Goal: Information Seeking & Learning: Learn about a topic

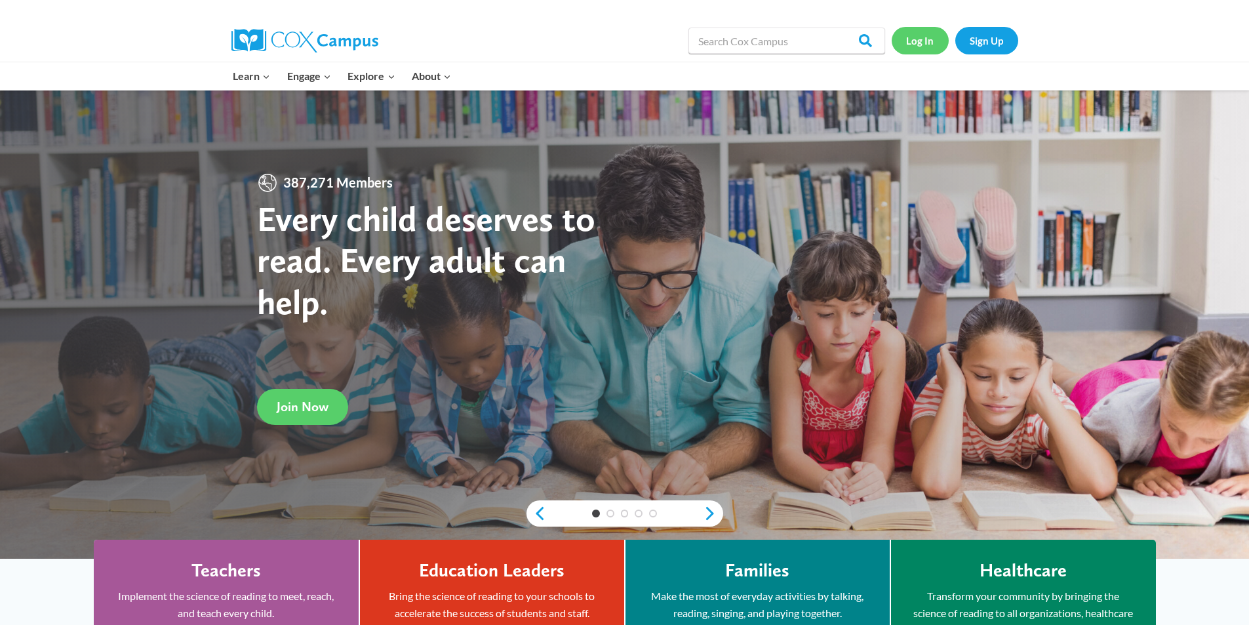
click at [916, 39] on link "Log In" at bounding box center [919, 40] width 57 height 27
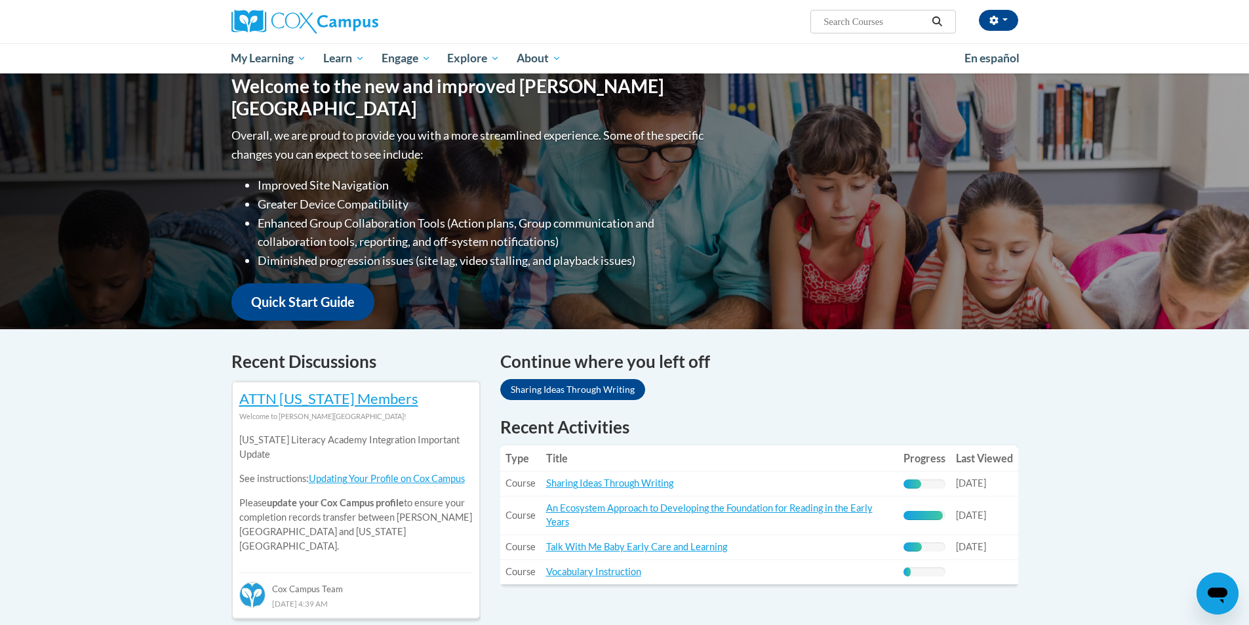
scroll to position [197, 0]
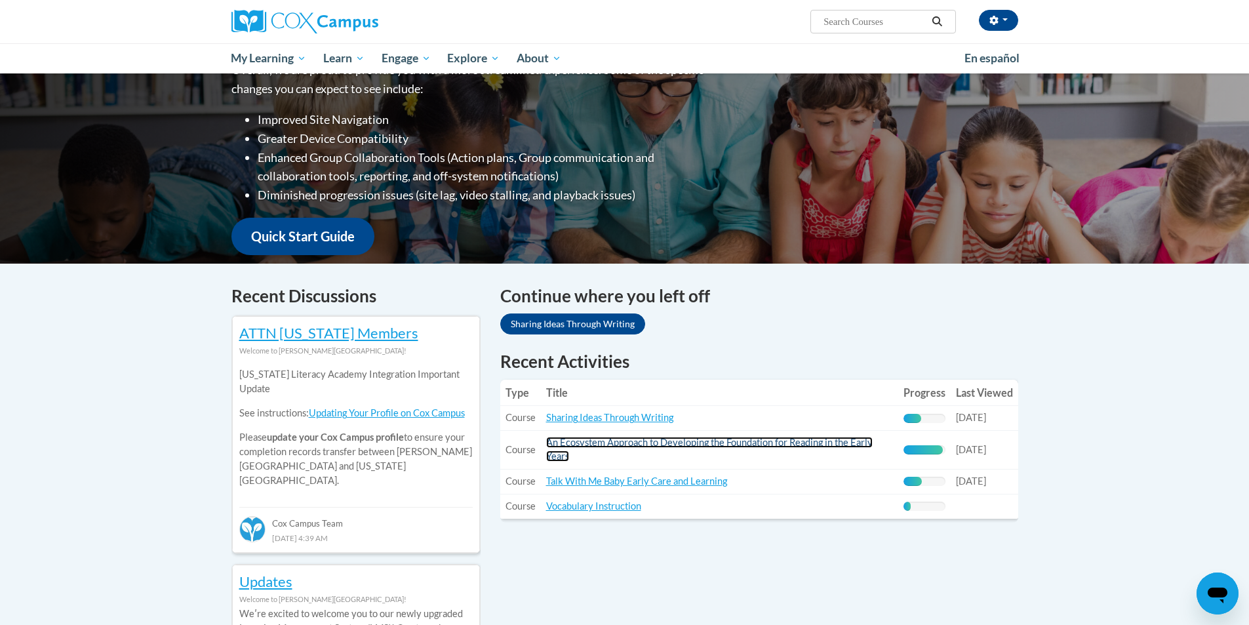
click at [748, 442] on link "An Ecosystem Approach to Developing the Foundation for Reading in the Early Yea…" at bounding box center [709, 449] width 326 height 25
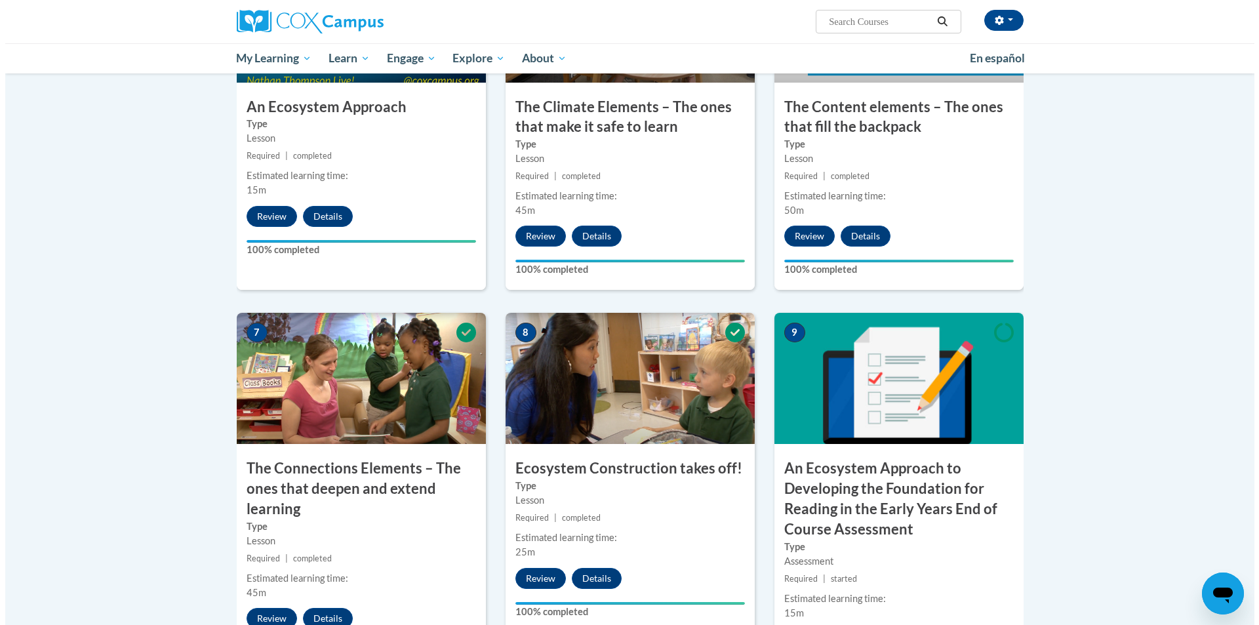
scroll to position [1114, 0]
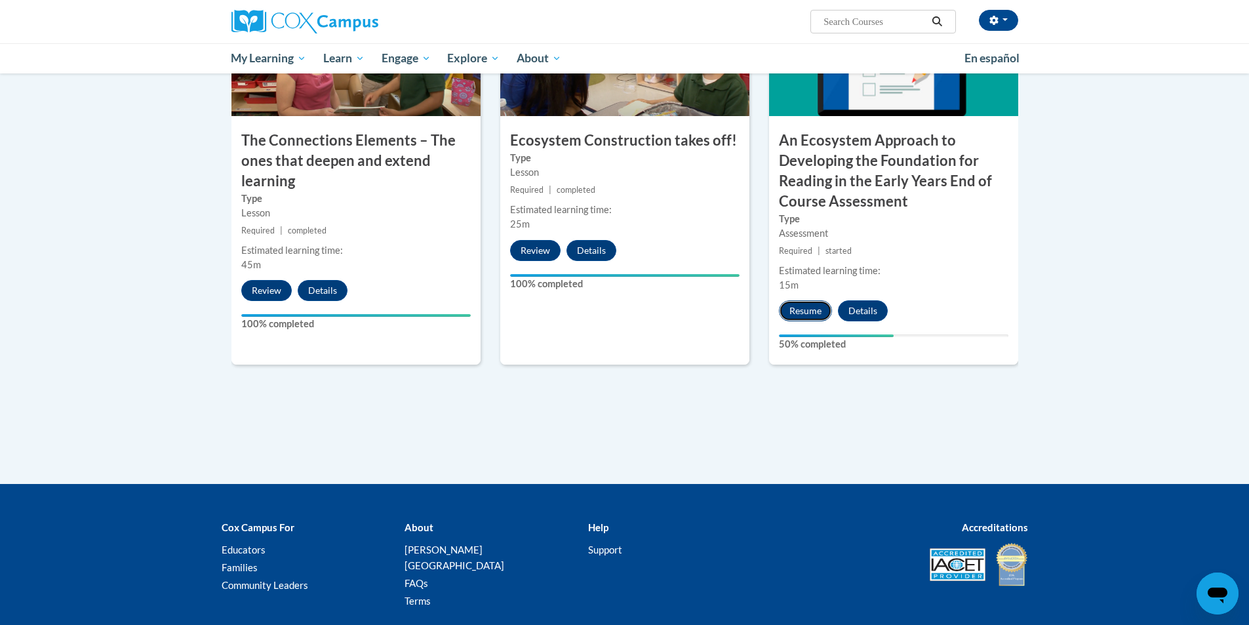
click at [806, 315] on button "Resume" at bounding box center [805, 310] width 53 height 21
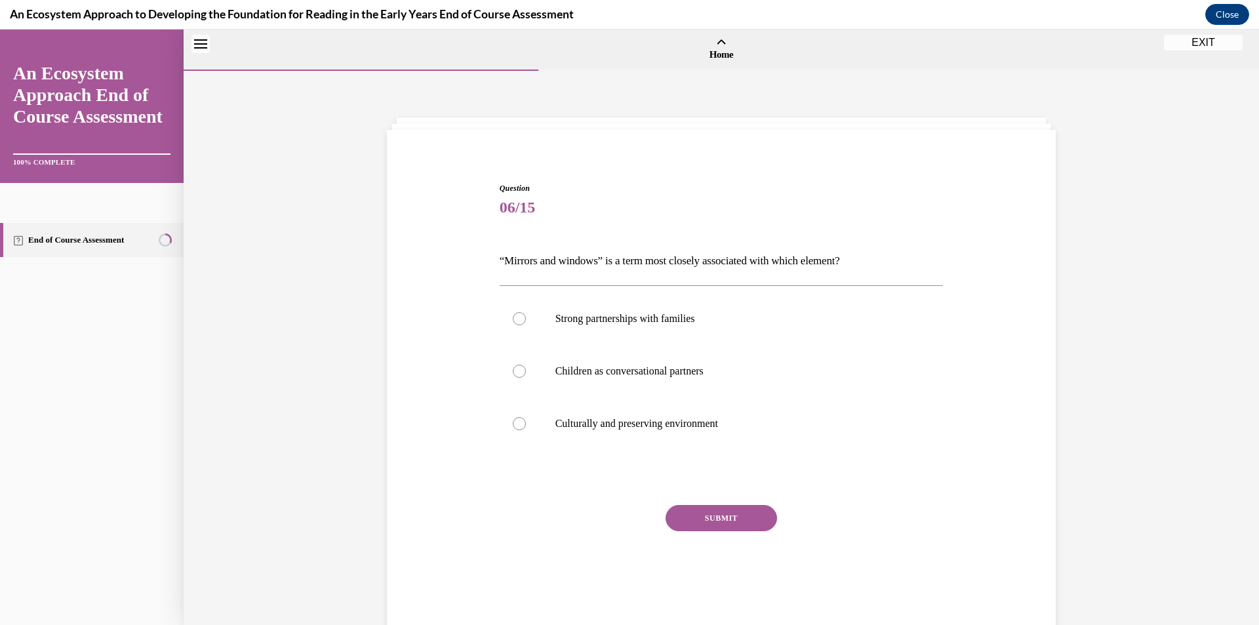
scroll to position [41, 0]
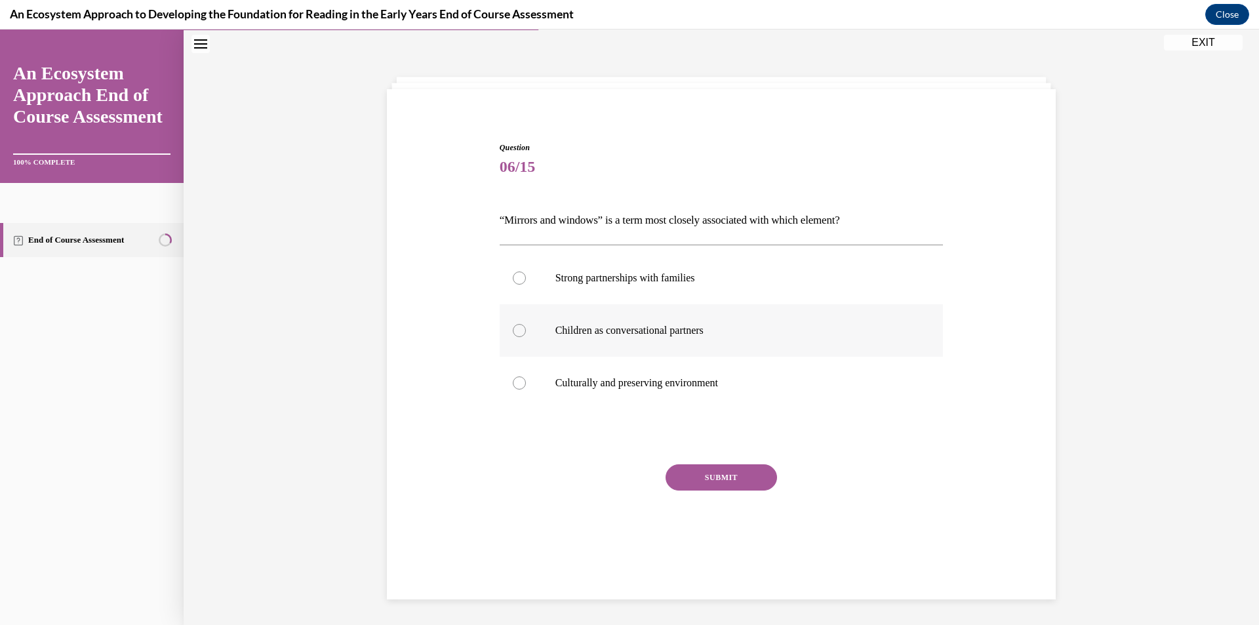
click at [555, 324] on p "Children as conversational partners" at bounding box center [732, 330] width 355 height 13
click at [526, 324] on input "Children as conversational partners" at bounding box center [519, 330] width 13 height 13
radio input "true"
click at [701, 475] on button "SUBMIT" at bounding box center [720, 477] width 111 height 26
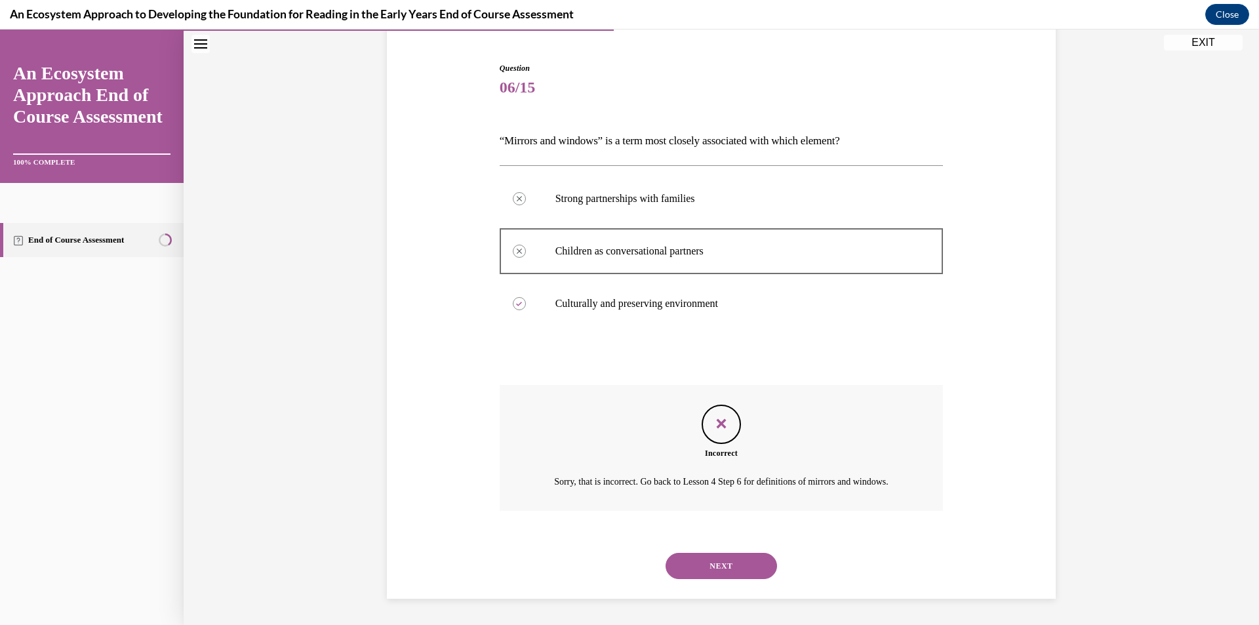
scroll to position [136, 0]
click at [703, 568] on button "NEXT" at bounding box center [720, 566] width 111 height 26
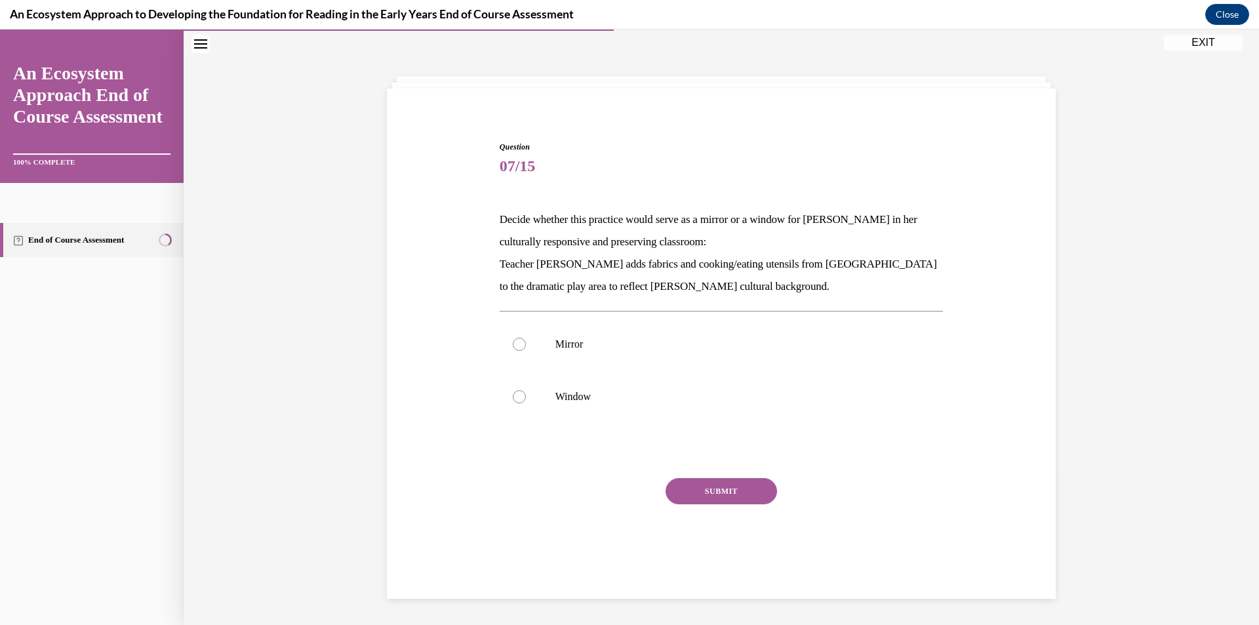
scroll to position [41, 0]
click at [602, 343] on p "Mirror" at bounding box center [732, 344] width 355 height 13
click at [526, 343] on input "Mirror" at bounding box center [519, 344] width 13 height 13
radio input "true"
drag, startPoint x: 720, startPoint y: 487, endPoint x: 791, endPoint y: 469, distance: 73.1
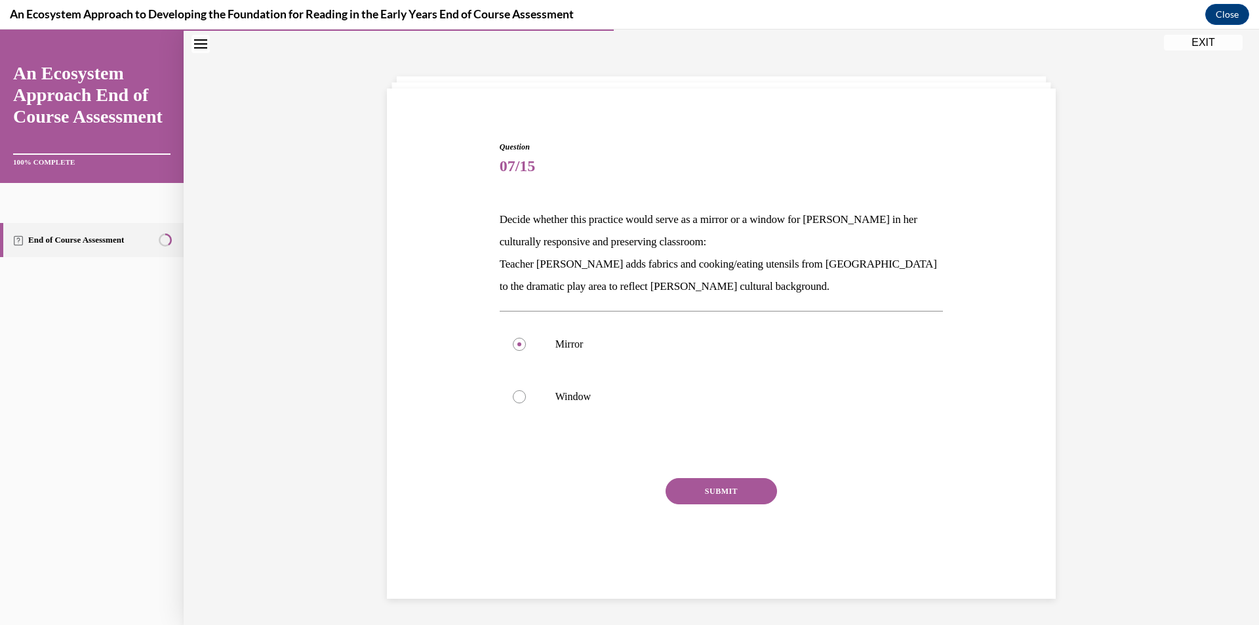
click at [719, 487] on button "SUBMIT" at bounding box center [720, 491] width 111 height 26
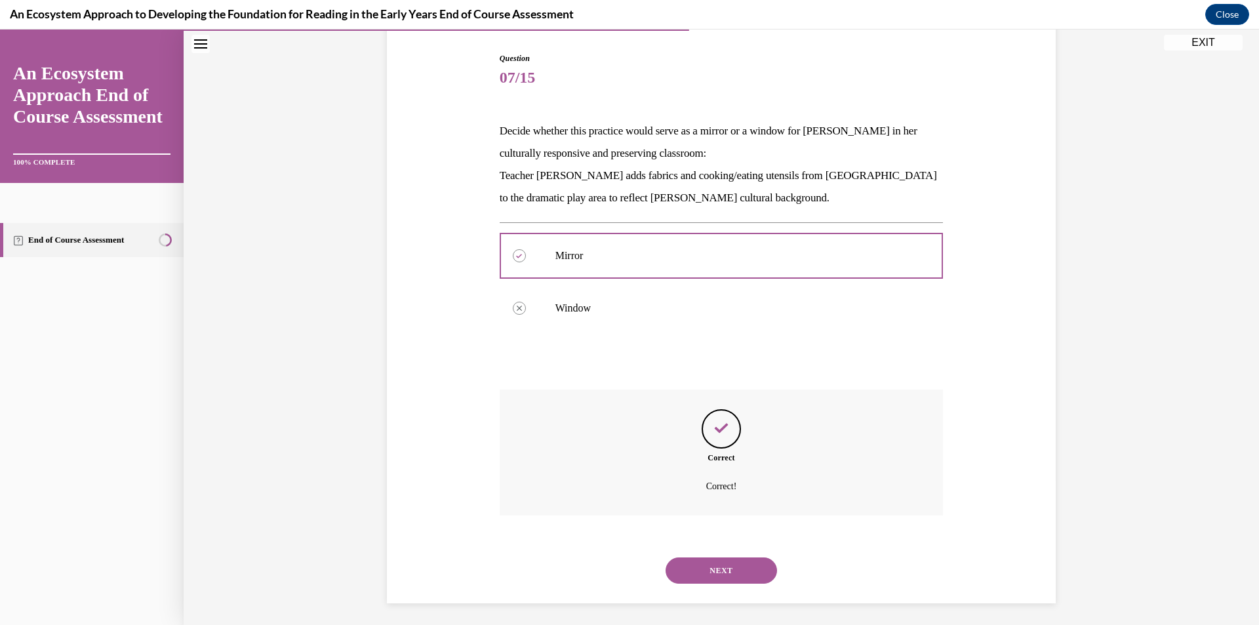
scroll to position [134, 0]
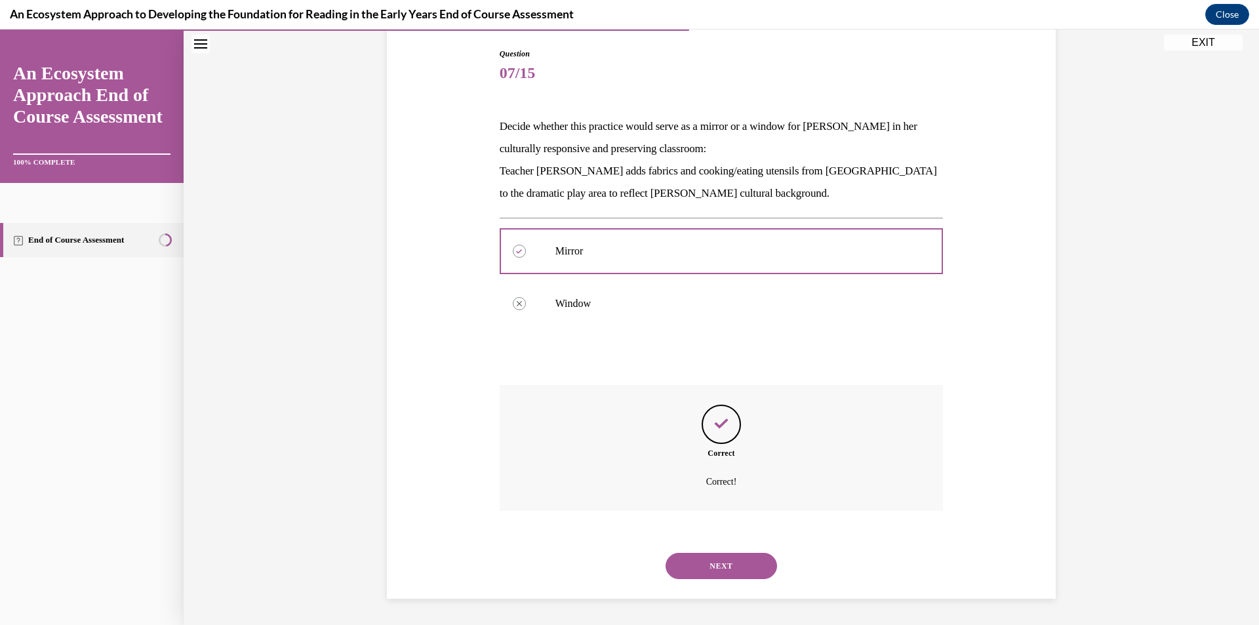
click at [726, 565] on button "NEXT" at bounding box center [720, 566] width 111 height 26
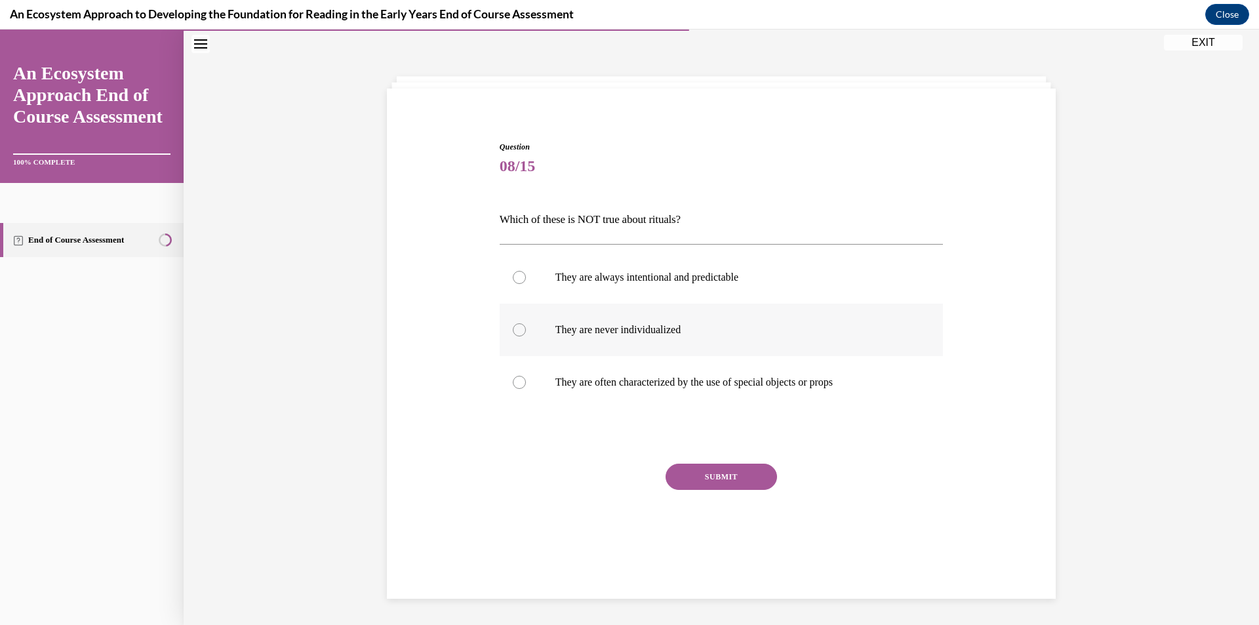
click at [543, 332] on label "They are never individualized" at bounding box center [722, 330] width 444 height 52
click at [526, 332] on input "They are never individualized" at bounding box center [519, 329] width 13 height 13
radio input "true"
drag, startPoint x: 707, startPoint y: 475, endPoint x: 719, endPoint y: 494, distance: 22.7
click at [719, 494] on div "SUBMIT" at bounding box center [722, 496] width 444 height 66
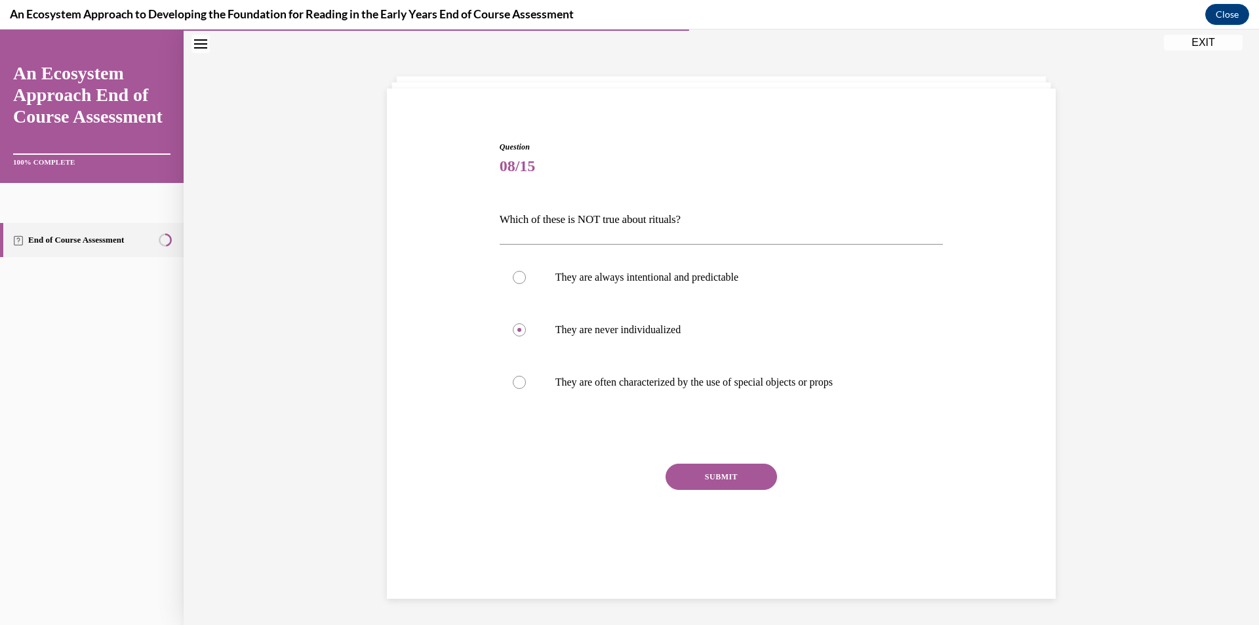
click at [677, 474] on button "SUBMIT" at bounding box center [720, 476] width 111 height 26
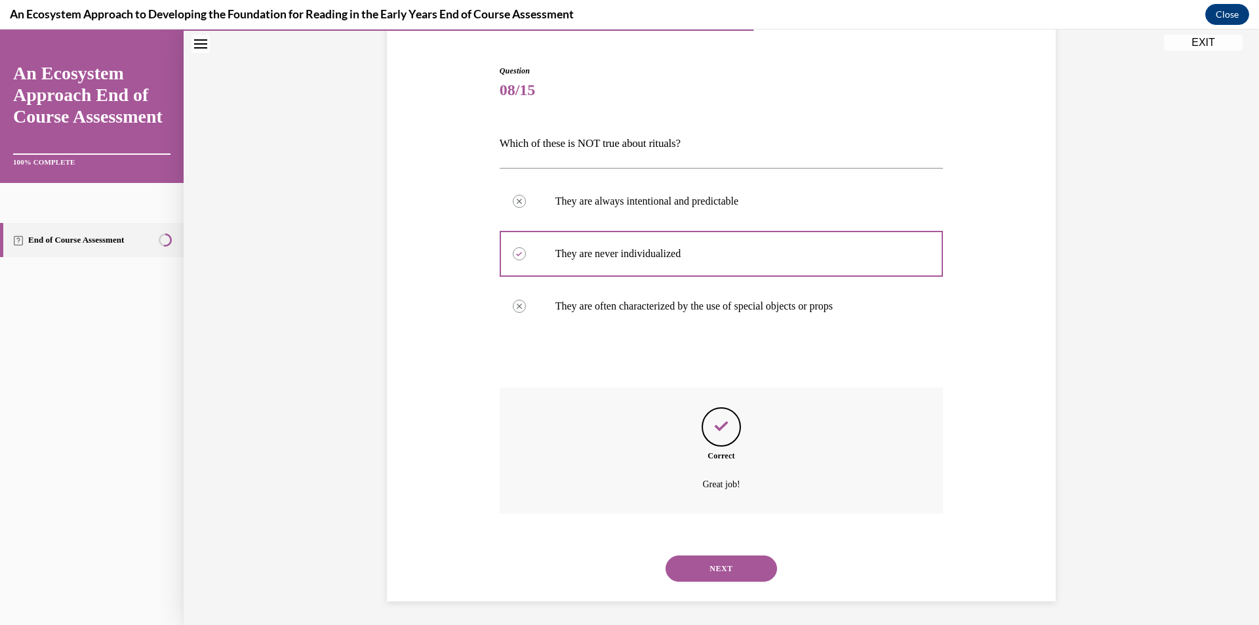
scroll to position [120, 0]
click at [732, 573] on button "NEXT" at bounding box center [720, 566] width 111 height 26
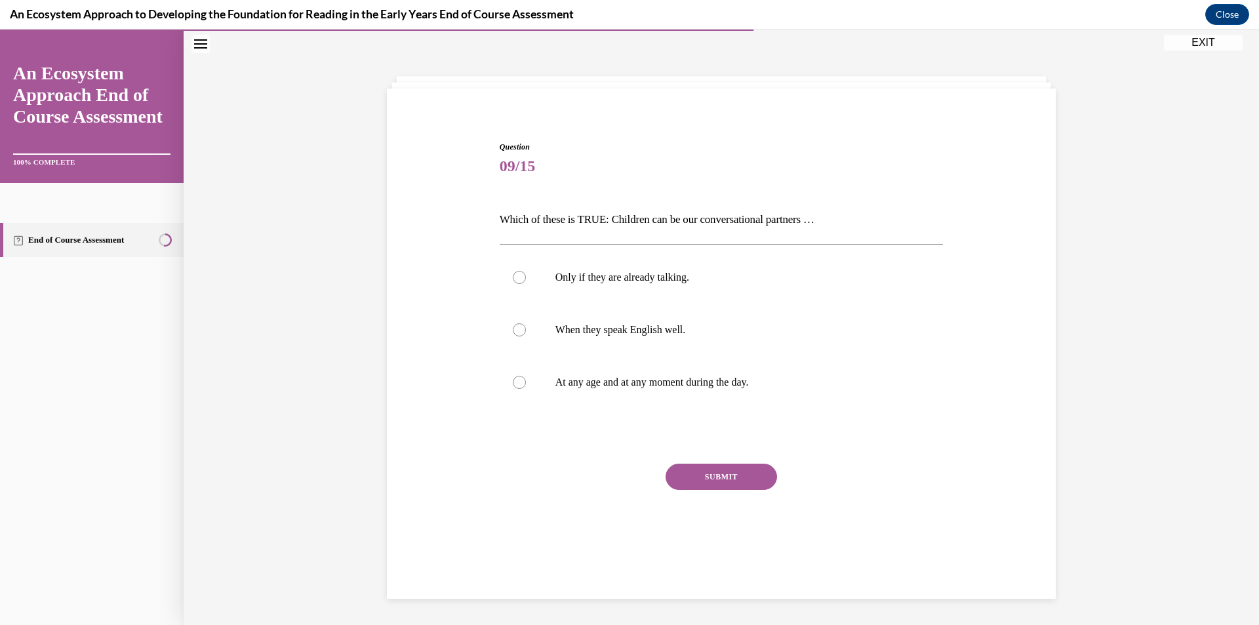
scroll to position [41, 0]
click at [645, 284] on label "Only if they are already talking." at bounding box center [722, 277] width 444 height 52
click at [526, 284] on input "Only if they are already talking." at bounding box center [519, 277] width 13 height 13
radio input "true"
click at [716, 476] on button "SUBMIT" at bounding box center [720, 476] width 111 height 26
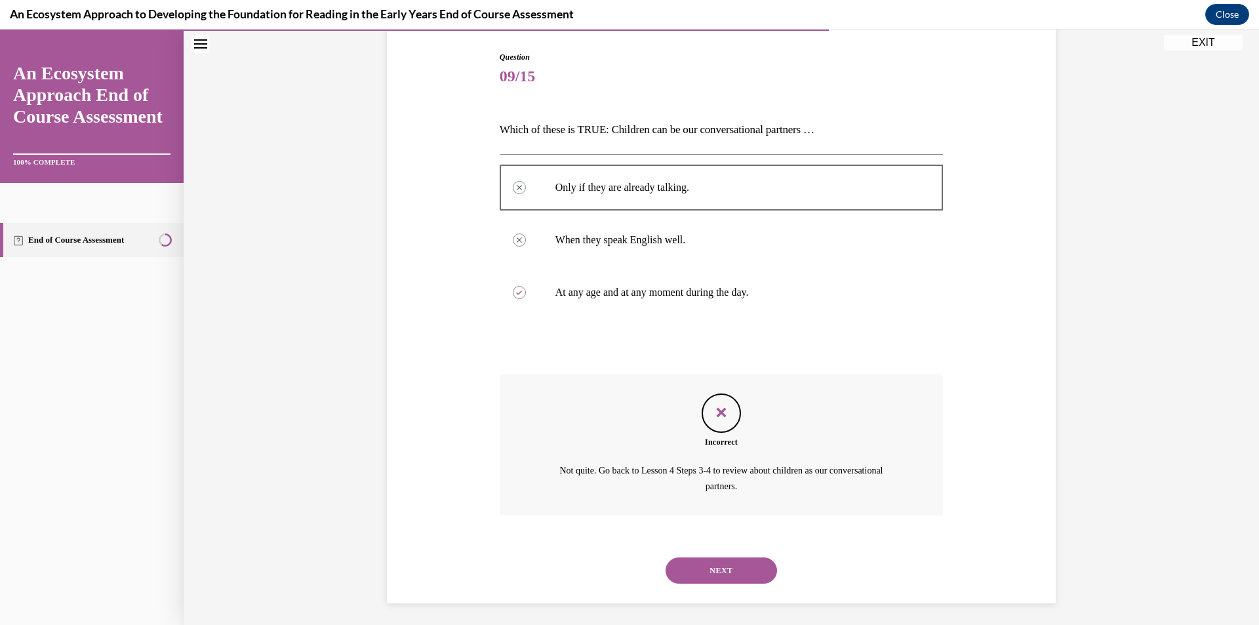
scroll to position [136, 0]
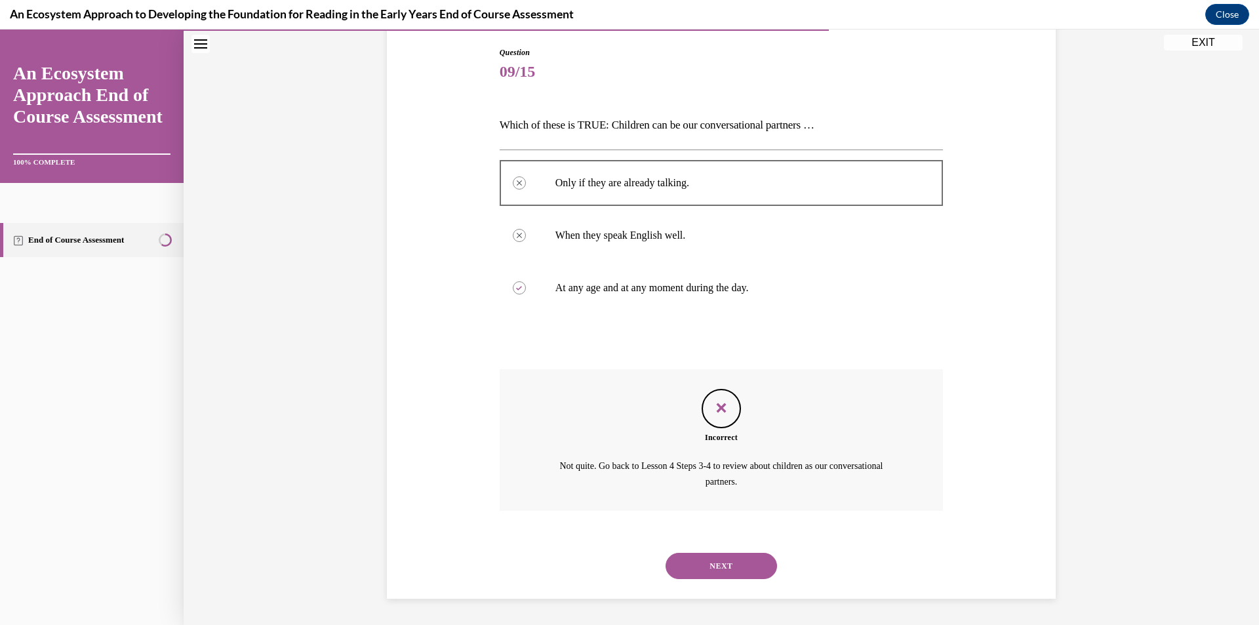
click at [718, 560] on button "NEXT" at bounding box center [720, 566] width 111 height 26
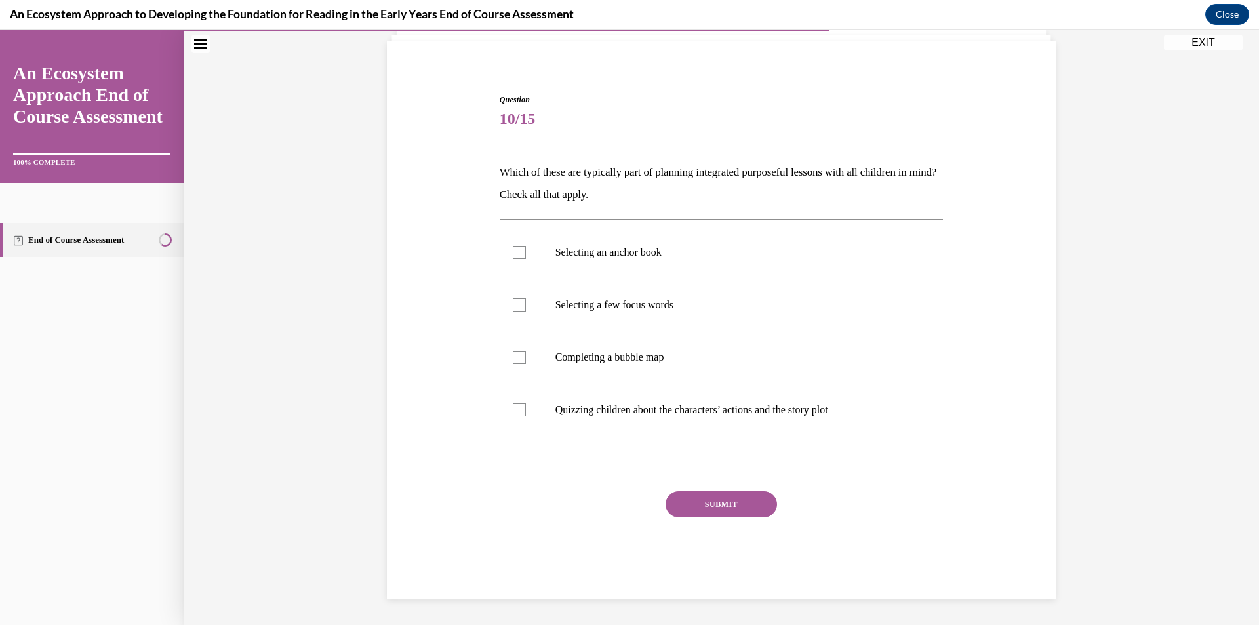
scroll to position [88, 0]
drag, startPoint x: 510, startPoint y: 312, endPoint x: 511, endPoint y: 286, distance: 26.2
click at [510, 311] on label "Selecting a few focus words" at bounding box center [722, 305] width 444 height 52
click at [513, 311] on input "Selecting a few focus words" at bounding box center [519, 304] width 13 height 13
checkbox input "true"
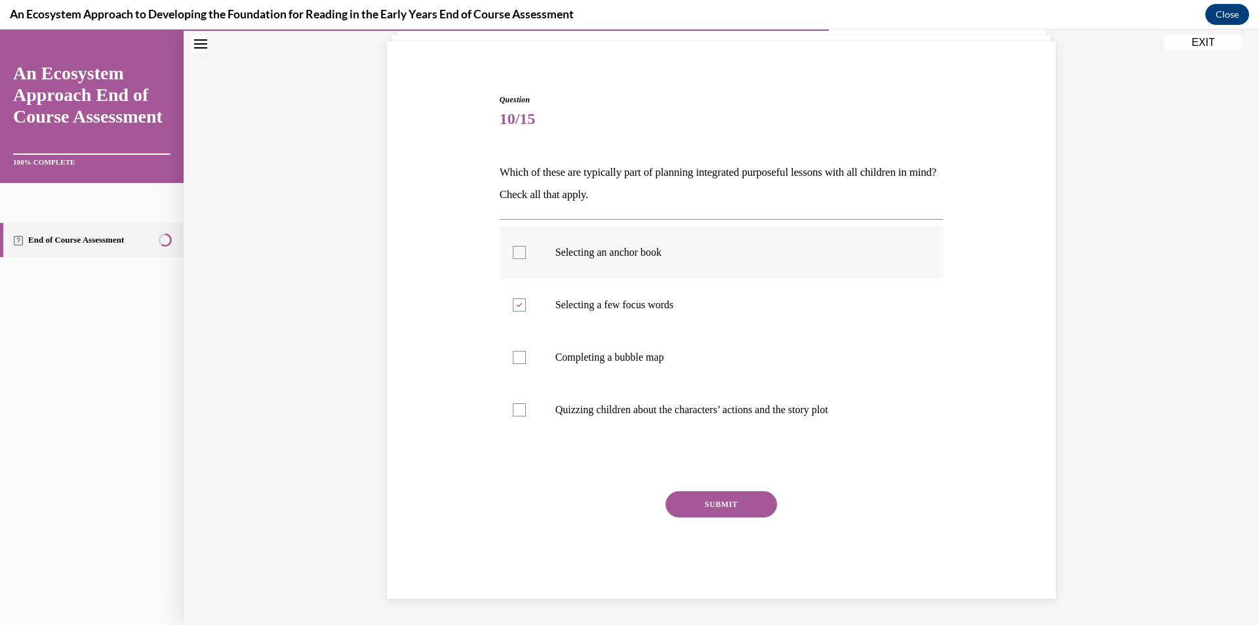
click at [518, 248] on div at bounding box center [519, 252] width 13 height 13
click at [518, 248] on input "Selecting an anchor book" at bounding box center [519, 252] width 13 height 13
checkbox input "true"
click at [520, 406] on div at bounding box center [519, 409] width 13 height 13
click at [520, 406] on input "Quizzing children about the characters’ actions and the story plot" at bounding box center [519, 409] width 13 height 13
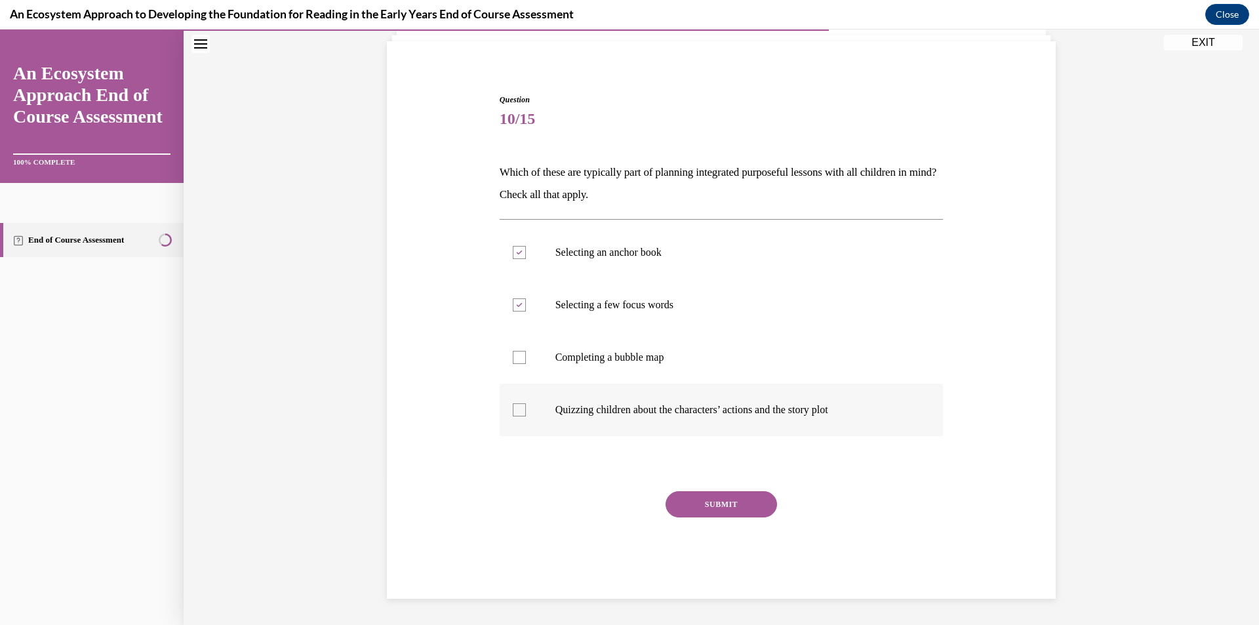
checkbox input "true"
click at [711, 507] on button "SUBMIT" at bounding box center [720, 504] width 111 height 26
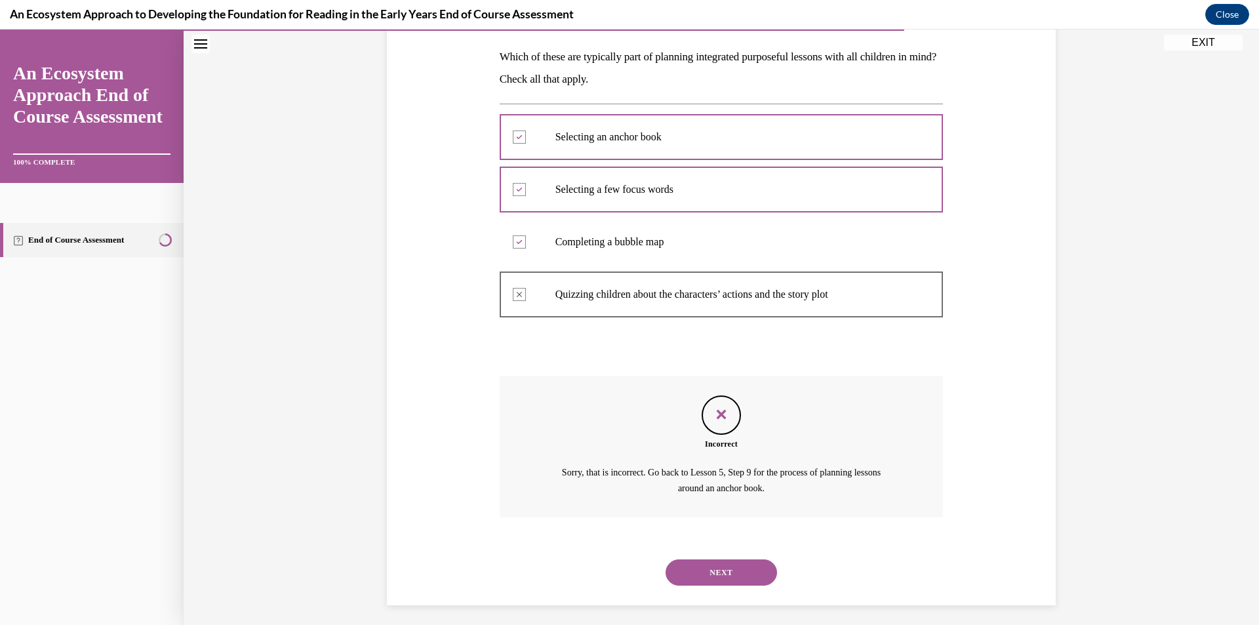
scroll to position [210, 0]
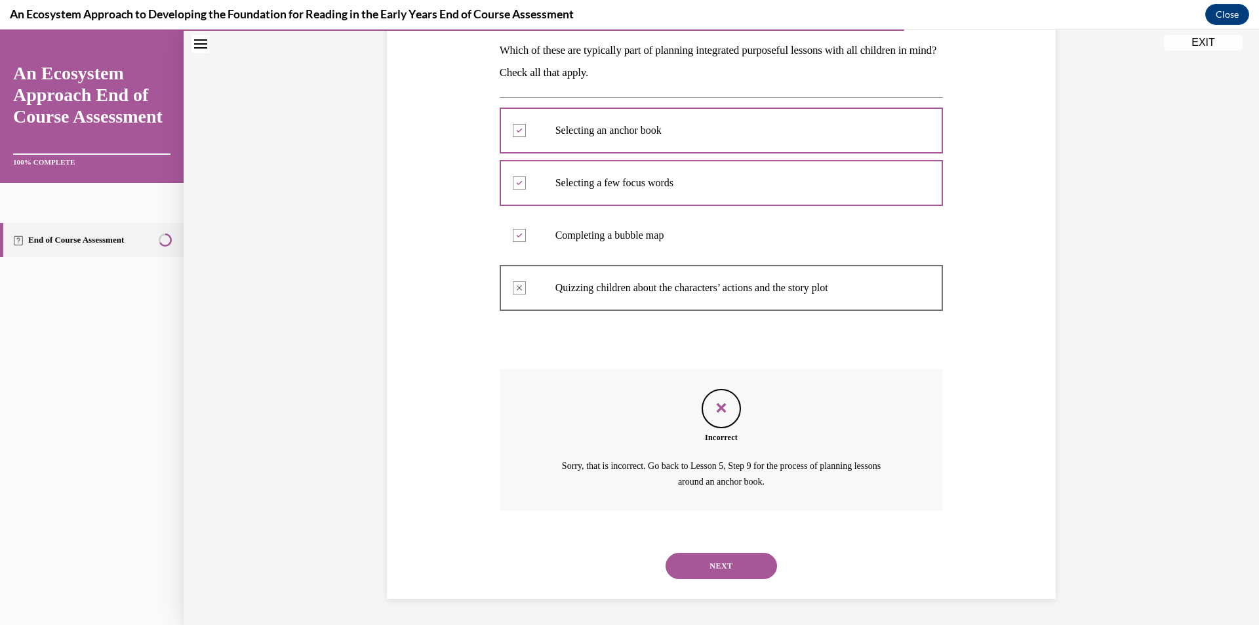
click at [719, 562] on button "NEXT" at bounding box center [720, 566] width 111 height 26
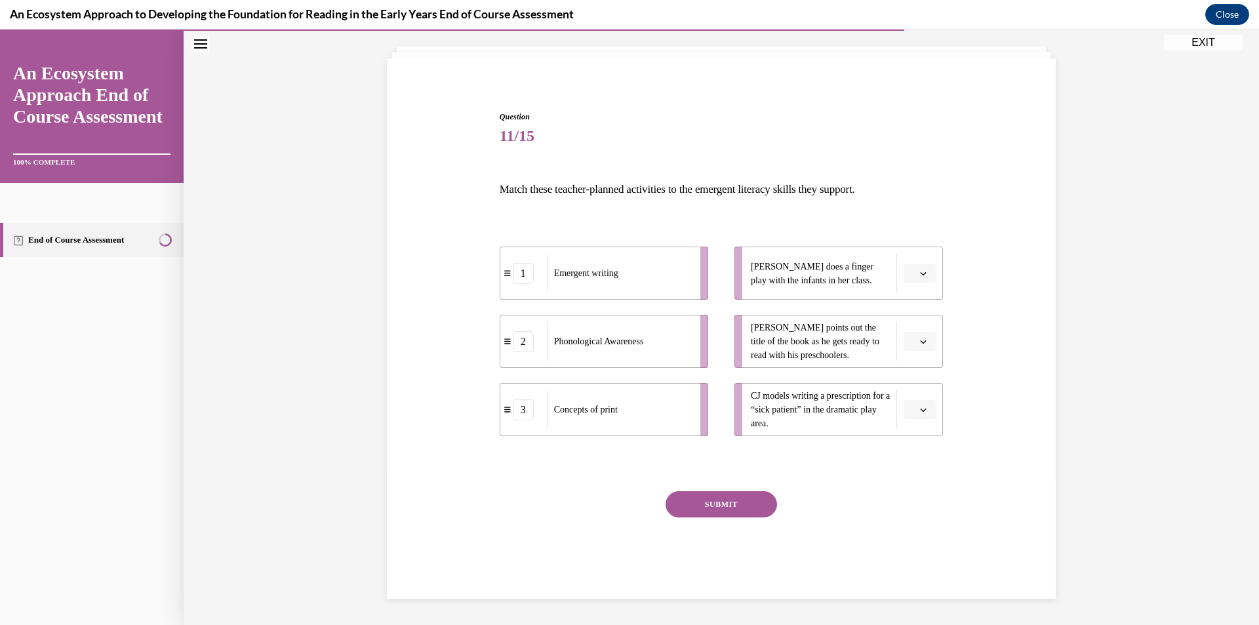
scroll to position [71, 0]
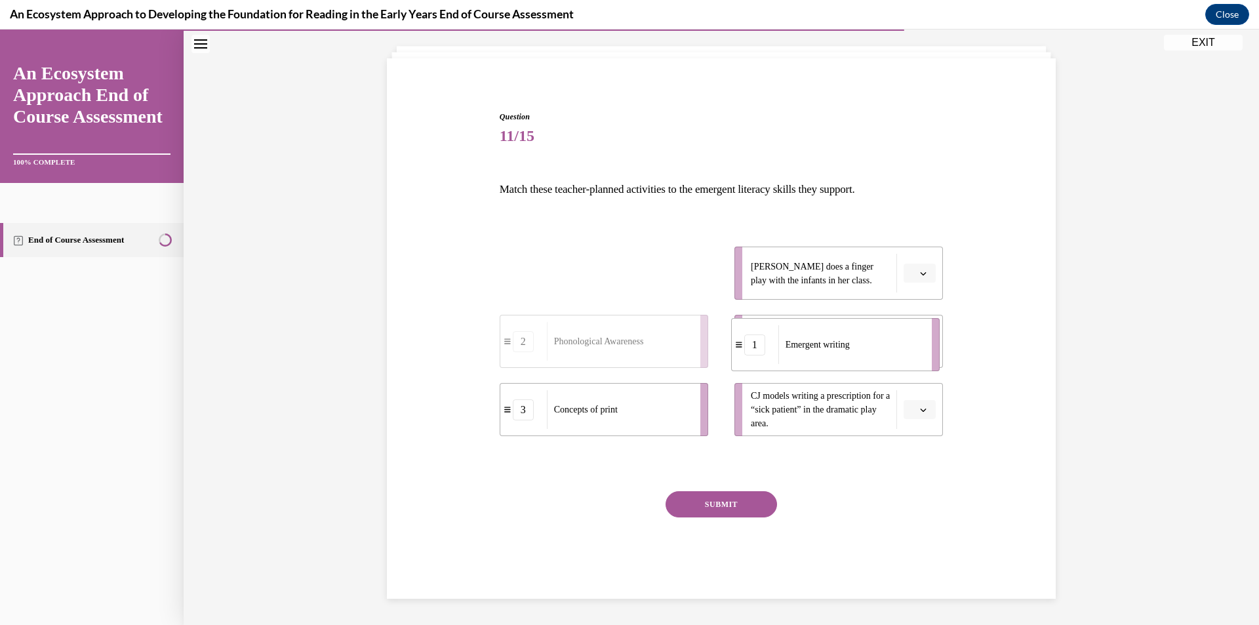
drag, startPoint x: 617, startPoint y: 276, endPoint x: 848, endPoint y: 347, distance: 242.2
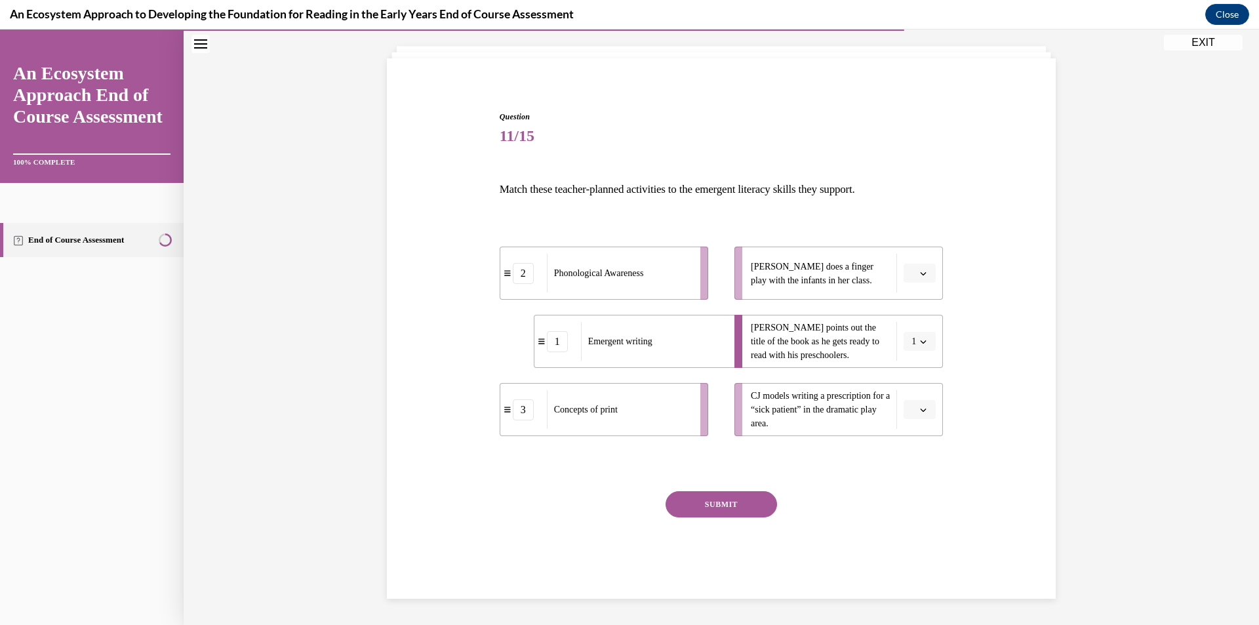
drag, startPoint x: 589, startPoint y: 352, endPoint x: 560, endPoint y: 340, distance: 31.4
click at [581, 345] on div "Emergent writing" at bounding box center [653, 341] width 145 height 39
drag, startPoint x: 578, startPoint y: 345, endPoint x: 836, endPoint y: 271, distance: 268.5
click at [833, 288] on span "Emergent writing" at bounding box center [800, 293] width 64 height 10
click at [920, 410] on icon "button" at bounding box center [923, 409] width 6 height 3
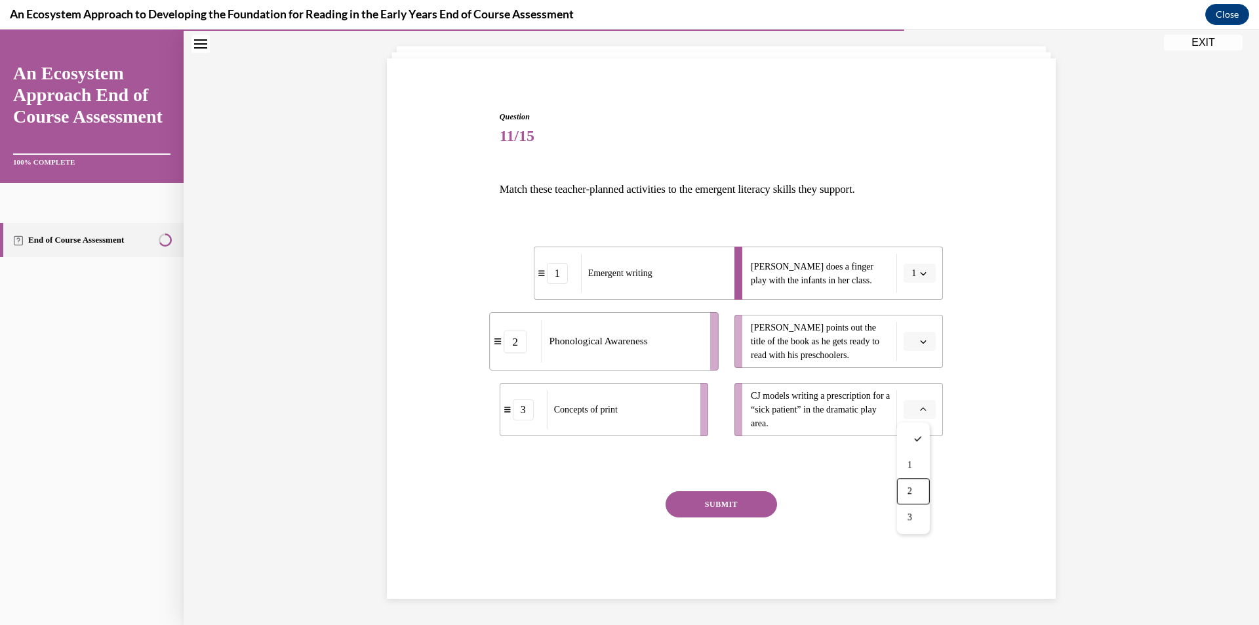
drag, startPoint x: 914, startPoint y: 490, endPoint x: 912, endPoint y: 442, distance: 47.9
click at [914, 486] on div "2" at bounding box center [913, 491] width 33 height 26
drag, startPoint x: 919, startPoint y: 340, endPoint x: 928, endPoint y: 387, distance: 48.0
click at [928, 387] on ul "Lulu does a finger play with the infants in her class. 1 Leonardo points out th…" at bounding box center [832, 340] width 222 height 189
click at [920, 339] on icon "button" at bounding box center [923, 341] width 7 height 7
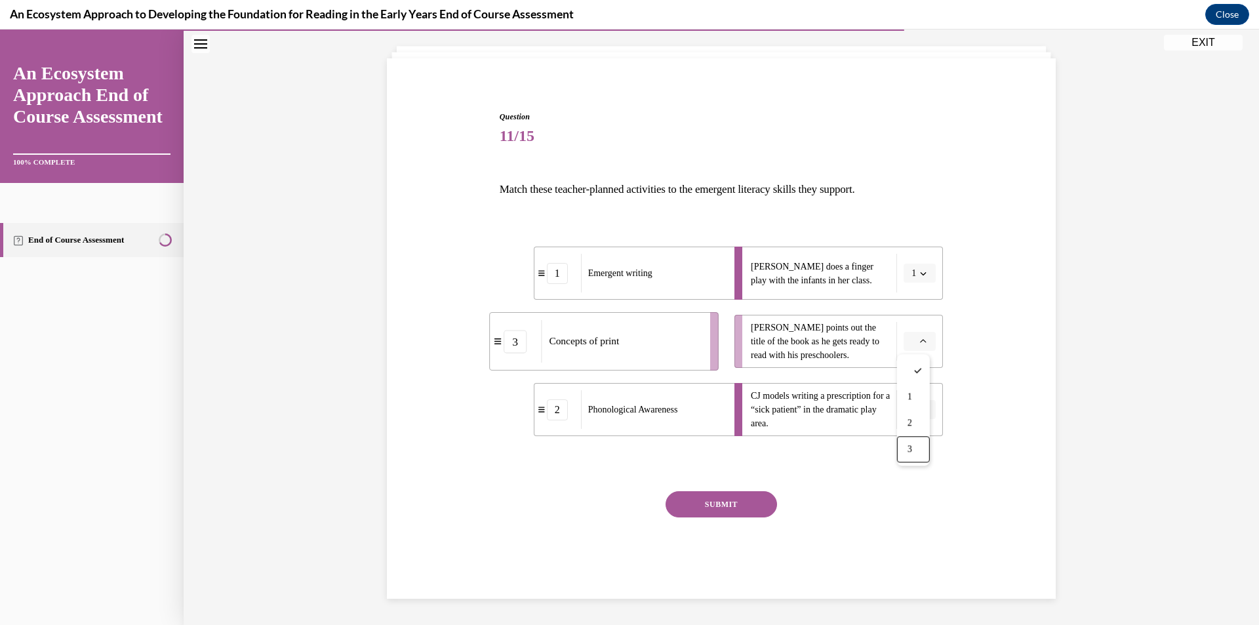
drag, startPoint x: 909, startPoint y: 449, endPoint x: 859, endPoint y: 444, distance: 50.1
click at [907, 447] on span "3" at bounding box center [909, 449] width 5 height 10
click at [720, 504] on button "SUBMIT" at bounding box center [720, 504] width 111 height 26
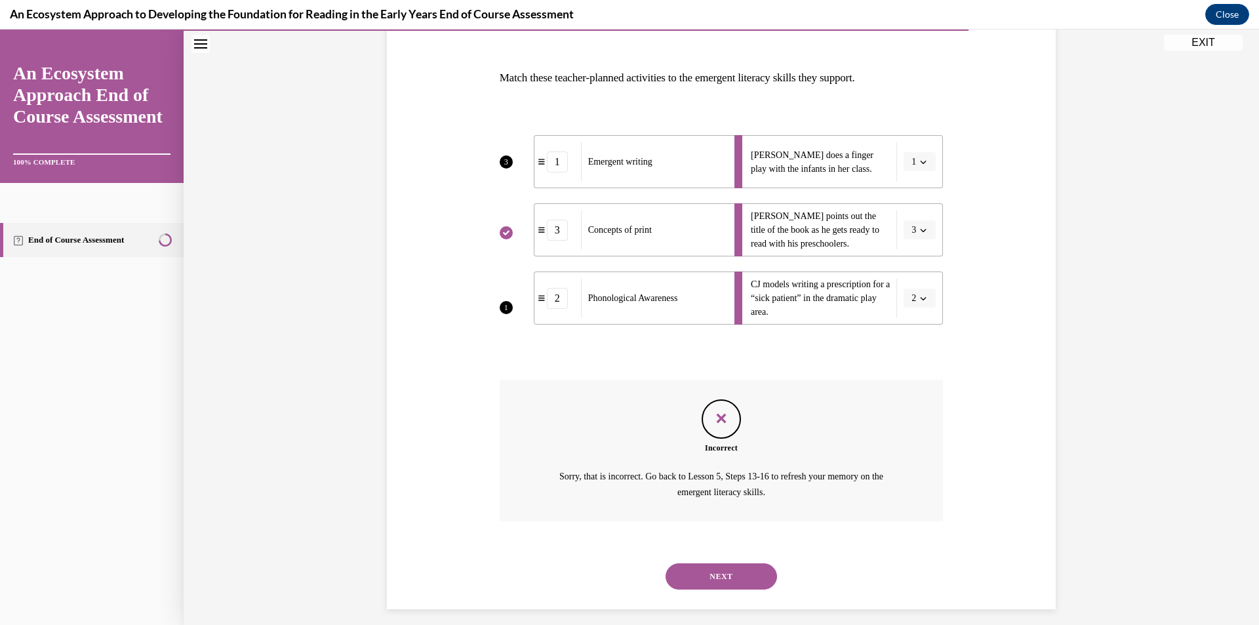
scroll to position [193, 0]
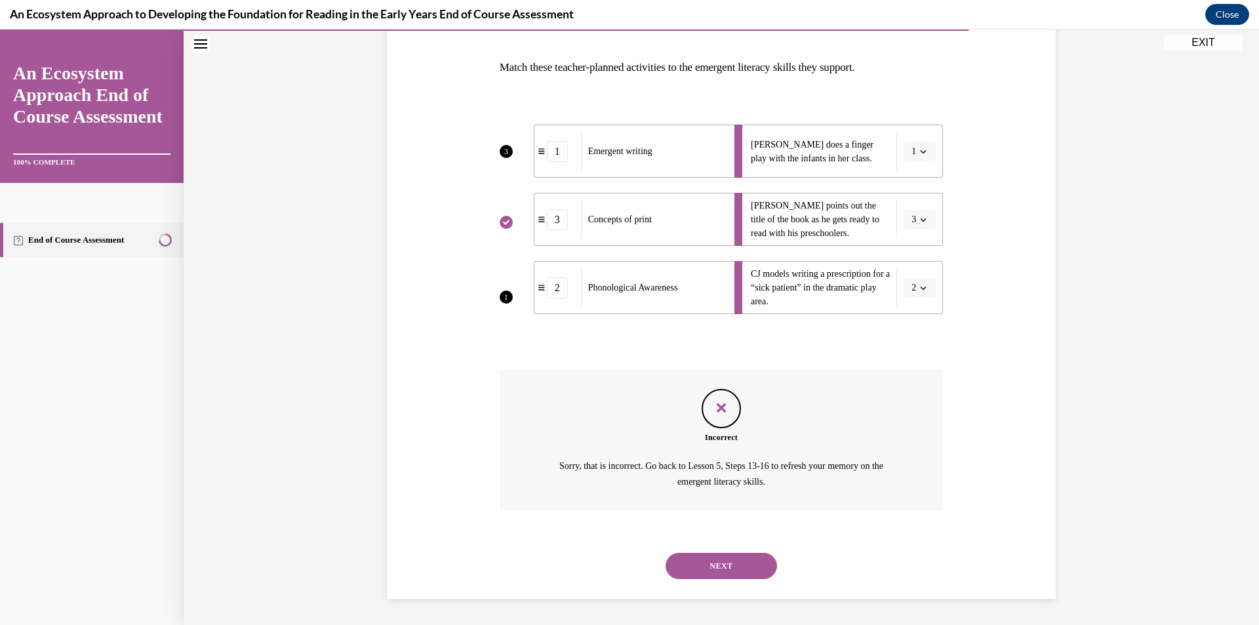
click at [720, 562] on button "NEXT" at bounding box center [720, 566] width 111 height 26
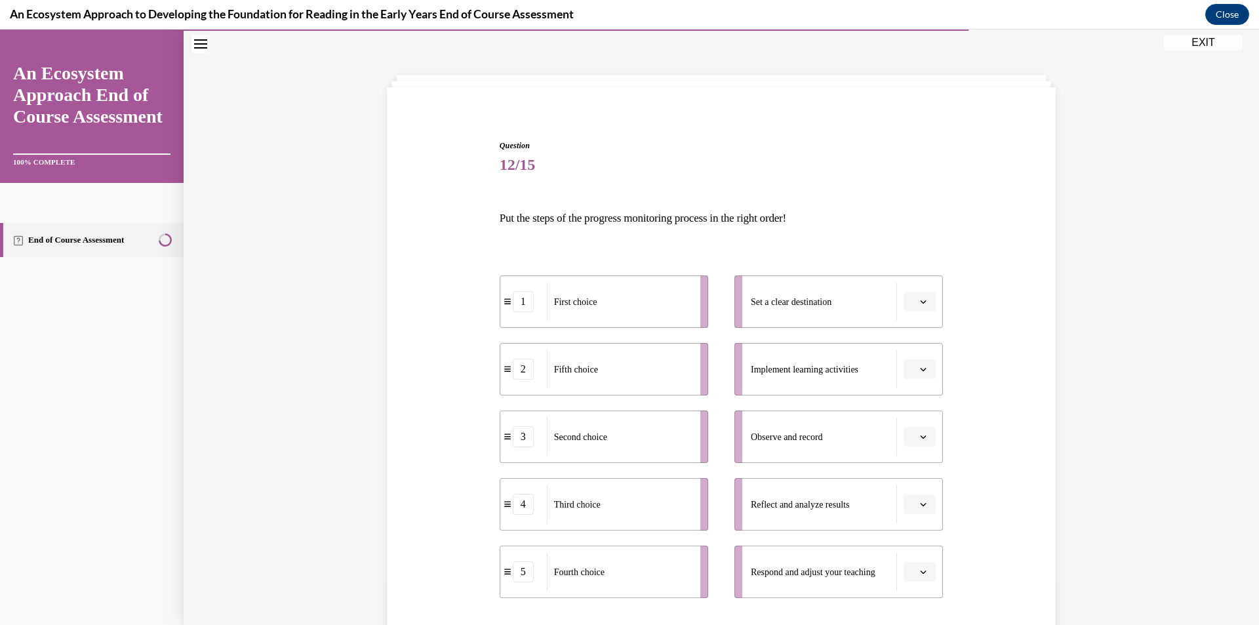
scroll to position [131, 0]
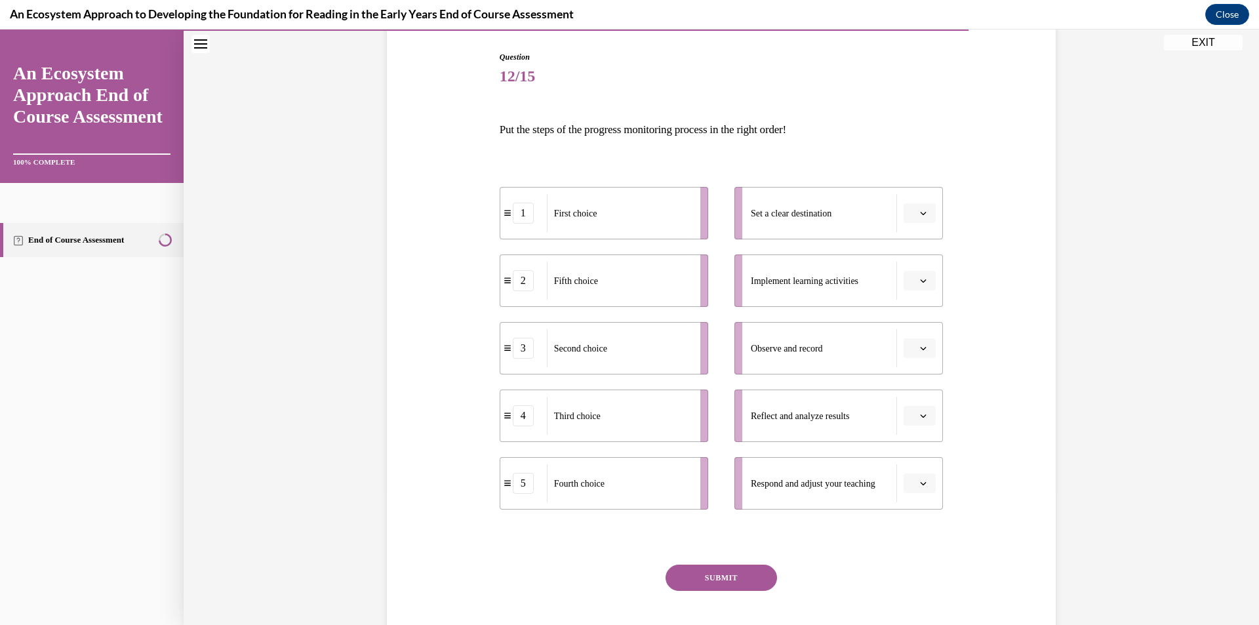
click at [917, 206] on button "button" at bounding box center [919, 213] width 32 height 20
click at [917, 268] on div "1" at bounding box center [913, 269] width 33 height 26
click at [920, 347] on icon "button" at bounding box center [923, 348] width 6 height 3
click at [916, 423] on div "2" at bounding box center [913, 430] width 33 height 26
click at [920, 279] on icon "button" at bounding box center [923, 280] width 7 height 7
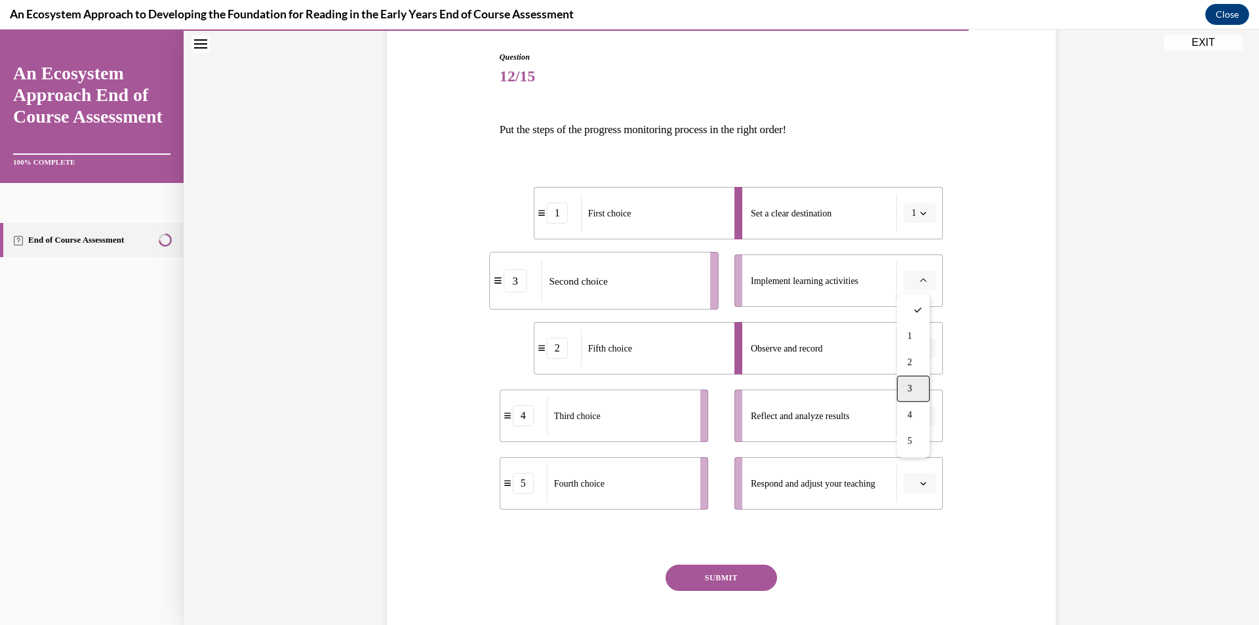
click at [921, 388] on div "3" at bounding box center [913, 389] width 33 height 26
click at [920, 414] on icon "button" at bounding box center [923, 415] width 7 height 7
click at [979, 490] on div "Question 12/15 Put the steps of the progress monitoring process in the right or…" at bounding box center [720, 342] width 675 height 660
click at [922, 482] on span "button" at bounding box center [922, 483] width 9 height 9
click at [912, 427] on span "4" at bounding box center [909, 427] width 5 height 10
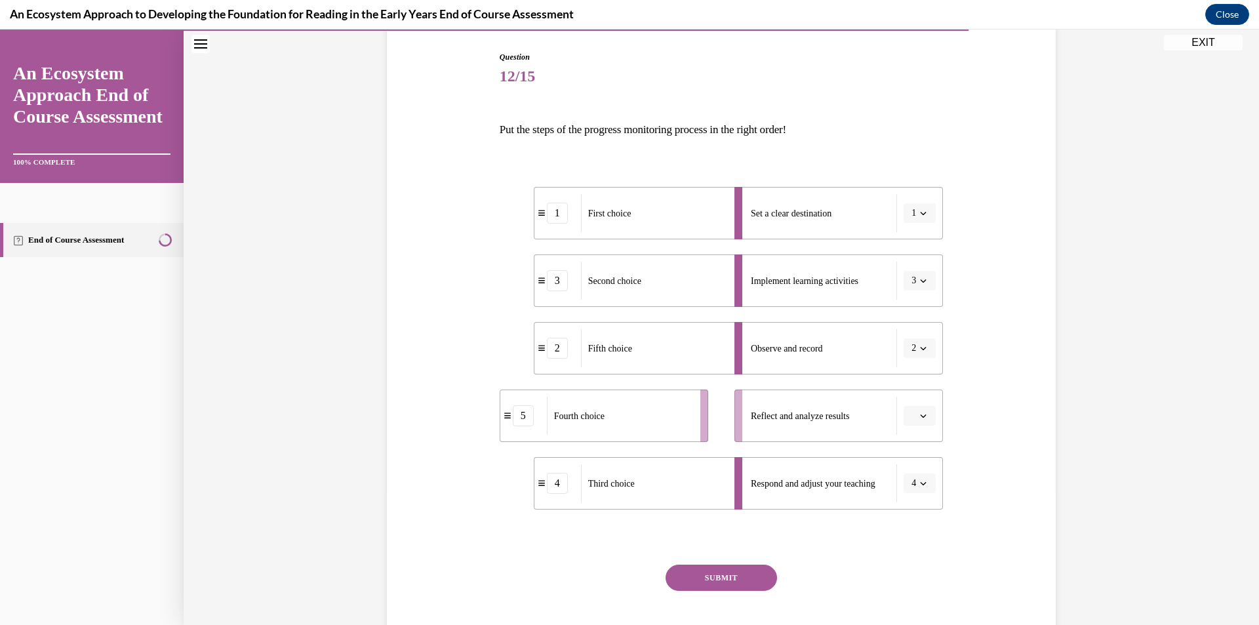
click at [911, 420] on button "button" at bounding box center [919, 416] width 32 height 20
click at [924, 574] on div "5" at bounding box center [913, 576] width 33 height 26
click at [719, 576] on button "SUBMIT" at bounding box center [720, 577] width 111 height 26
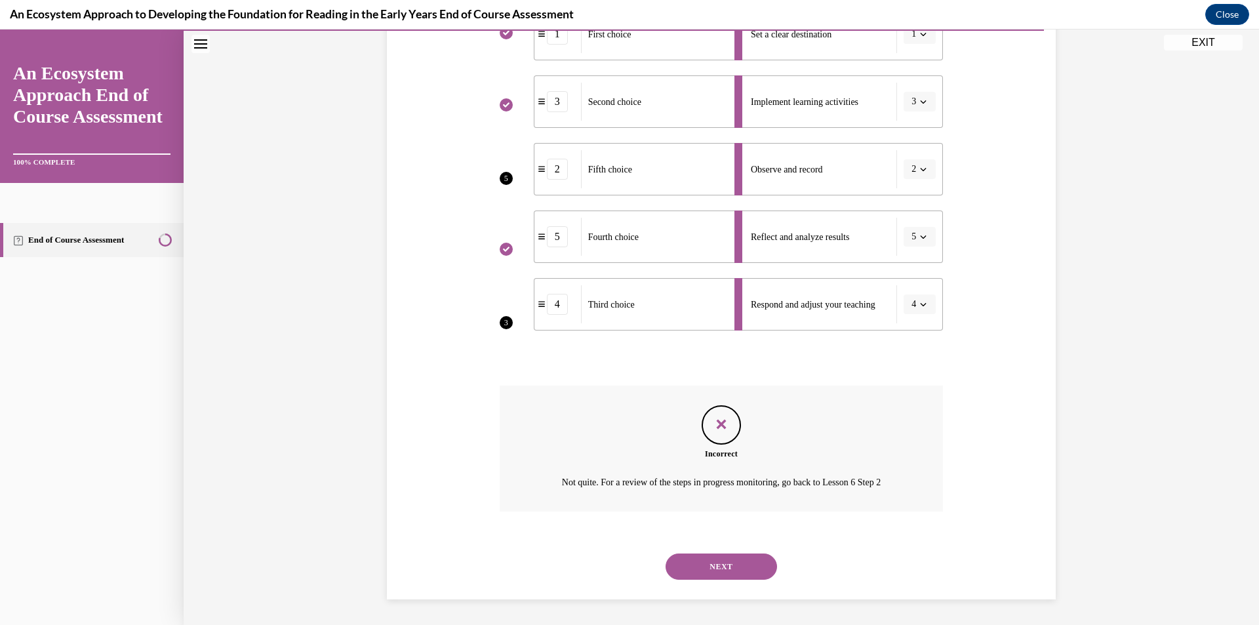
scroll to position [311, 0]
click at [705, 570] on button "NEXT" at bounding box center [720, 566] width 111 height 26
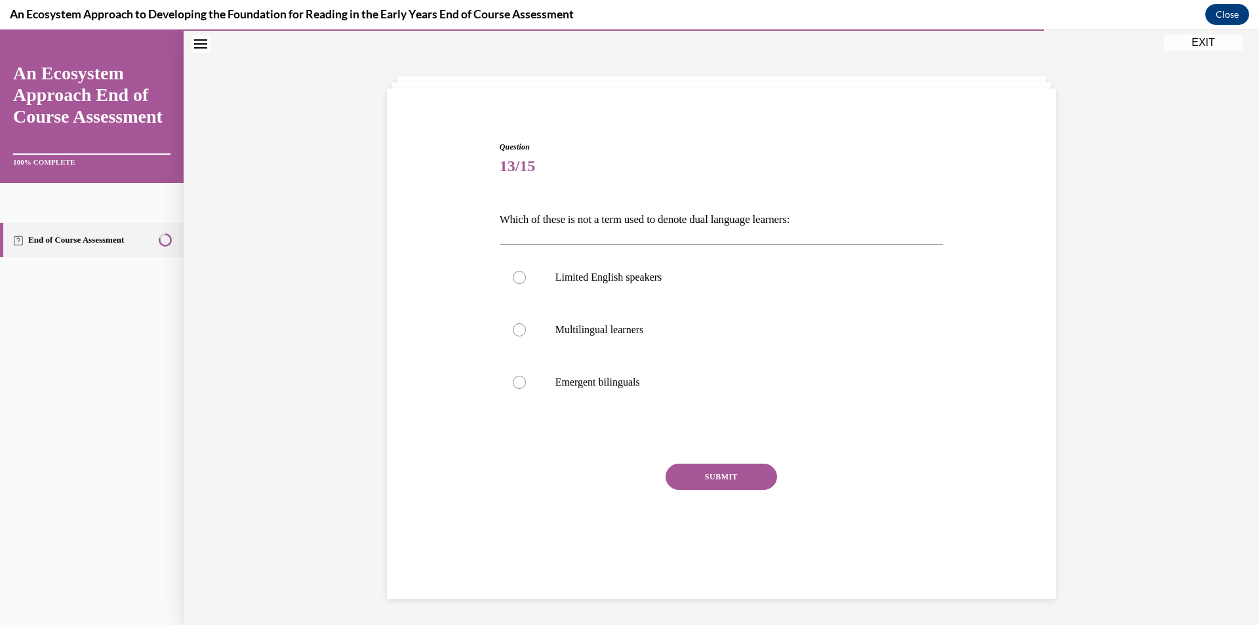
scroll to position [41, 0]
click at [571, 335] on p "Multilingual learners" at bounding box center [732, 329] width 355 height 13
click at [526, 335] on input "Multilingual learners" at bounding box center [519, 329] width 13 height 13
radio input "true"
click at [712, 478] on button "SUBMIT" at bounding box center [720, 476] width 111 height 26
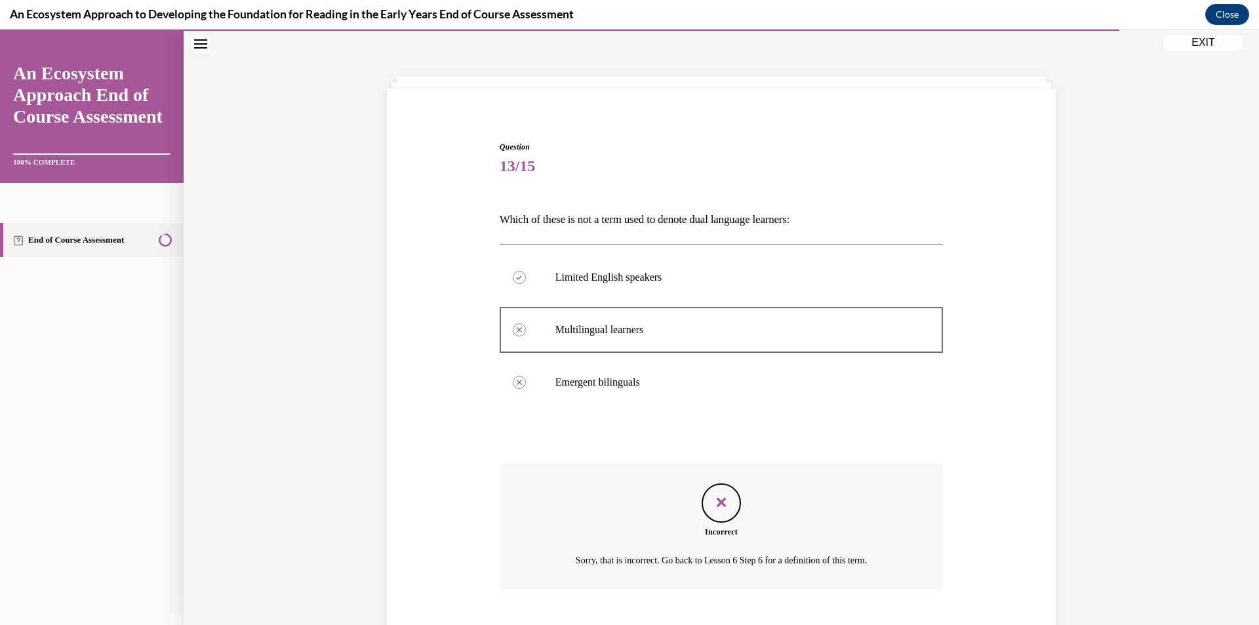
scroll to position [120, 0]
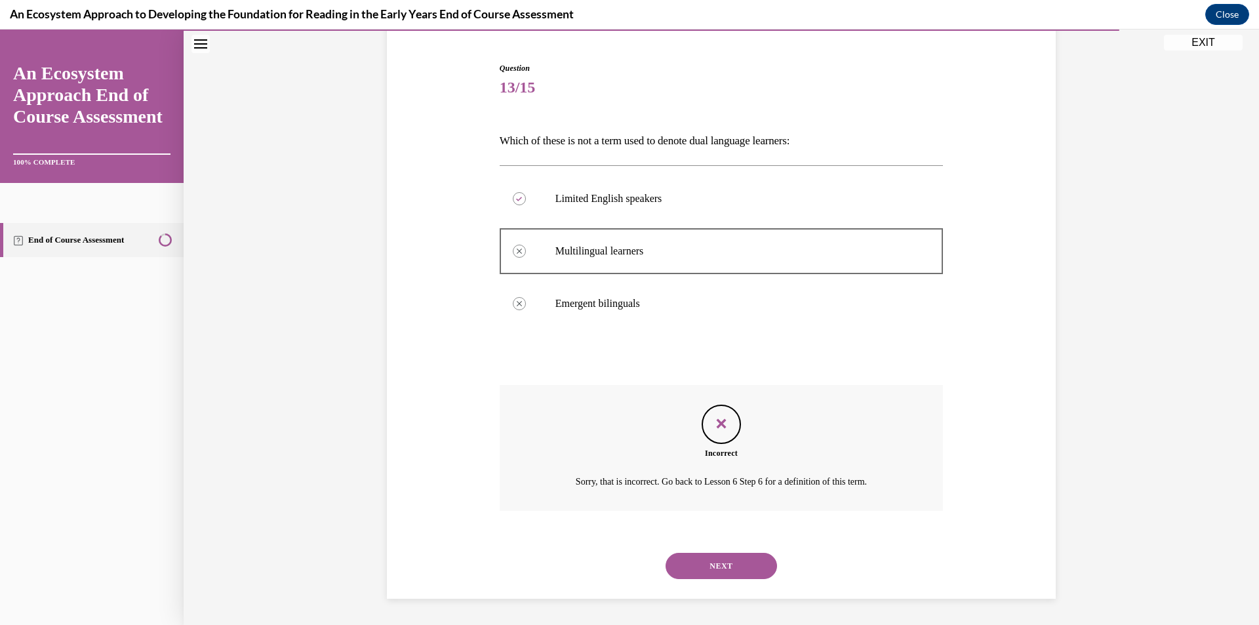
click at [715, 559] on button "NEXT" at bounding box center [720, 566] width 111 height 26
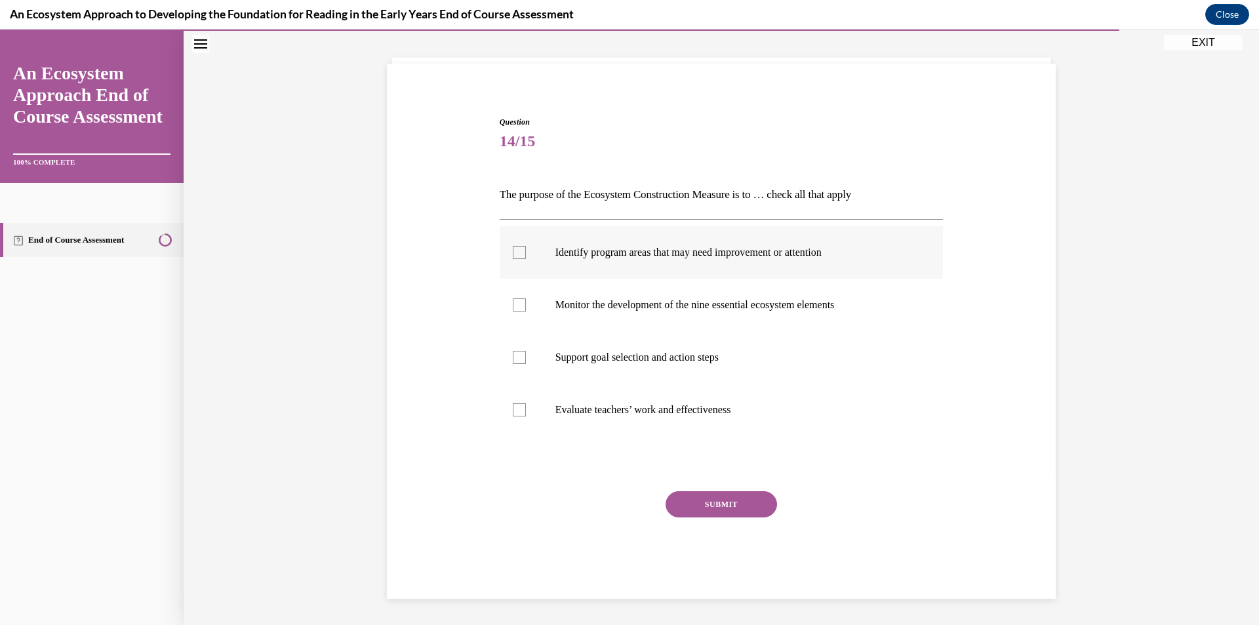
click at [513, 254] on div at bounding box center [519, 252] width 13 height 13
click at [513, 254] on input "Identify program areas that may need improvement or attention" at bounding box center [519, 252] width 13 height 13
checkbox input "true"
click at [513, 305] on div at bounding box center [519, 304] width 13 height 13
click at [513, 305] on input "Monitor the development of the nine essential ecosystem elements" at bounding box center [519, 304] width 13 height 13
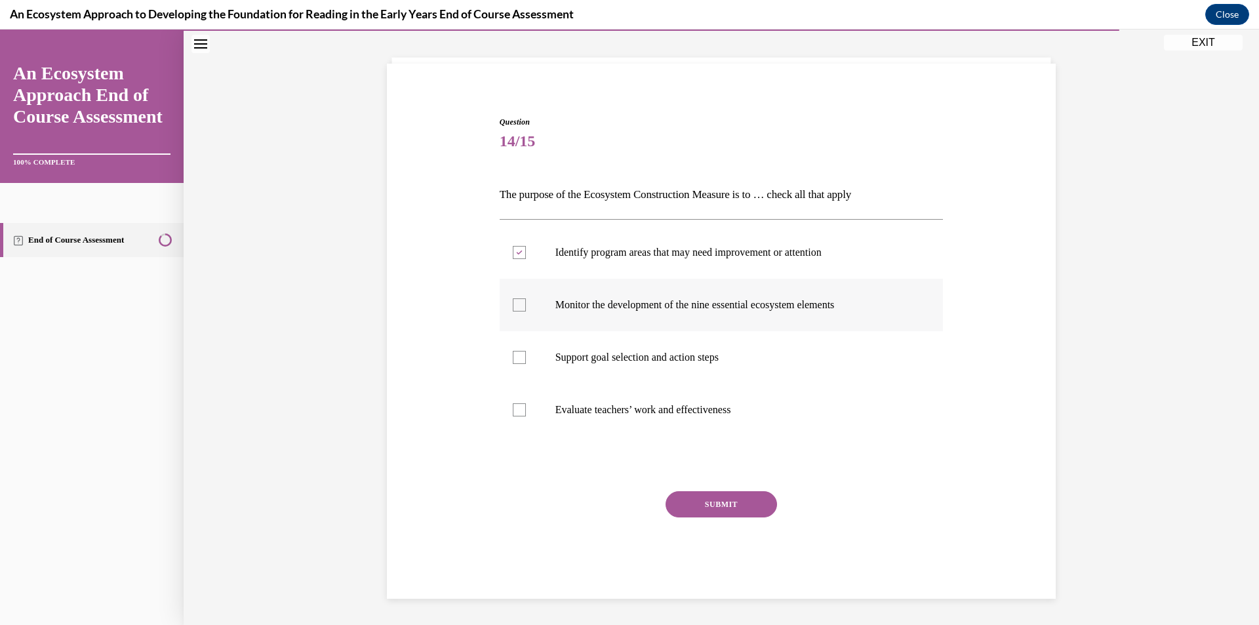
checkbox input "true"
drag, startPoint x: 515, startPoint y: 351, endPoint x: 523, endPoint y: 383, distance: 32.6
click at [516, 352] on div at bounding box center [519, 357] width 13 height 13
click at [516, 352] on input "Support goal selection and action steps" at bounding box center [519, 357] width 13 height 13
checkbox input "true"
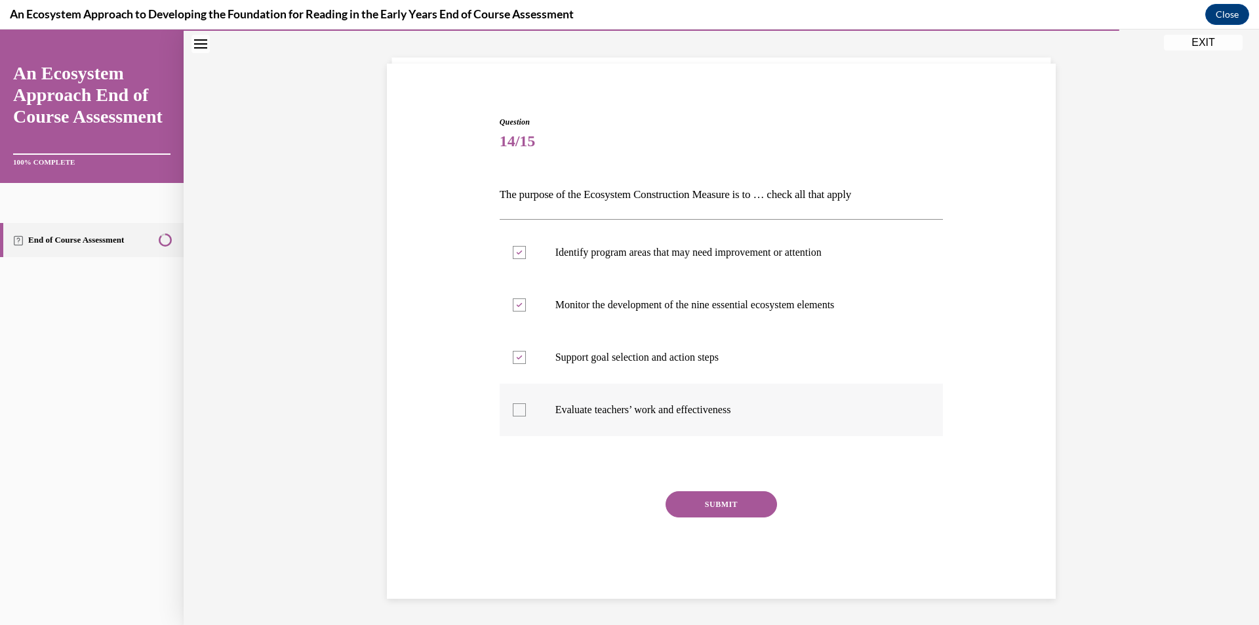
click at [515, 412] on div at bounding box center [519, 409] width 13 height 13
click at [515, 412] on input "Evaluate teachers’ work and effectiveness" at bounding box center [519, 409] width 13 height 13
checkbox input "true"
click at [707, 504] on button "SUBMIT" at bounding box center [720, 504] width 111 height 26
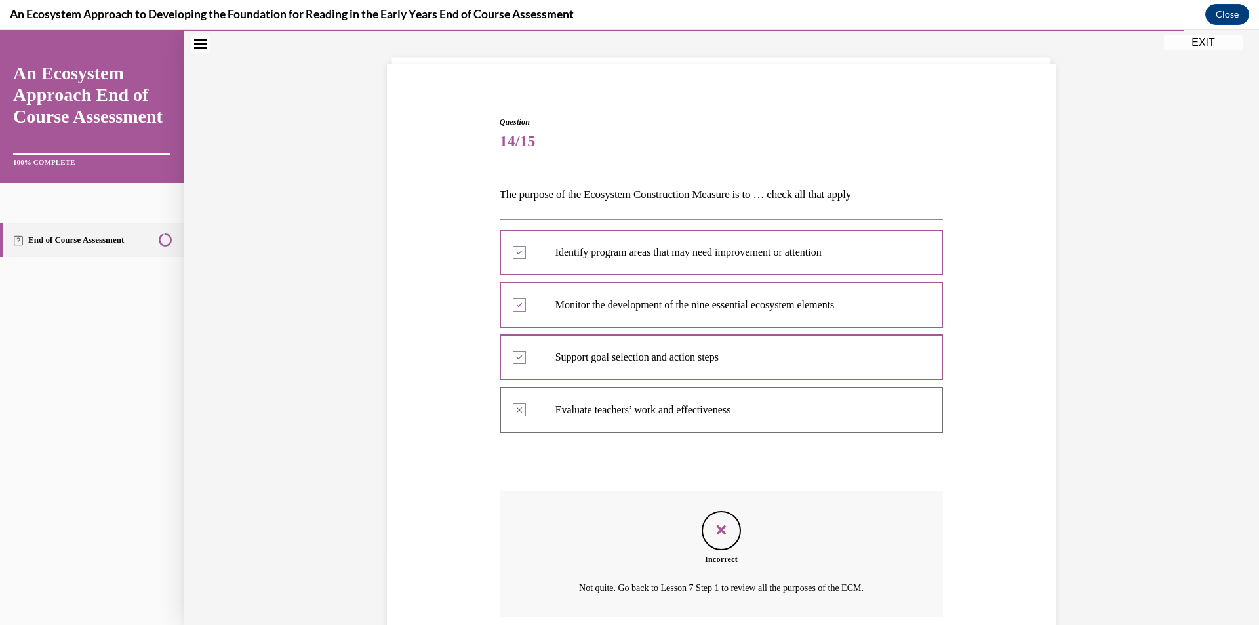
scroll to position [172, 0]
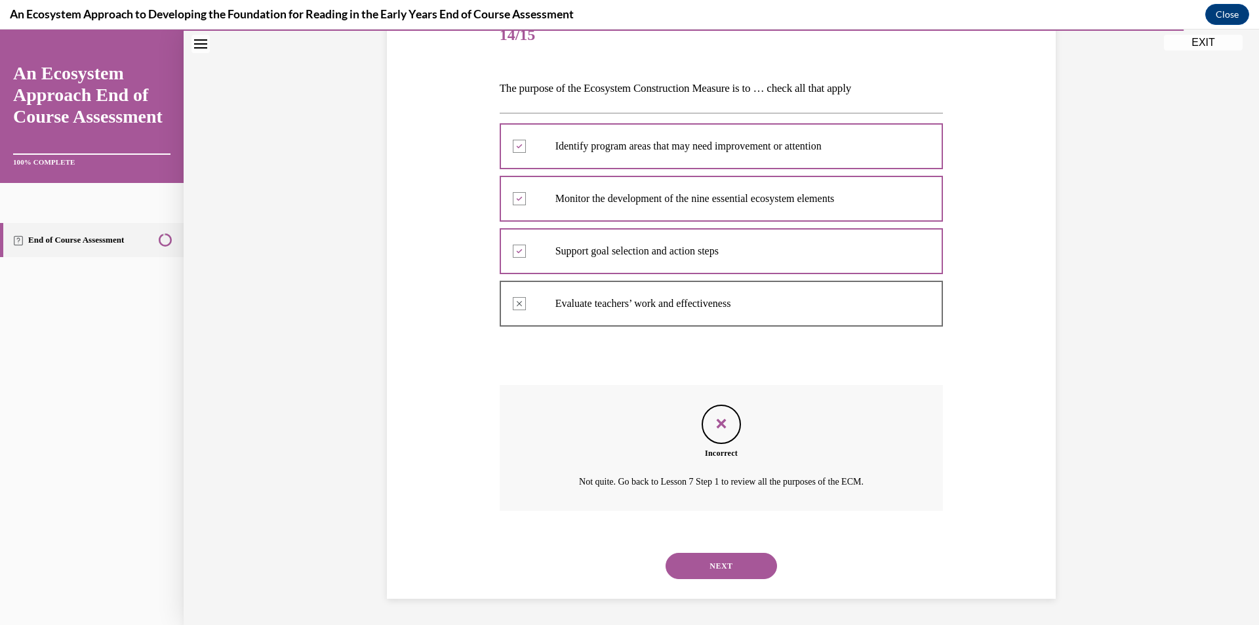
click at [718, 562] on button "NEXT" at bounding box center [720, 566] width 111 height 26
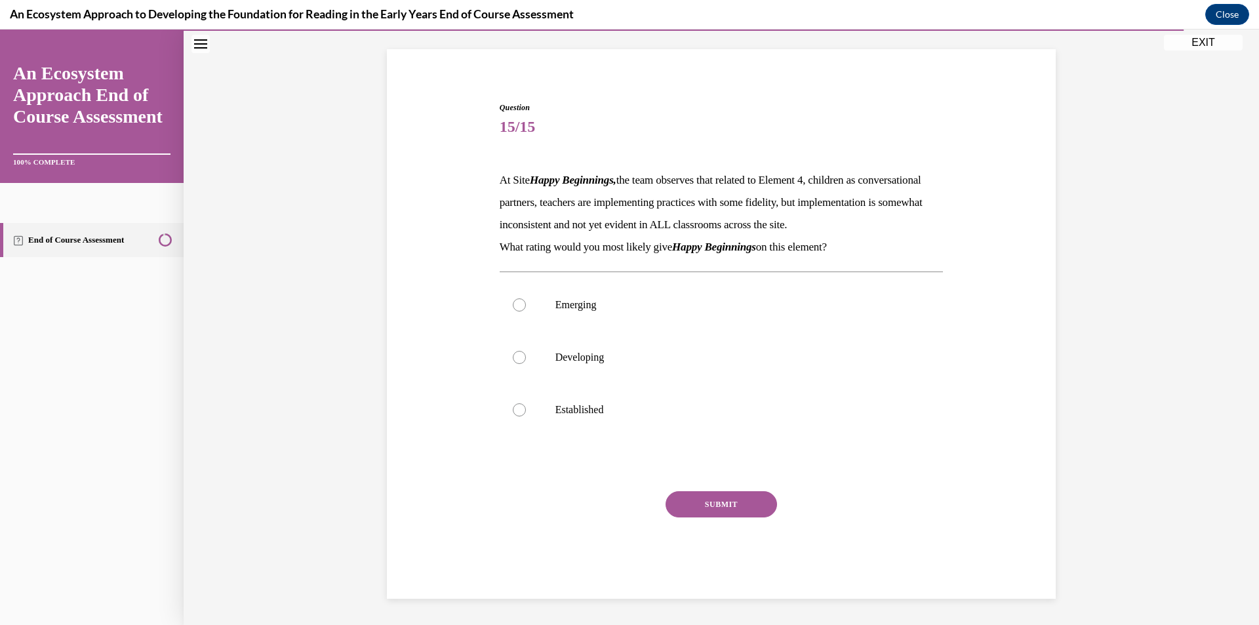
scroll to position [103, 0]
click at [570, 363] on p "Developing" at bounding box center [732, 357] width 355 height 13
click at [526, 363] on input "Developing" at bounding box center [519, 357] width 13 height 13
radio input "true"
click at [721, 505] on button "SUBMIT" at bounding box center [720, 504] width 111 height 26
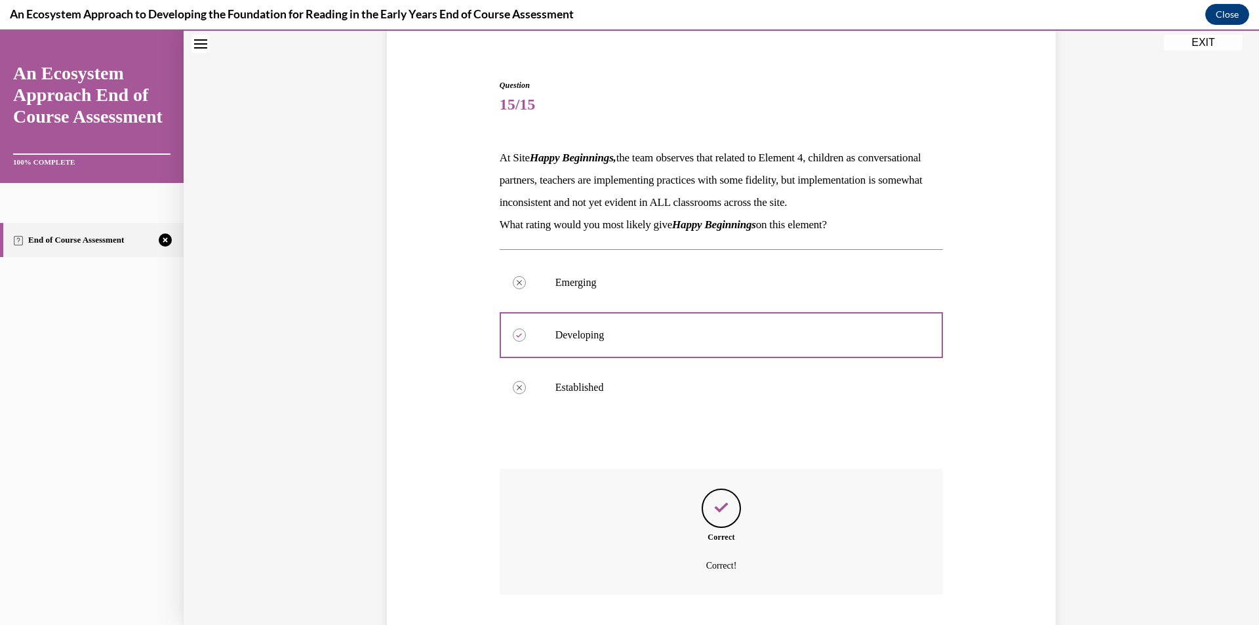
scroll to position [209, 0]
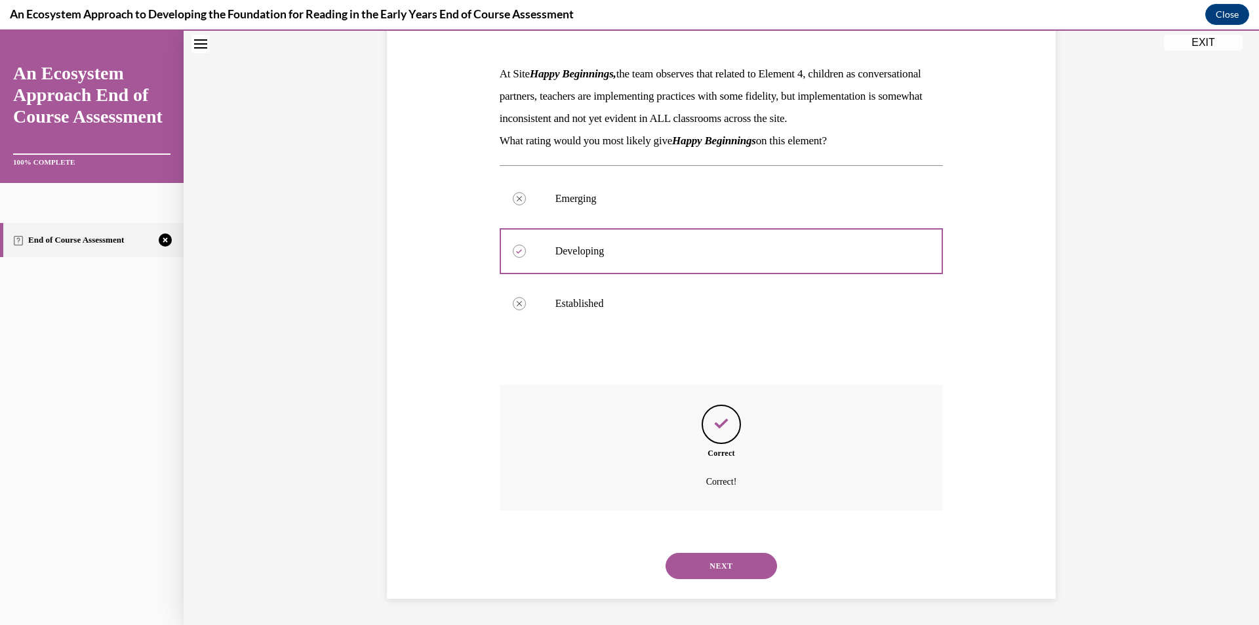
click at [732, 566] on button "NEXT" at bounding box center [720, 566] width 111 height 26
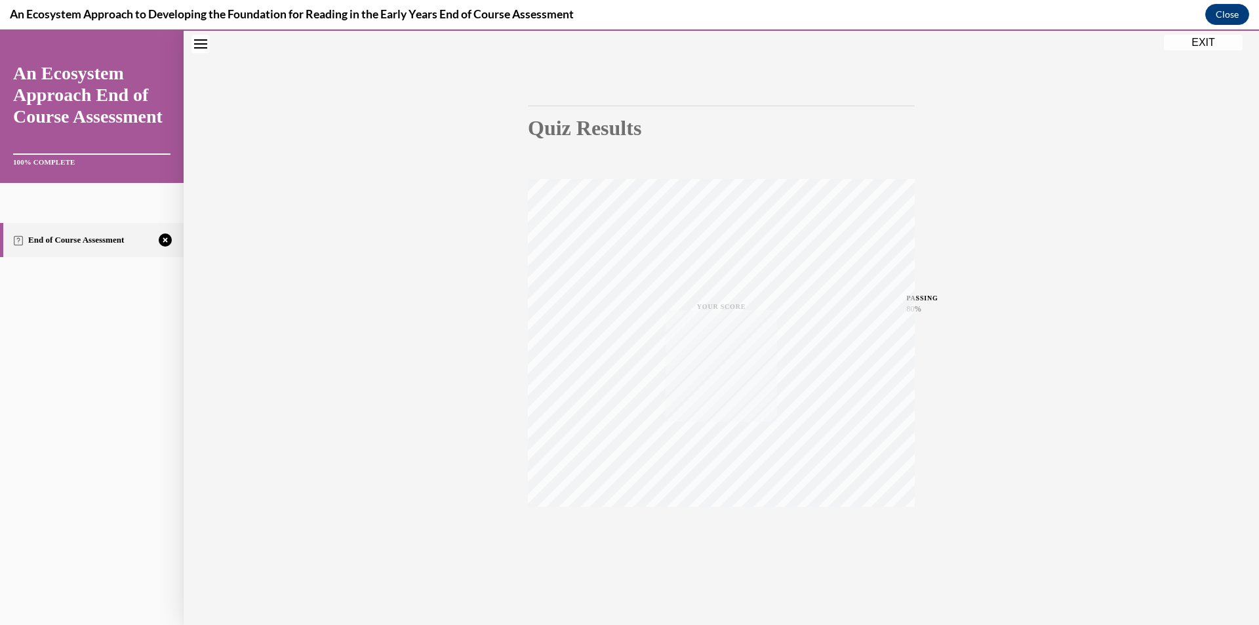
scroll to position [77, 0]
click at [710, 526] on span "TAKE AGAIN" at bounding box center [721, 525] width 47 height 7
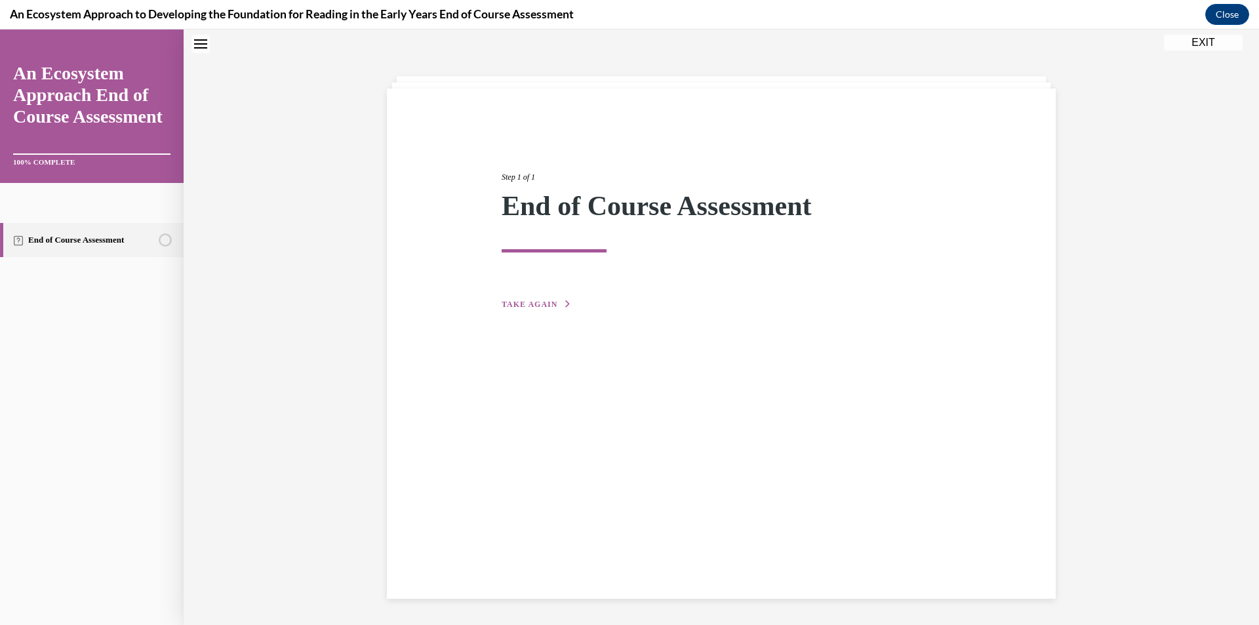
scroll to position [41, 0]
click at [534, 300] on span "TAKE AGAIN" at bounding box center [529, 304] width 56 height 9
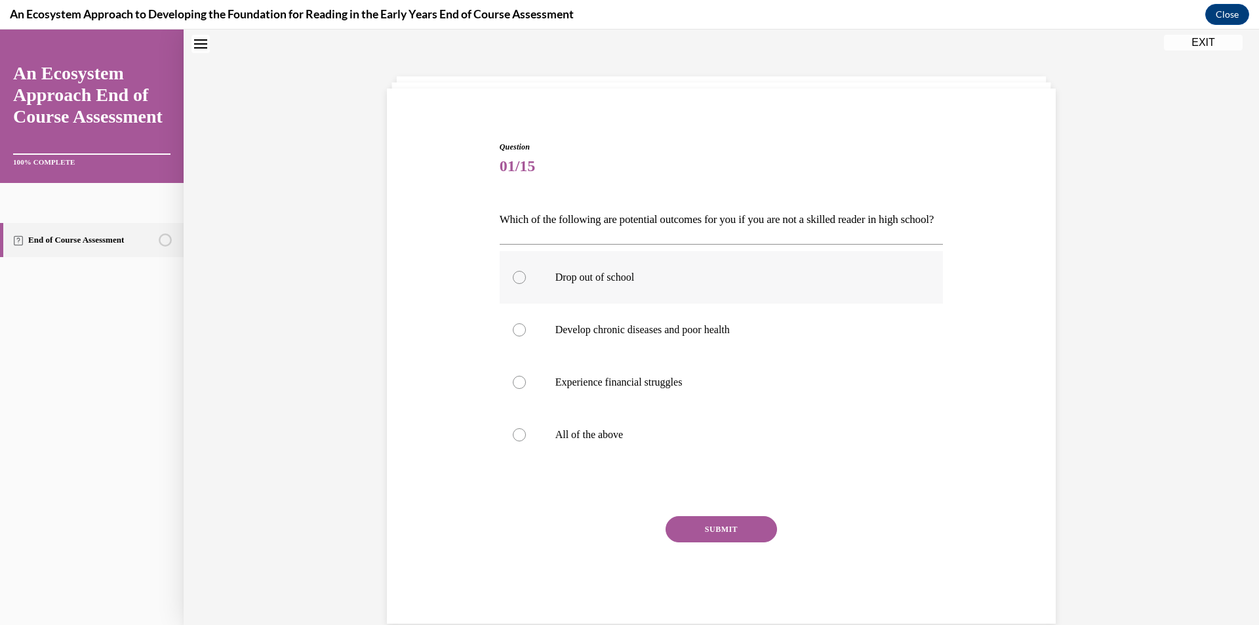
click at [648, 304] on label "Drop out of school" at bounding box center [722, 277] width 444 height 52
click at [526, 284] on input "Drop out of school" at bounding box center [519, 277] width 13 height 13
radio input "true"
click at [586, 441] on p "All of the above" at bounding box center [732, 434] width 355 height 13
click at [526, 441] on input "All of the above" at bounding box center [519, 434] width 13 height 13
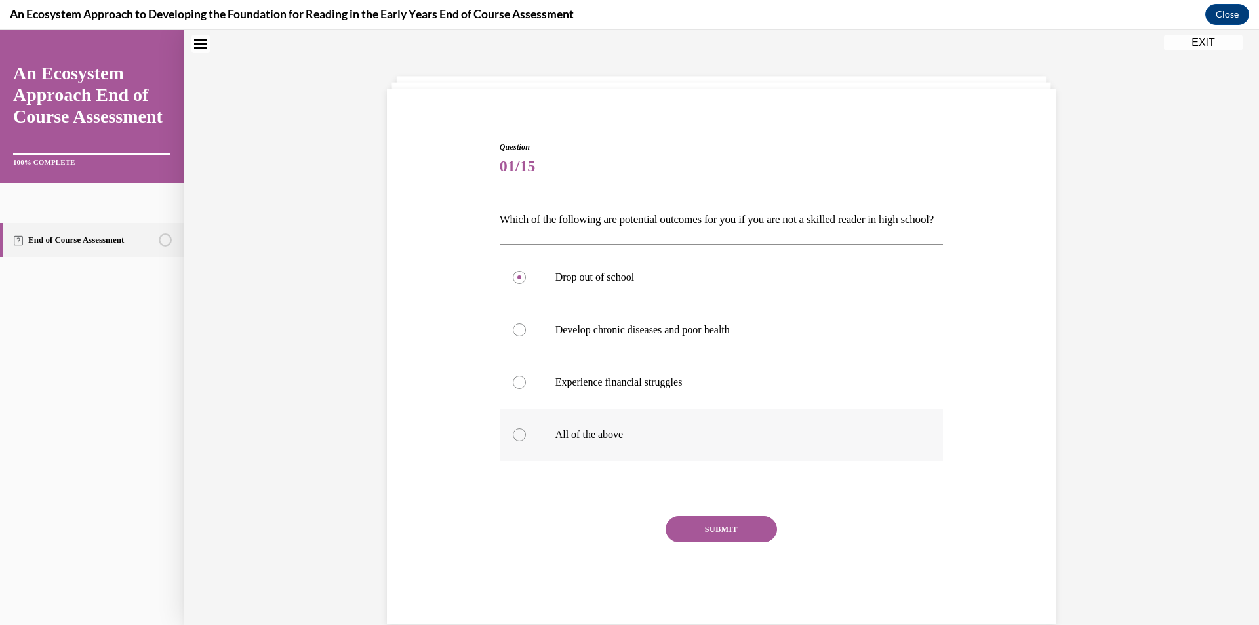
radio input "true"
click at [714, 542] on button "SUBMIT" at bounding box center [720, 529] width 111 height 26
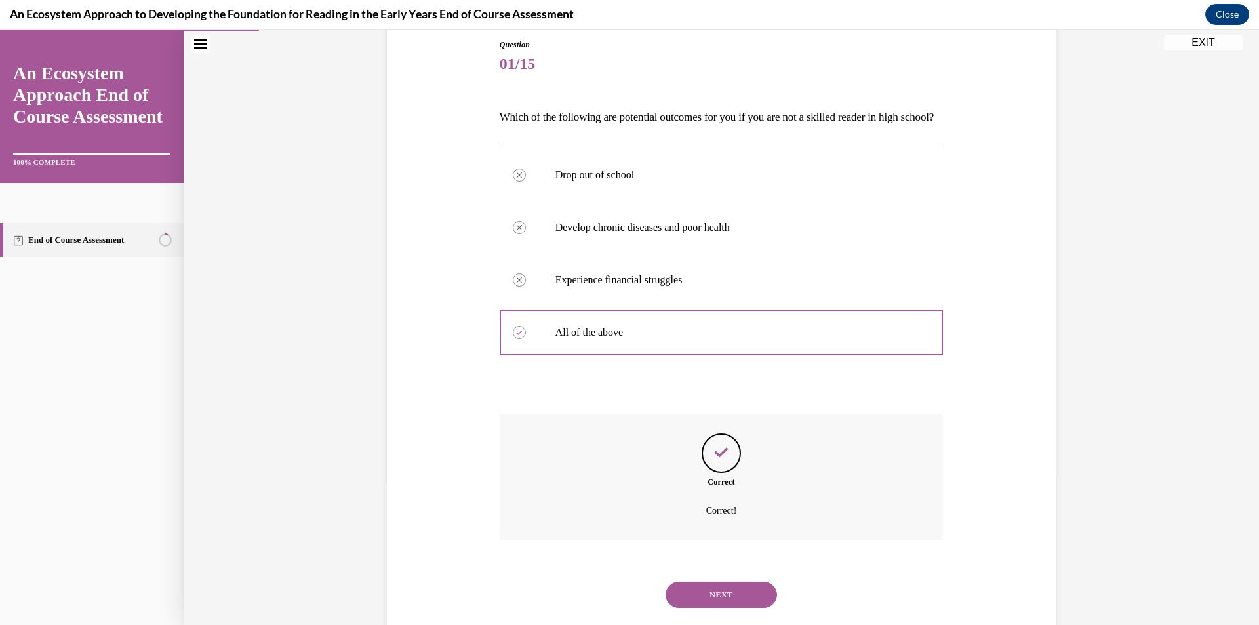
scroll to position [129, 0]
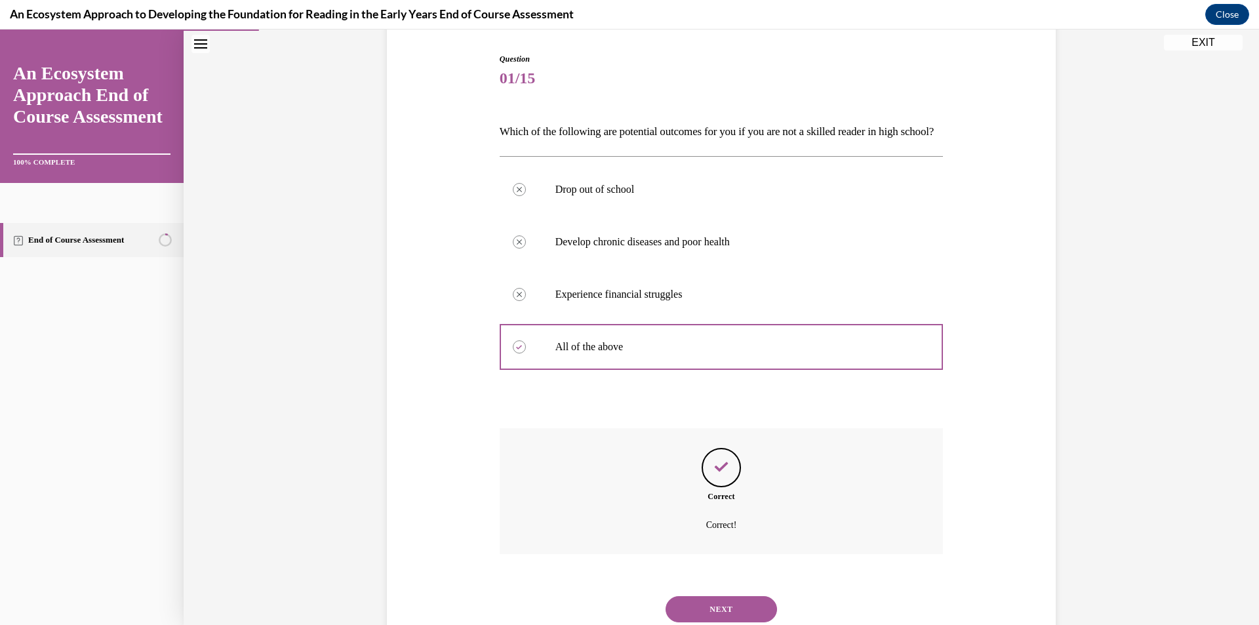
click at [751, 616] on div "NEXT" at bounding box center [722, 609] width 444 height 52
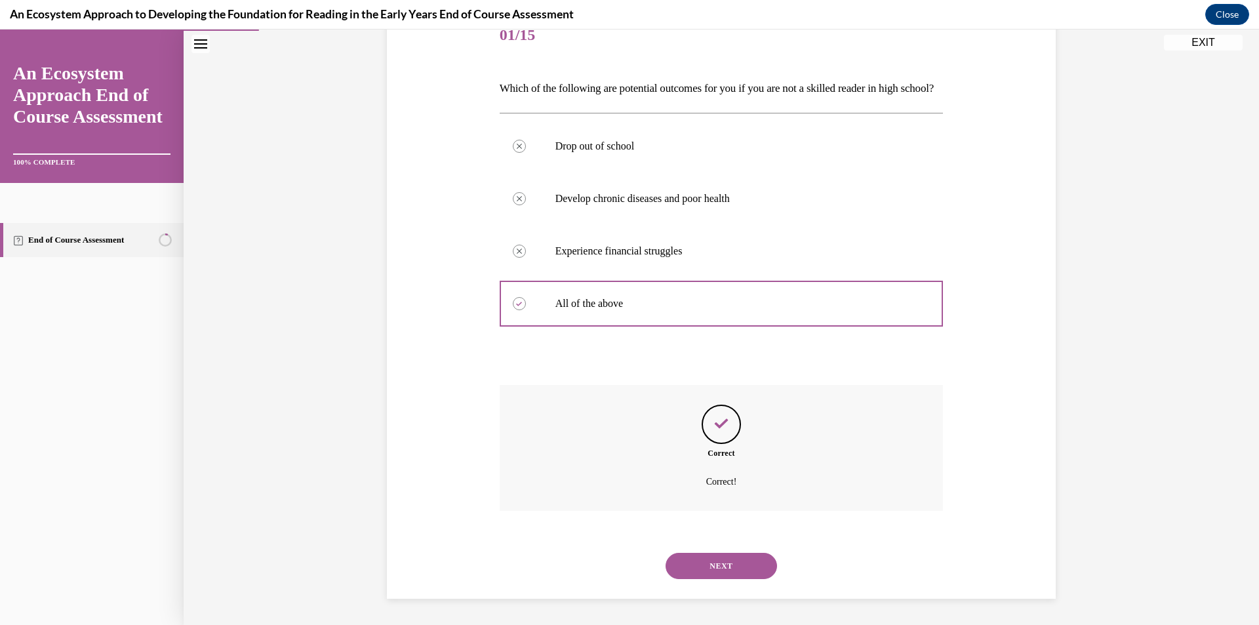
click at [722, 566] on button "NEXT" at bounding box center [720, 566] width 111 height 26
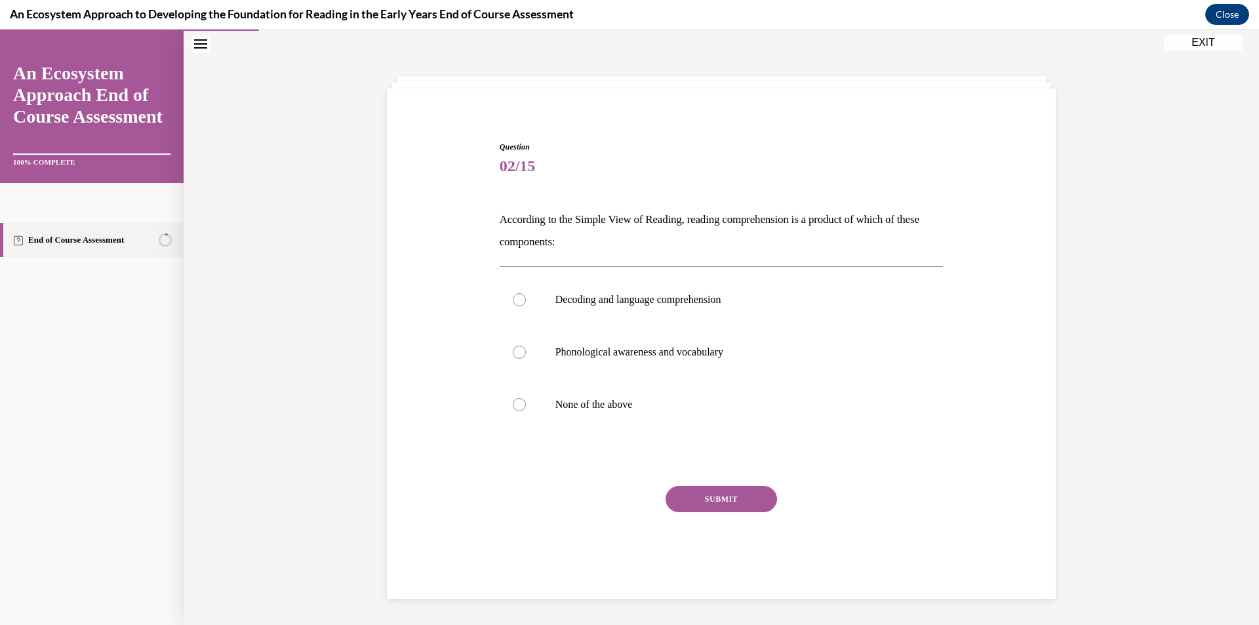
scroll to position [41, 0]
click at [665, 352] on p "Phonological awareness and vocabulary" at bounding box center [732, 351] width 355 height 13
click at [526, 352] on input "Phonological awareness and vocabulary" at bounding box center [519, 351] width 13 height 13
radio input "true"
click at [713, 504] on button "SUBMIT" at bounding box center [720, 499] width 111 height 26
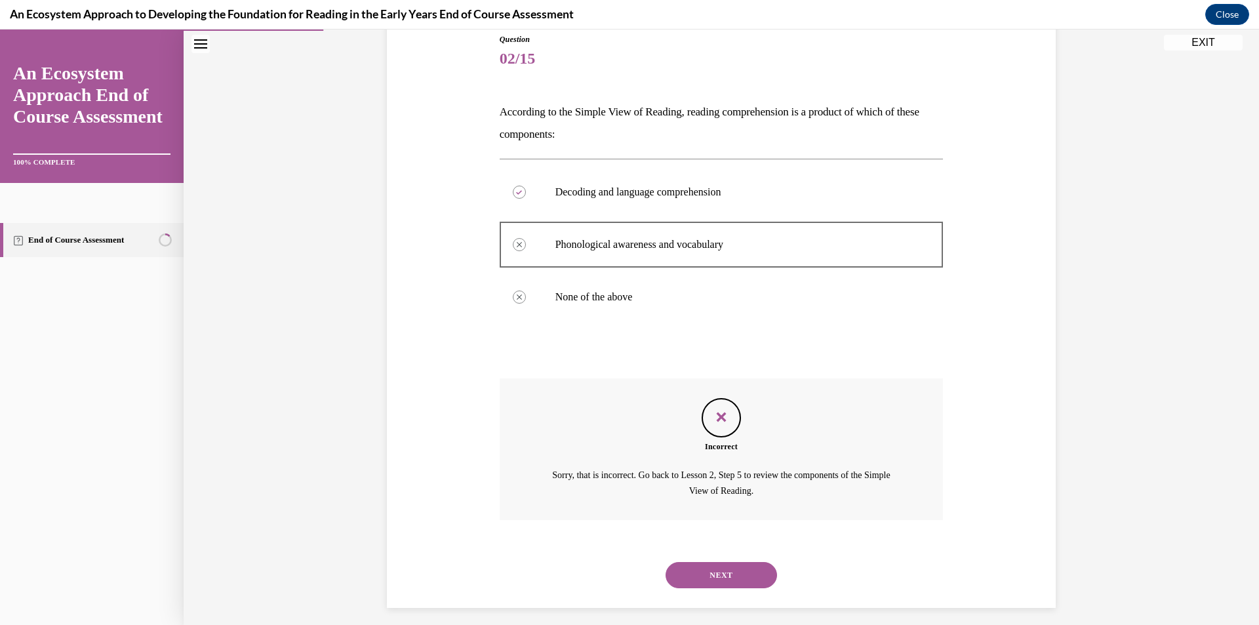
scroll to position [158, 0]
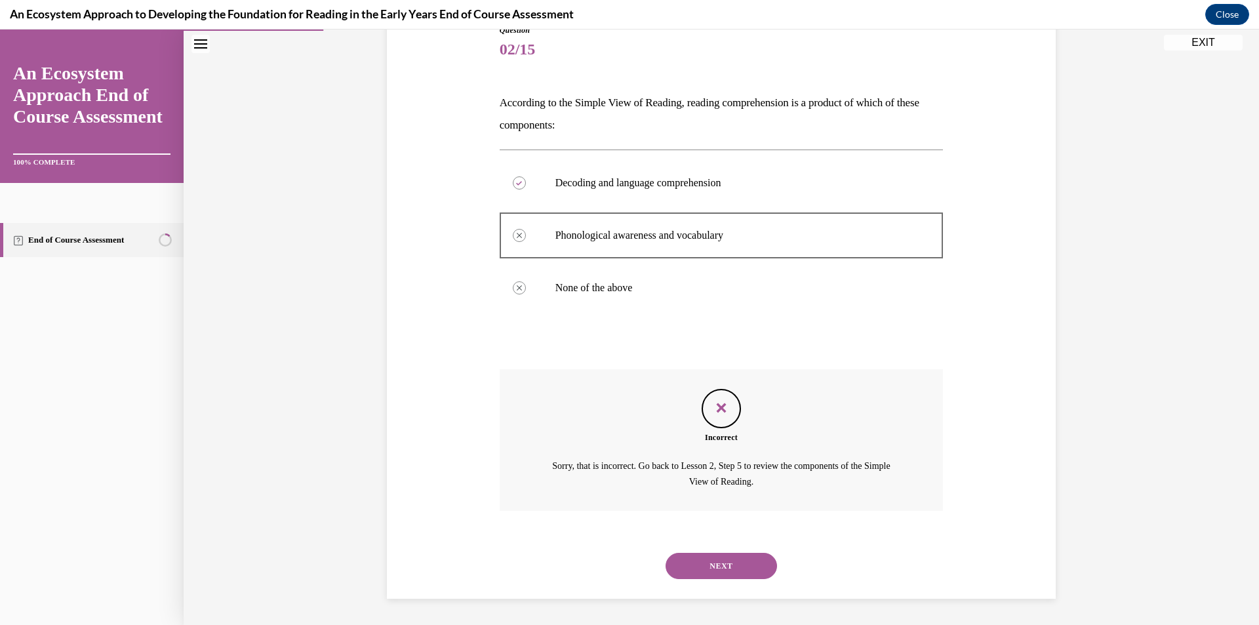
click at [725, 558] on button "NEXT" at bounding box center [720, 566] width 111 height 26
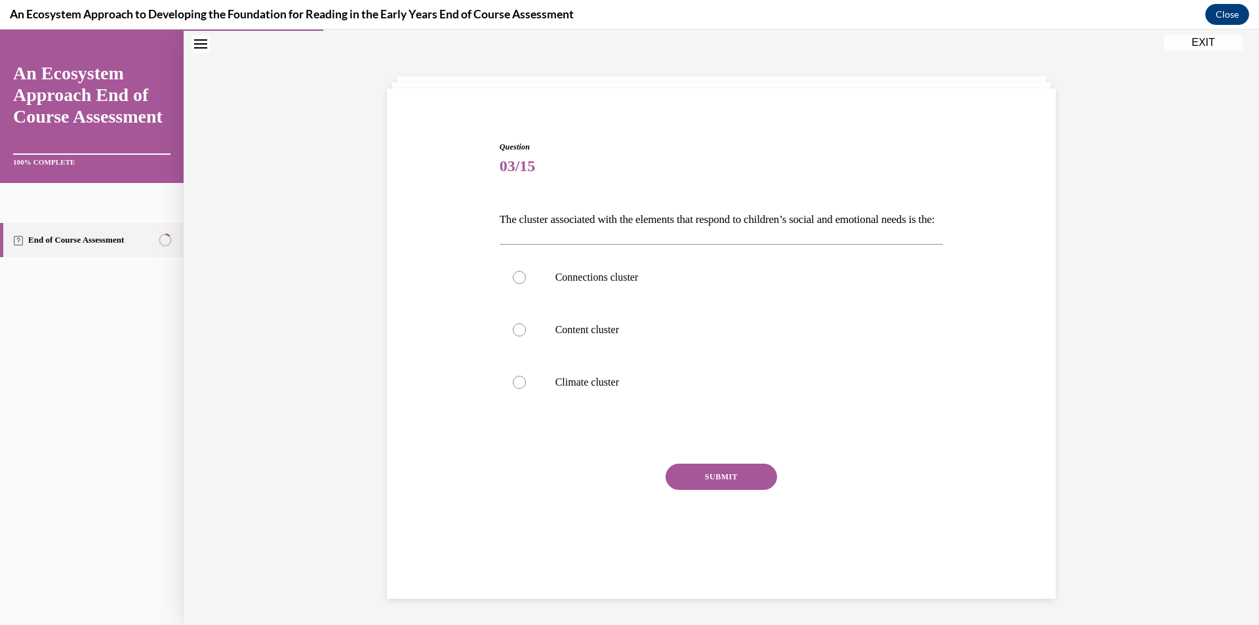
scroll to position [41, 0]
click at [666, 284] on p "Connections cluster" at bounding box center [732, 277] width 355 height 13
click at [526, 284] on input "Connections cluster" at bounding box center [519, 277] width 13 height 13
radio input "true"
click at [732, 490] on button "SUBMIT" at bounding box center [720, 476] width 111 height 26
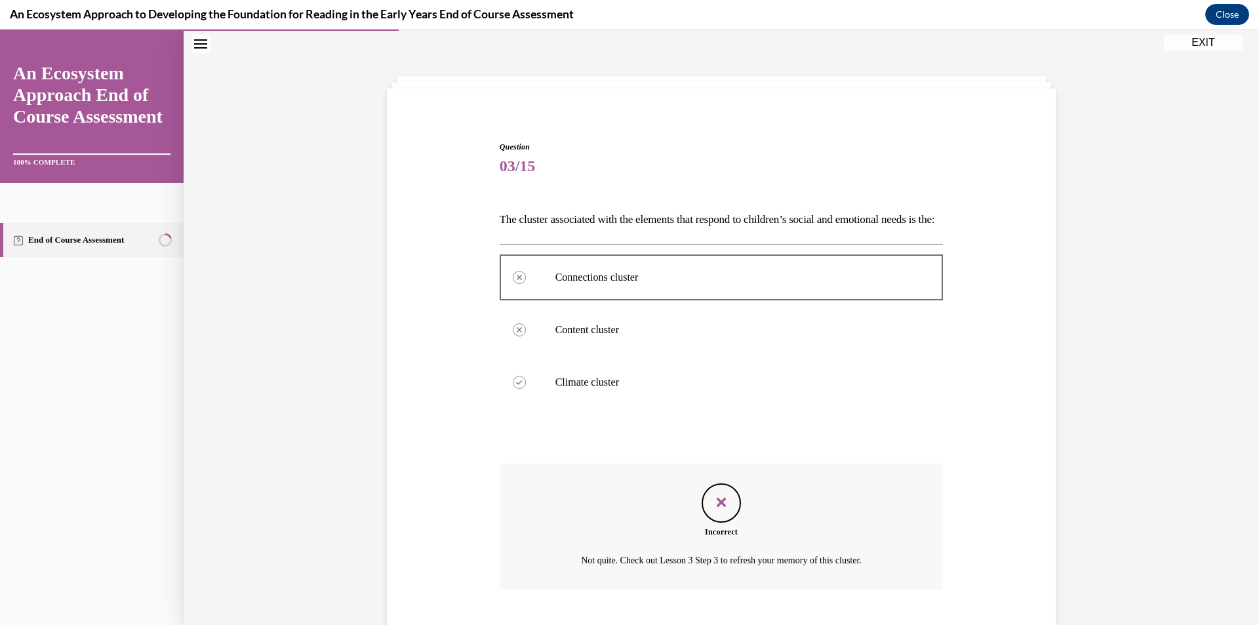
scroll to position [142, 0]
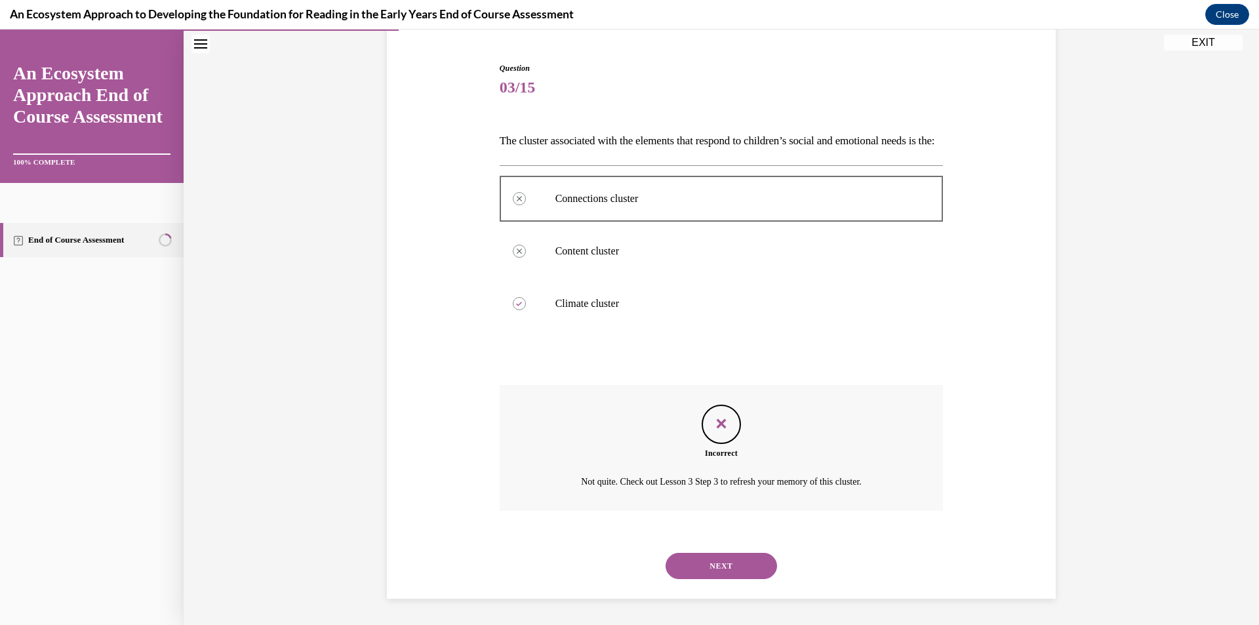
drag, startPoint x: 734, startPoint y: 562, endPoint x: 730, endPoint y: 570, distance: 9.4
click at [731, 570] on button "NEXT" at bounding box center [720, 566] width 111 height 26
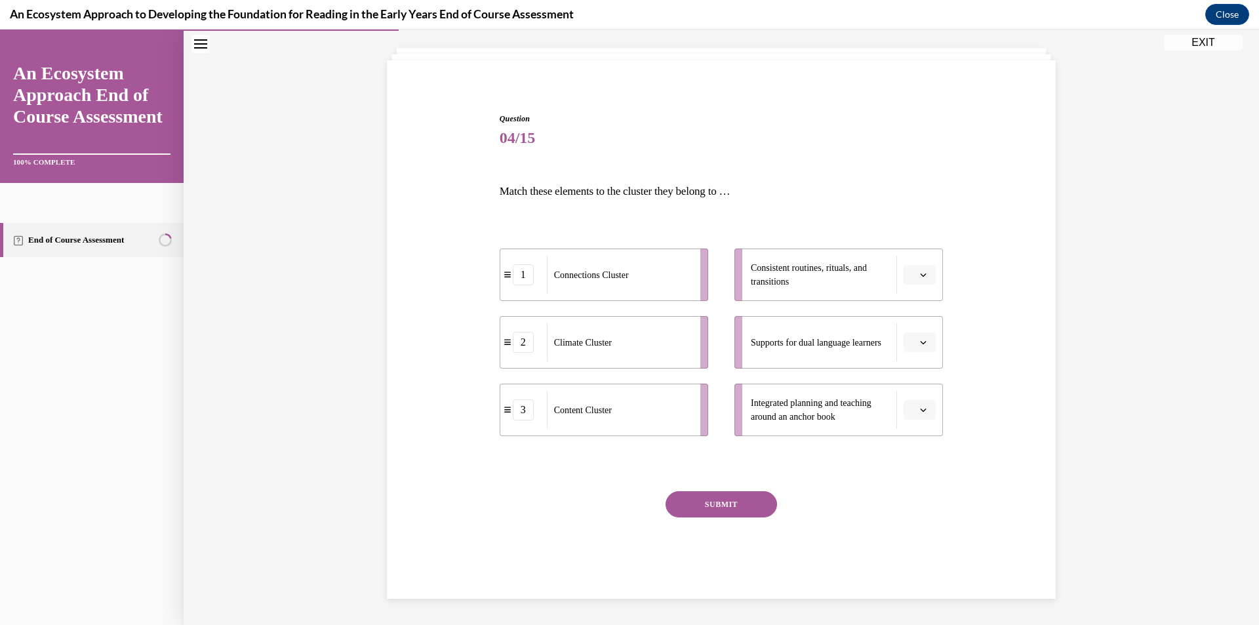
click at [920, 343] on icon "button" at bounding box center [923, 342] width 7 height 7
drag, startPoint x: 920, startPoint y: 420, endPoint x: 913, endPoint y: 401, distance: 20.3
click at [920, 420] on div "2" at bounding box center [913, 424] width 33 height 26
click at [920, 273] on icon "button" at bounding box center [923, 274] width 7 height 7
click at [916, 355] on div "2" at bounding box center [913, 356] width 33 height 26
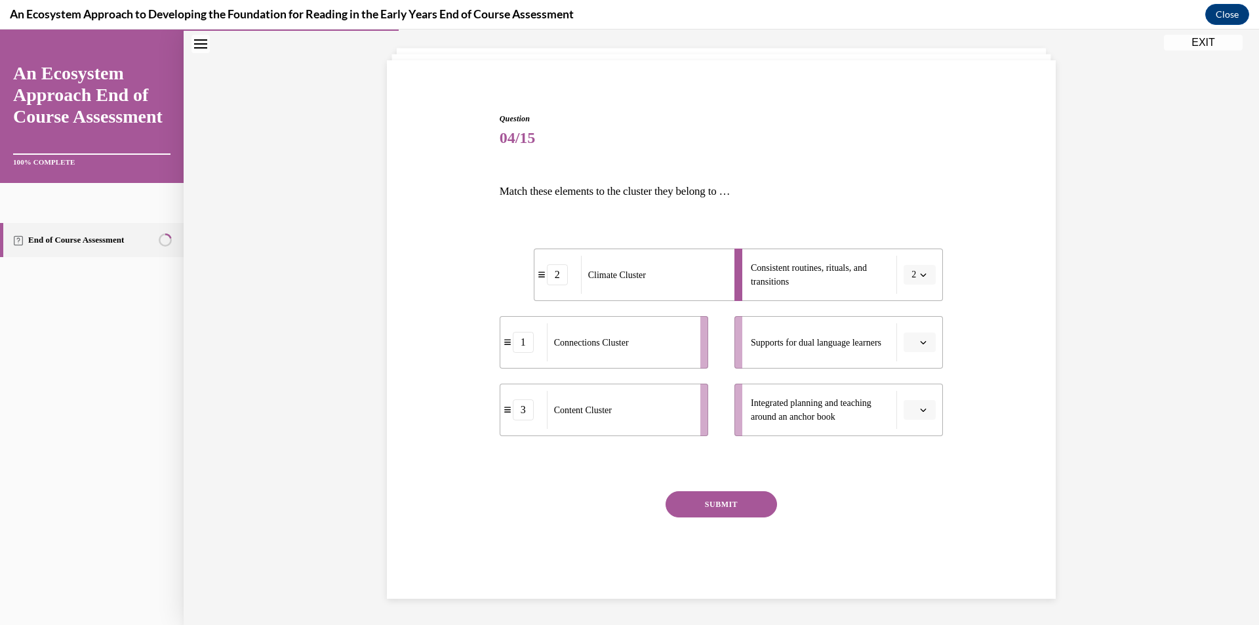
click at [920, 277] on icon "button" at bounding box center [923, 274] width 7 height 7
click at [911, 329] on div "1" at bounding box center [910, 330] width 33 height 26
click at [923, 412] on button "button" at bounding box center [919, 410] width 32 height 20
drag, startPoint x: 922, startPoint y: 523, endPoint x: 908, endPoint y: 407, distance: 116.8
click at [919, 517] on div "3" at bounding box center [913, 518] width 33 height 26
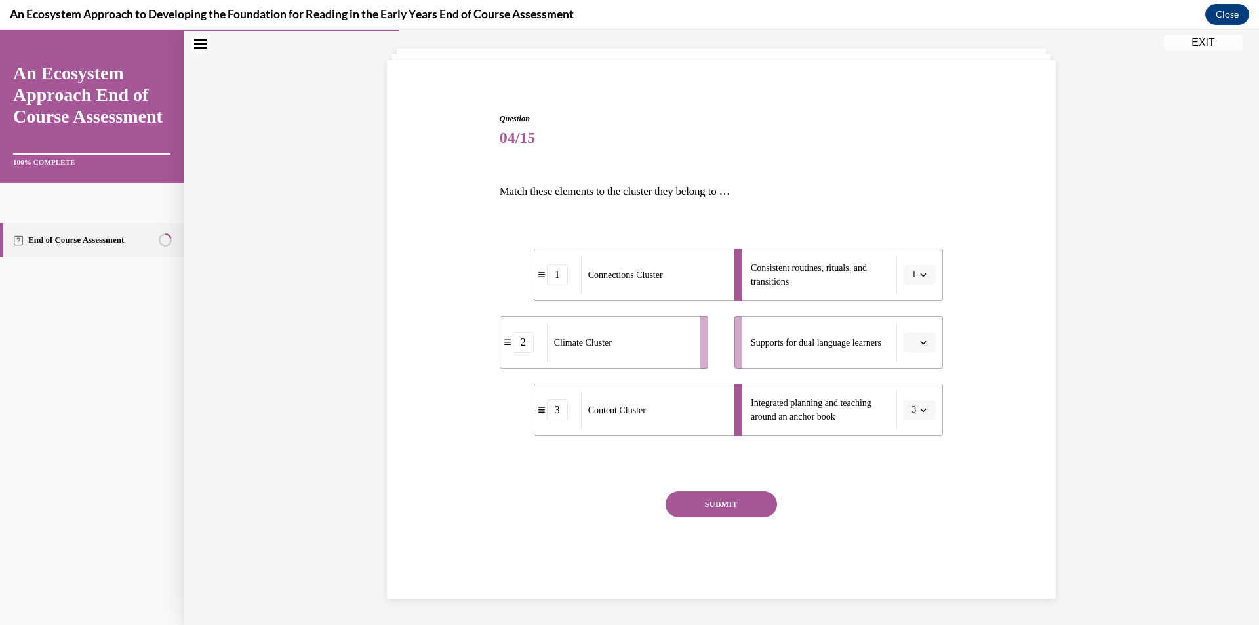
click at [927, 343] on button "button" at bounding box center [919, 342] width 32 height 20
click at [916, 417] on div "2" at bounding box center [913, 424] width 33 height 26
click at [713, 503] on button "SUBMIT" at bounding box center [720, 504] width 111 height 26
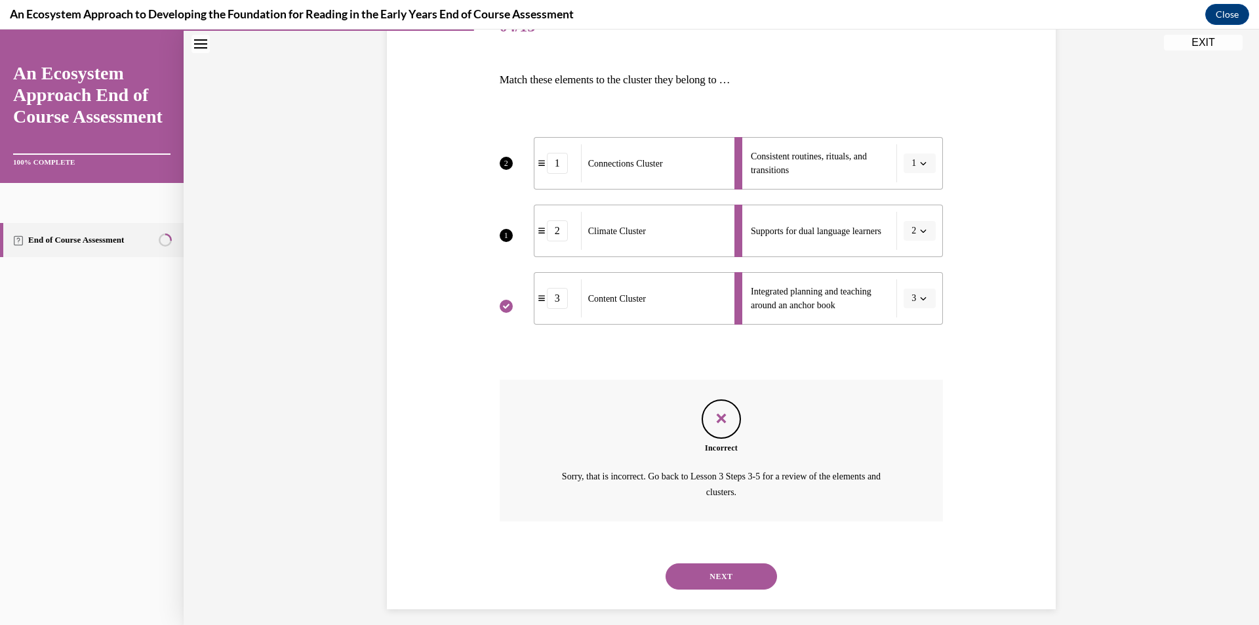
scroll to position [191, 0]
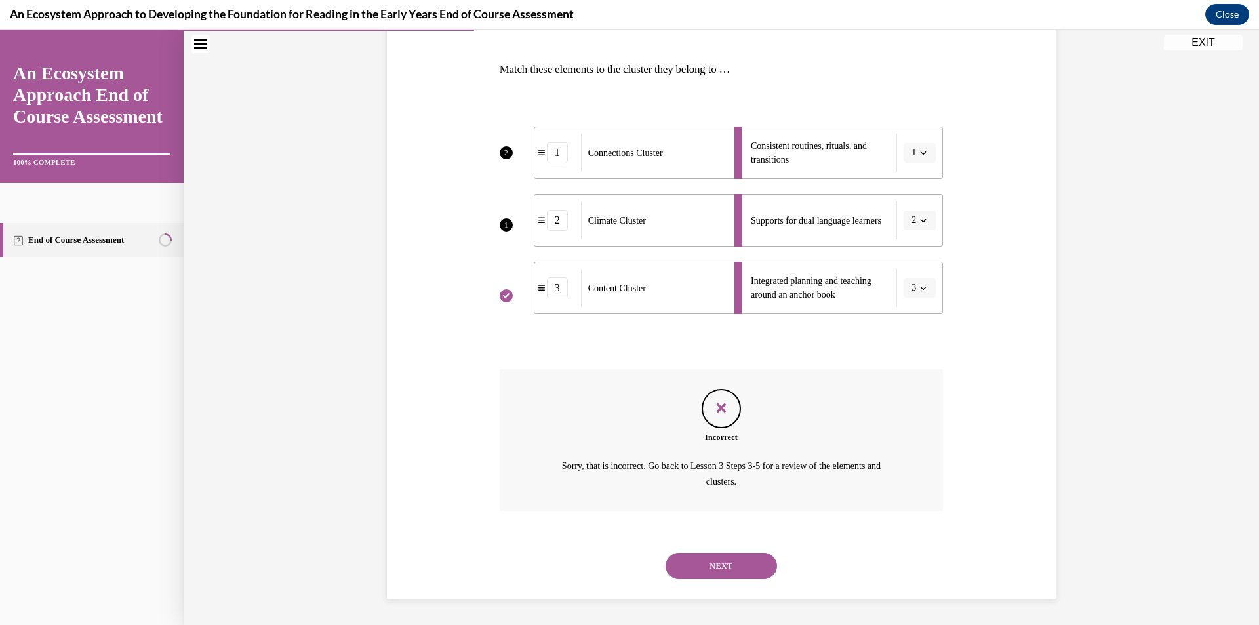
click at [731, 566] on button "NEXT" at bounding box center [720, 566] width 111 height 26
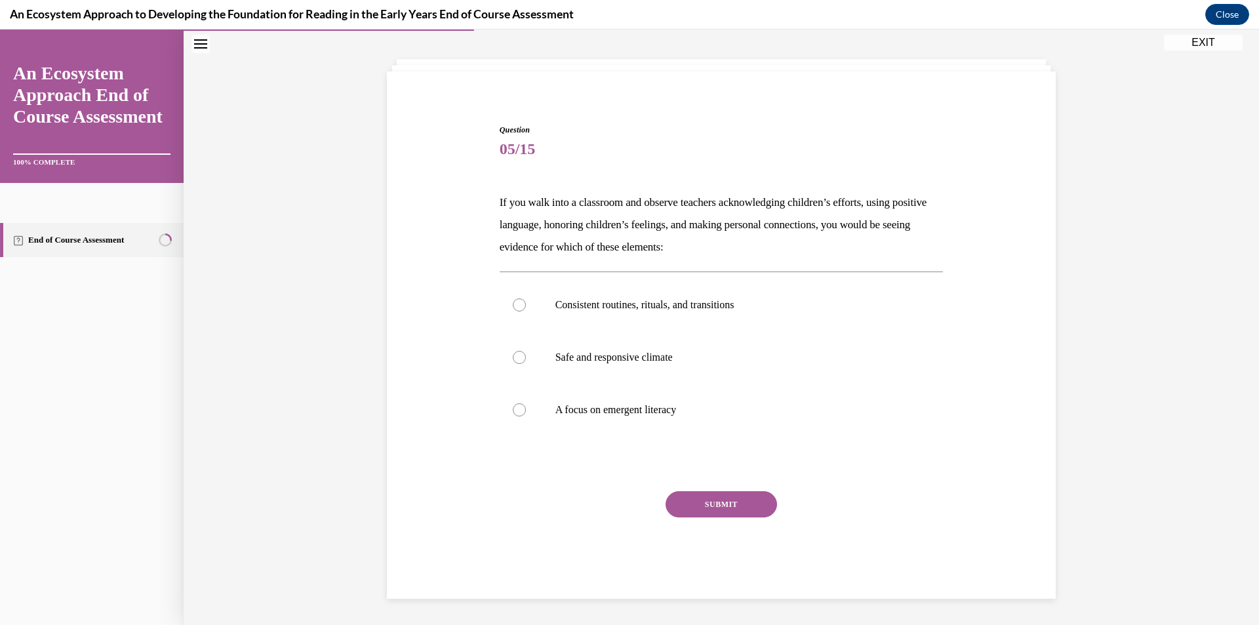
scroll to position [58, 0]
click at [724, 313] on label "Consistent routines, rituals, and transitions" at bounding box center [722, 305] width 444 height 52
click at [526, 311] on input "Consistent routines, rituals, and transitions" at bounding box center [519, 304] width 13 height 13
radio input "true"
click at [716, 505] on button "SUBMIT" at bounding box center [720, 504] width 111 height 26
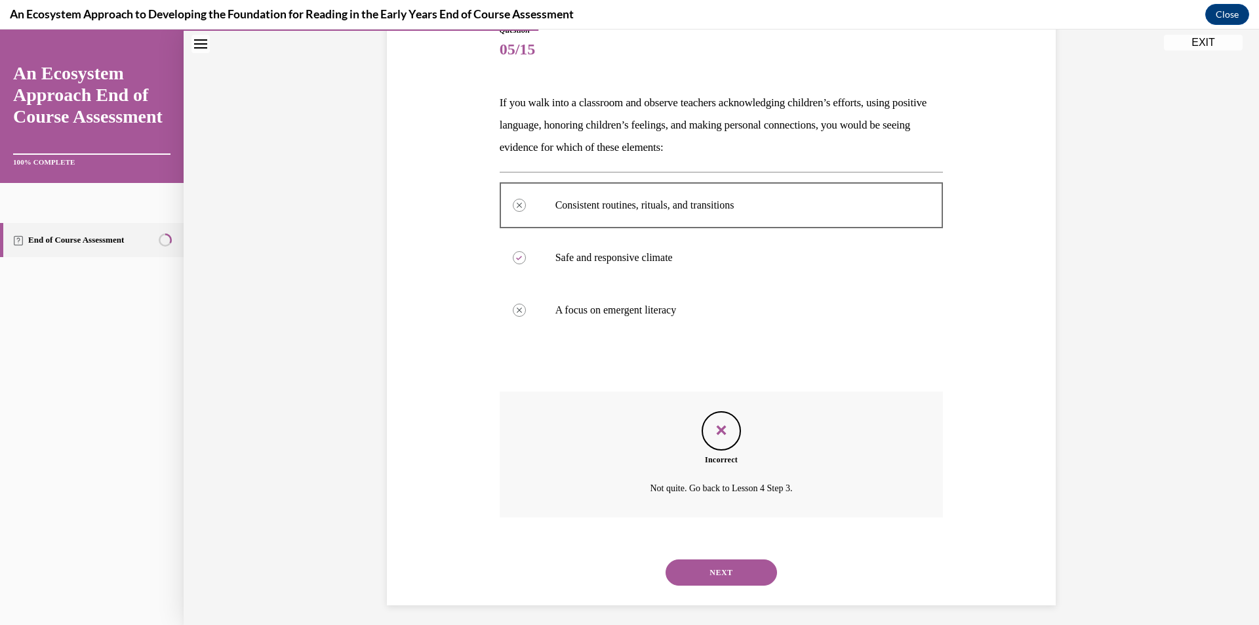
scroll to position [165, 0]
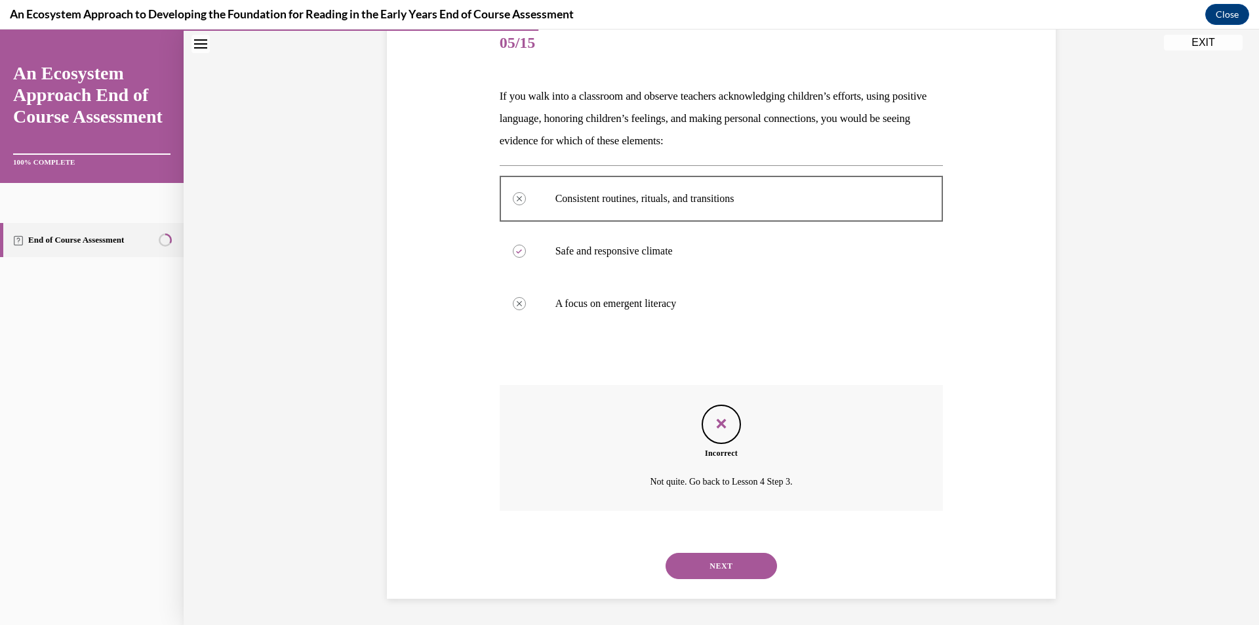
click at [728, 561] on button "NEXT" at bounding box center [720, 566] width 111 height 26
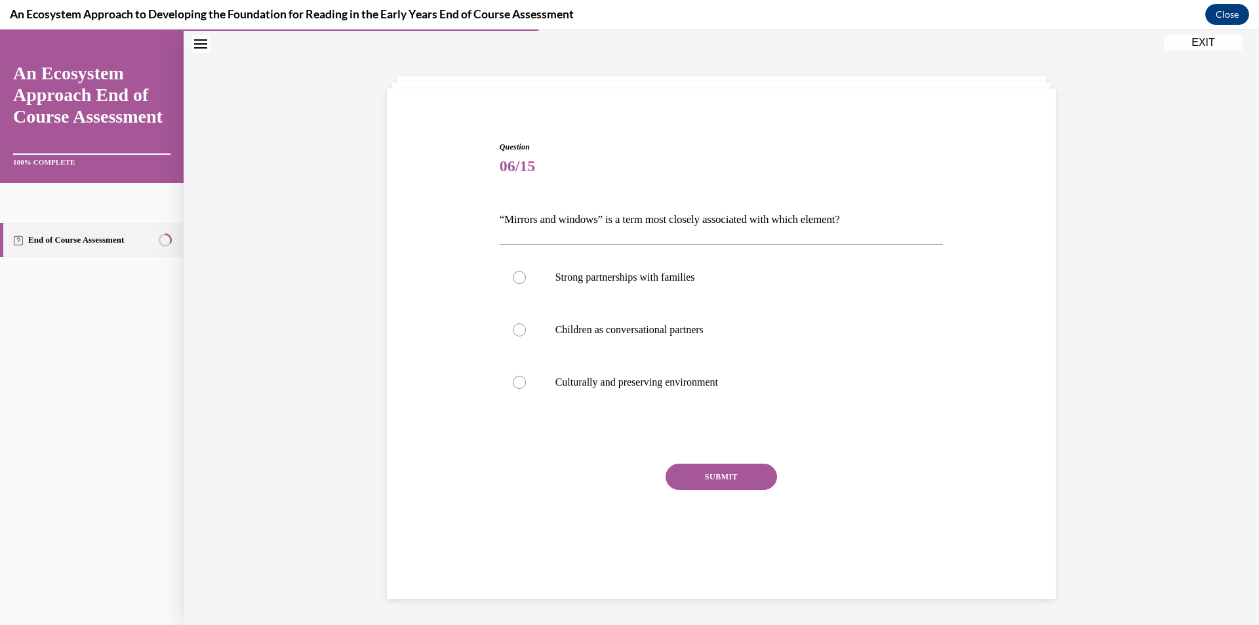
scroll to position [41, 0]
click at [716, 273] on p "Strong partnerships with families" at bounding box center [732, 277] width 355 height 13
click at [526, 273] on input "Strong partnerships with families" at bounding box center [519, 277] width 13 height 13
radio input "true"
click at [719, 479] on button "SUBMIT" at bounding box center [720, 476] width 111 height 26
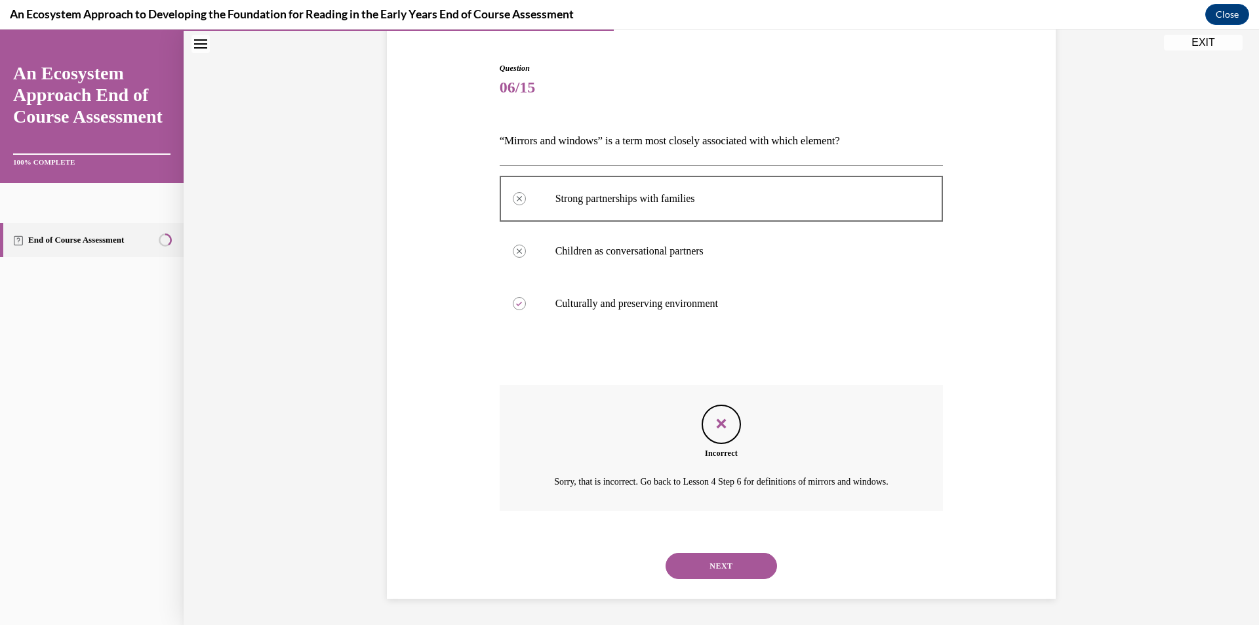
scroll to position [136, 0]
click at [732, 574] on button "NEXT" at bounding box center [720, 566] width 111 height 26
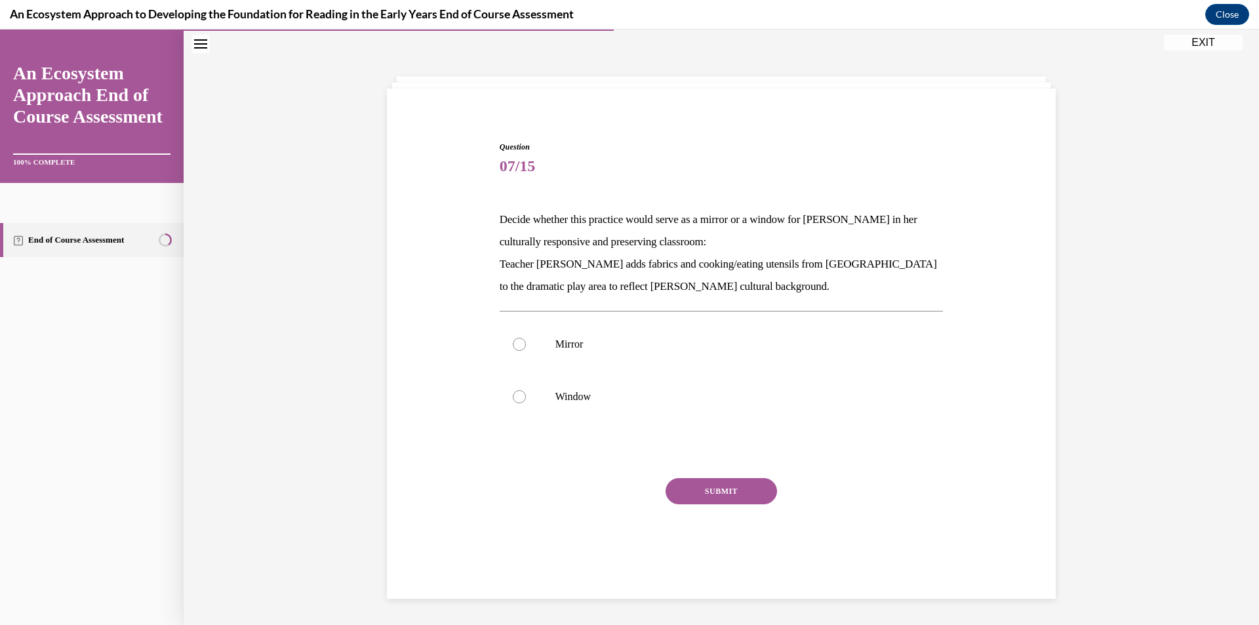
scroll to position [41, 0]
click at [610, 342] on p "Mirror" at bounding box center [732, 344] width 355 height 13
click at [526, 342] on input "Mirror" at bounding box center [519, 344] width 13 height 13
radio input "true"
click at [715, 495] on button "SUBMIT" at bounding box center [720, 491] width 111 height 26
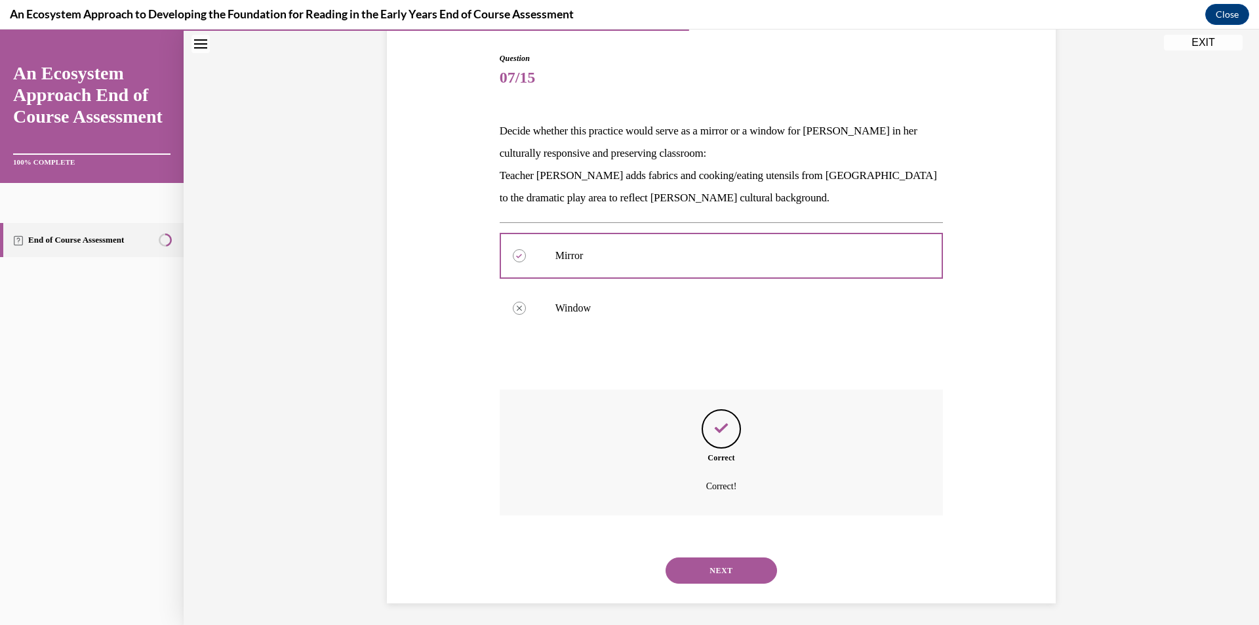
scroll to position [134, 0]
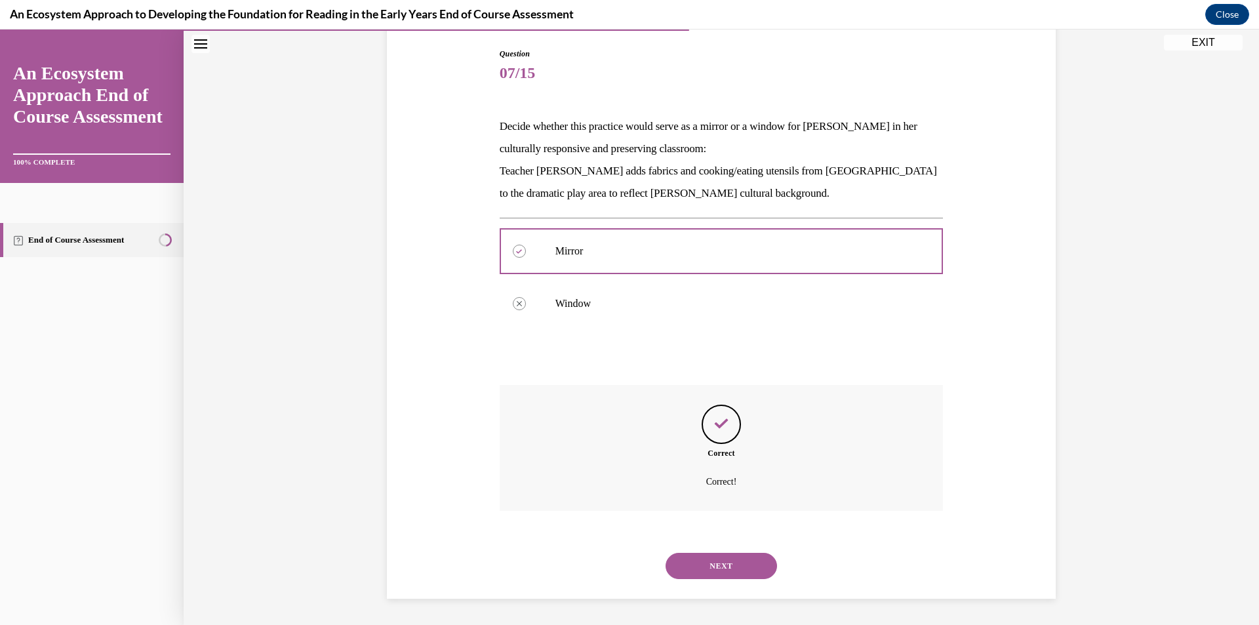
click at [739, 568] on button "NEXT" at bounding box center [720, 566] width 111 height 26
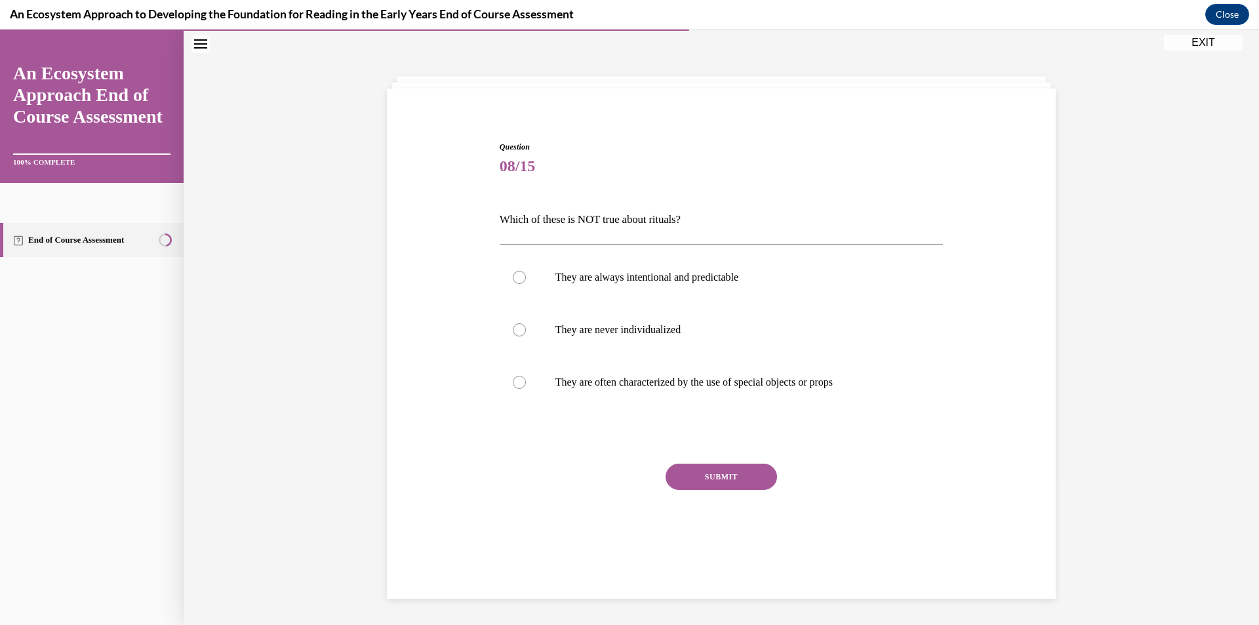
scroll to position [41, 0]
click at [543, 330] on label "They are never individualized" at bounding box center [722, 330] width 444 height 52
click at [526, 330] on input "They are never individualized" at bounding box center [519, 329] width 13 height 13
radio input "true"
click at [707, 468] on button "SUBMIT" at bounding box center [720, 476] width 111 height 26
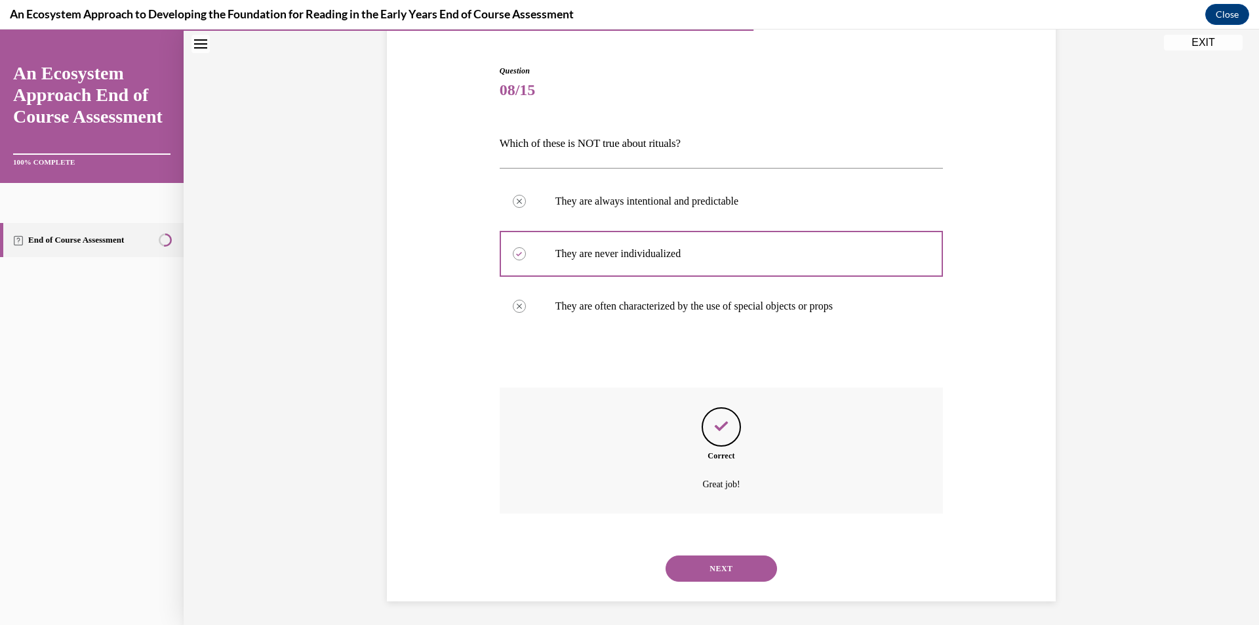
scroll to position [120, 0]
click at [726, 569] on button "NEXT" at bounding box center [720, 566] width 111 height 26
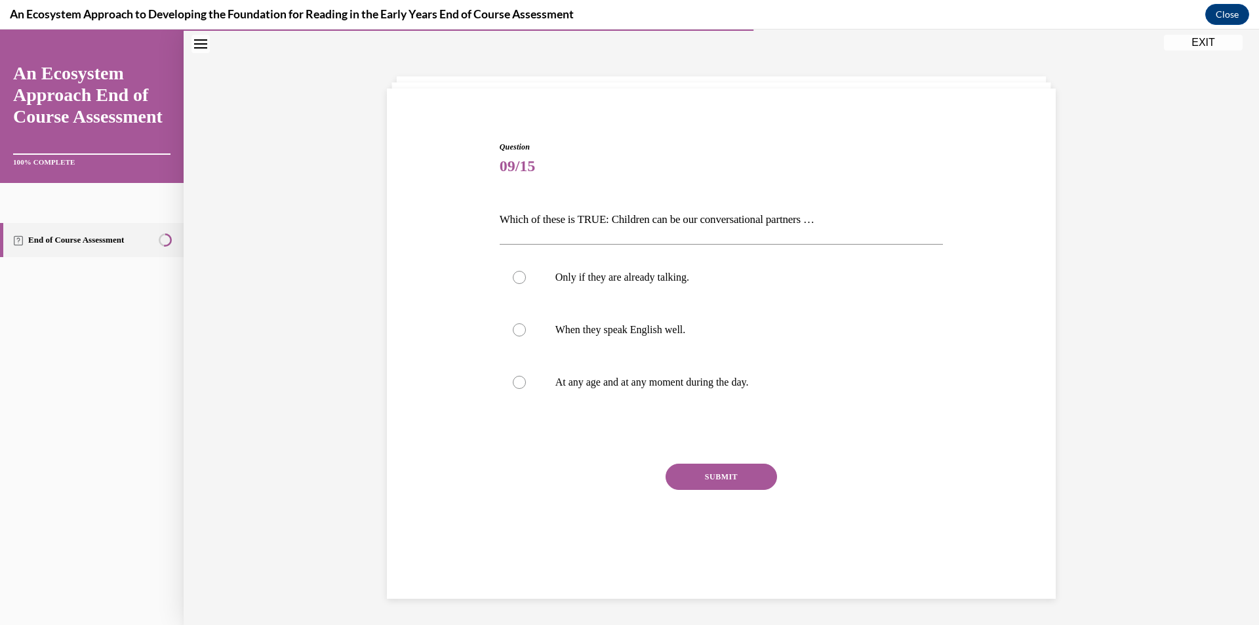
scroll to position [41, 0]
click at [545, 379] on label "At any age and at any moment during the day." at bounding box center [722, 382] width 444 height 52
click at [526, 379] on input "At any age and at any moment during the day." at bounding box center [519, 382] width 13 height 13
radio input "true"
click at [727, 480] on button "SUBMIT" at bounding box center [720, 476] width 111 height 26
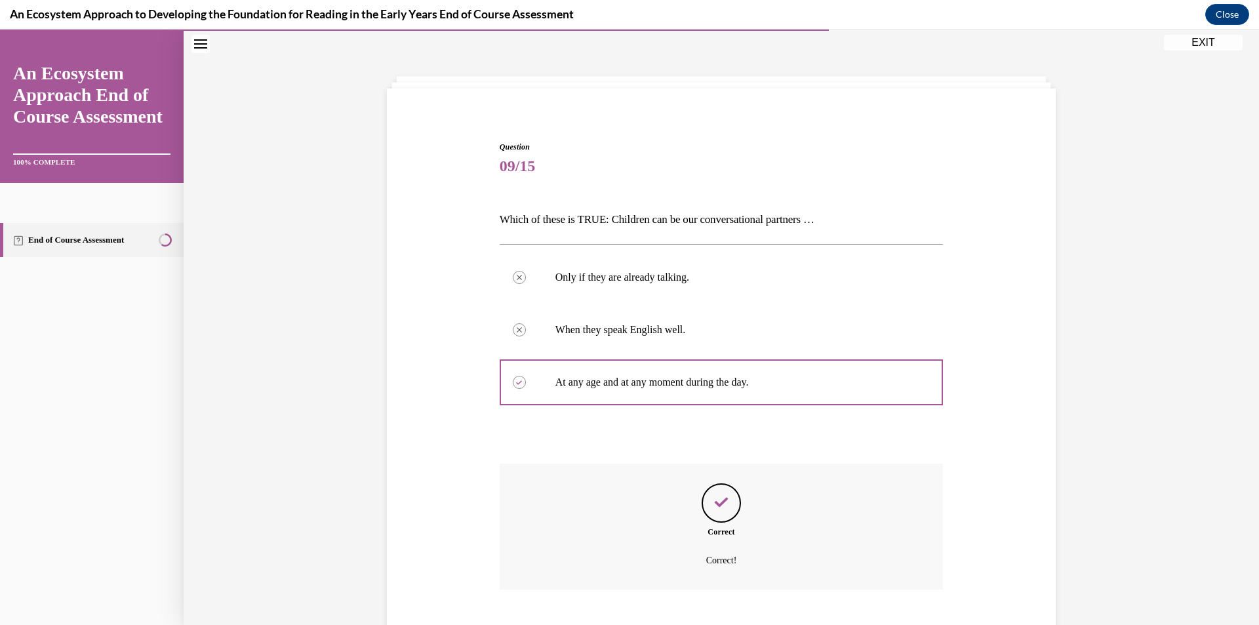
scroll to position [120, 0]
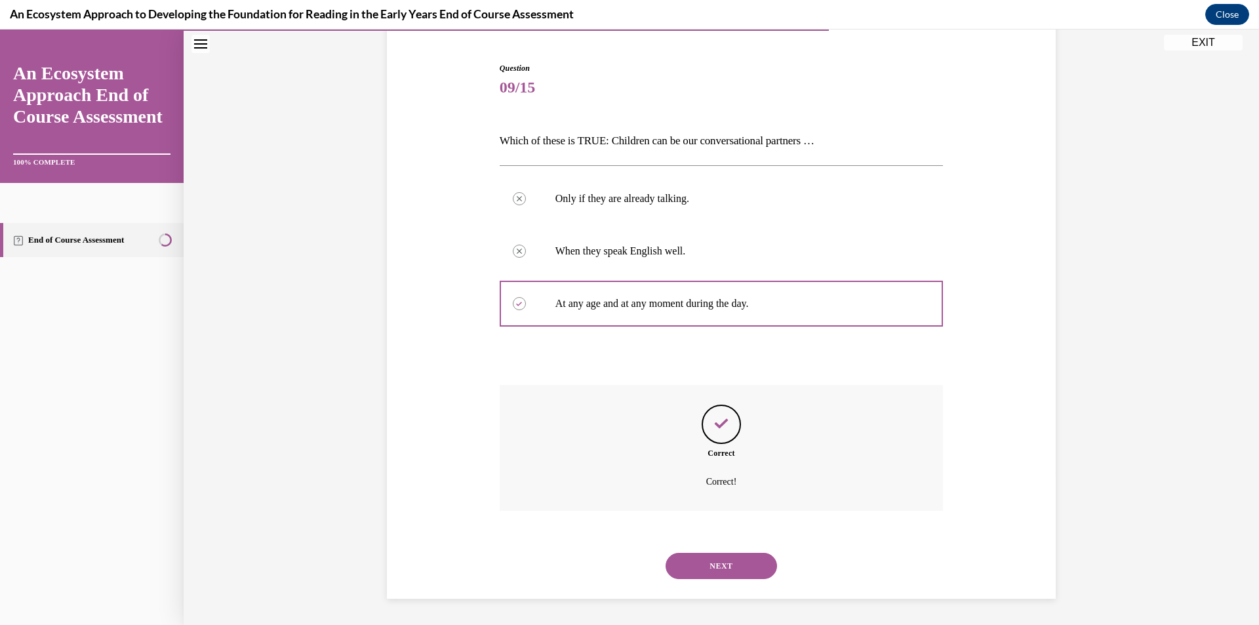
click at [720, 570] on button "NEXT" at bounding box center [720, 566] width 111 height 26
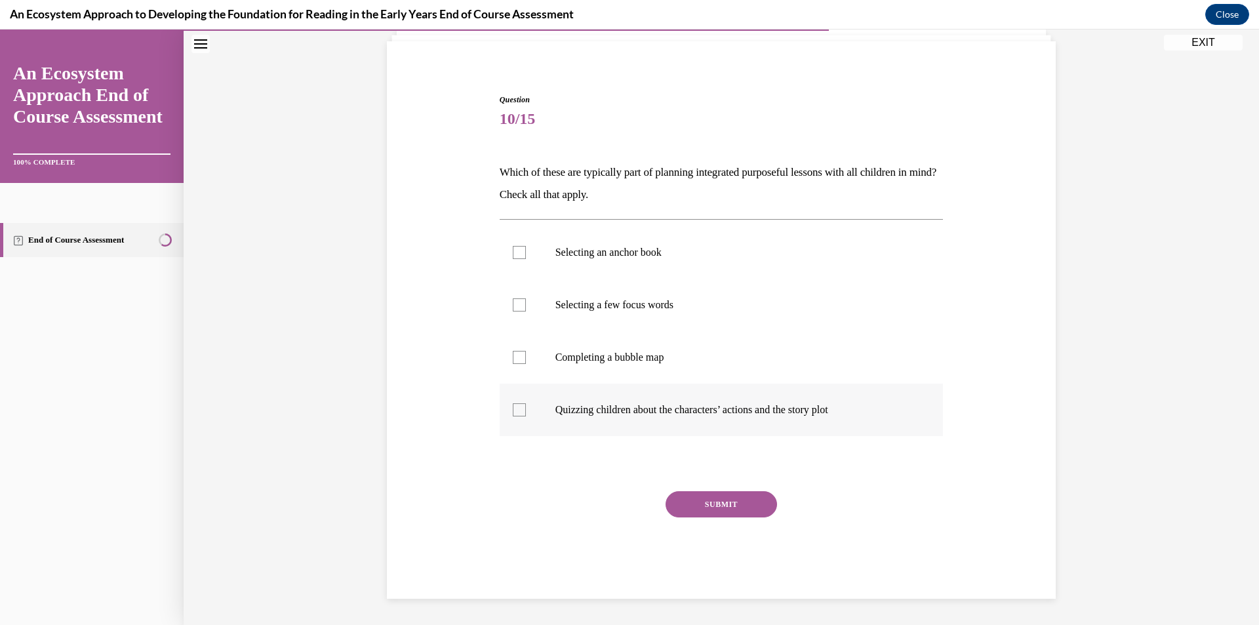
click at [513, 414] on div at bounding box center [519, 409] width 13 height 13
click at [513, 414] on input "Quizzing children about the characters’ actions and the story plot" at bounding box center [519, 409] width 13 height 13
checkbox input "true"
click at [516, 357] on div at bounding box center [519, 357] width 13 height 13
click at [516, 357] on input "Completing a bubble map" at bounding box center [519, 357] width 13 height 13
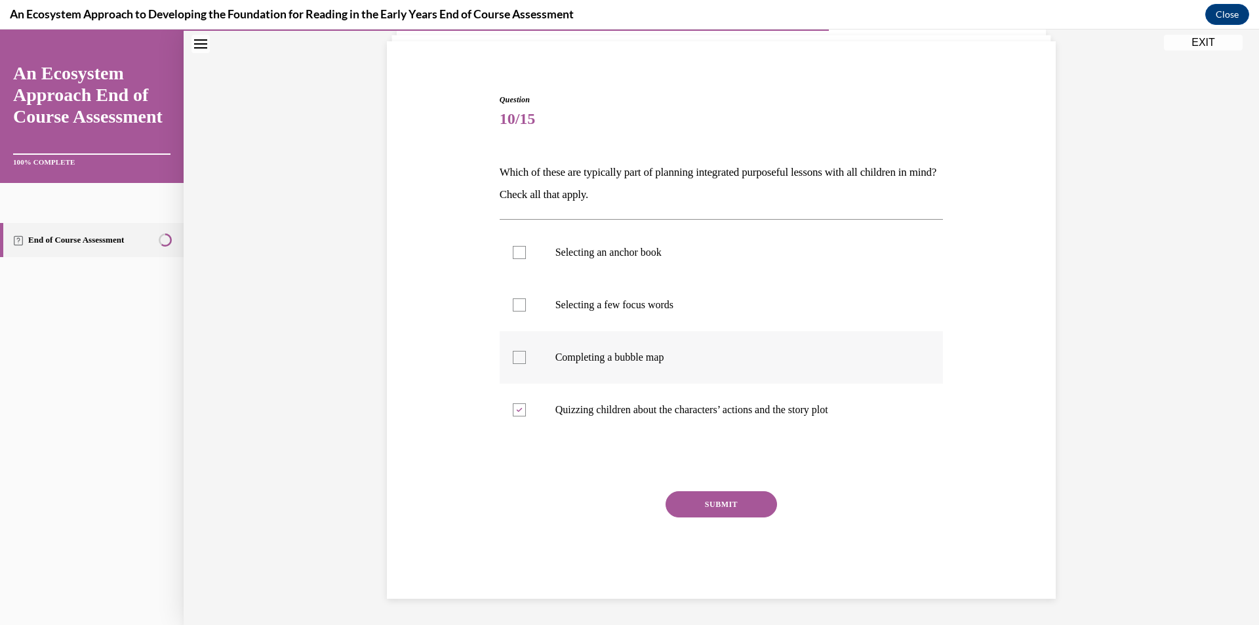
checkbox input "true"
click at [516, 307] on div at bounding box center [519, 304] width 13 height 13
click at [516, 307] on input "Selecting a few focus words" at bounding box center [519, 304] width 13 height 13
checkbox input "true"
click at [715, 506] on button "SUBMIT" at bounding box center [720, 504] width 111 height 26
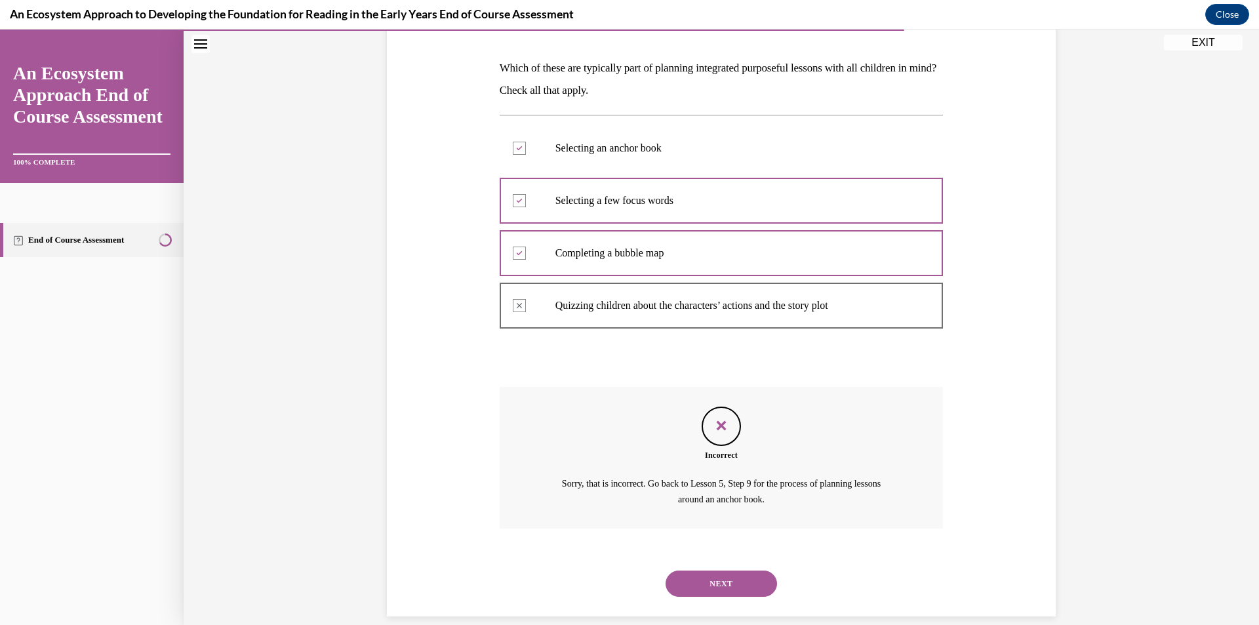
scroll to position [145, 0]
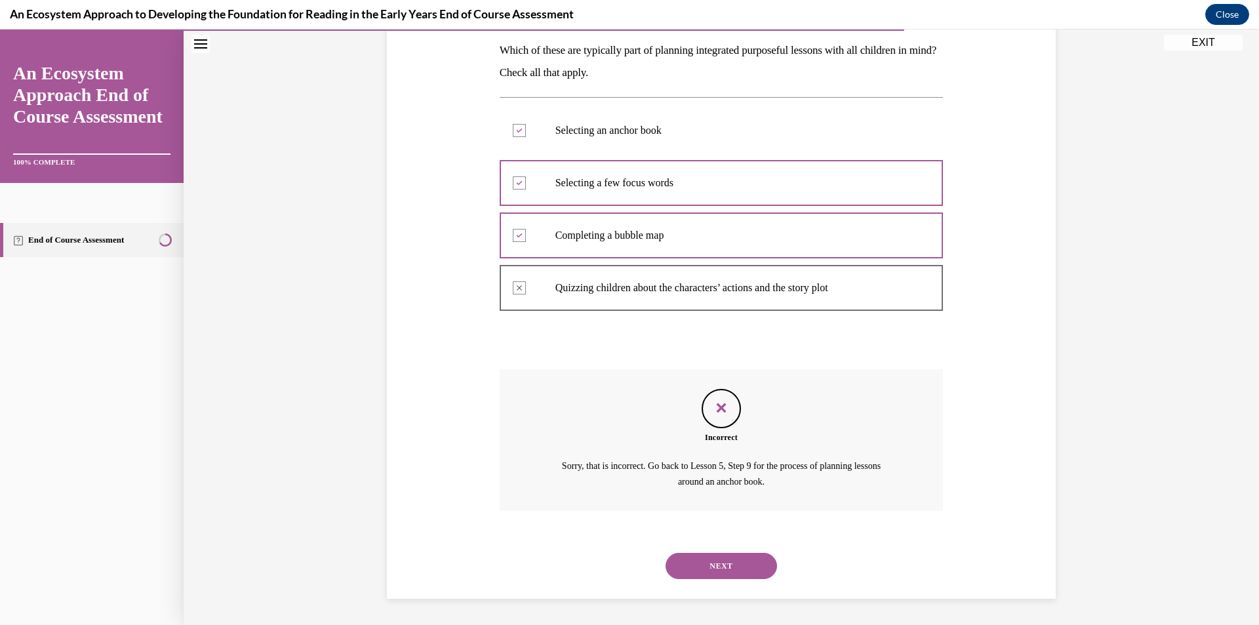
click at [736, 562] on button "NEXT" at bounding box center [720, 566] width 111 height 26
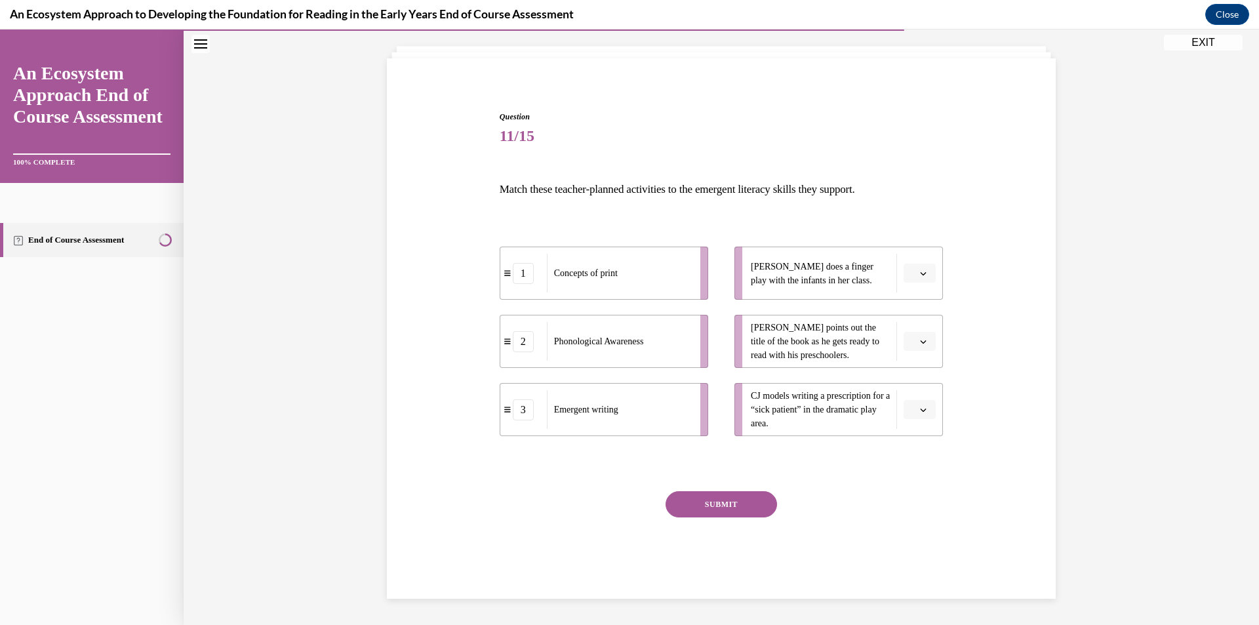
scroll to position [71, 0]
click at [920, 273] on icon "button" at bounding box center [923, 273] width 7 height 7
drag, startPoint x: 911, startPoint y: 381, endPoint x: 909, endPoint y: 353, distance: 27.6
click at [910, 375] on div "3" at bounding box center [913, 381] width 33 height 26
click at [920, 344] on icon "button" at bounding box center [923, 341] width 7 height 7
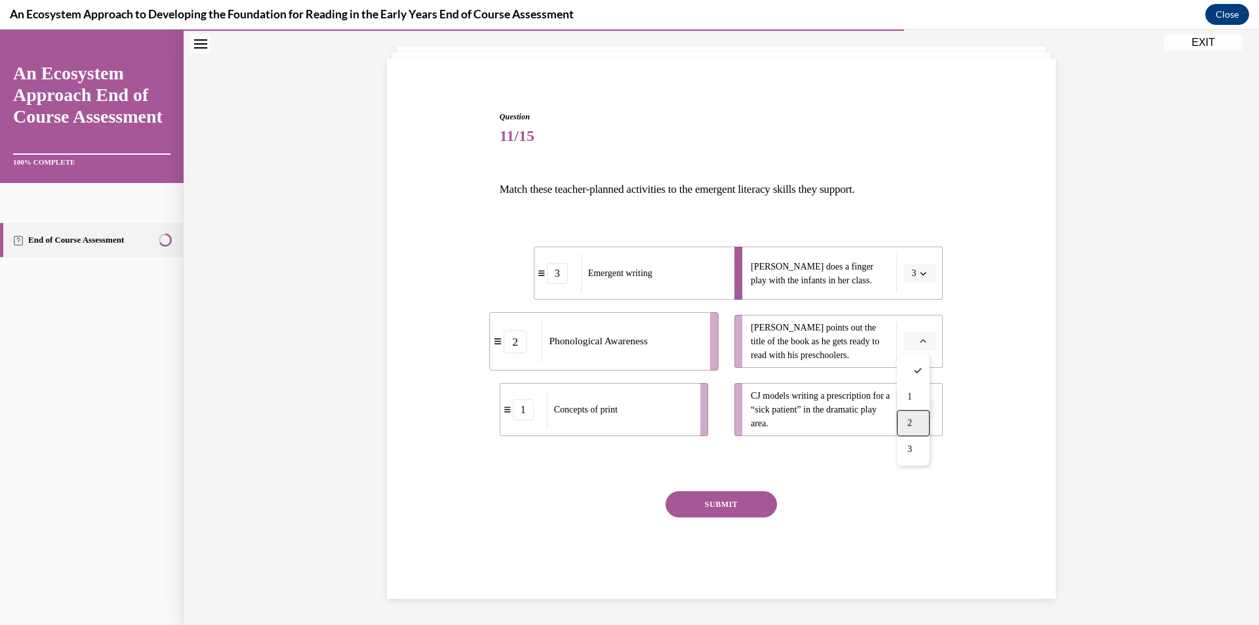
click at [918, 421] on div "2" at bounding box center [913, 423] width 33 height 26
click at [920, 409] on icon "button" at bounding box center [923, 409] width 7 height 7
click at [913, 463] on div "1" at bounding box center [913, 465] width 33 height 26
click at [730, 501] on button "SUBMIT" at bounding box center [720, 504] width 111 height 26
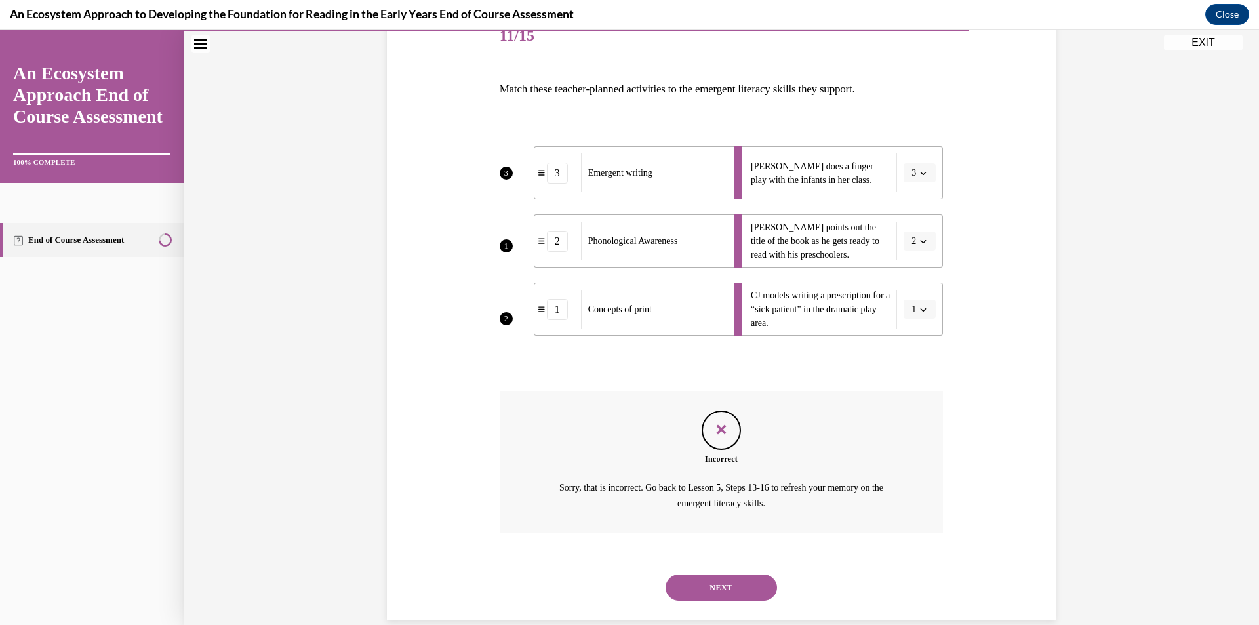
scroll to position [193, 0]
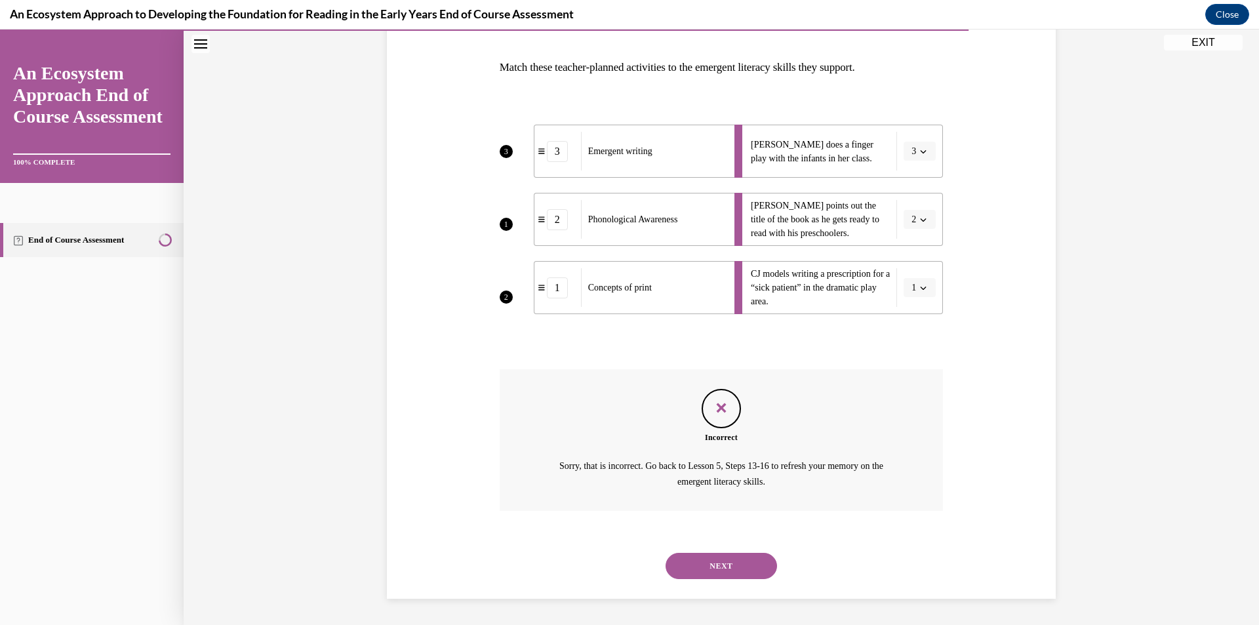
click at [700, 565] on button "NEXT" at bounding box center [720, 566] width 111 height 26
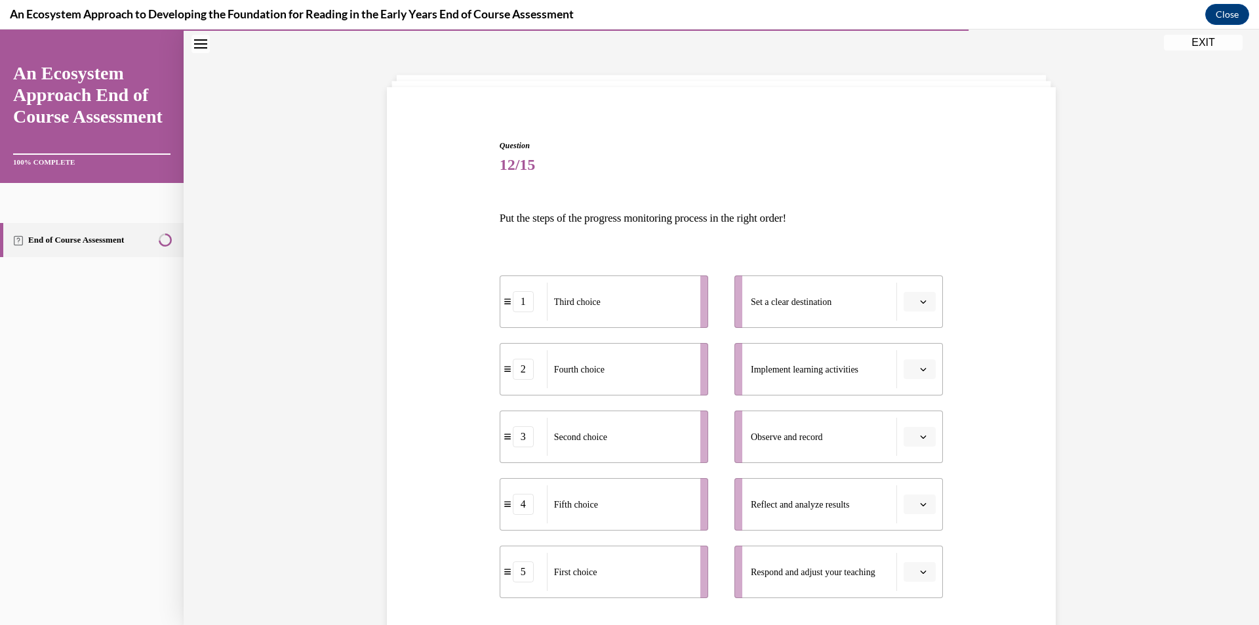
scroll to position [66, 0]
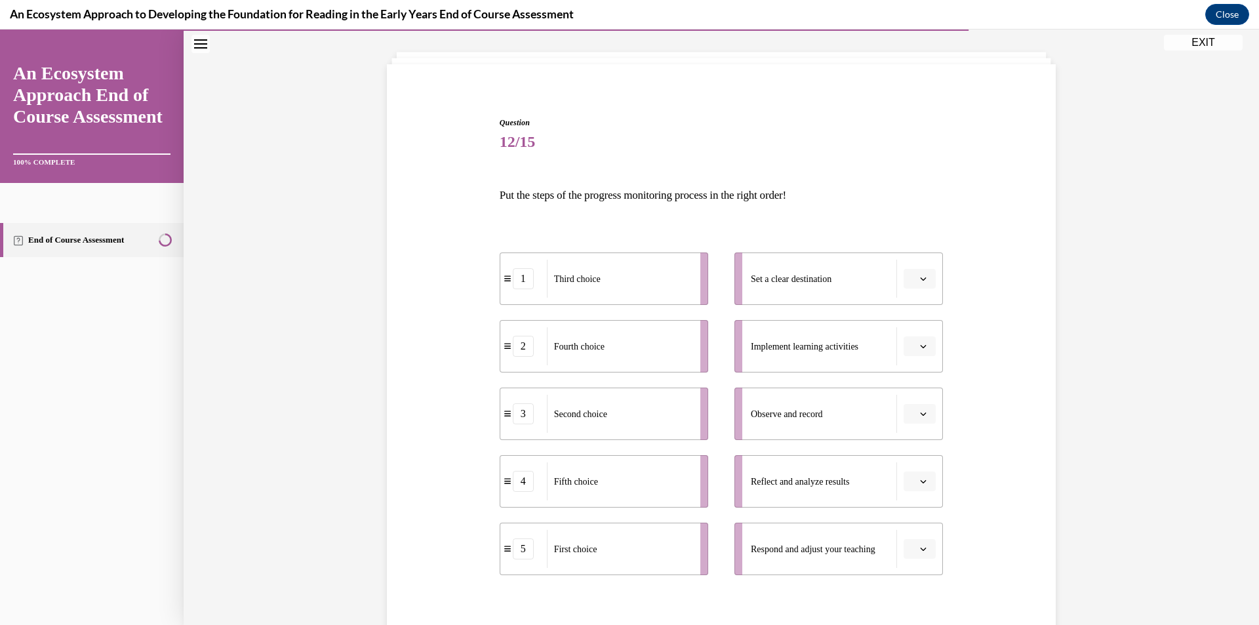
click at [920, 276] on icon "button" at bounding box center [923, 278] width 7 height 7
click at [909, 340] on div "1" at bounding box center [913, 334] width 33 height 26
click at [920, 342] on span "button" at bounding box center [922, 346] width 9 height 9
click at [913, 449] on div "3" at bounding box center [913, 454] width 33 height 26
click at [920, 412] on icon "button" at bounding box center [923, 413] width 7 height 7
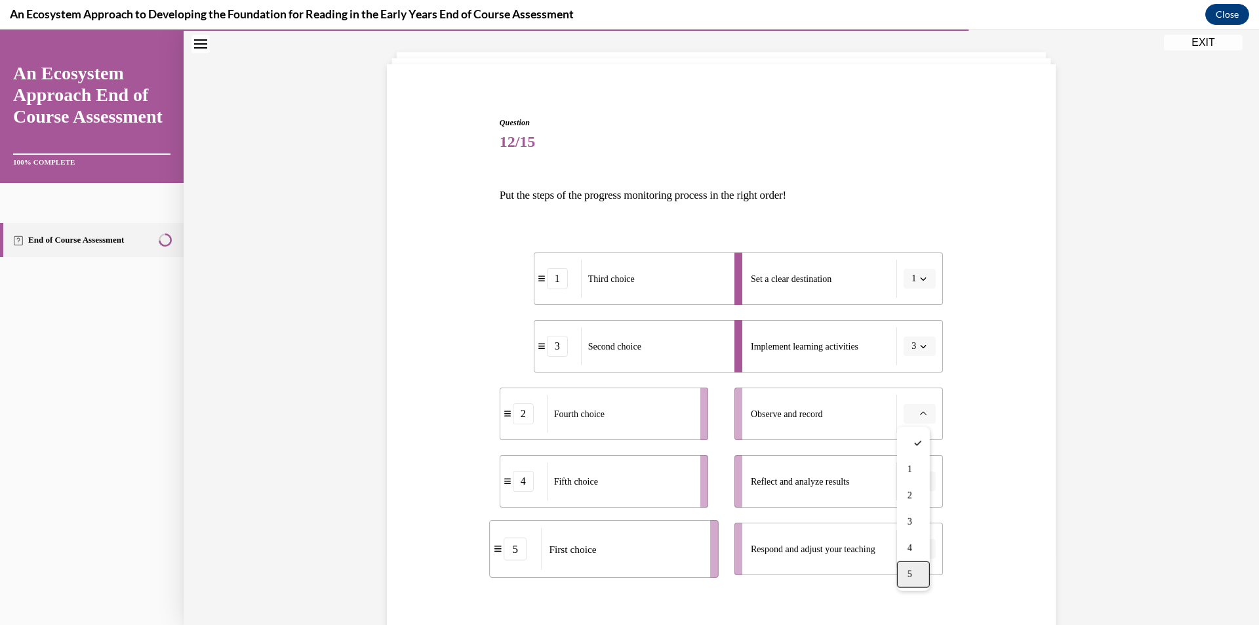
click at [918, 570] on div "5" at bounding box center [913, 574] width 33 height 26
click at [920, 479] on icon "button" at bounding box center [923, 481] width 7 height 7
click at [914, 420] on div "4" at bounding box center [913, 425] width 33 height 26
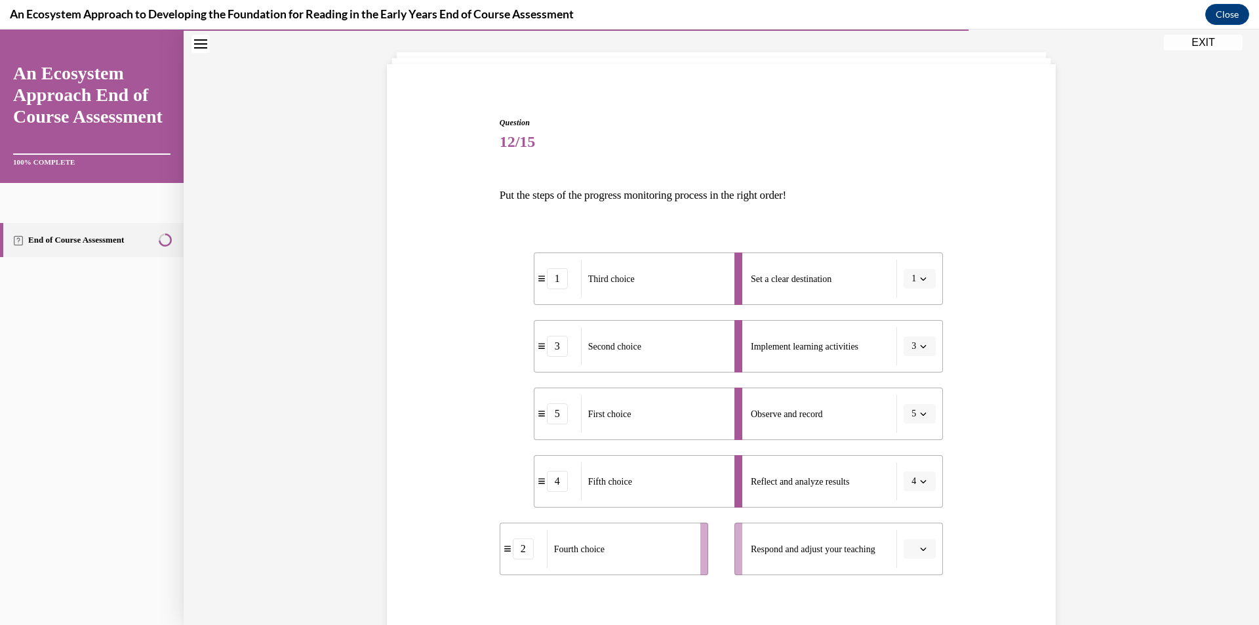
click at [918, 545] on span "button" at bounding box center [922, 548] width 9 height 9
click at [918, 433] on div "2" at bounding box center [913, 440] width 33 height 26
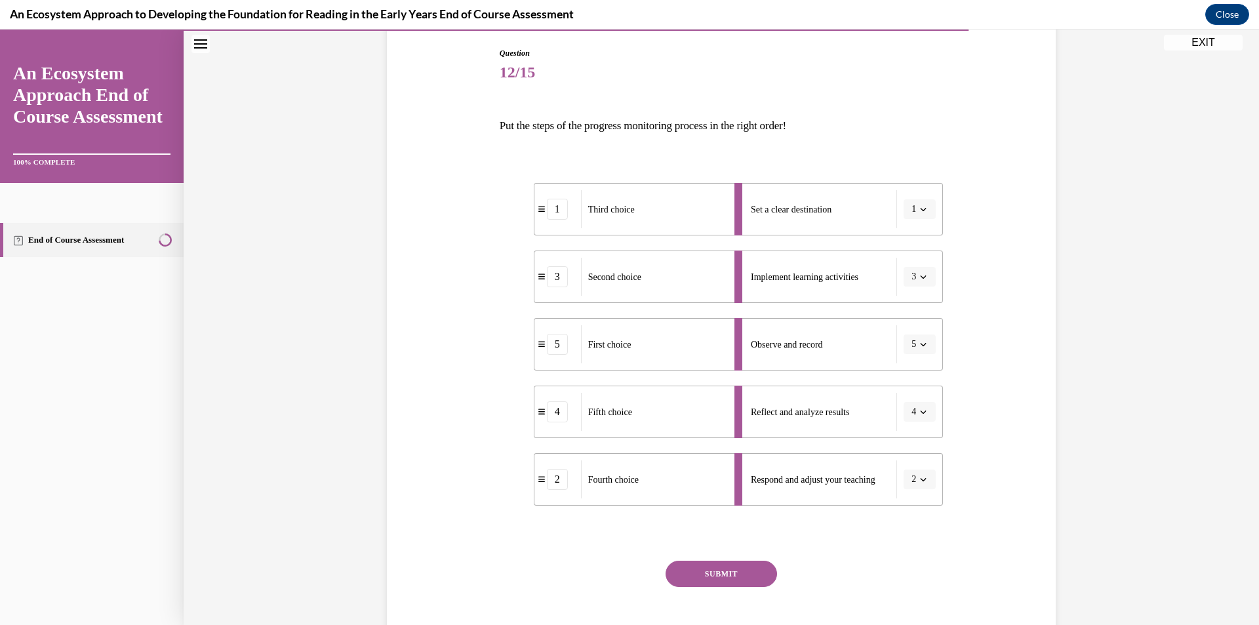
scroll to position [197, 0]
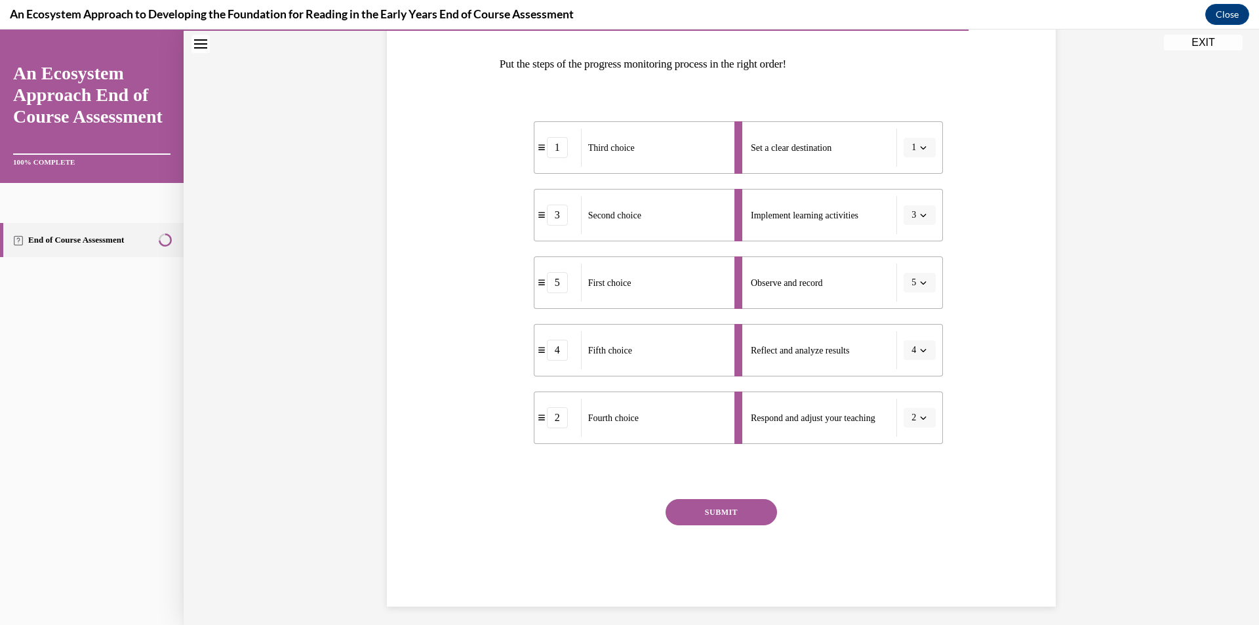
click at [736, 509] on button "SUBMIT" at bounding box center [720, 512] width 111 height 26
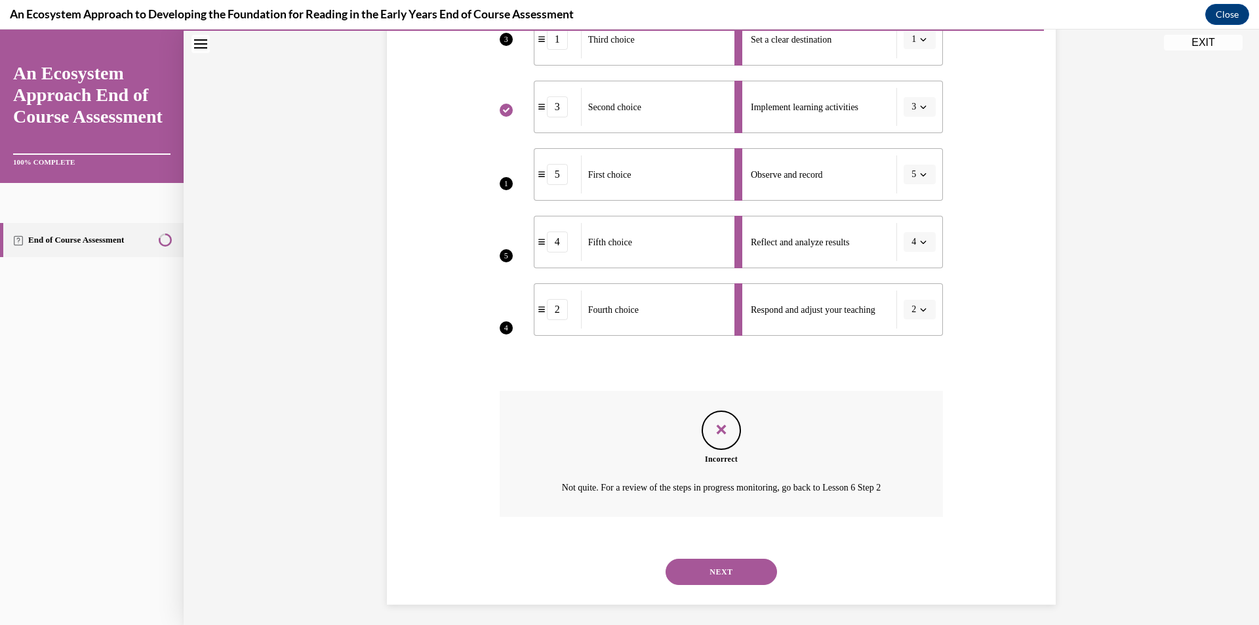
scroll to position [311, 0]
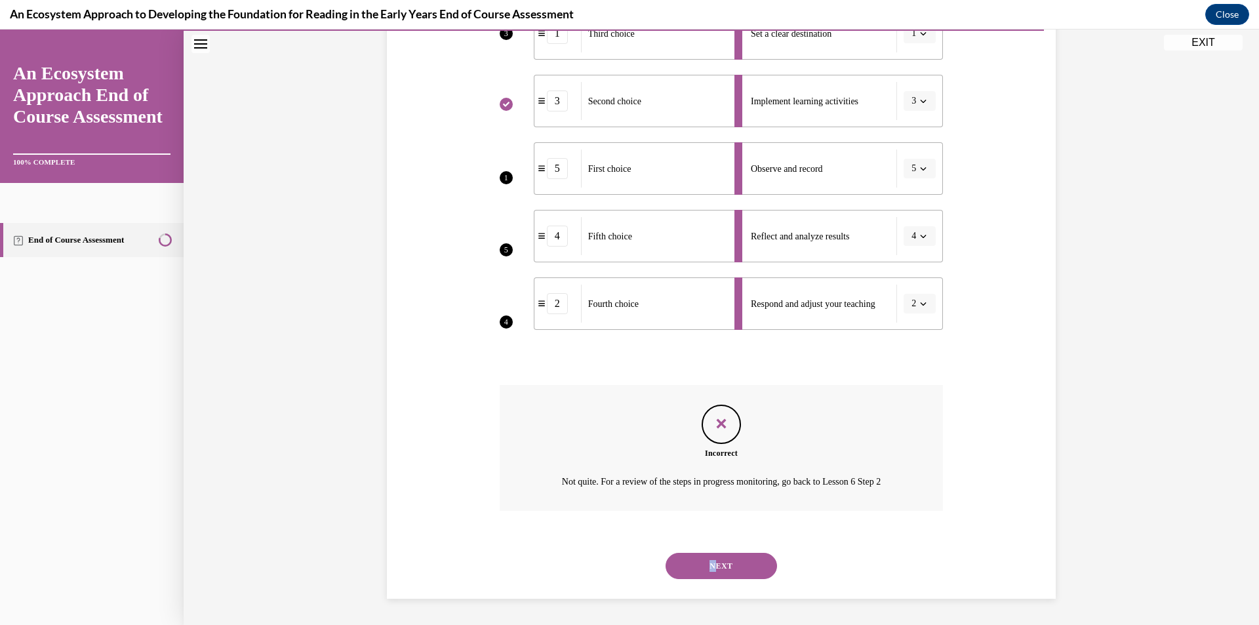
click at [714, 574] on div "NEXT" at bounding box center [722, 565] width 444 height 52
click at [710, 569] on button "NEXT" at bounding box center [720, 566] width 111 height 26
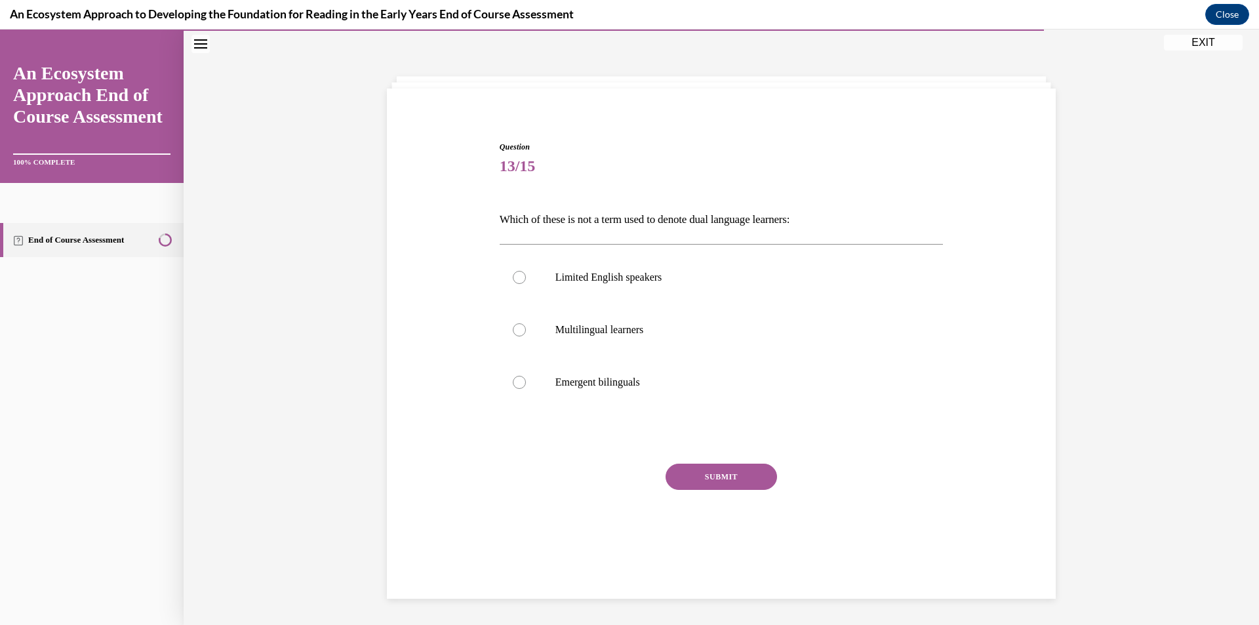
scroll to position [41, 0]
click at [566, 282] on p "Limited English speakers" at bounding box center [732, 277] width 355 height 13
click at [526, 282] on input "Limited English speakers" at bounding box center [519, 277] width 13 height 13
radio input "true"
click at [710, 472] on button "SUBMIT" at bounding box center [720, 476] width 111 height 26
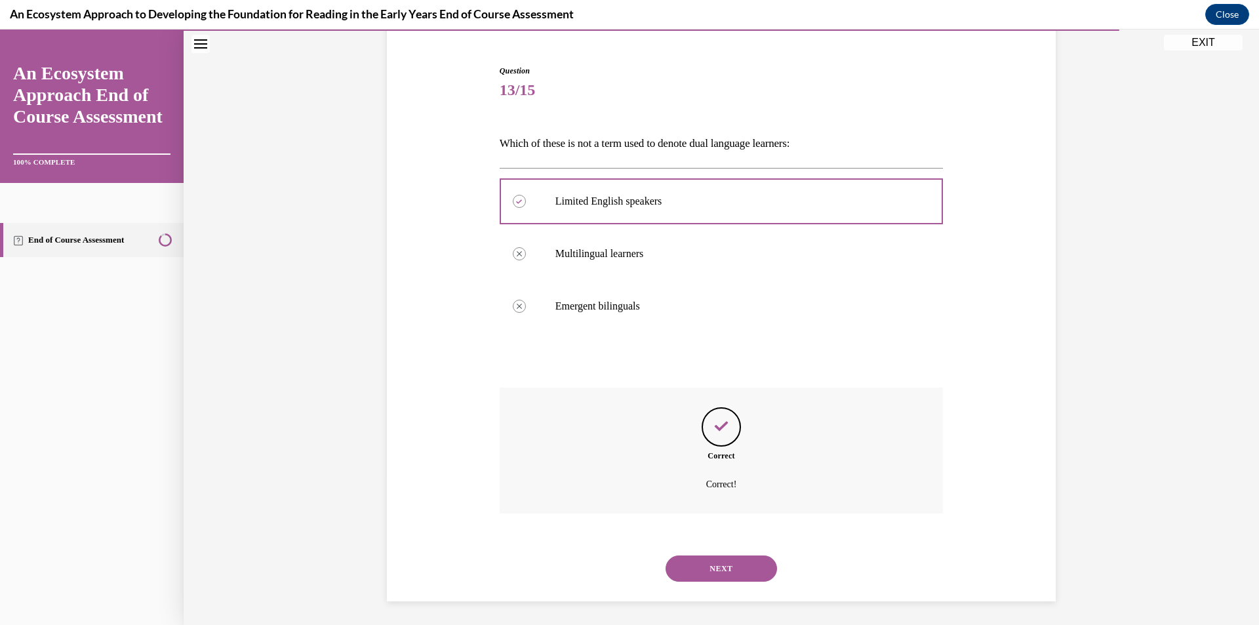
scroll to position [120, 0]
click at [706, 568] on button "NEXT" at bounding box center [720, 566] width 111 height 26
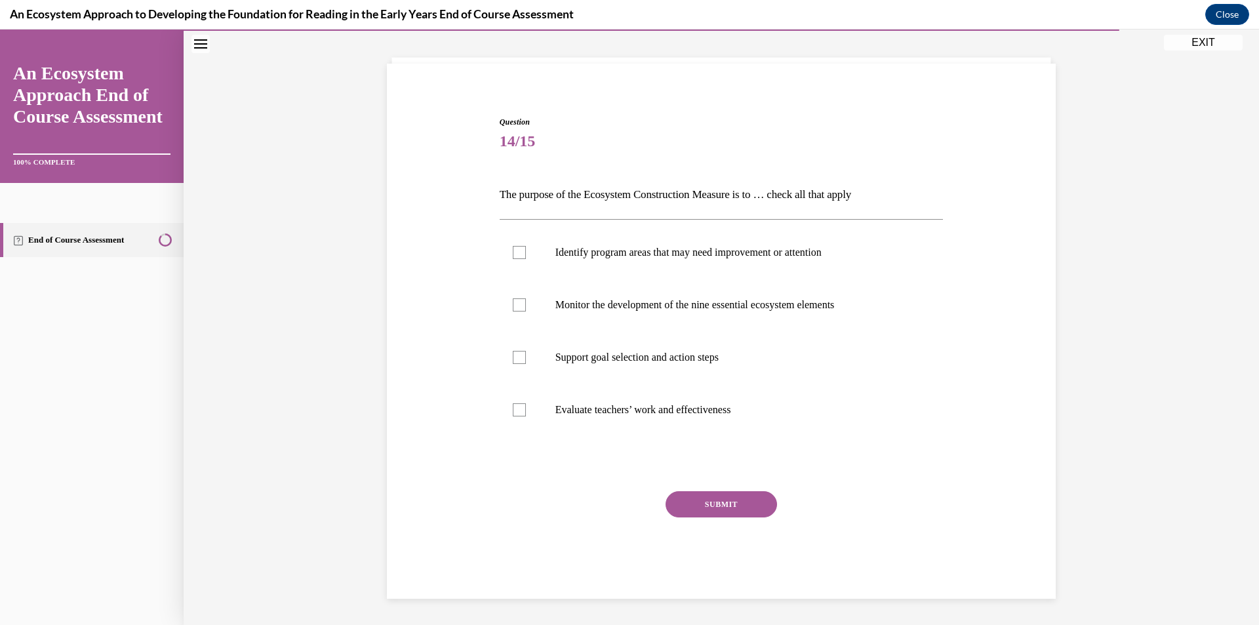
scroll to position [66, 0]
click at [588, 353] on p "Support goal selection and action steps" at bounding box center [732, 357] width 355 height 13
click at [526, 353] on input "Support goal selection and action steps" at bounding box center [519, 357] width 13 height 13
checkbox input "true"
drag, startPoint x: 583, startPoint y: 311, endPoint x: 581, endPoint y: 289, distance: 21.7
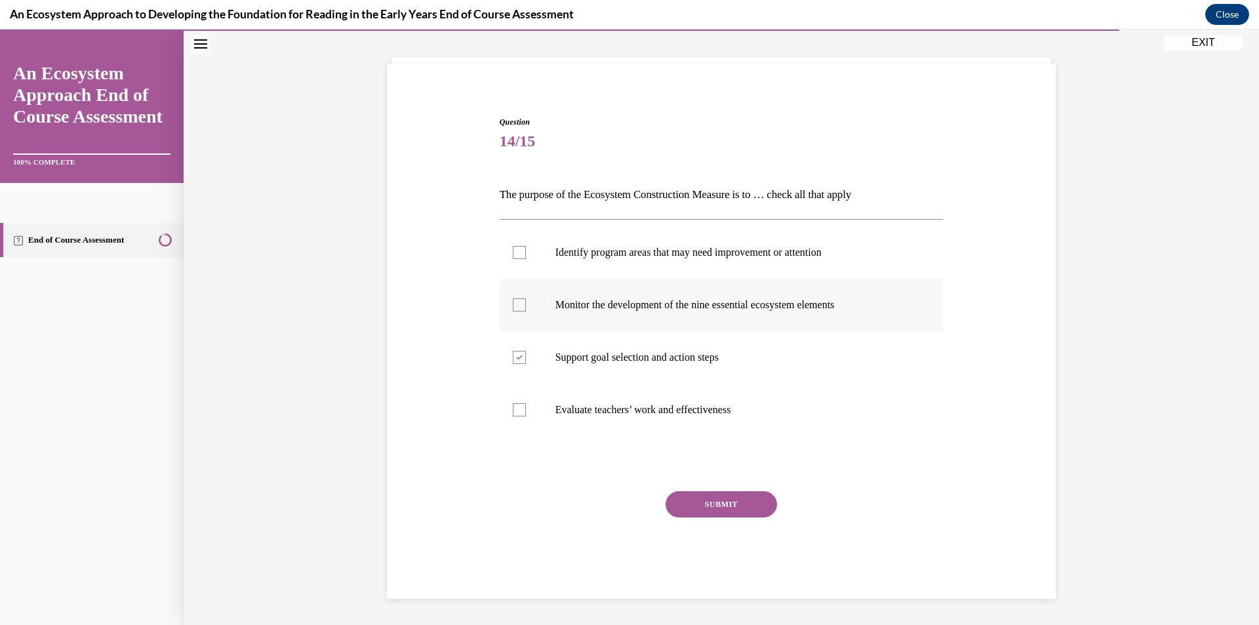
click at [581, 307] on p "Monitor the development of the nine essential ecosystem elements" at bounding box center [732, 304] width 355 height 13
click at [526, 307] on input "Monitor the development of the nine essential ecosystem elements" at bounding box center [519, 304] width 13 height 13
checkbox input "true"
click at [587, 258] on p "Identify program areas that may need improvement or attention" at bounding box center [732, 252] width 355 height 13
click at [526, 258] on input "Identify program areas that may need improvement or attention" at bounding box center [519, 252] width 13 height 13
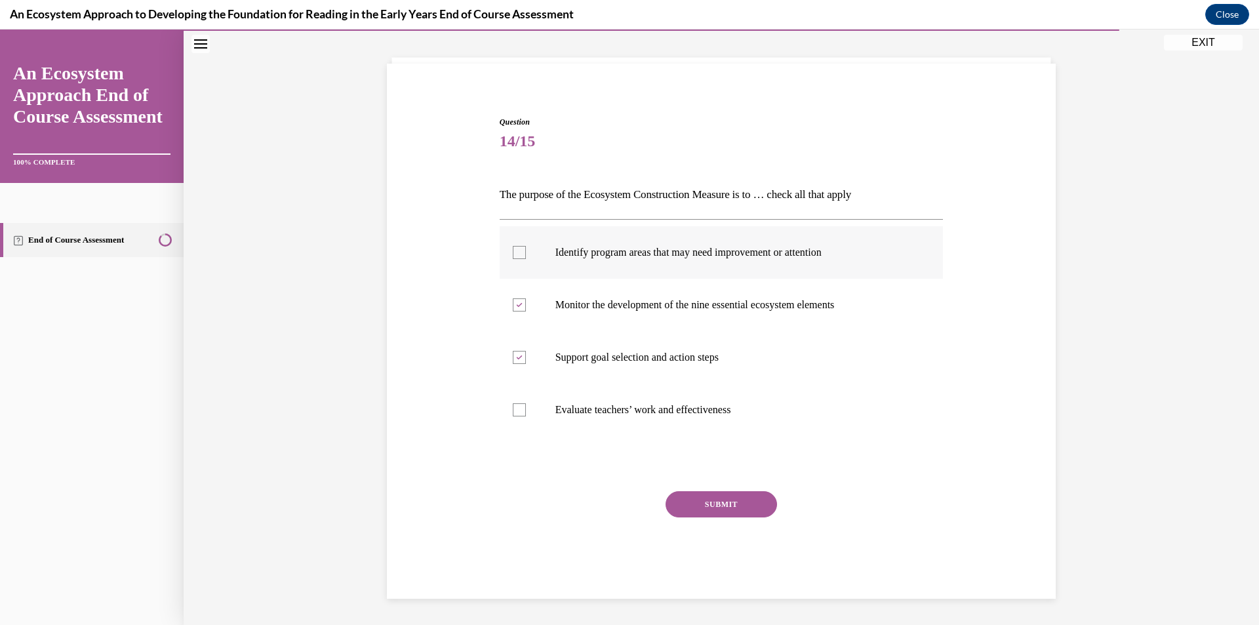
checkbox input "true"
click at [695, 503] on button "SUBMIT" at bounding box center [720, 504] width 111 height 26
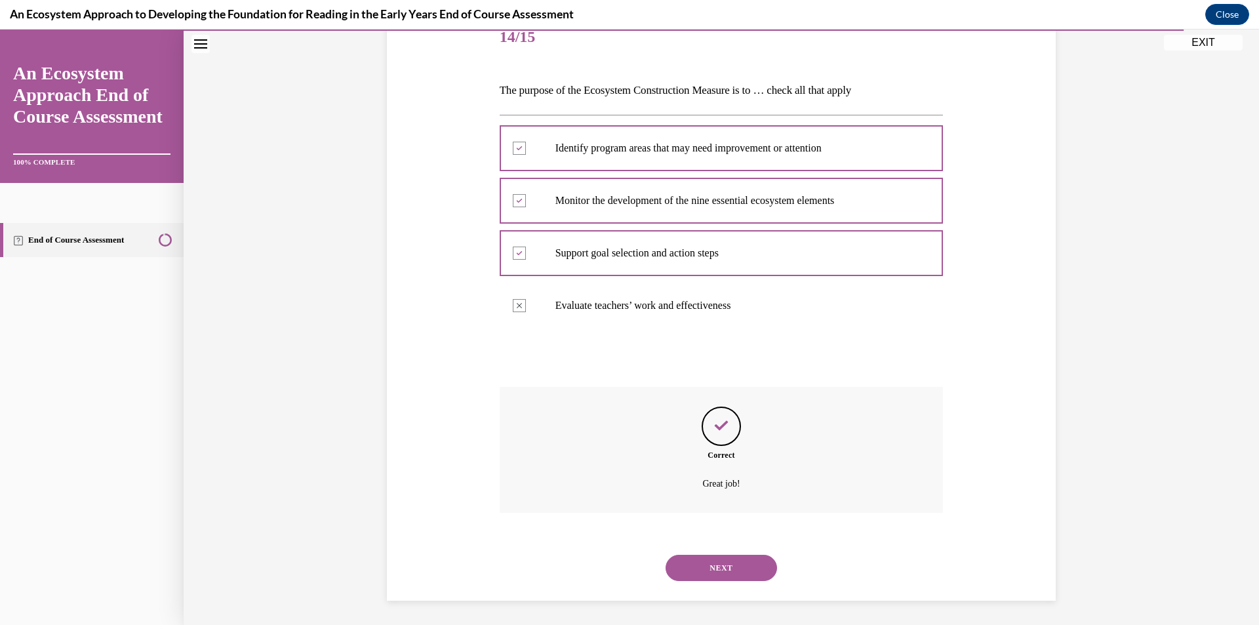
scroll to position [172, 0]
click at [717, 564] on button "NEXT" at bounding box center [720, 566] width 111 height 26
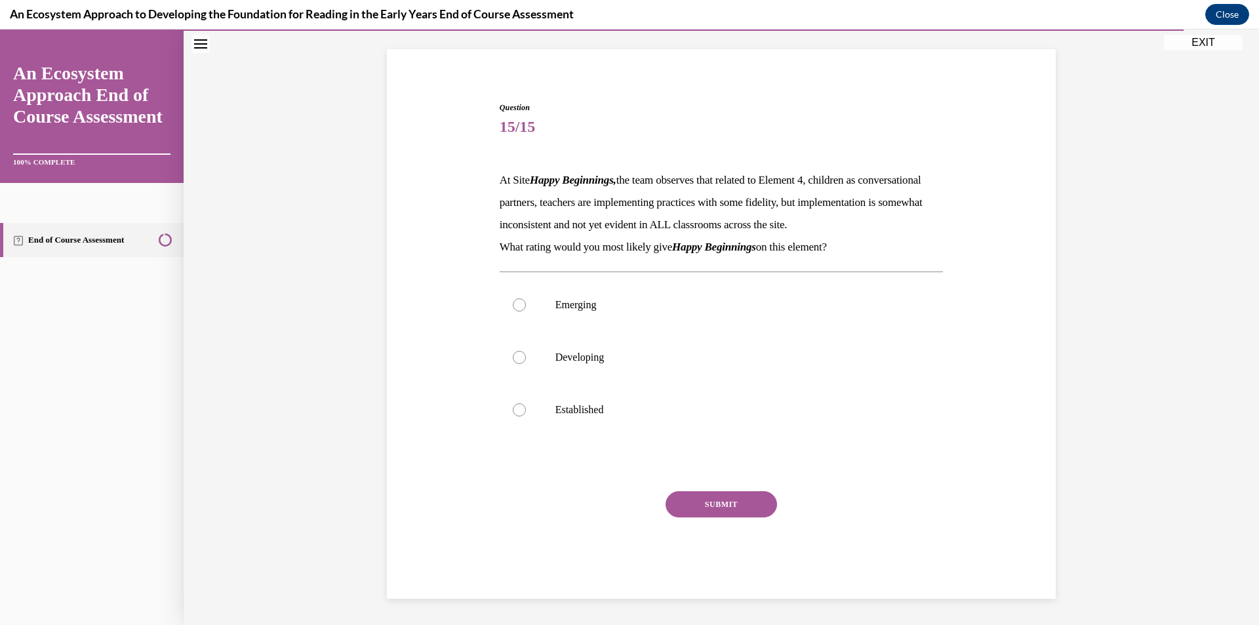
scroll to position [103, 0]
click at [612, 349] on label "Developing" at bounding box center [722, 357] width 444 height 52
click at [526, 351] on input "Developing" at bounding box center [519, 357] width 13 height 13
radio input "true"
click at [711, 500] on button "SUBMIT" at bounding box center [720, 504] width 111 height 26
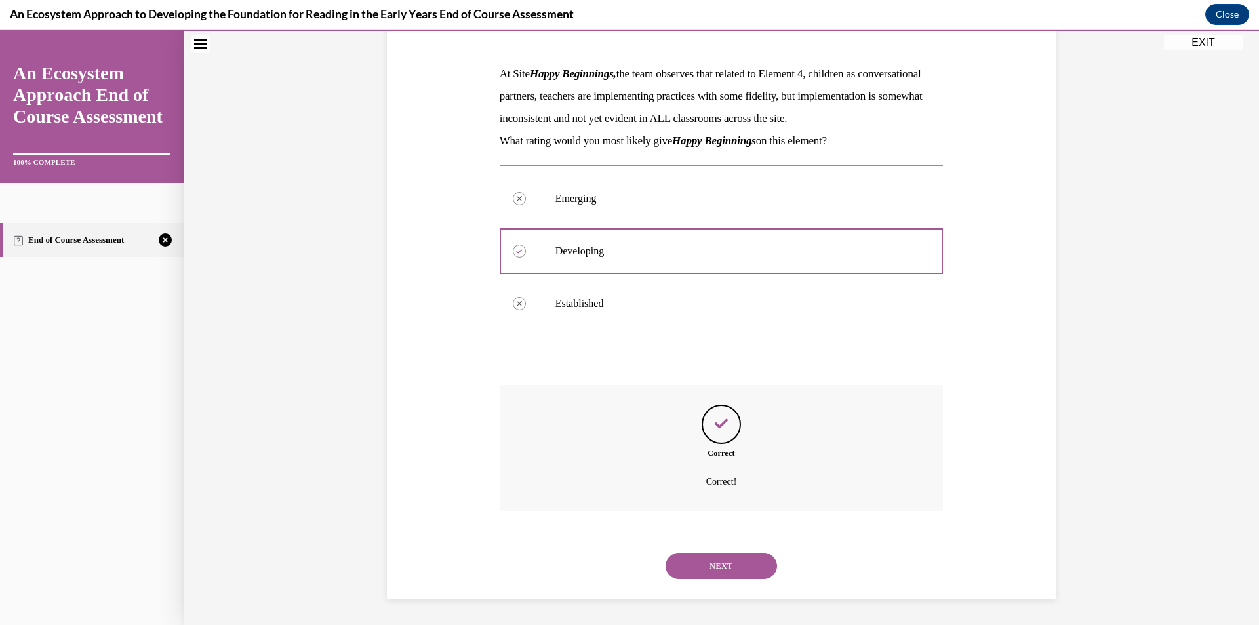
scroll to position [209, 0]
click at [722, 564] on button "NEXT" at bounding box center [720, 566] width 111 height 26
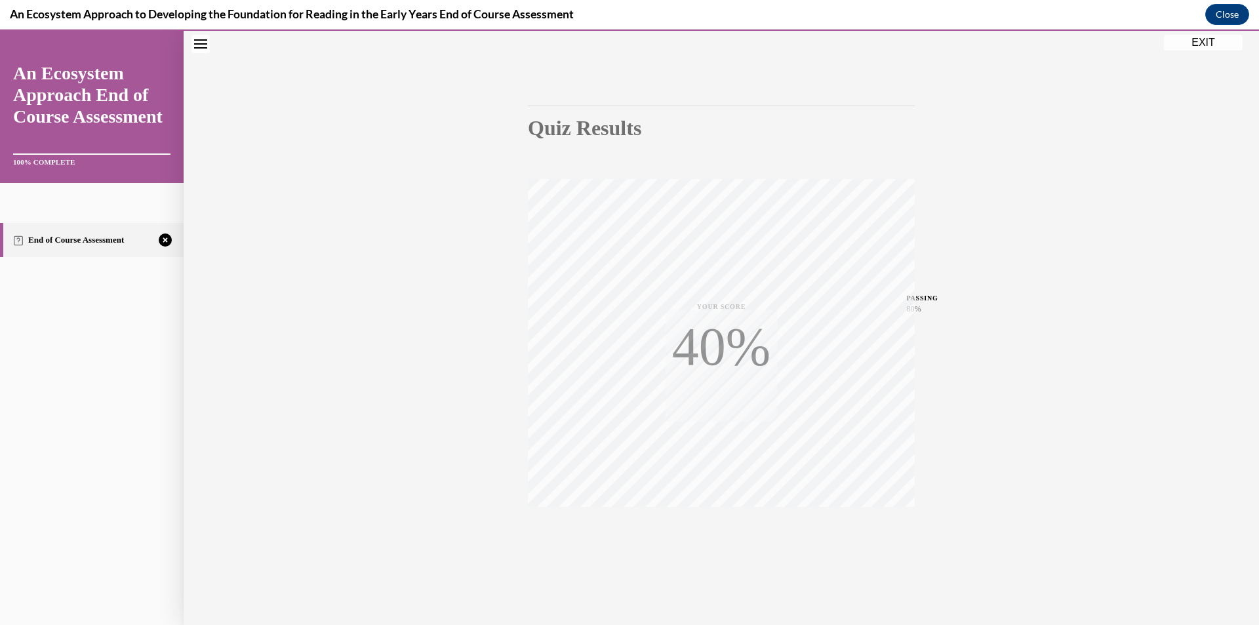
scroll to position [77, 0]
click at [715, 524] on span "TAKE AGAIN" at bounding box center [721, 525] width 47 height 7
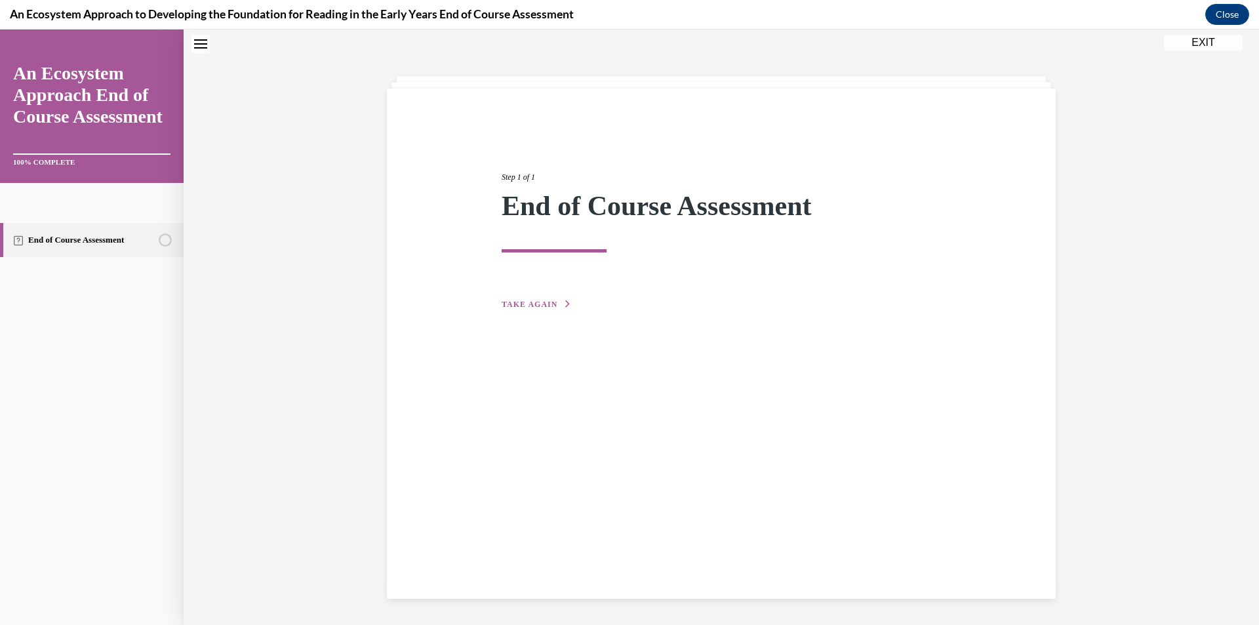
click at [530, 305] on span "TAKE AGAIN" at bounding box center [529, 304] width 56 height 9
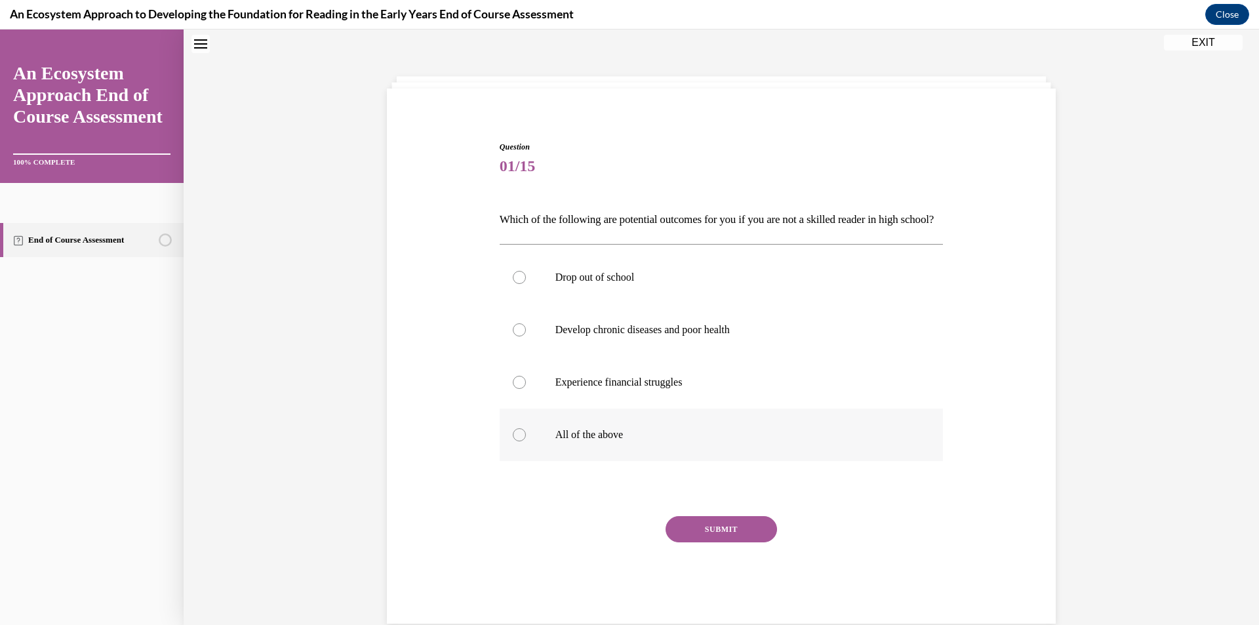
click at [659, 441] on p "All of the above" at bounding box center [732, 434] width 355 height 13
click at [526, 441] on input "All of the above" at bounding box center [519, 434] width 13 height 13
radio input "true"
click at [729, 542] on button "SUBMIT" at bounding box center [720, 529] width 111 height 26
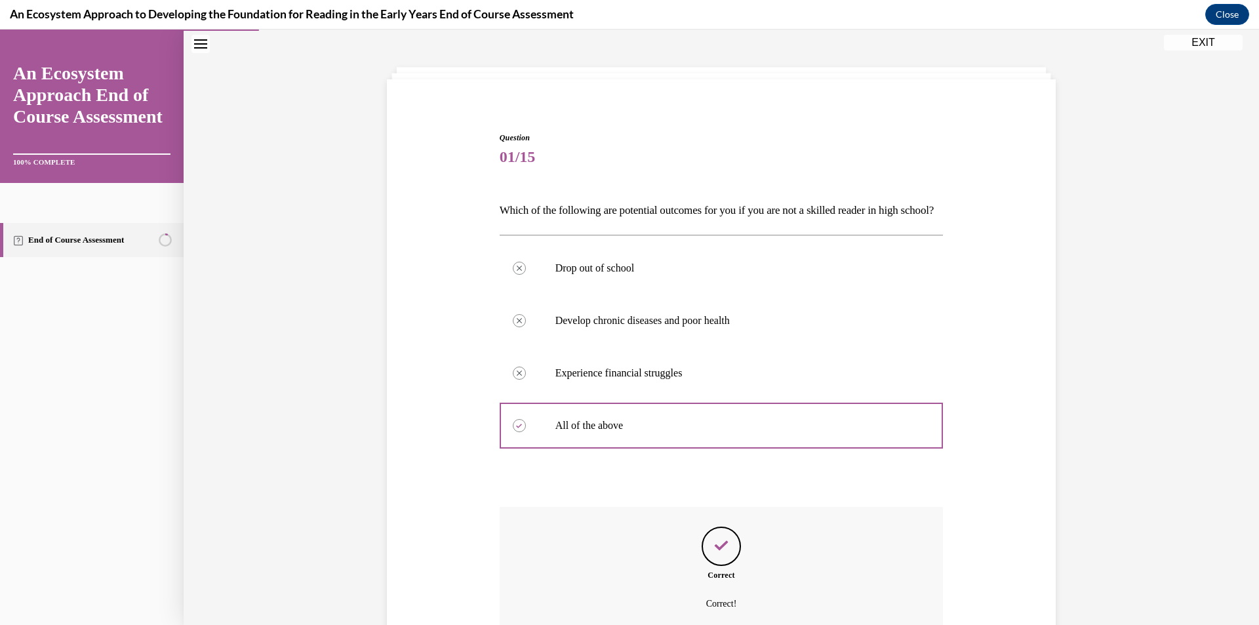
scroll to position [195, 0]
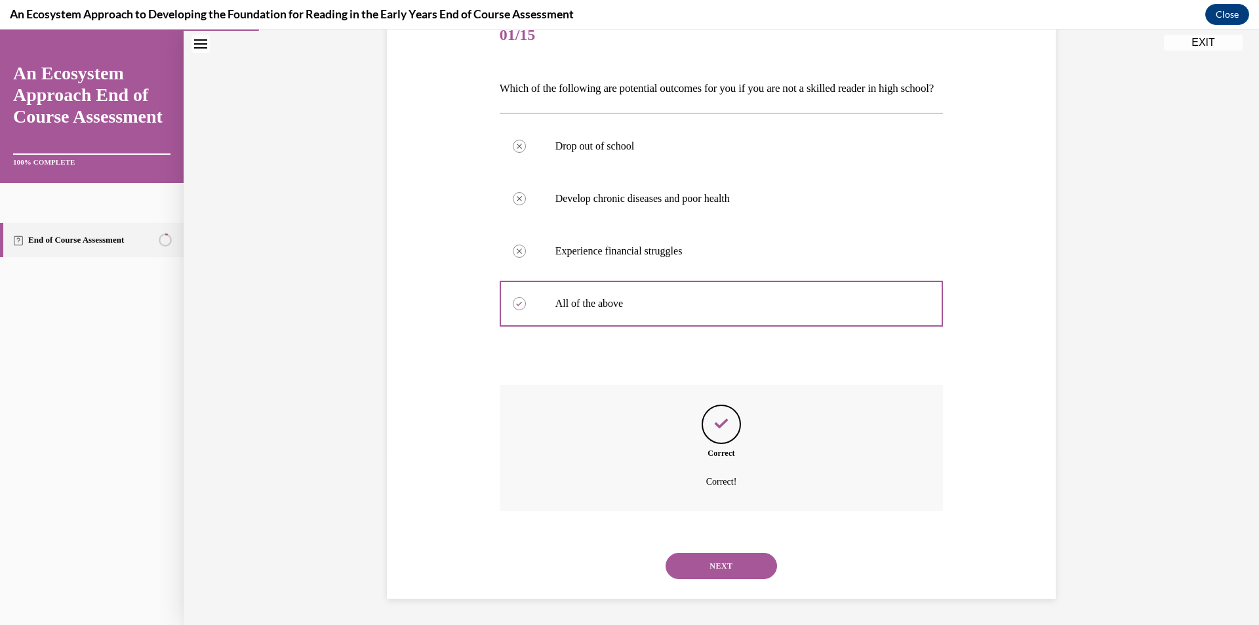
click at [710, 574] on button "NEXT" at bounding box center [720, 566] width 111 height 26
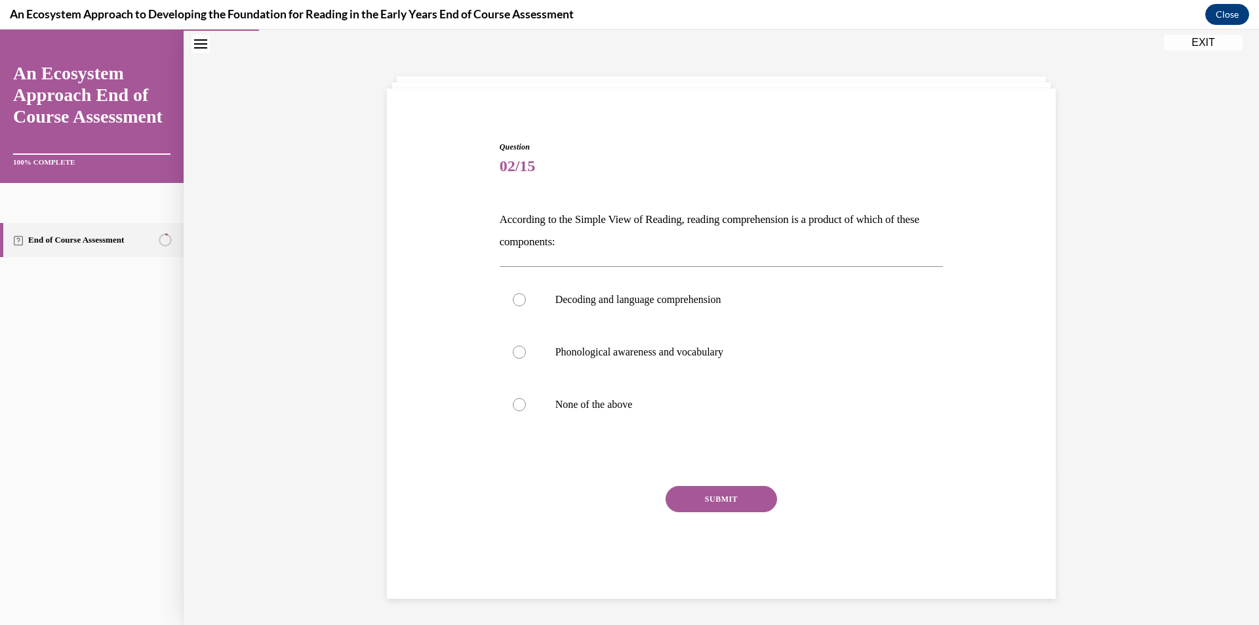
scroll to position [41, 0]
click at [636, 298] on p "Decoding and language comprehension" at bounding box center [732, 299] width 355 height 13
click at [526, 298] on input "Decoding and language comprehension" at bounding box center [519, 299] width 13 height 13
radio input "true"
click at [715, 498] on button "SUBMIT" at bounding box center [720, 499] width 111 height 26
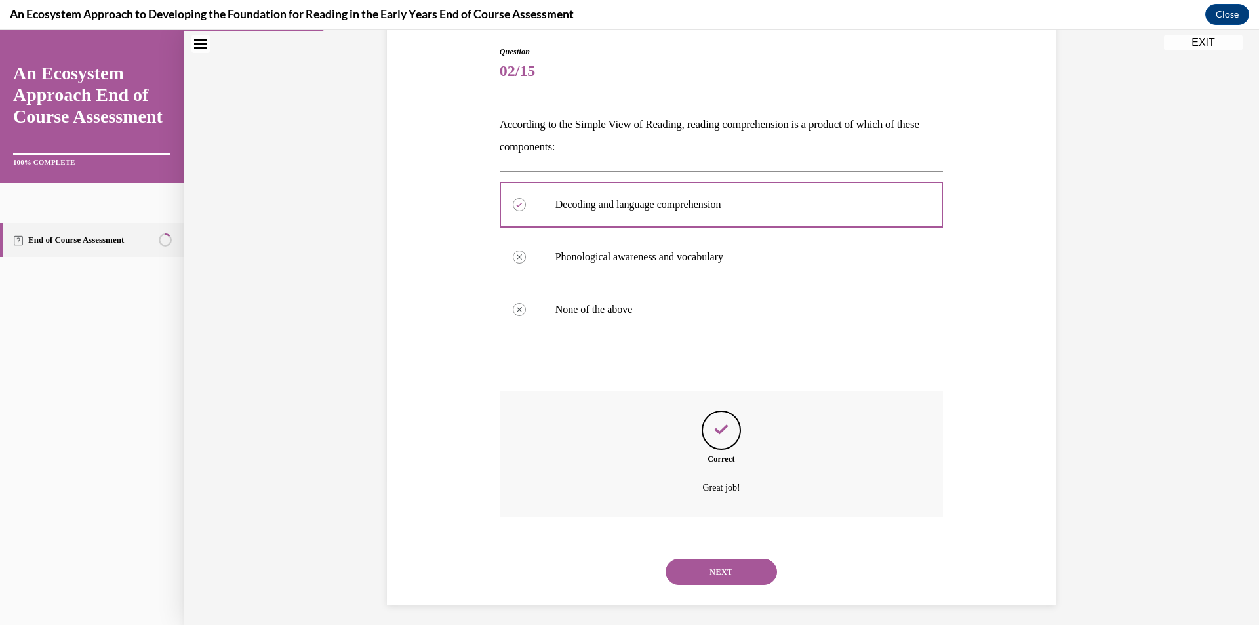
scroll to position [142, 0]
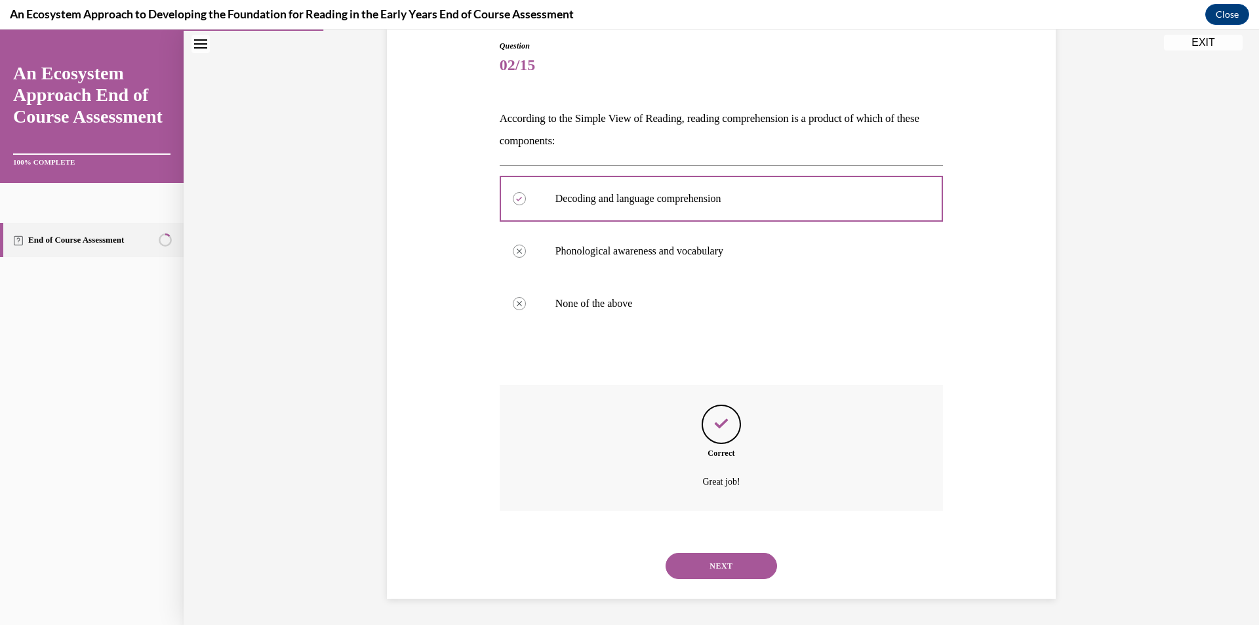
click at [707, 568] on button "NEXT" at bounding box center [720, 566] width 111 height 26
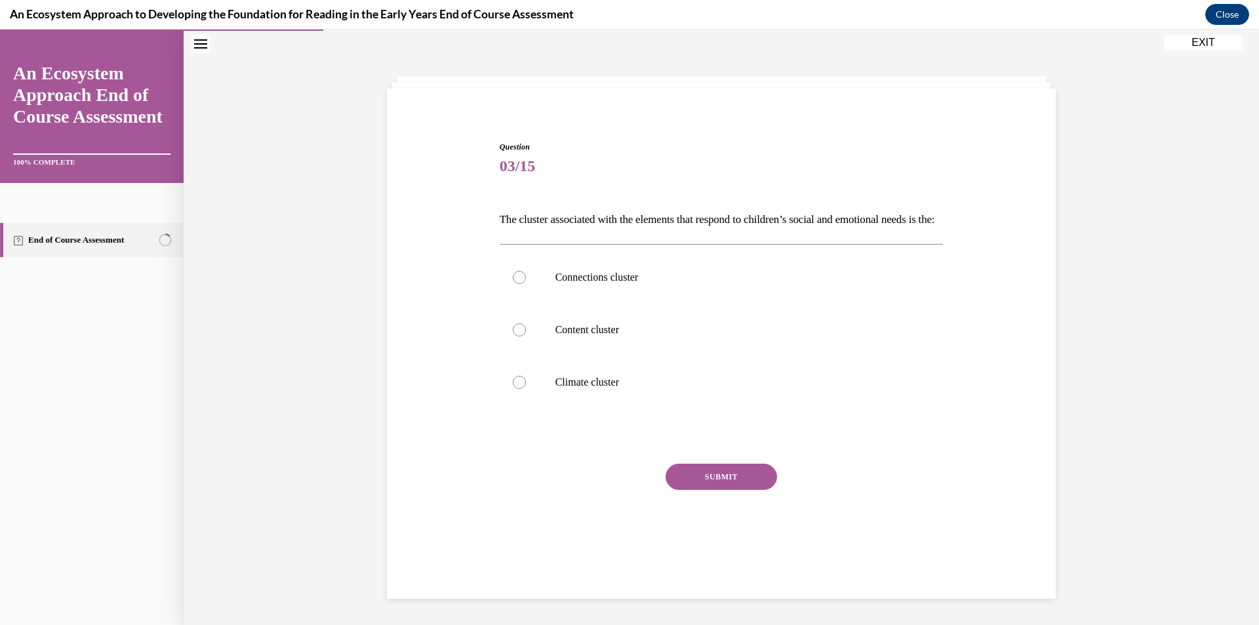
scroll to position [41, 0]
click at [592, 389] on p "Climate cluster" at bounding box center [732, 382] width 355 height 13
click at [526, 389] on input "Climate cluster" at bounding box center [519, 382] width 13 height 13
radio input "true"
click at [695, 490] on button "SUBMIT" at bounding box center [720, 476] width 111 height 26
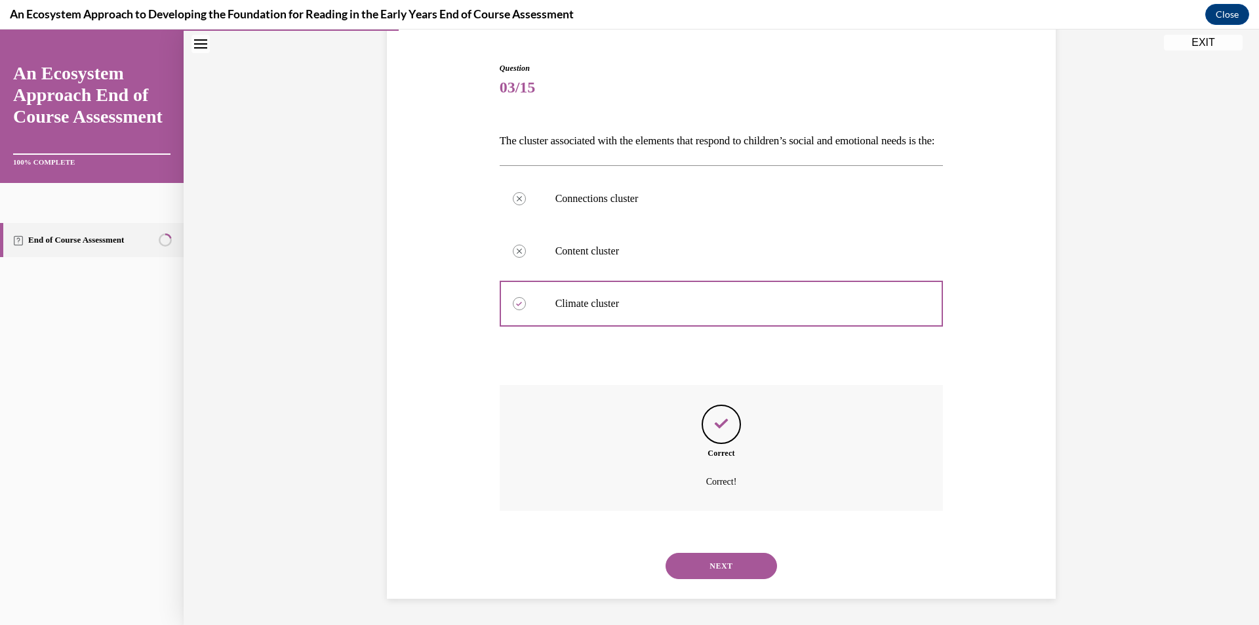
scroll to position [142, 0]
click at [711, 564] on button "NEXT" at bounding box center [720, 566] width 111 height 26
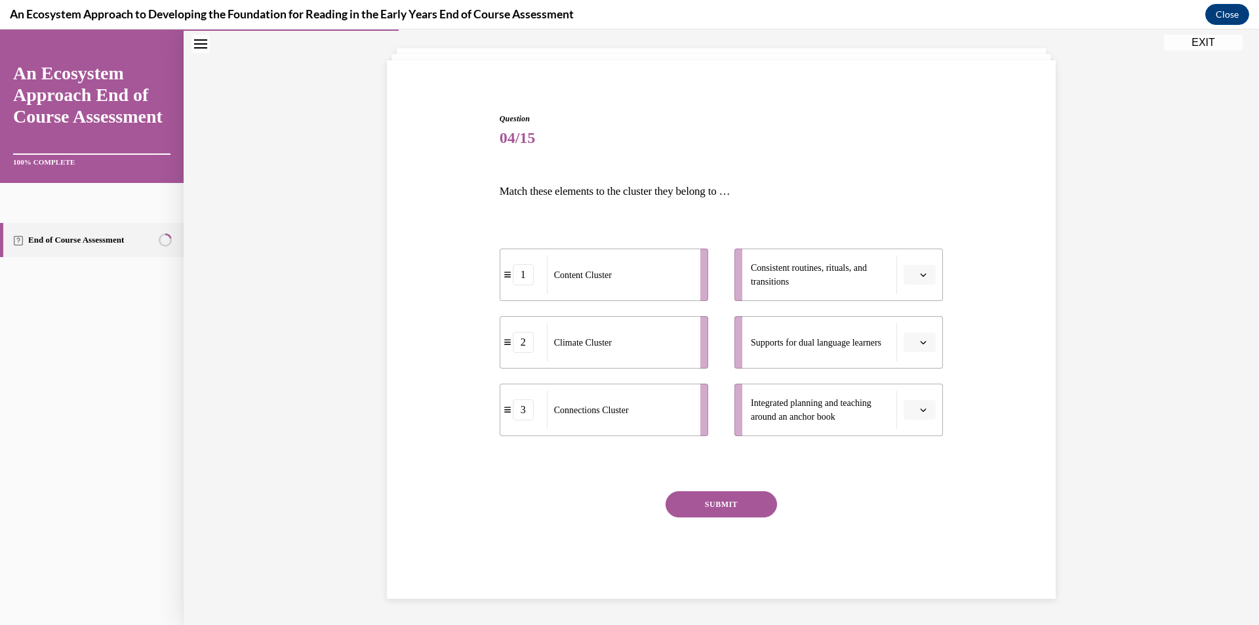
scroll to position [69, 0]
click at [920, 274] on icon "button" at bounding box center [923, 274] width 7 height 7
click at [922, 352] on div "2" at bounding box center [913, 356] width 33 height 26
click at [920, 339] on icon "button" at bounding box center [923, 342] width 7 height 7
click at [915, 389] on div "1" at bounding box center [913, 398] width 33 height 26
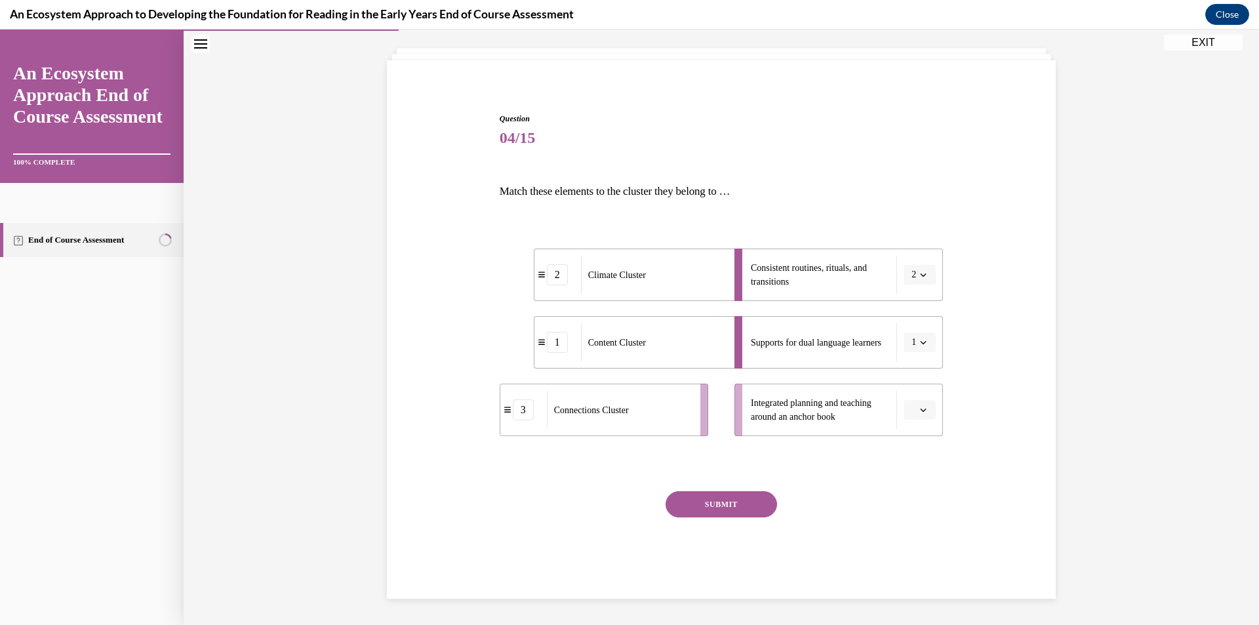
click at [920, 411] on icon "button" at bounding box center [923, 409] width 7 height 7
click at [914, 512] on div "3" at bounding box center [913, 518] width 33 height 26
click at [716, 503] on button "SUBMIT" at bounding box center [720, 504] width 111 height 26
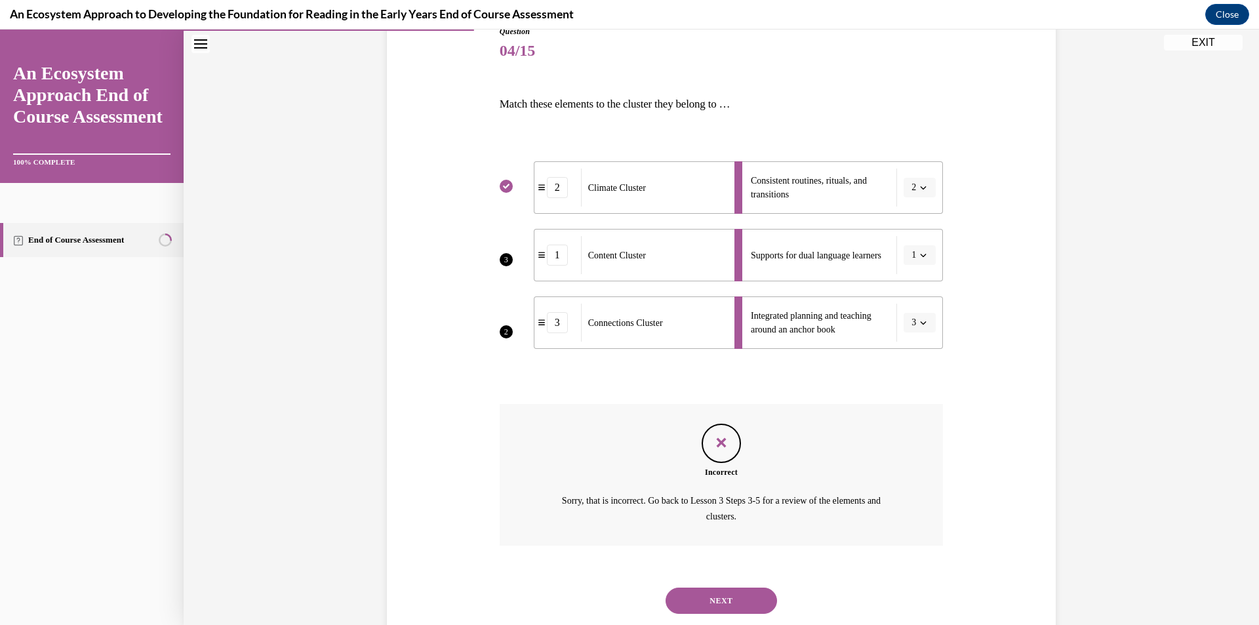
scroll to position [191, 0]
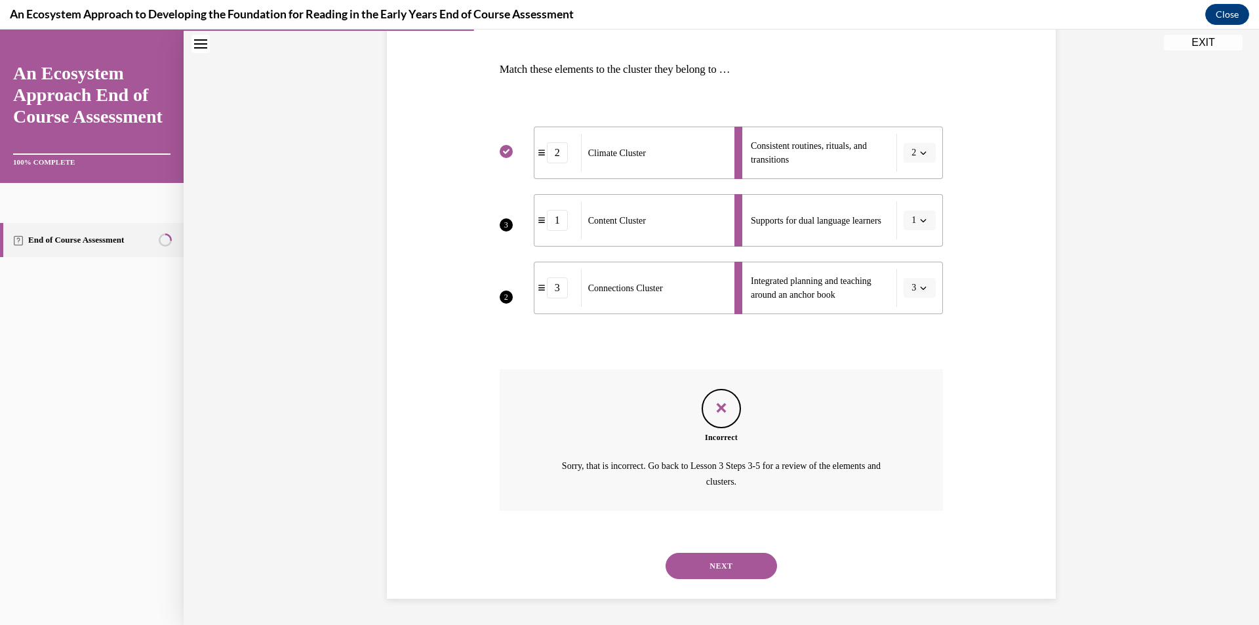
click at [714, 562] on button "NEXT" at bounding box center [720, 566] width 111 height 26
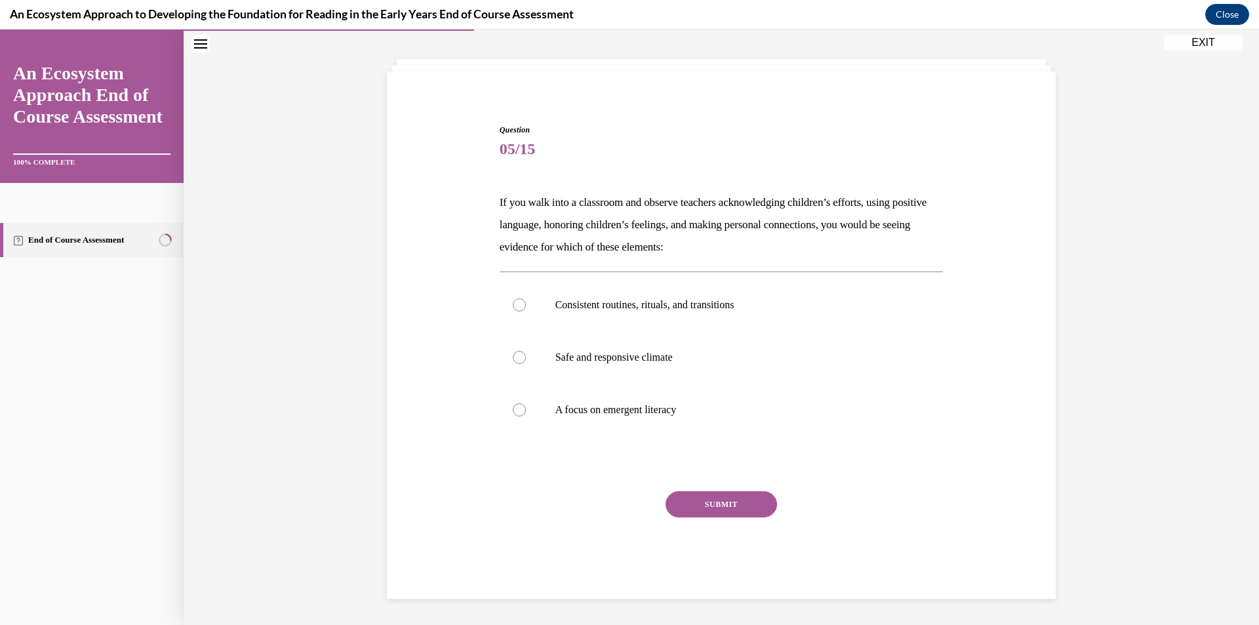
scroll to position [58, 0]
click at [630, 355] on p "Safe and responsive climate" at bounding box center [732, 357] width 355 height 13
click at [526, 355] on input "Safe and responsive climate" at bounding box center [519, 357] width 13 height 13
radio input "true"
click at [715, 506] on button "SUBMIT" at bounding box center [720, 504] width 111 height 26
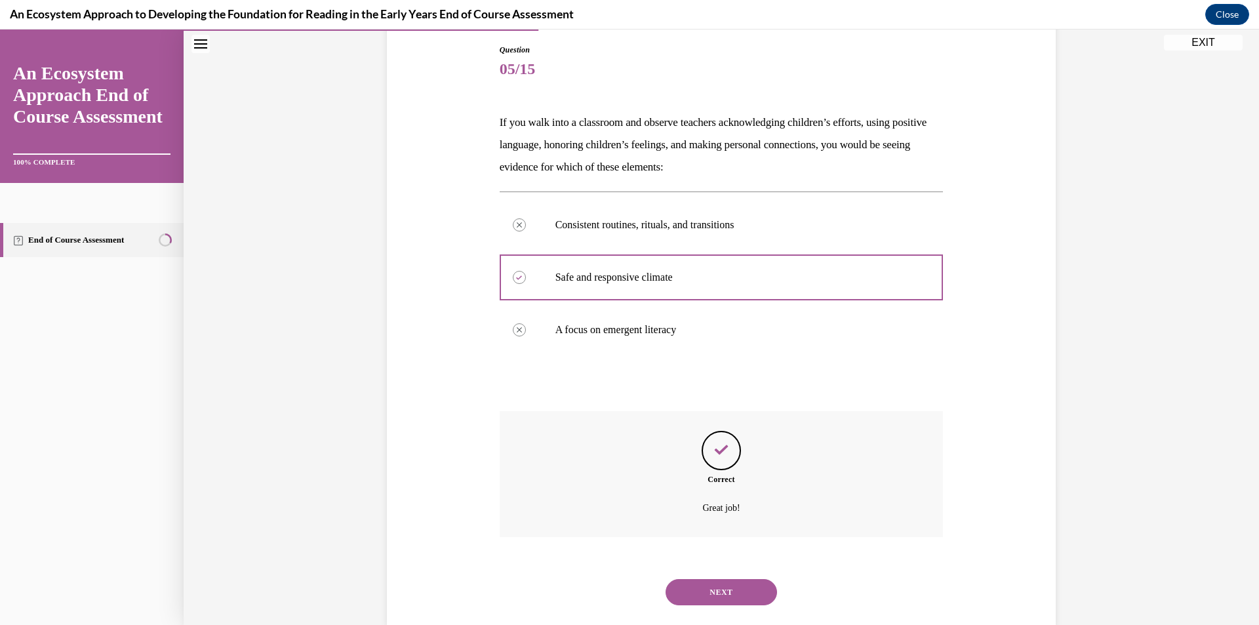
scroll to position [165, 0]
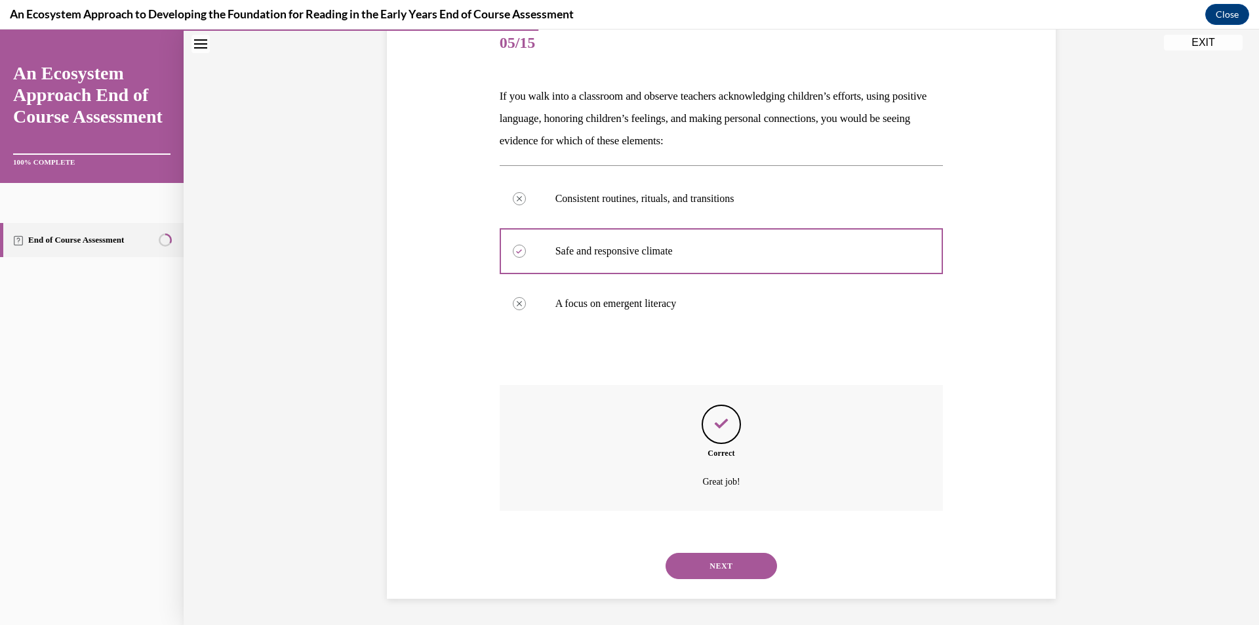
click at [728, 568] on button "NEXT" at bounding box center [720, 566] width 111 height 26
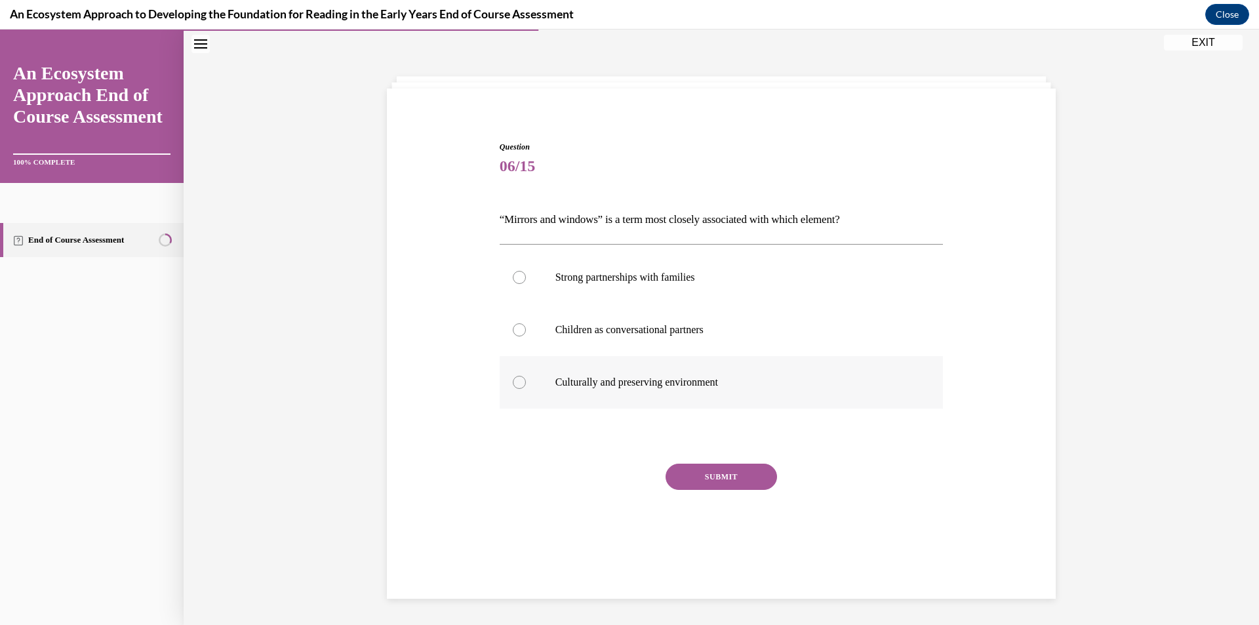
click at [711, 380] on p "Culturally and preserving environment" at bounding box center [732, 382] width 355 height 13
click at [526, 380] on input "Culturally and preserving environment" at bounding box center [519, 382] width 13 height 13
radio input "true"
click at [723, 467] on button "SUBMIT" at bounding box center [720, 476] width 111 height 26
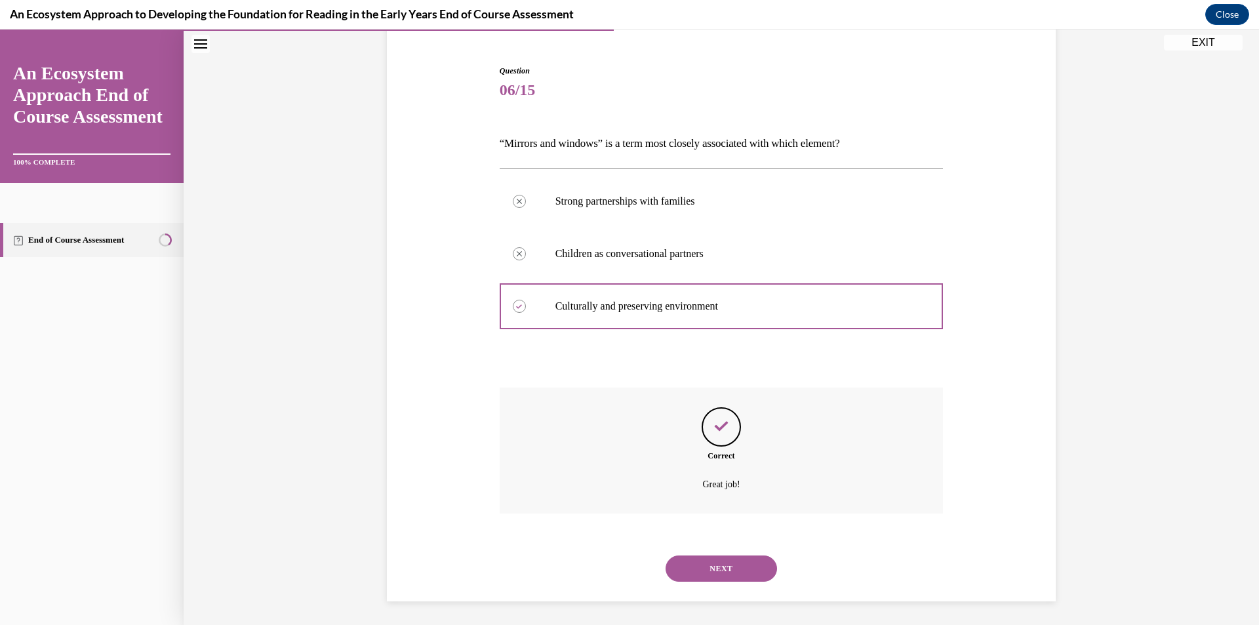
scroll to position [120, 0]
click at [721, 572] on button "NEXT" at bounding box center [720, 566] width 111 height 26
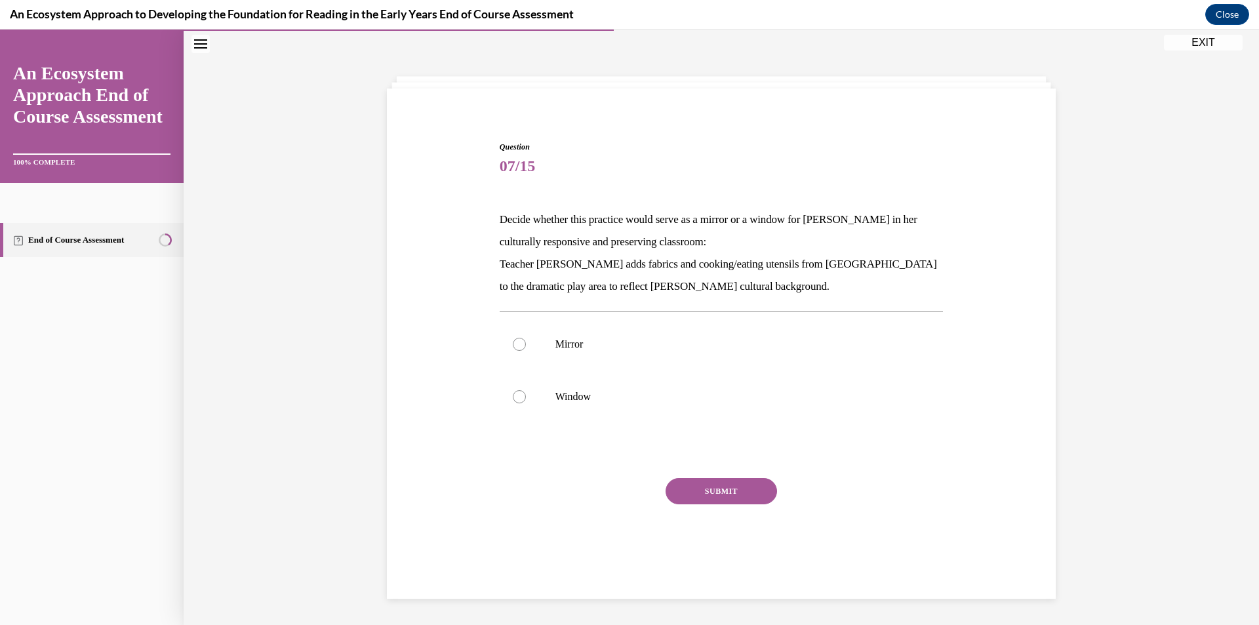
scroll to position [41, 0]
click at [646, 343] on p "Mirror" at bounding box center [732, 344] width 355 height 13
click at [526, 343] on input "Mirror" at bounding box center [519, 344] width 13 height 13
radio input "true"
click at [726, 488] on button "SUBMIT" at bounding box center [720, 491] width 111 height 26
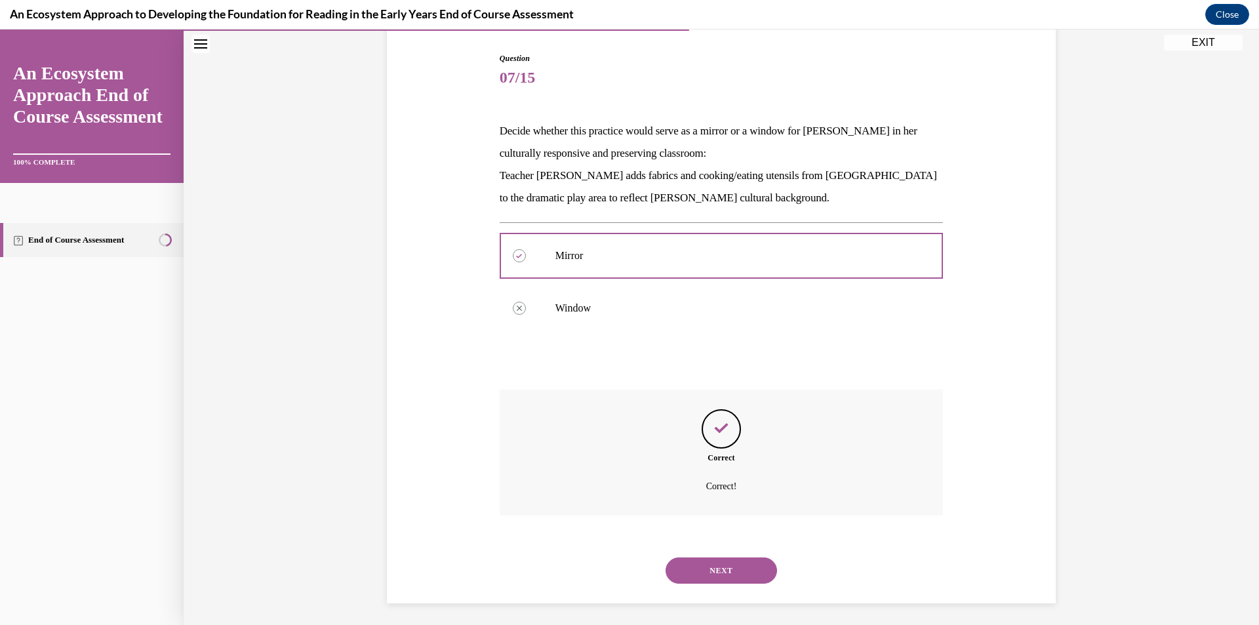
scroll to position [134, 0]
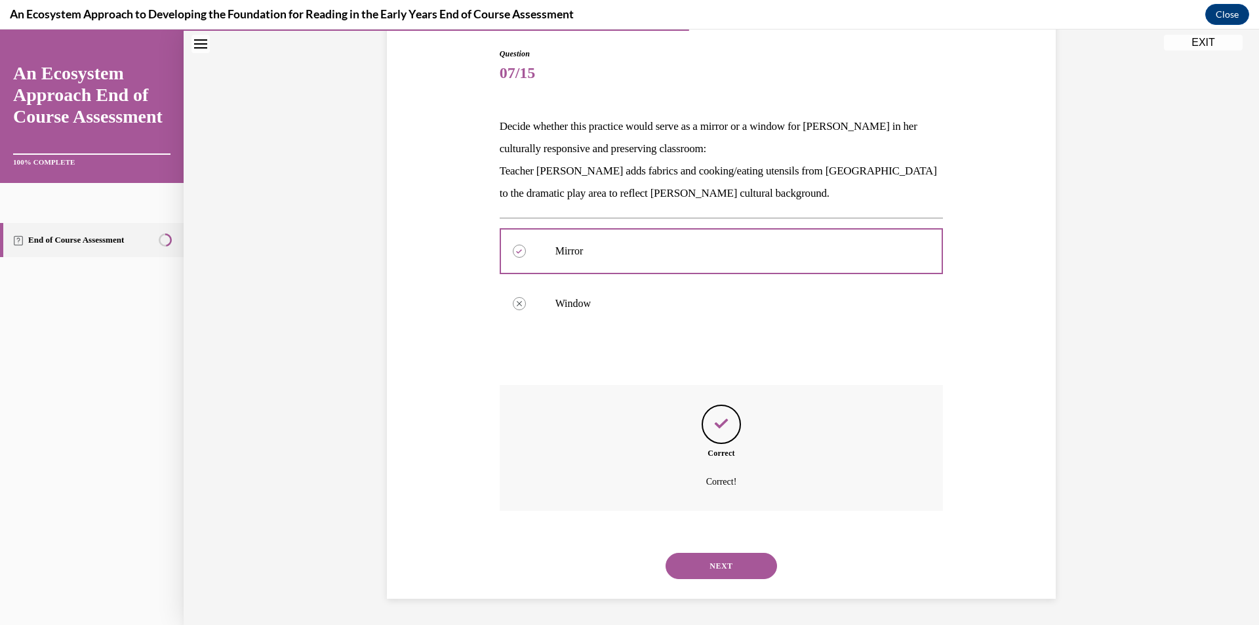
click at [715, 567] on button "NEXT" at bounding box center [720, 566] width 111 height 26
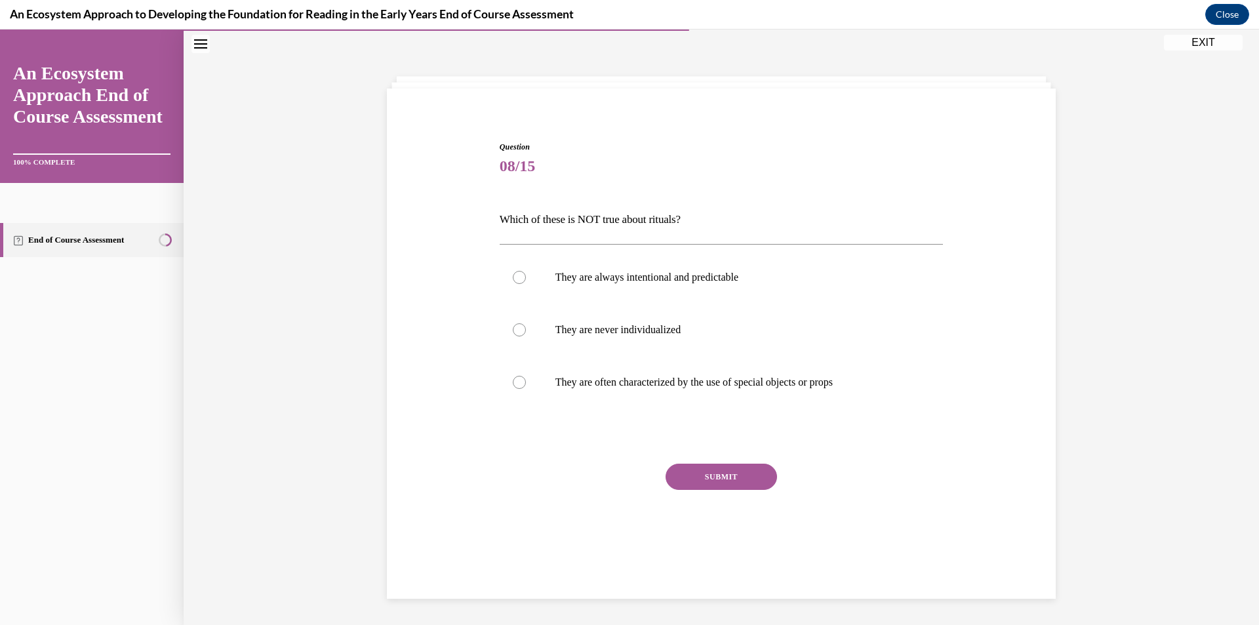
scroll to position [41, 0]
click at [591, 332] on p "They are never individualized" at bounding box center [732, 329] width 355 height 13
click at [526, 332] on input "They are never individualized" at bounding box center [519, 329] width 13 height 13
radio input "true"
click at [728, 473] on button "SUBMIT" at bounding box center [720, 476] width 111 height 26
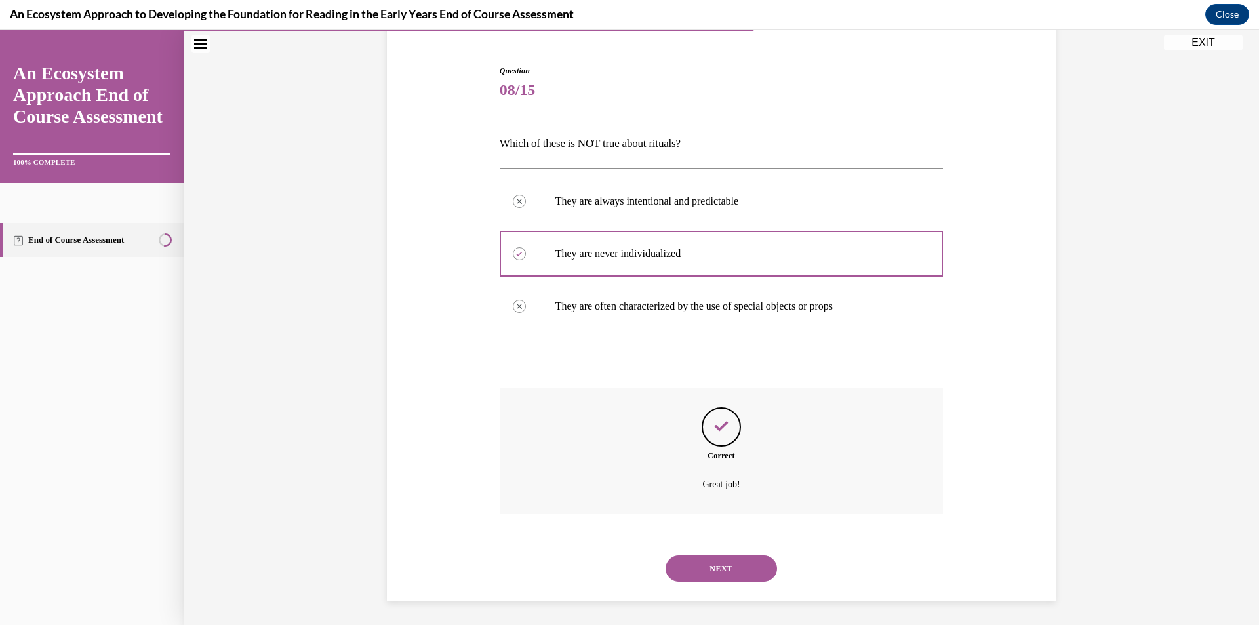
scroll to position [120, 0]
click at [723, 561] on button "NEXT" at bounding box center [720, 566] width 111 height 26
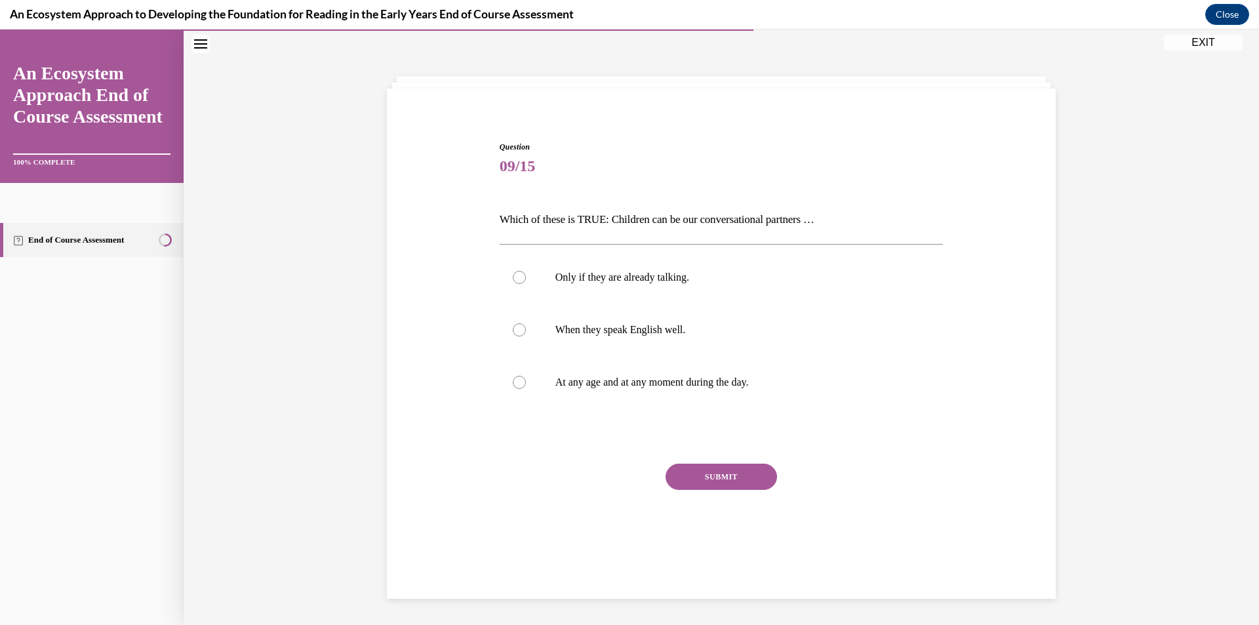
scroll to position [41, 0]
click at [636, 375] on label "At any age and at any moment during the day." at bounding box center [722, 382] width 444 height 52
click at [526, 376] on input "At any age and at any moment during the day." at bounding box center [519, 382] width 13 height 13
radio input "true"
click at [711, 475] on button "SUBMIT" at bounding box center [720, 476] width 111 height 26
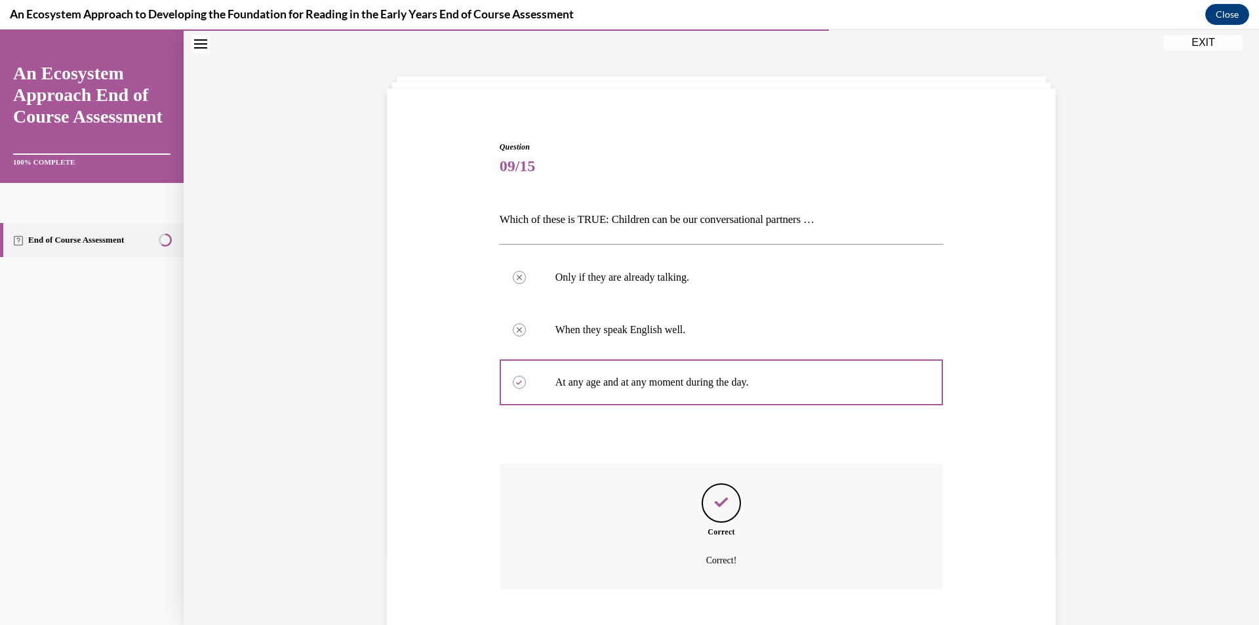
scroll to position [120, 0]
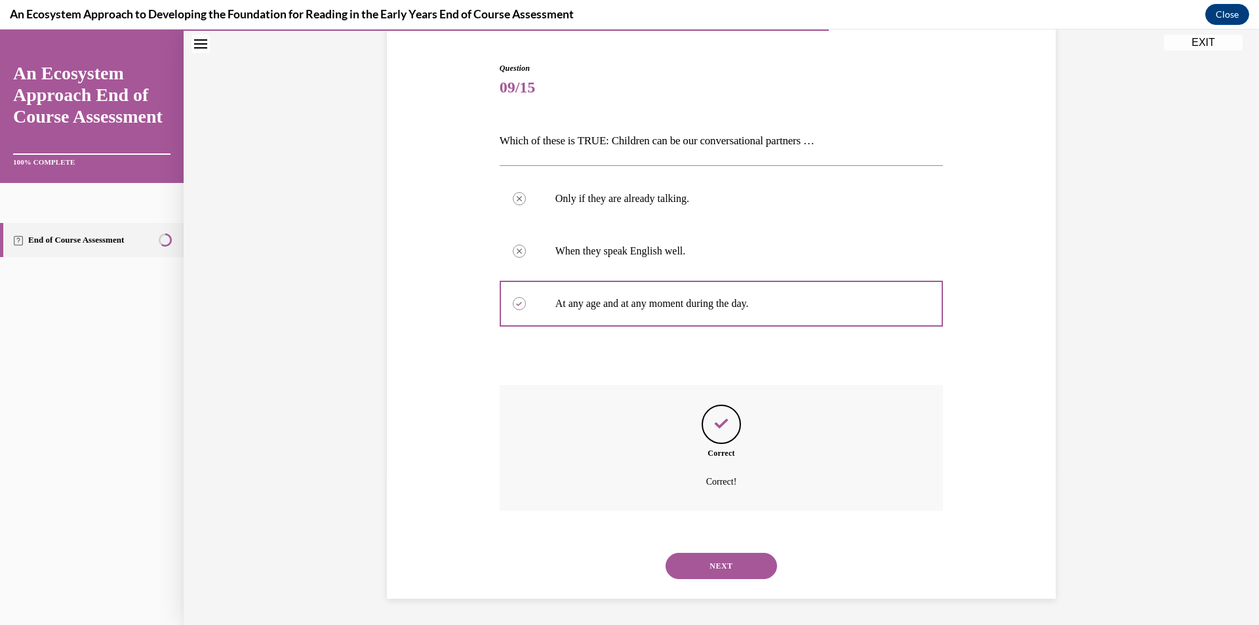
click at [725, 567] on button "NEXT" at bounding box center [720, 566] width 111 height 26
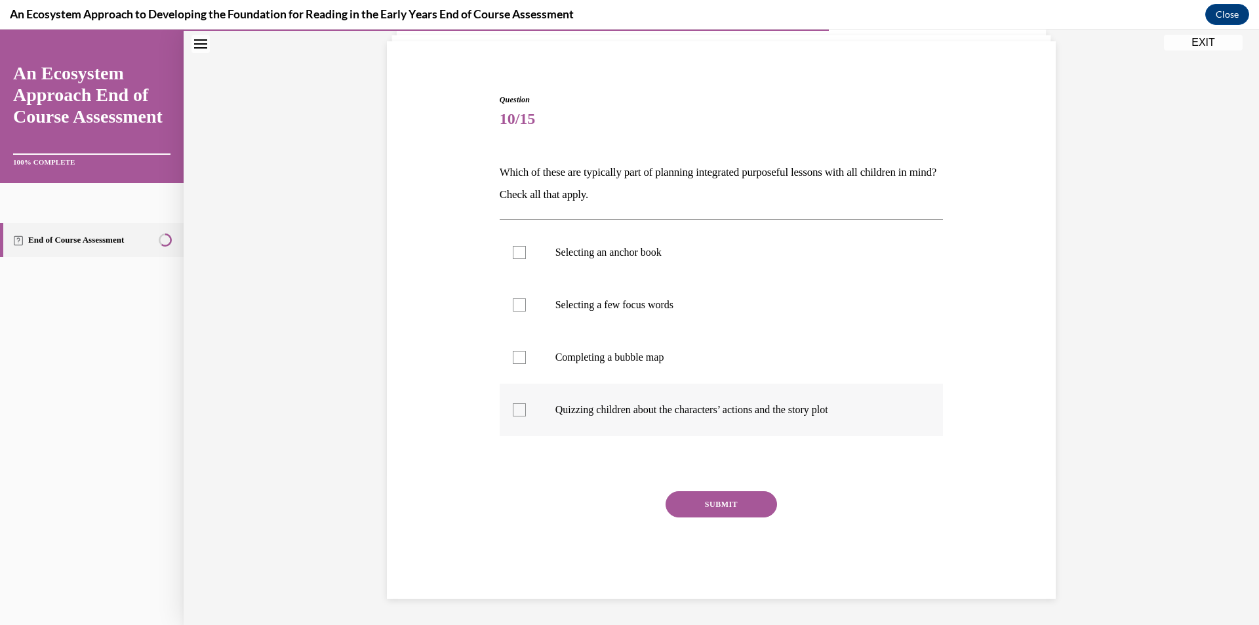
click at [671, 404] on p "Quizzing children about the characters’ actions and the story plot" at bounding box center [732, 409] width 355 height 13
click at [526, 404] on input "Quizzing children about the characters’ actions and the story plot" at bounding box center [519, 409] width 13 height 13
click at [513, 414] on div at bounding box center [519, 409] width 13 height 13
click at [513, 414] on input "Quizzing children about the characters’ actions and the story plot" at bounding box center [519, 409] width 13 height 13
checkbox input "false"
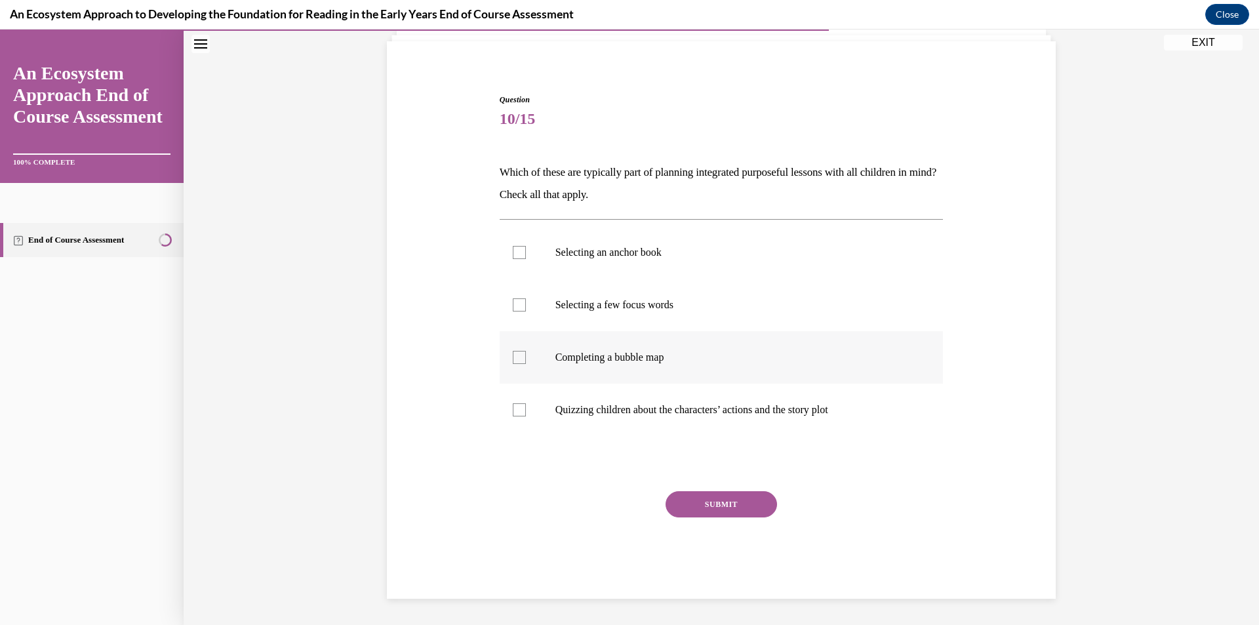
click at [514, 364] on label "Completing a bubble map" at bounding box center [722, 357] width 444 height 52
click at [514, 364] on input "Completing a bubble map" at bounding box center [519, 357] width 13 height 13
checkbox input "true"
click at [515, 311] on label "Selecting a few focus words" at bounding box center [722, 305] width 444 height 52
click at [515, 311] on input "Selecting a few focus words" at bounding box center [519, 304] width 13 height 13
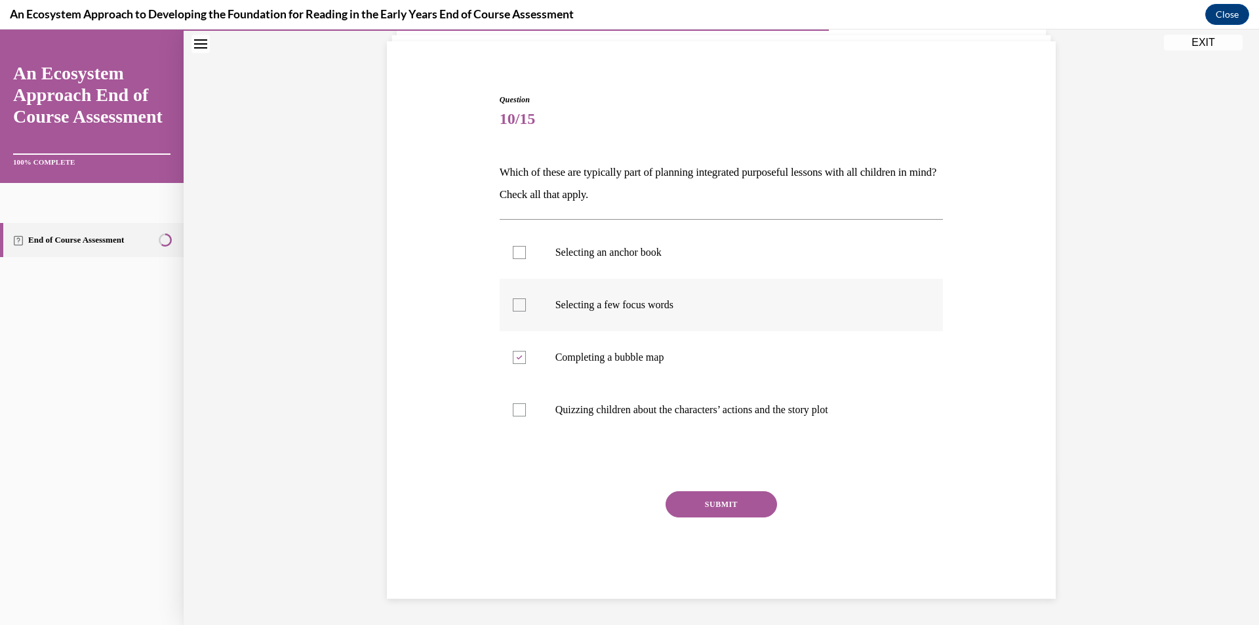
checkbox input "true"
click at [515, 256] on div at bounding box center [519, 252] width 13 height 13
click at [515, 256] on input "Selecting an anchor book" at bounding box center [519, 252] width 13 height 13
checkbox input "true"
click at [704, 501] on button "SUBMIT" at bounding box center [720, 504] width 111 height 26
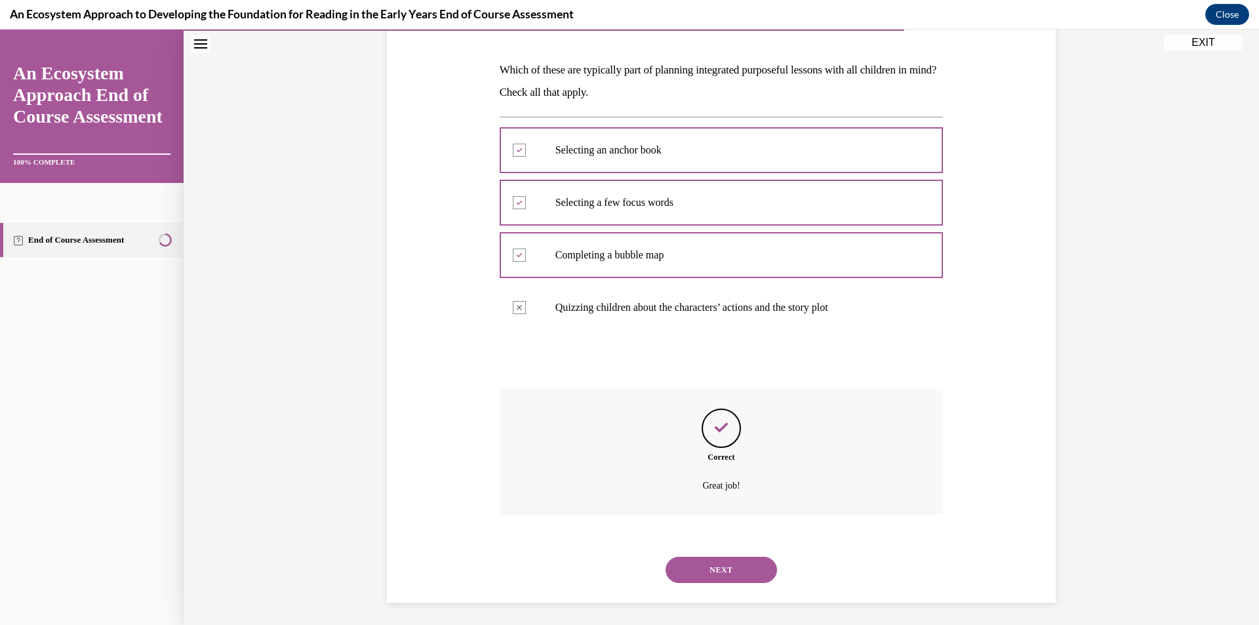
scroll to position [195, 0]
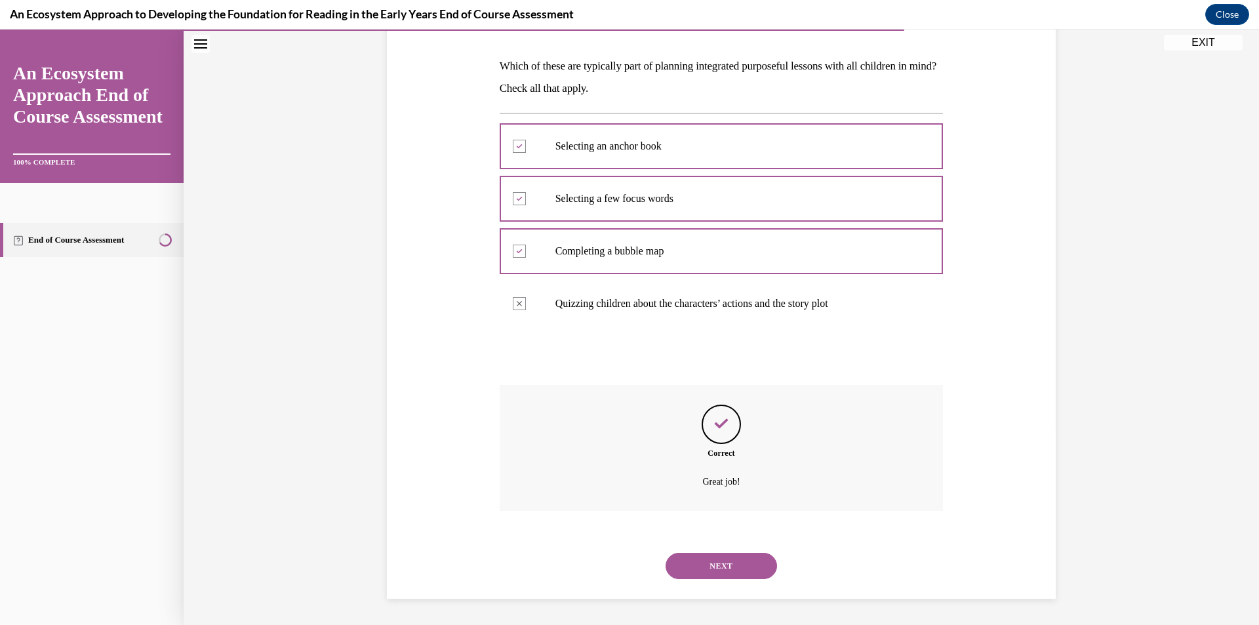
click at [720, 562] on button "NEXT" at bounding box center [720, 566] width 111 height 26
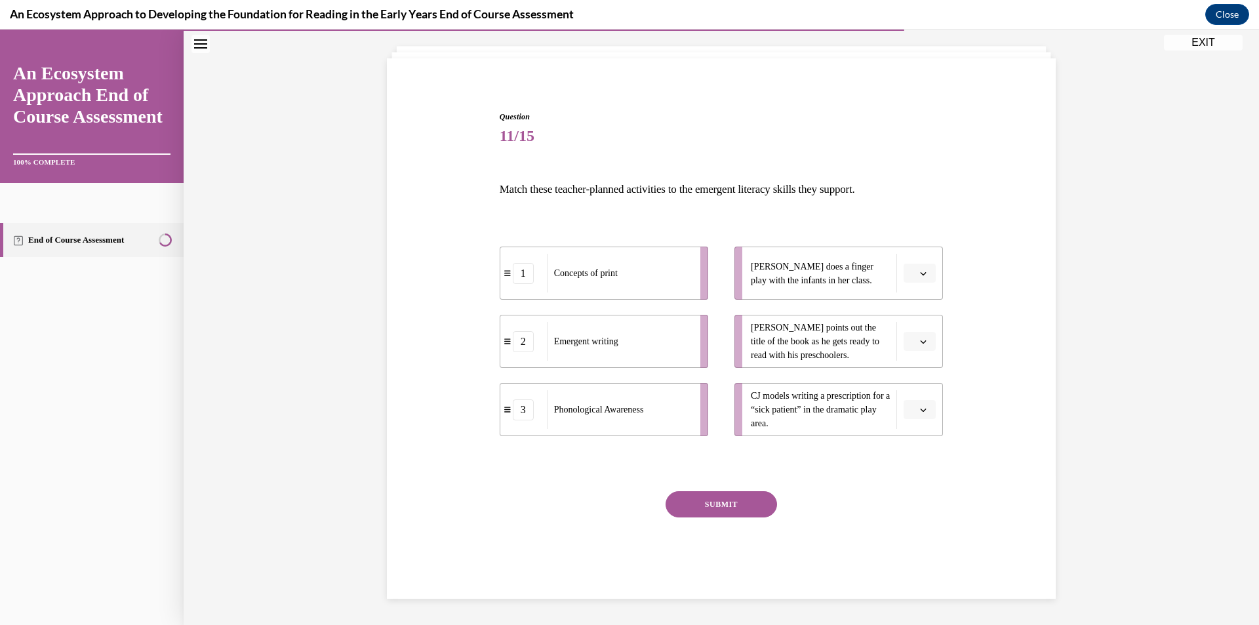
click at [922, 274] on span "button" at bounding box center [922, 273] width 9 height 9
click at [920, 372] on div "3" at bounding box center [913, 381] width 33 height 26
click at [920, 342] on icon "button" at bounding box center [923, 341] width 6 height 3
click at [917, 394] on div "1" at bounding box center [913, 396] width 33 height 26
click at [918, 414] on span "button" at bounding box center [922, 409] width 9 height 9
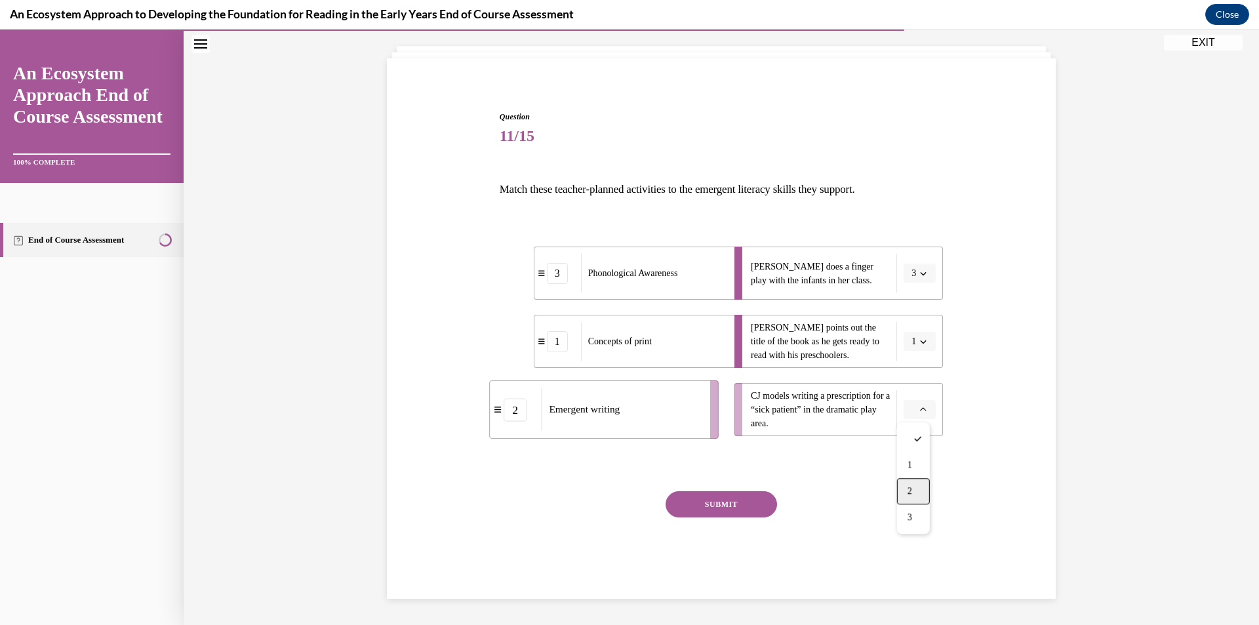
click at [914, 490] on div "2" at bounding box center [913, 491] width 33 height 26
click at [716, 511] on button "SUBMIT" at bounding box center [720, 504] width 111 height 26
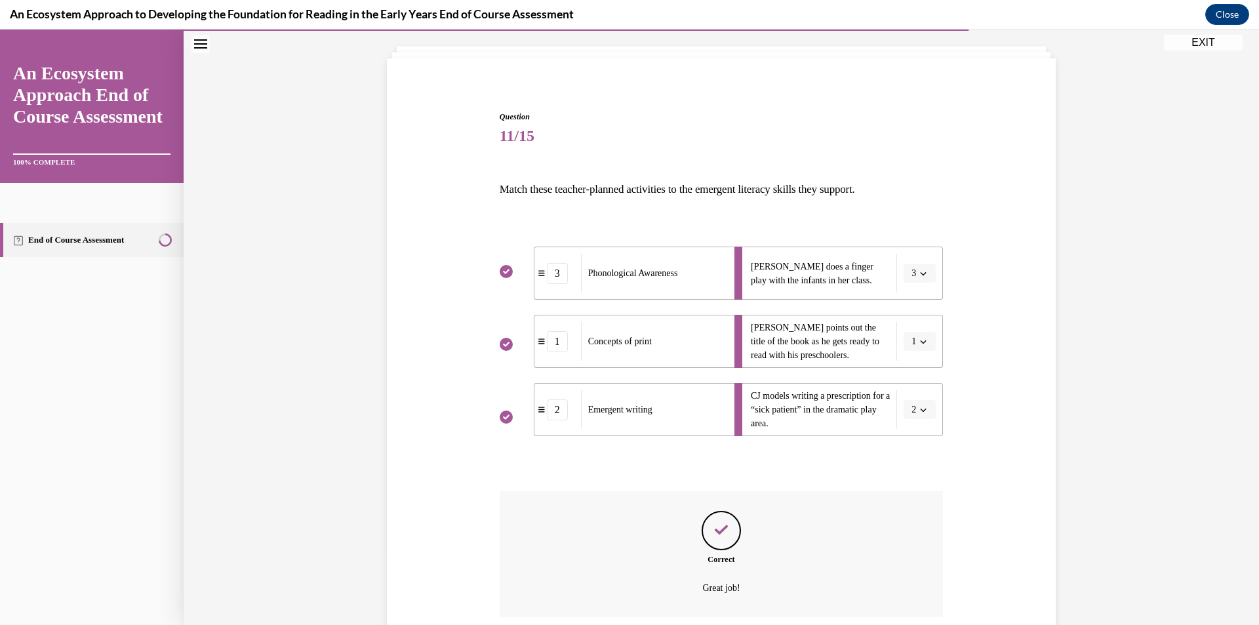
scroll to position [178, 0]
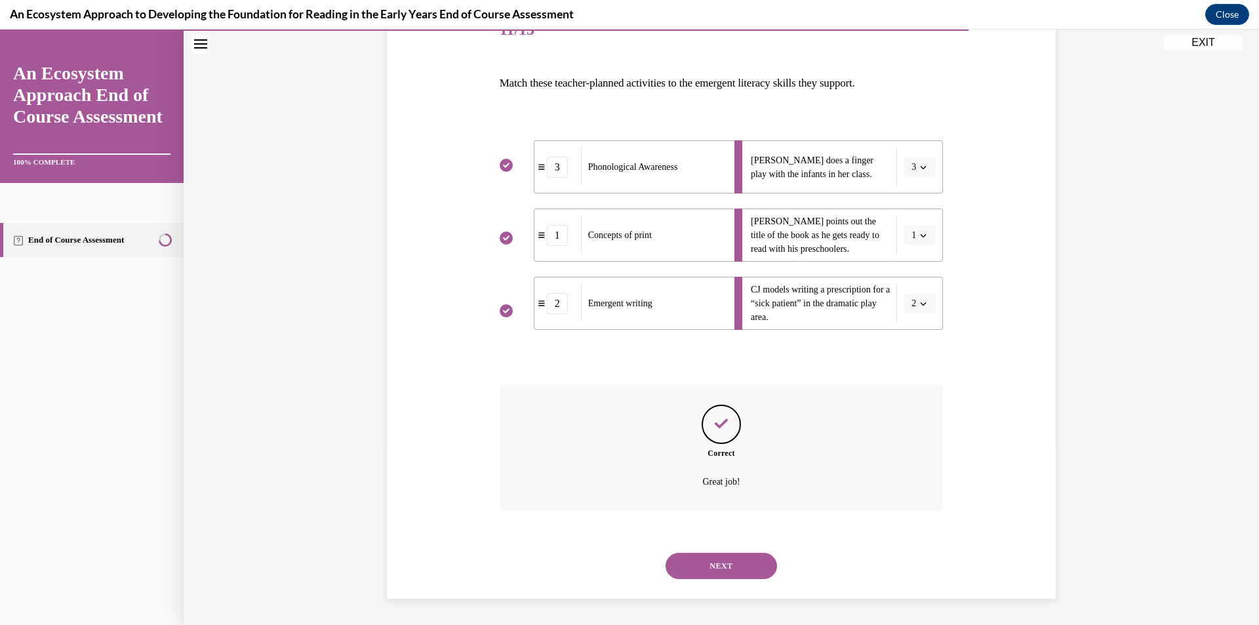
click at [719, 569] on button "NEXT" at bounding box center [720, 566] width 111 height 26
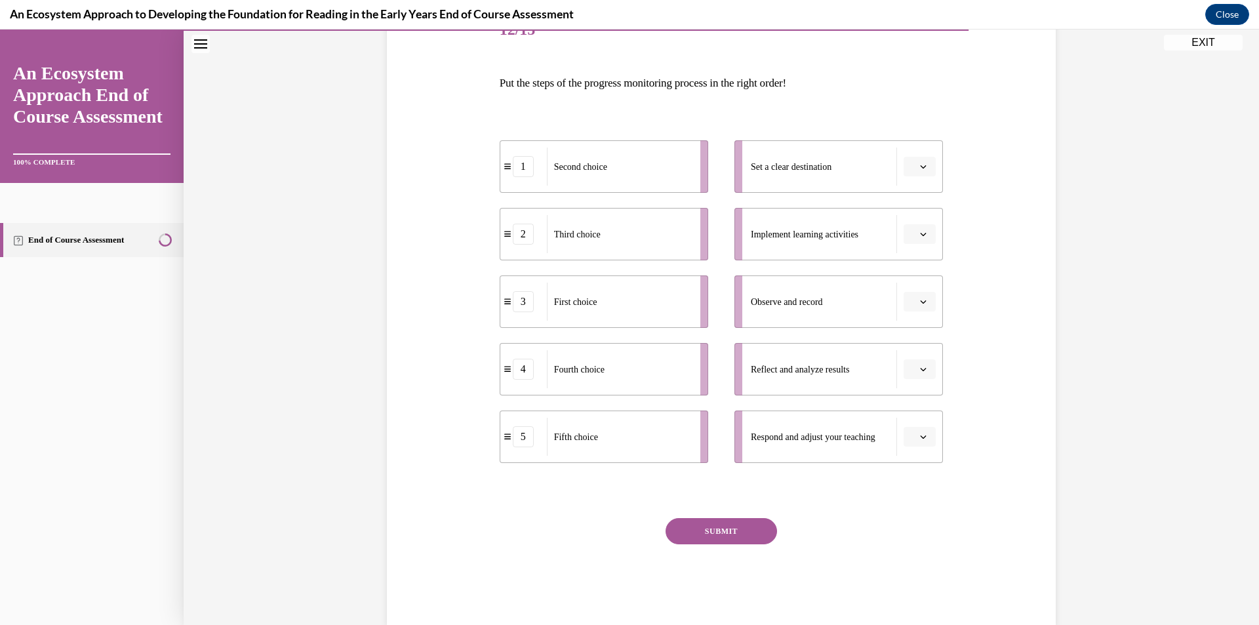
scroll to position [147, 0]
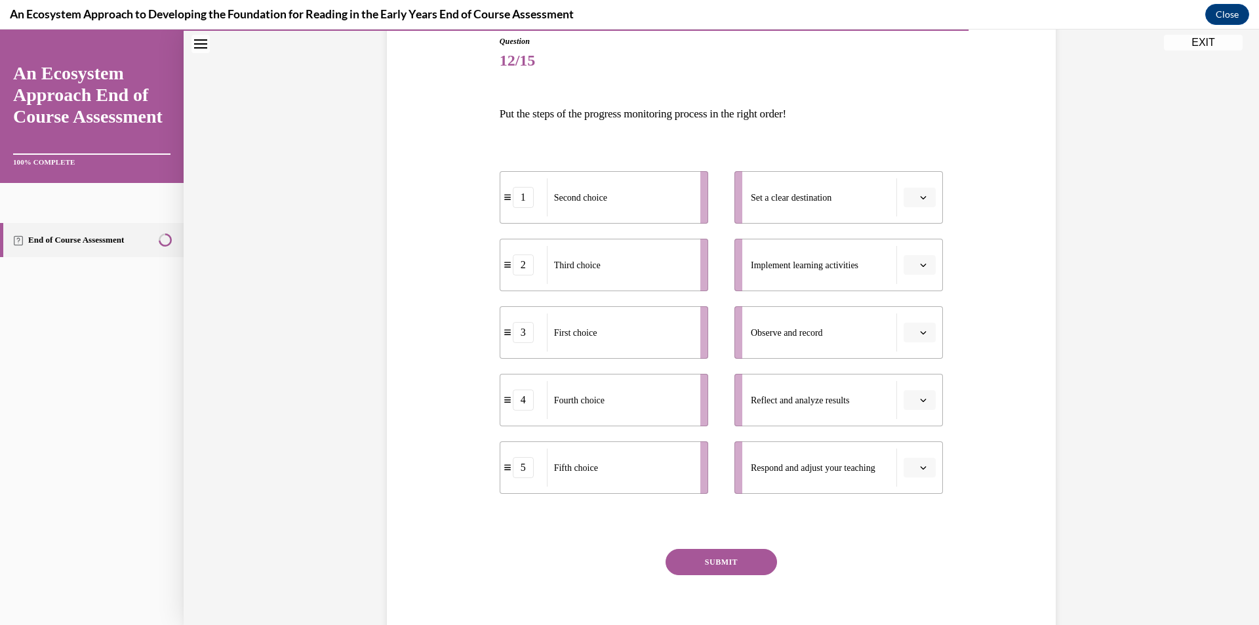
click at [918, 191] on button "button" at bounding box center [919, 197] width 32 height 20
click at [913, 279] on div "2" at bounding box center [913, 279] width 33 height 26
click at [920, 267] on icon "button" at bounding box center [923, 265] width 7 height 7
click at [916, 372] on div "3" at bounding box center [913, 373] width 33 height 26
click at [922, 334] on span "button" at bounding box center [922, 332] width 9 height 9
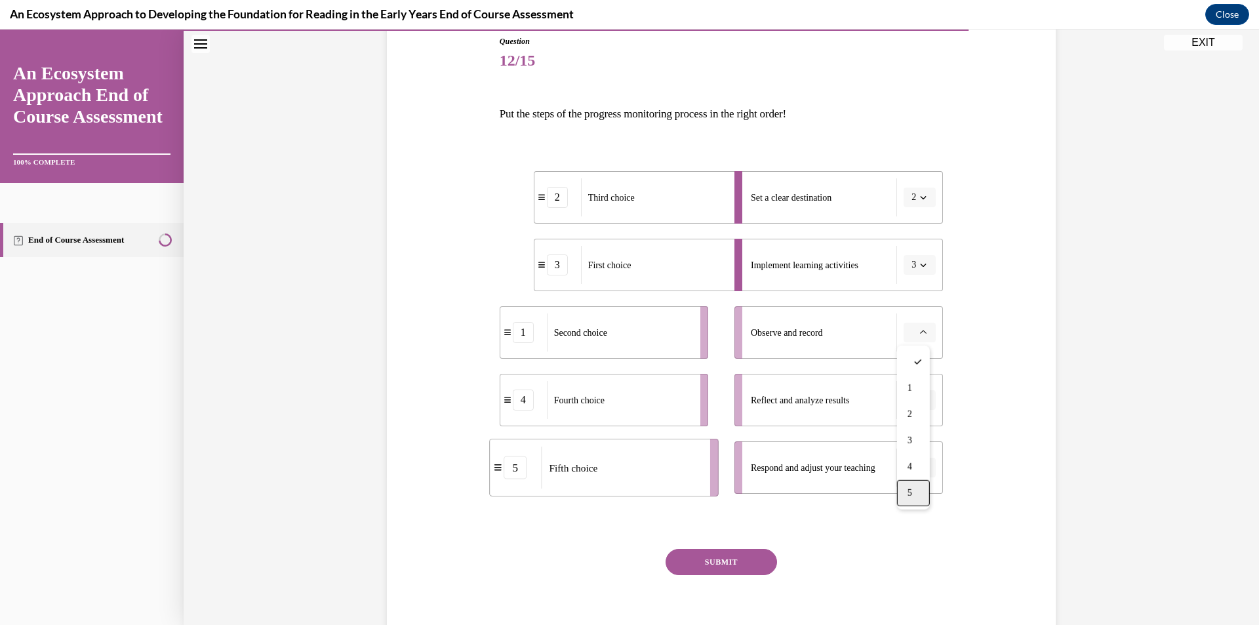
click at [911, 496] on span "5" at bounding box center [909, 493] width 5 height 10
click at [921, 395] on span "button" at bounding box center [922, 399] width 9 height 9
click at [915, 533] on div "4" at bounding box center [913, 534] width 33 height 26
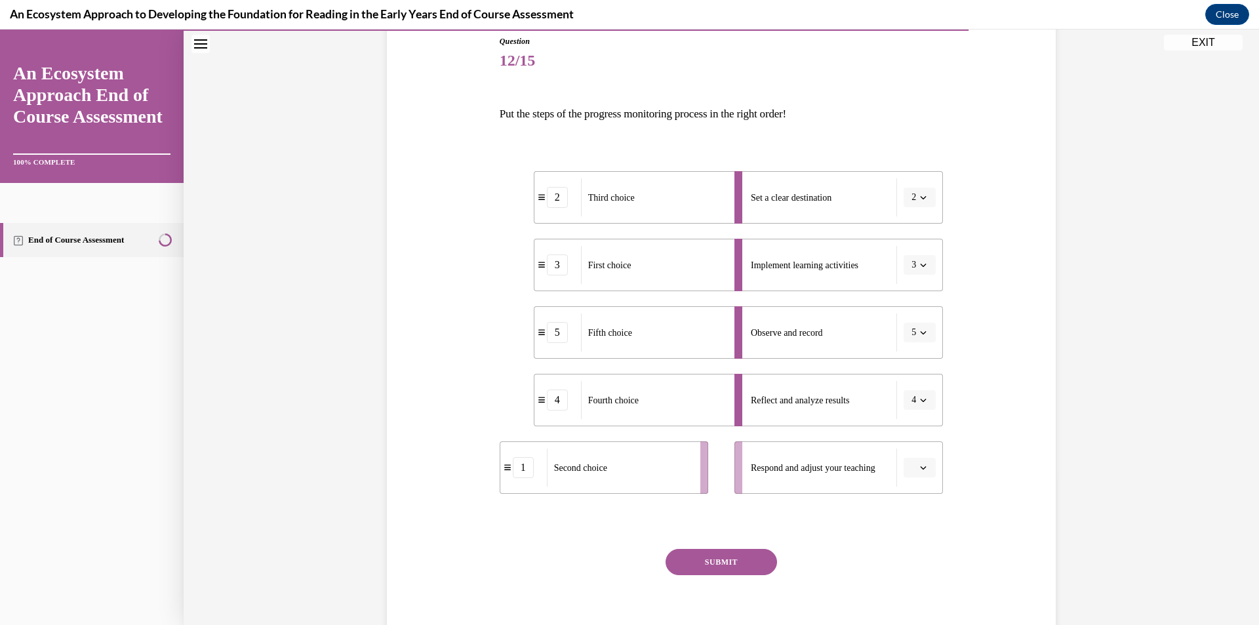
click at [911, 471] on span "Please select an option" at bounding box center [913, 467] width 5 height 13
click at [914, 361] on div "2" at bounding box center [913, 359] width 33 height 26
click at [728, 562] on button "SUBMIT" at bounding box center [720, 562] width 111 height 26
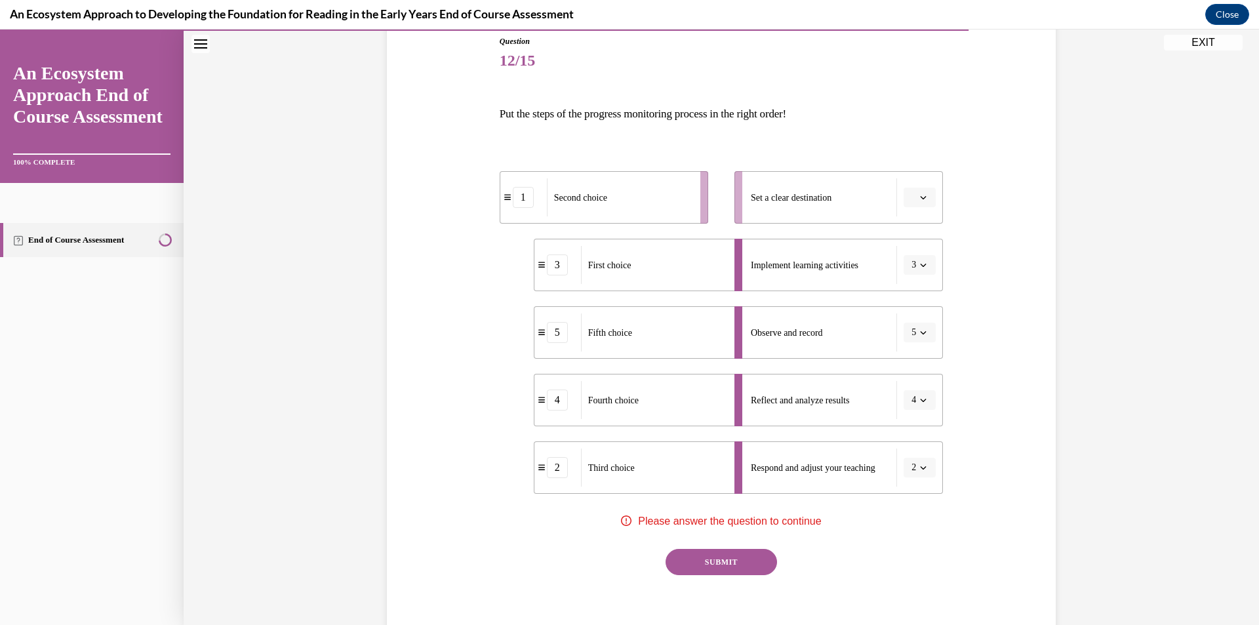
click at [920, 199] on icon "button" at bounding box center [923, 197] width 7 height 7
click at [916, 249] on div "1" at bounding box center [913, 253] width 33 height 26
click at [719, 564] on button "SUBMIT" at bounding box center [720, 562] width 111 height 26
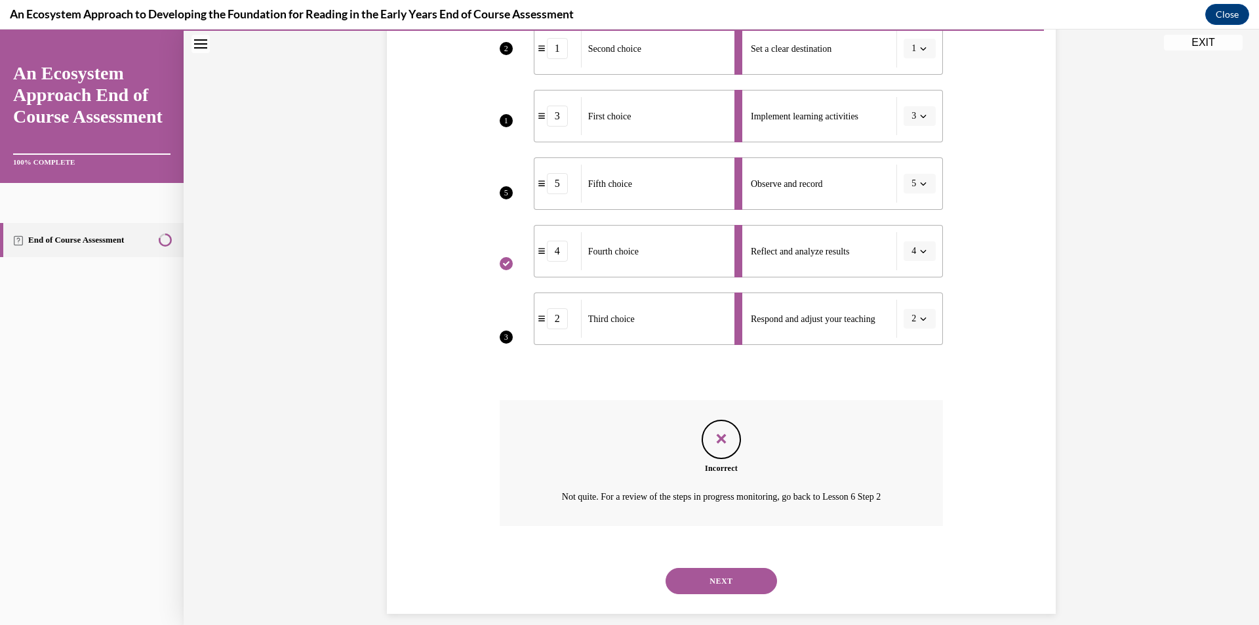
scroll to position [311, 0]
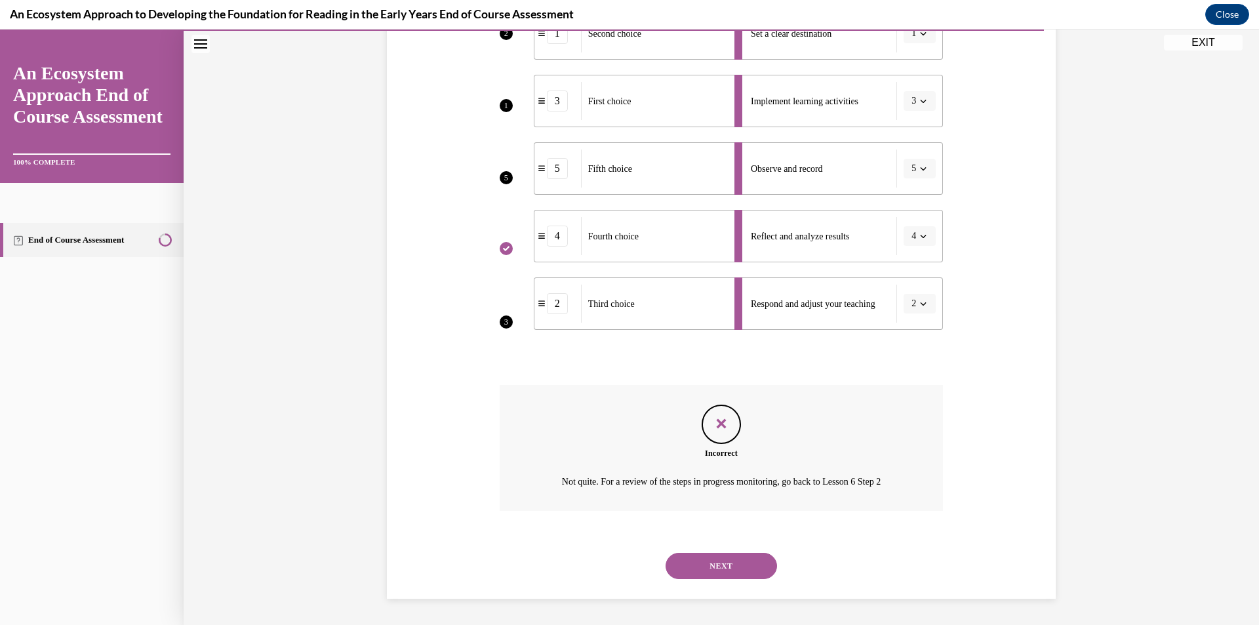
click at [711, 567] on button "NEXT" at bounding box center [720, 566] width 111 height 26
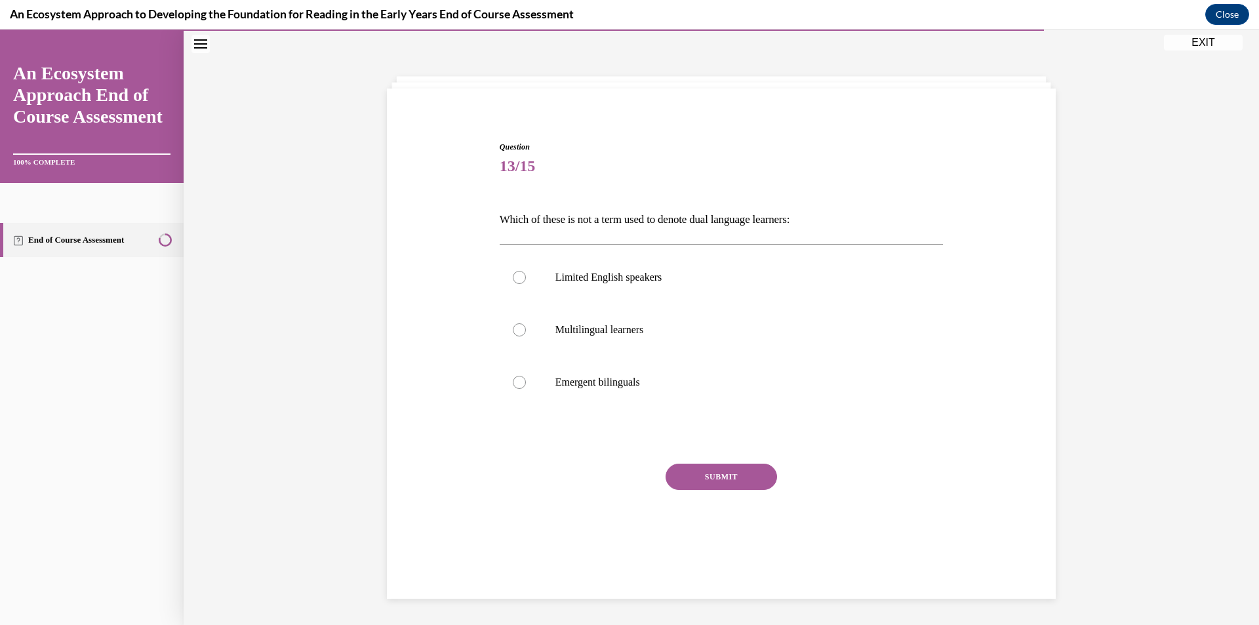
scroll to position [41, 0]
click at [679, 275] on p "Limited English speakers" at bounding box center [732, 277] width 355 height 13
click at [526, 275] on input "Limited English speakers" at bounding box center [519, 277] width 13 height 13
radio input "true"
click at [719, 478] on button "SUBMIT" at bounding box center [720, 476] width 111 height 26
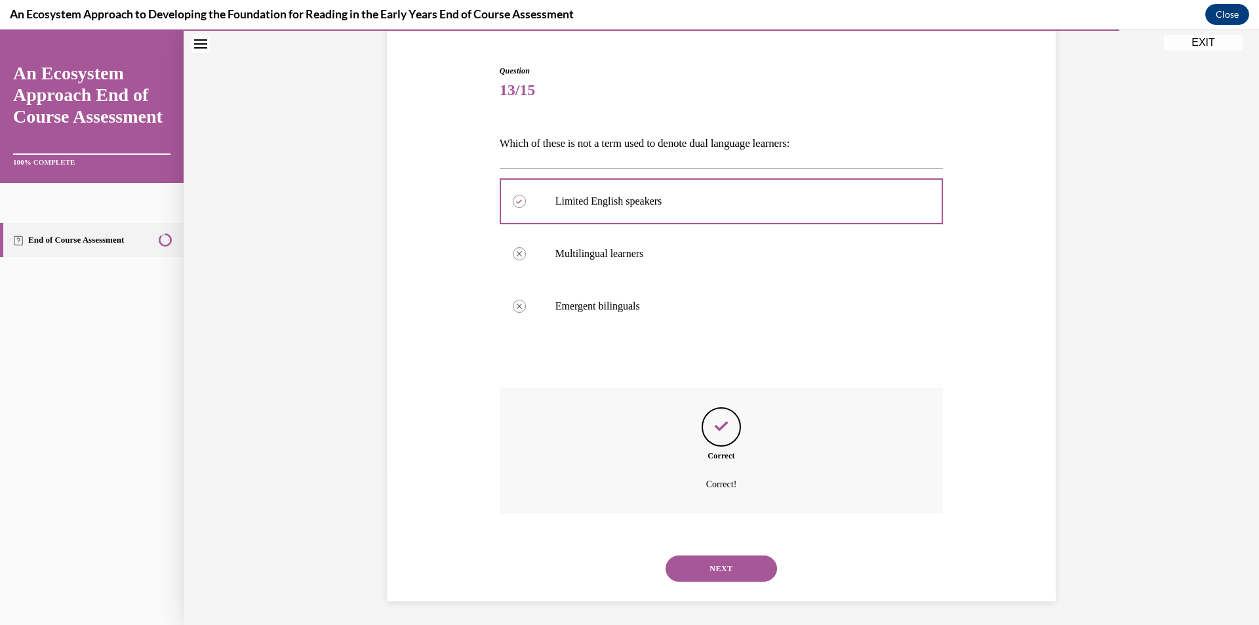
scroll to position [120, 0]
click at [721, 562] on button "NEXT" at bounding box center [720, 566] width 111 height 26
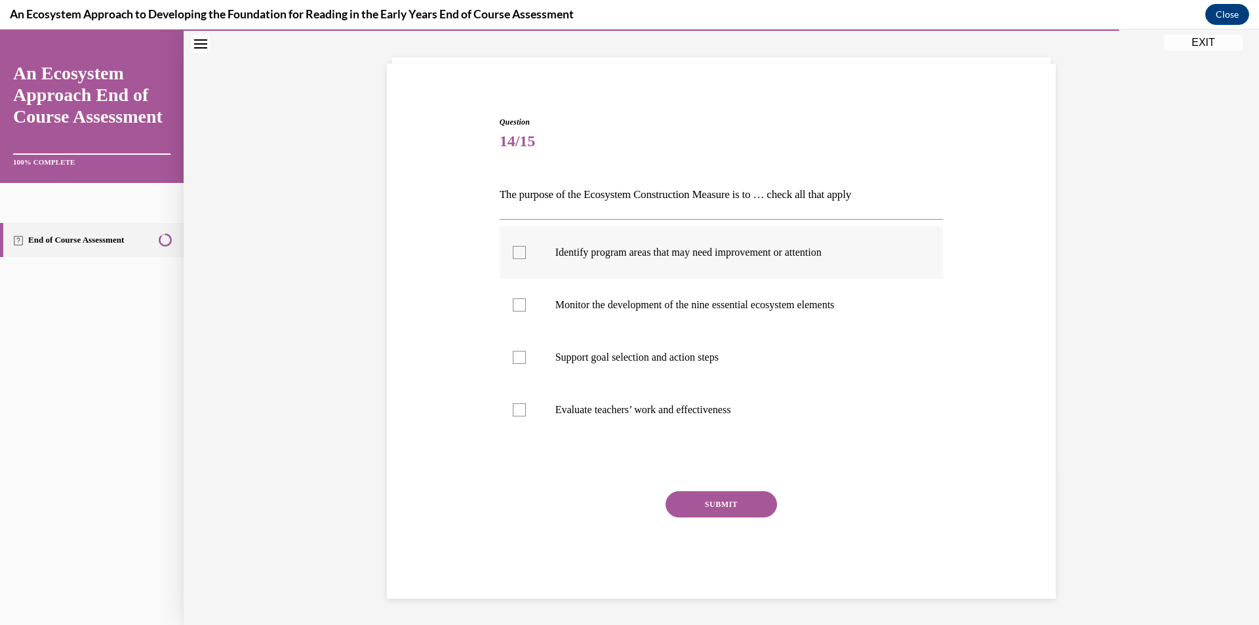
click at [650, 265] on label "Identify program areas that may need improvement or attention" at bounding box center [722, 252] width 444 height 52
click at [526, 259] on input "Identify program areas that may need improvement or attention" at bounding box center [519, 252] width 13 height 13
checkbox input "true"
click at [650, 305] on p "Monitor the development of the nine essential ecosystem elements" at bounding box center [732, 304] width 355 height 13
click at [526, 305] on input "Monitor the development of the nine essential ecosystem elements" at bounding box center [519, 304] width 13 height 13
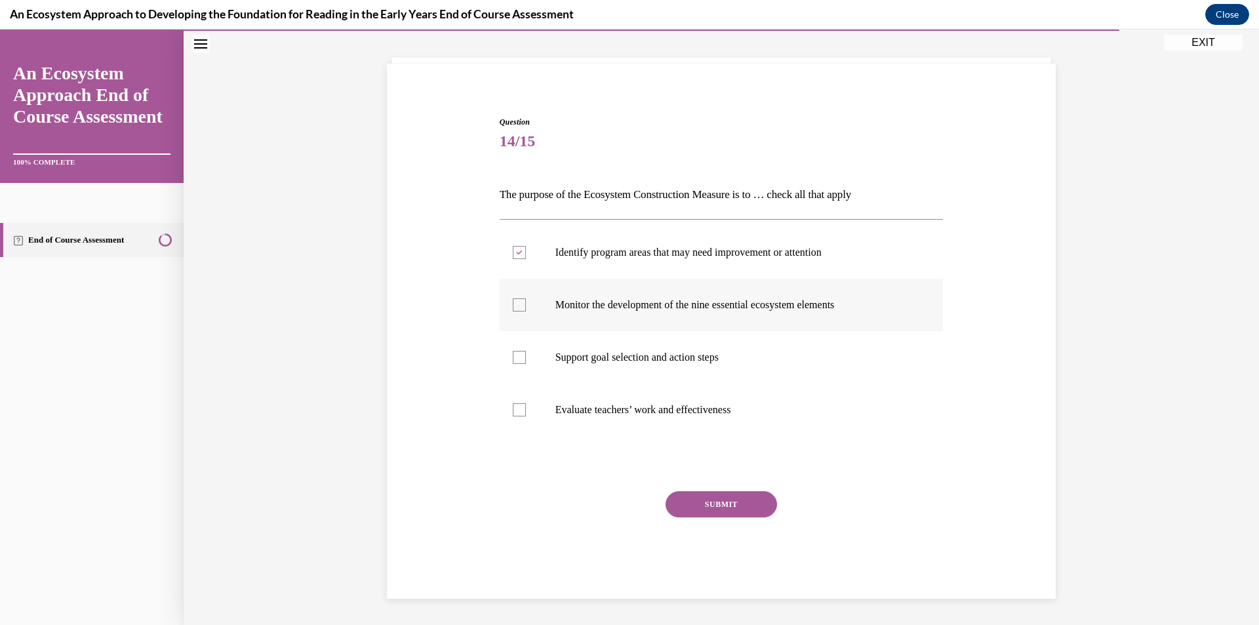
checkbox input "true"
click at [652, 352] on p "Support goal selection and action steps" at bounding box center [732, 357] width 355 height 13
click at [526, 352] on input "Support goal selection and action steps" at bounding box center [519, 357] width 13 height 13
checkbox input "true"
click at [711, 503] on button "SUBMIT" at bounding box center [720, 504] width 111 height 26
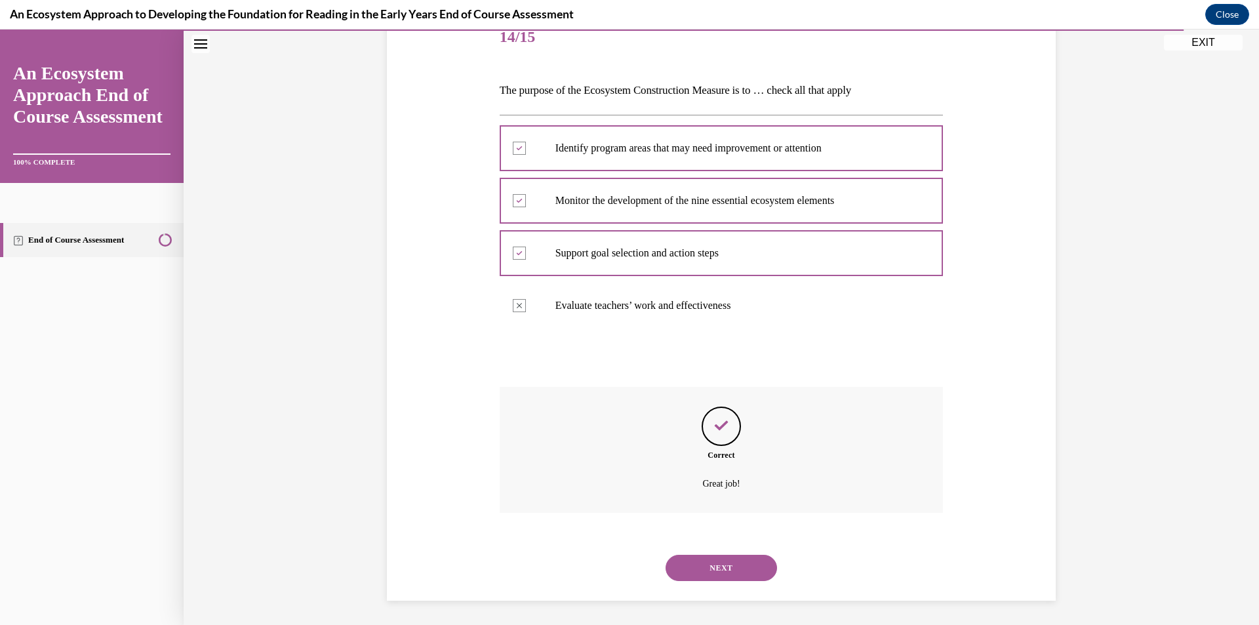
scroll to position [172, 0]
click at [710, 566] on button "NEXT" at bounding box center [720, 566] width 111 height 26
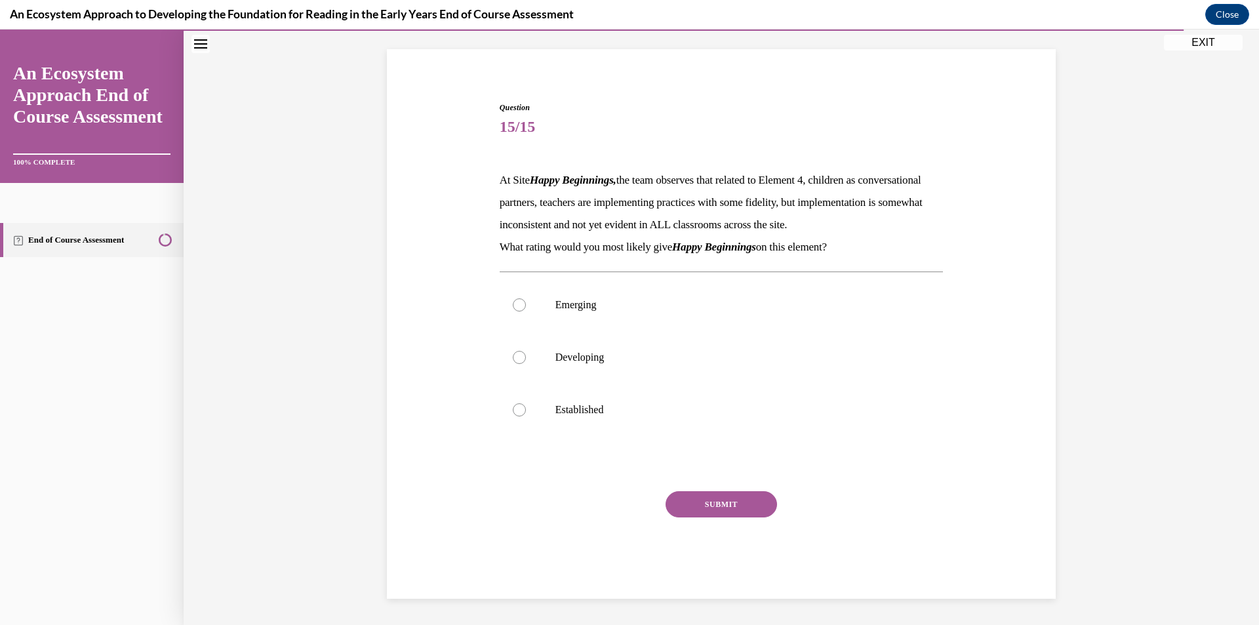
scroll to position [103, 0]
click at [619, 368] on label "Developing" at bounding box center [722, 357] width 444 height 52
click at [526, 364] on input "Developing" at bounding box center [519, 357] width 13 height 13
radio input "true"
click at [722, 502] on button "SUBMIT" at bounding box center [720, 504] width 111 height 26
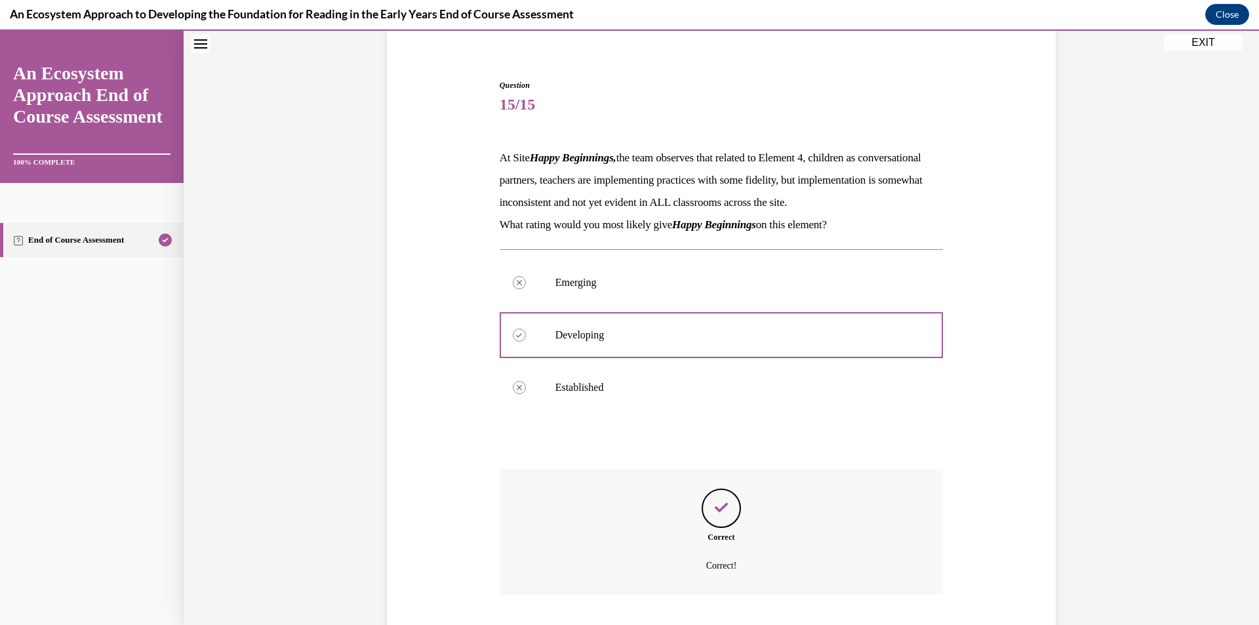
scroll to position [209, 0]
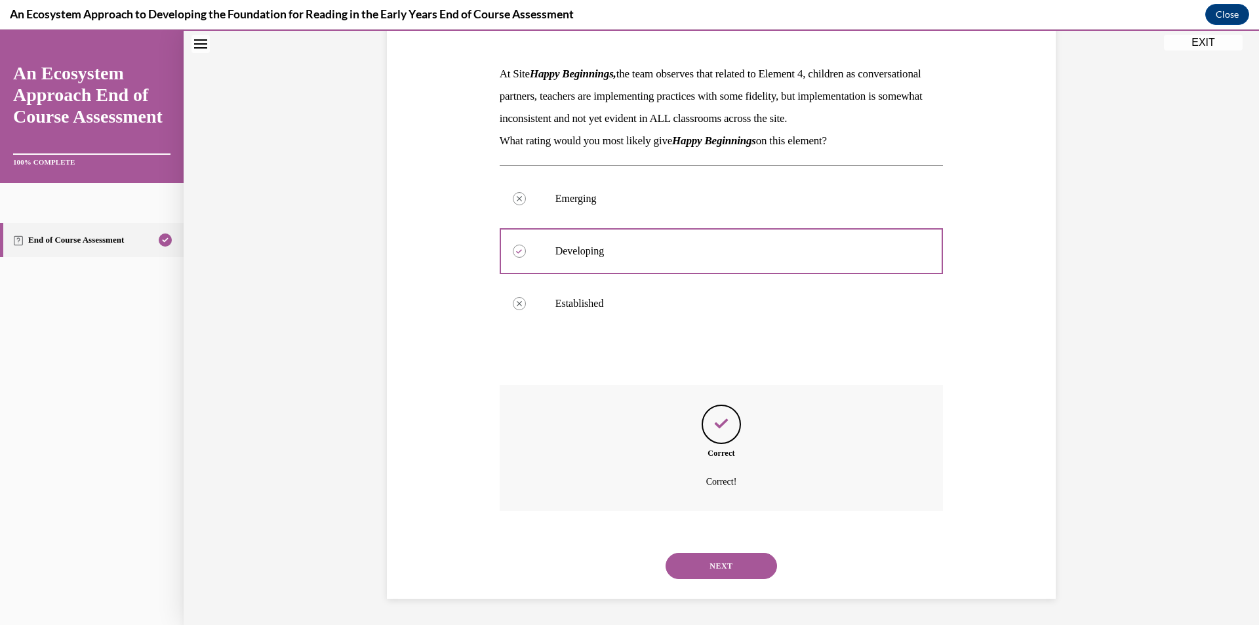
click at [715, 570] on button "NEXT" at bounding box center [720, 566] width 111 height 26
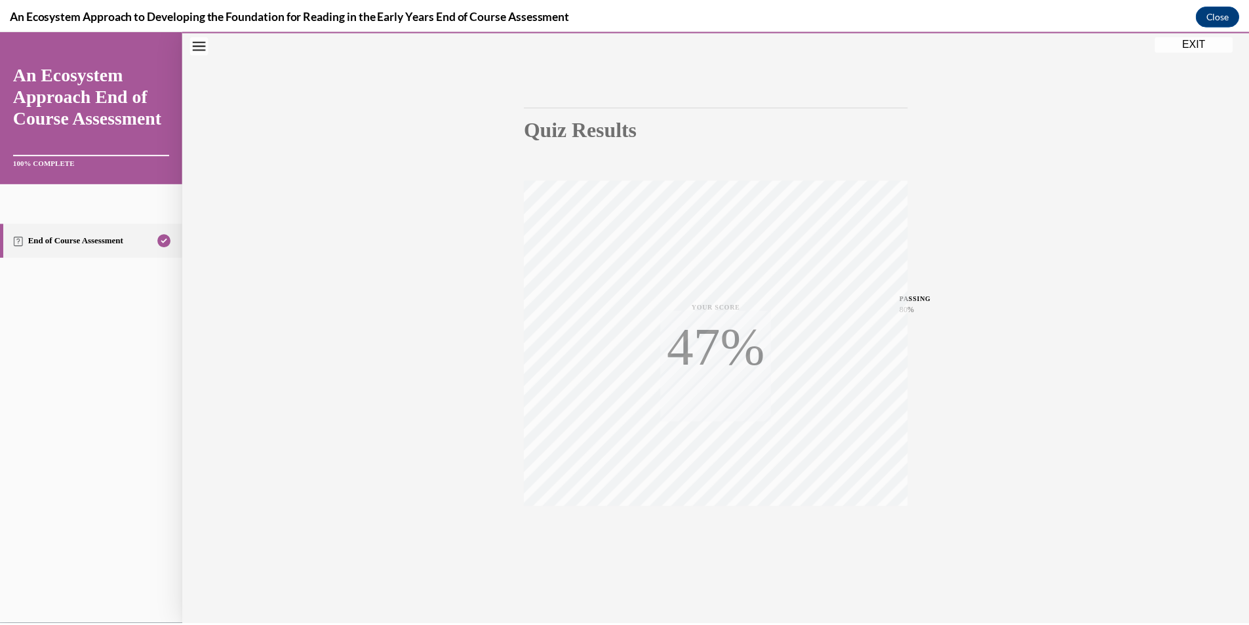
scroll to position [77, 0]
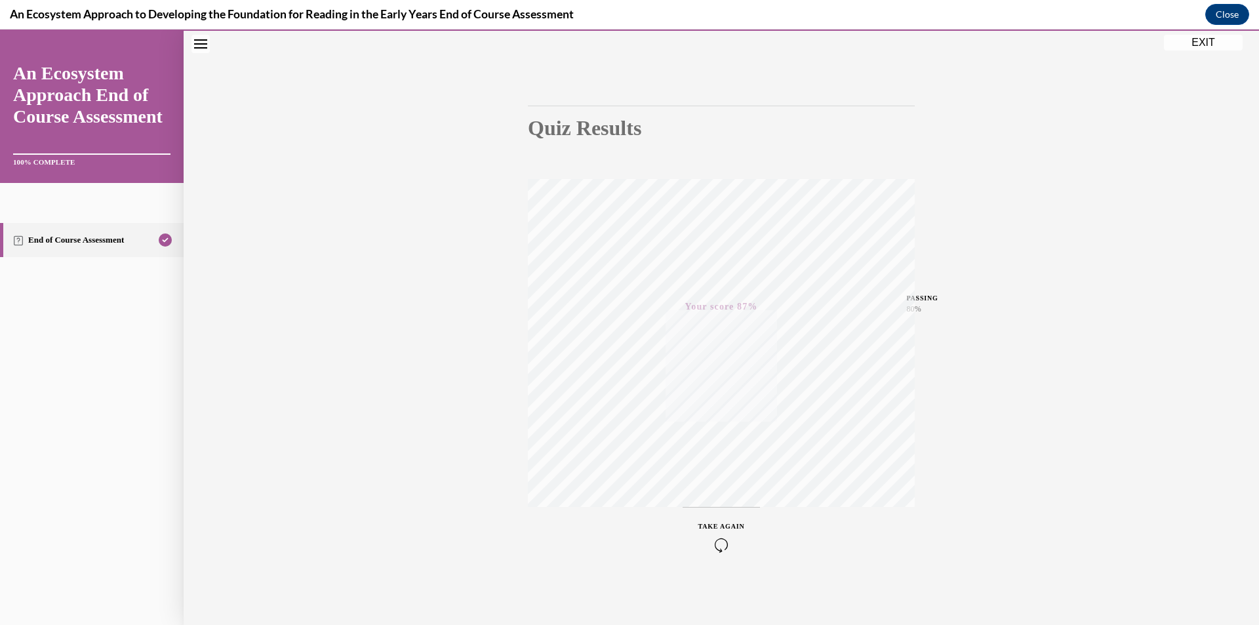
click at [1209, 40] on button "EXIT" at bounding box center [1203, 43] width 79 height 16
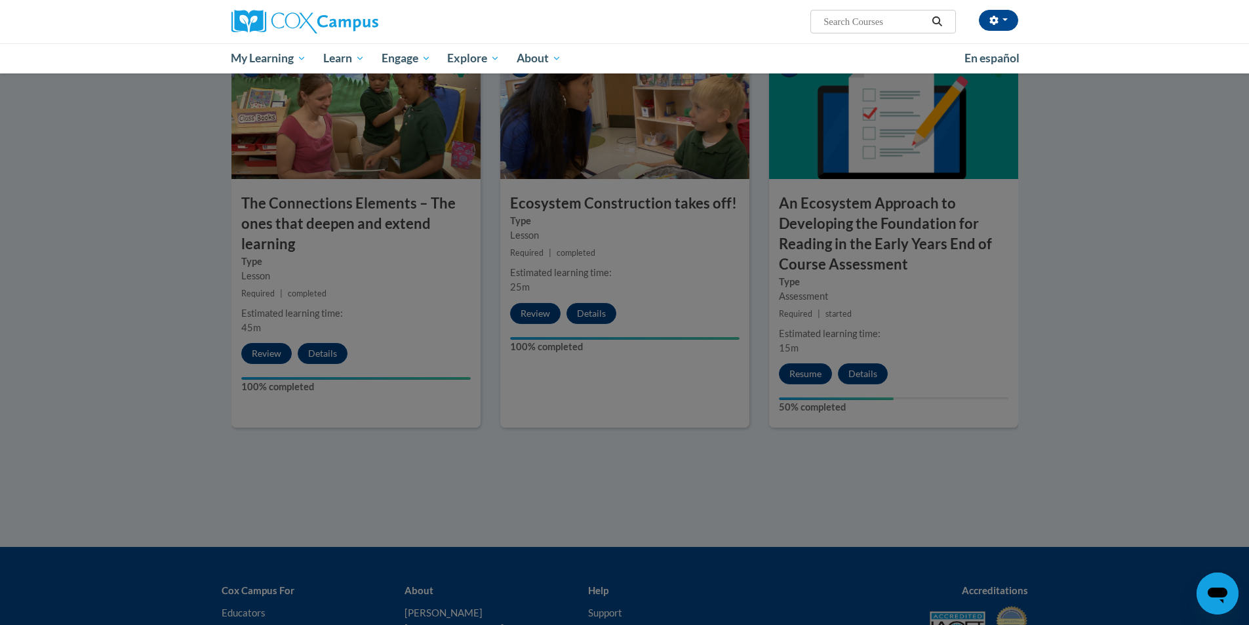
scroll to position [1049, 0]
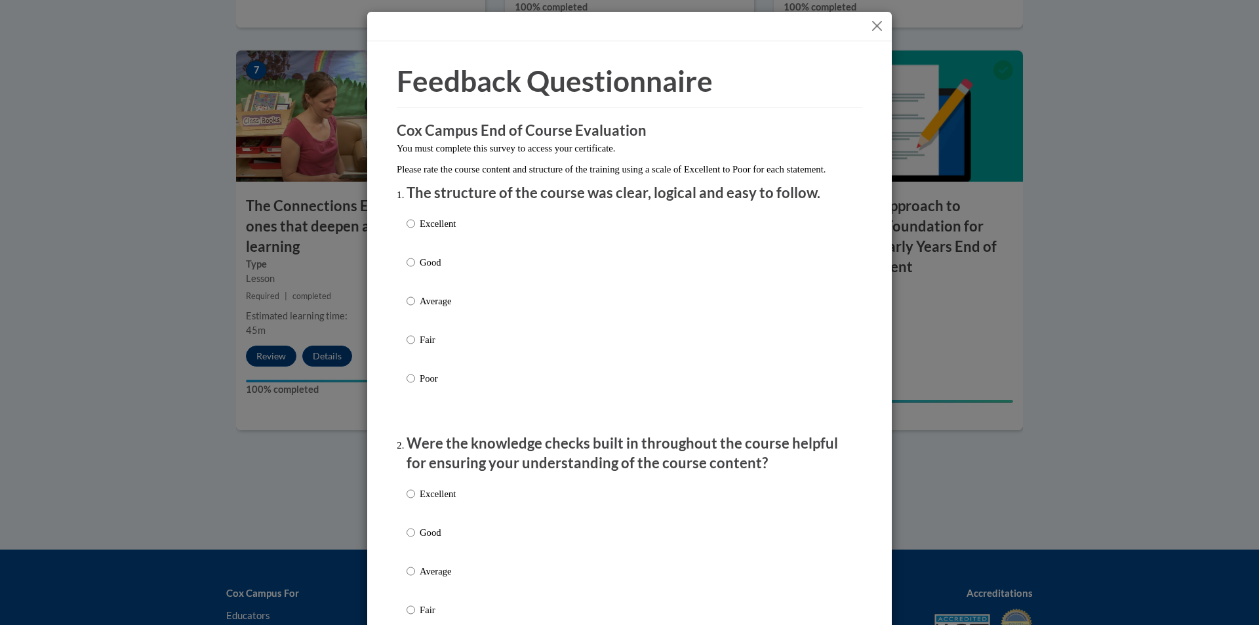
click at [878, 25] on button "Close" at bounding box center [877, 26] width 16 height 16
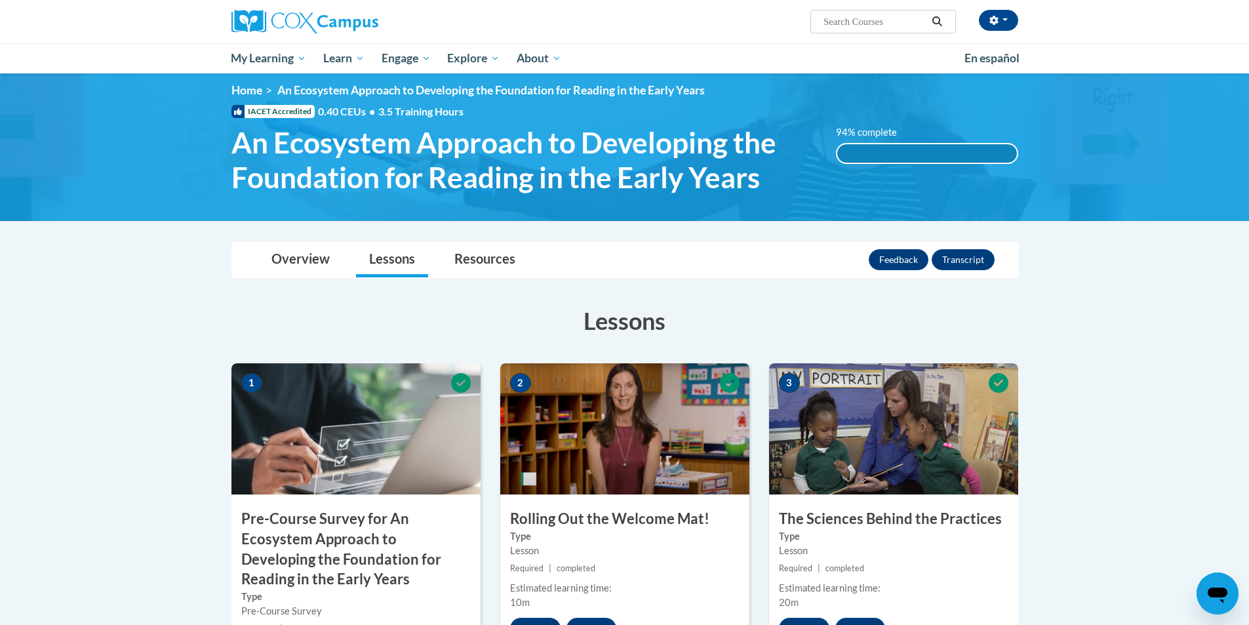
scroll to position [0, 0]
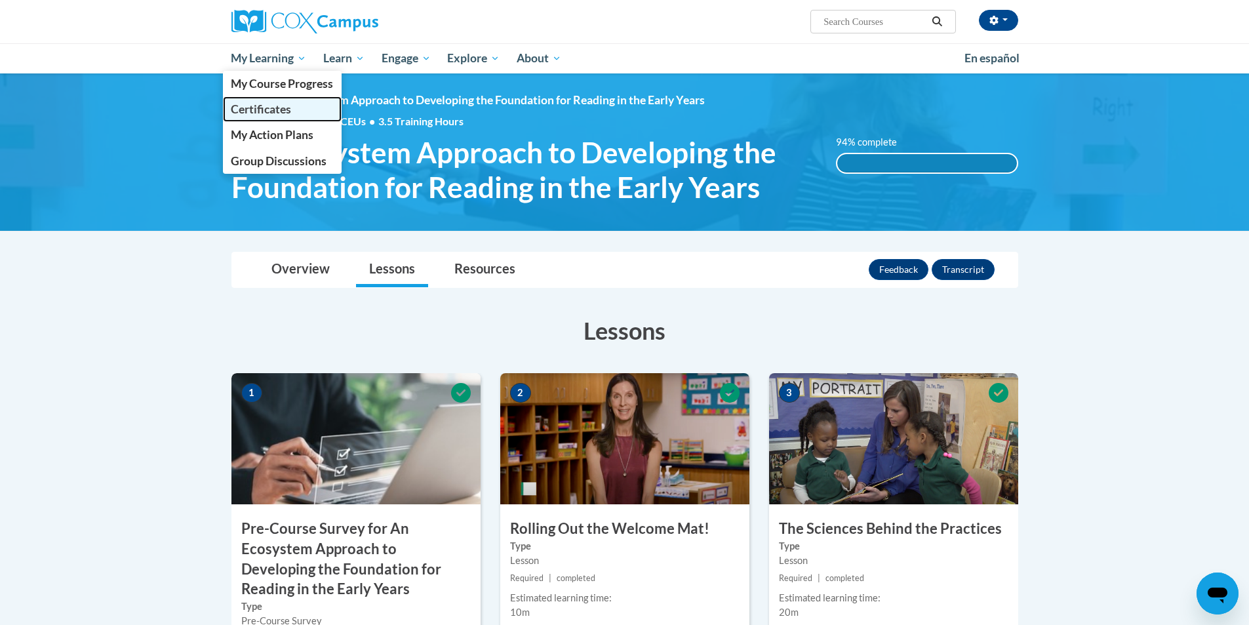
click at [282, 114] on span "Certificates" at bounding box center [261, 109] width 60 height 14
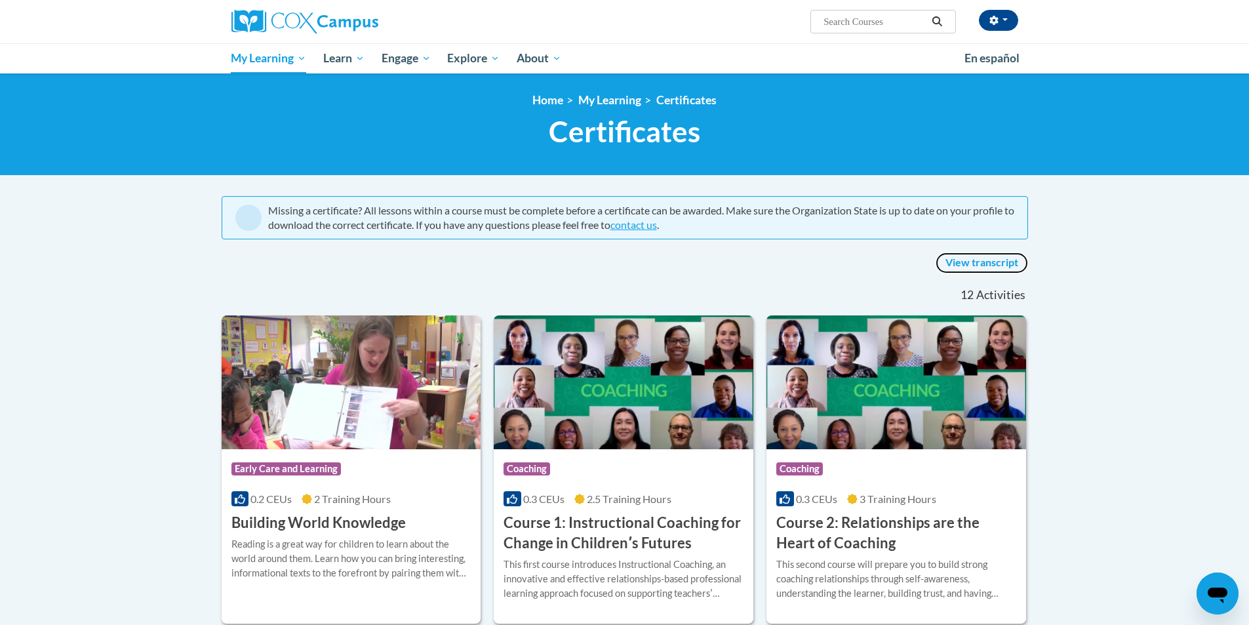
click at [995, 260] on link "View transcript" at bounding box center [981, 262] width 92 height 21
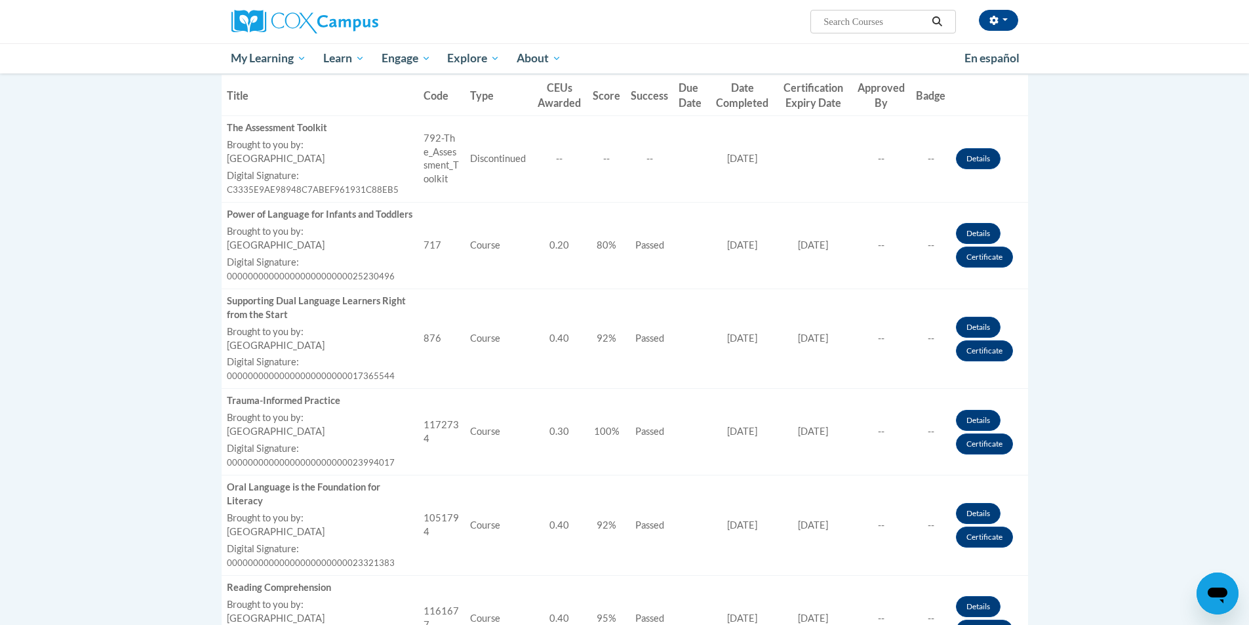
scroll to position [328, 0]
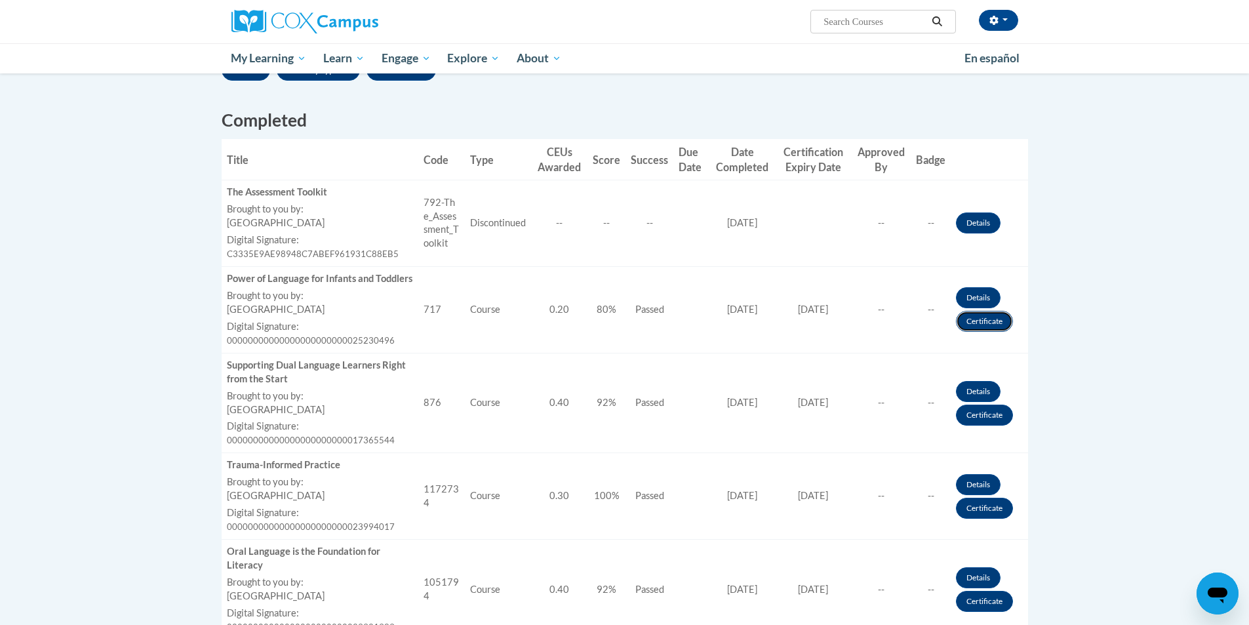
click at [994, 327] on link "Certificate" at bounding box center [984, 321] width 57 height 21
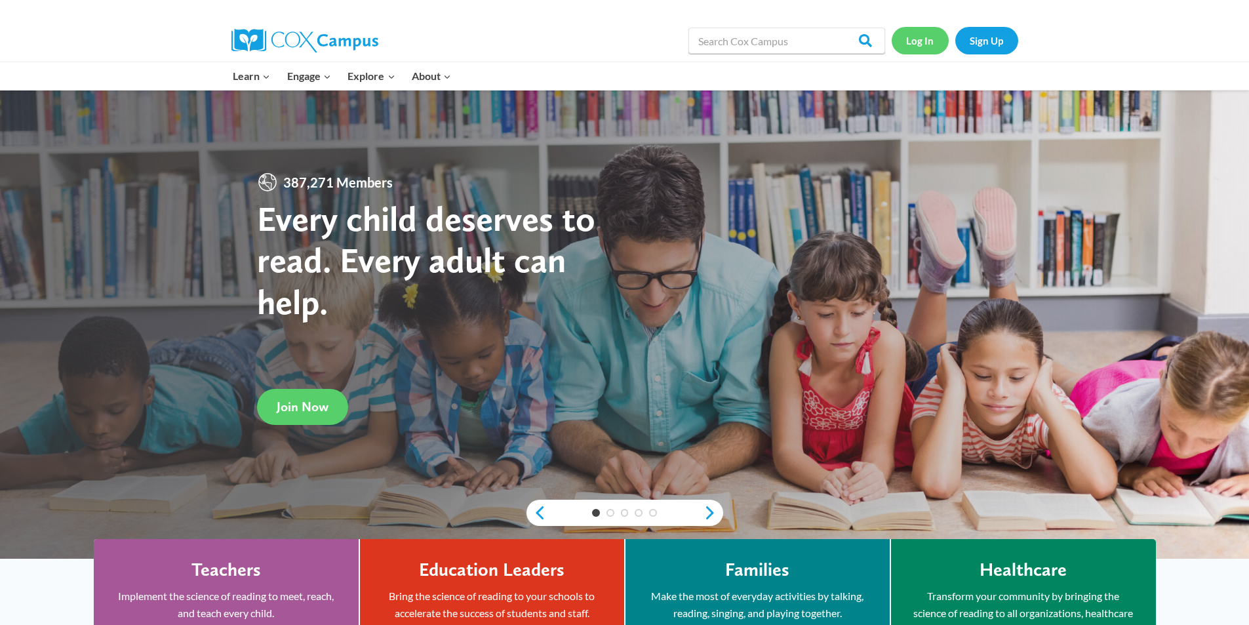
click at [916, 44] on link "Log In" at bounding box center [919, 40] width 57 height 27
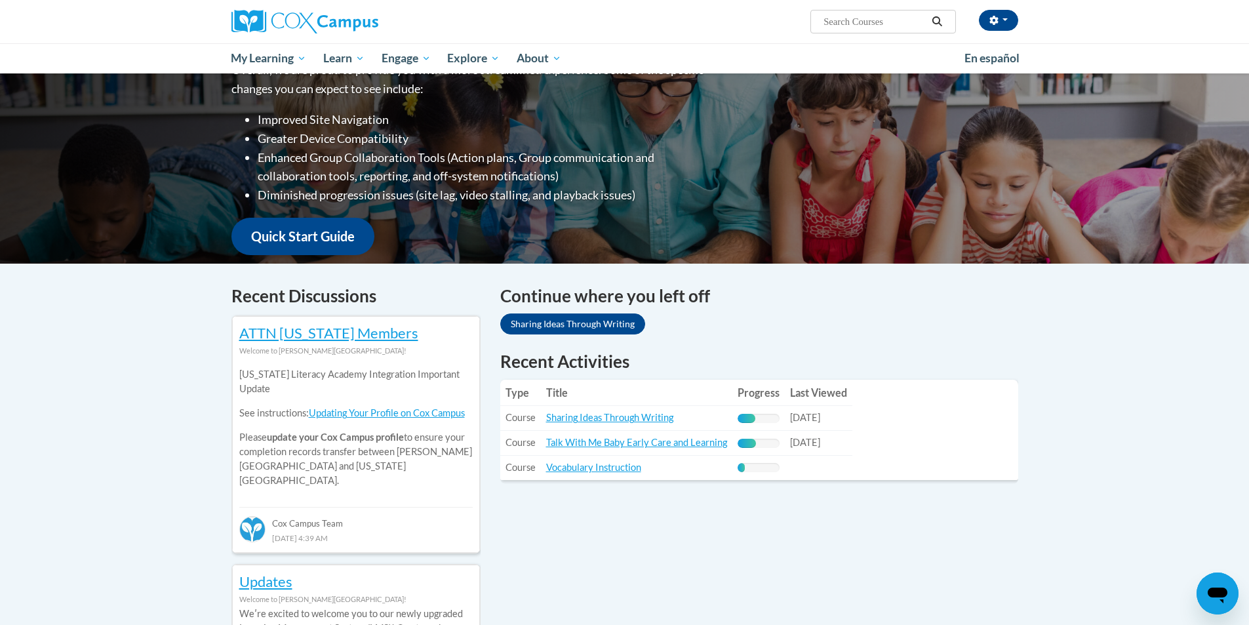
scroll to position [262, 0]
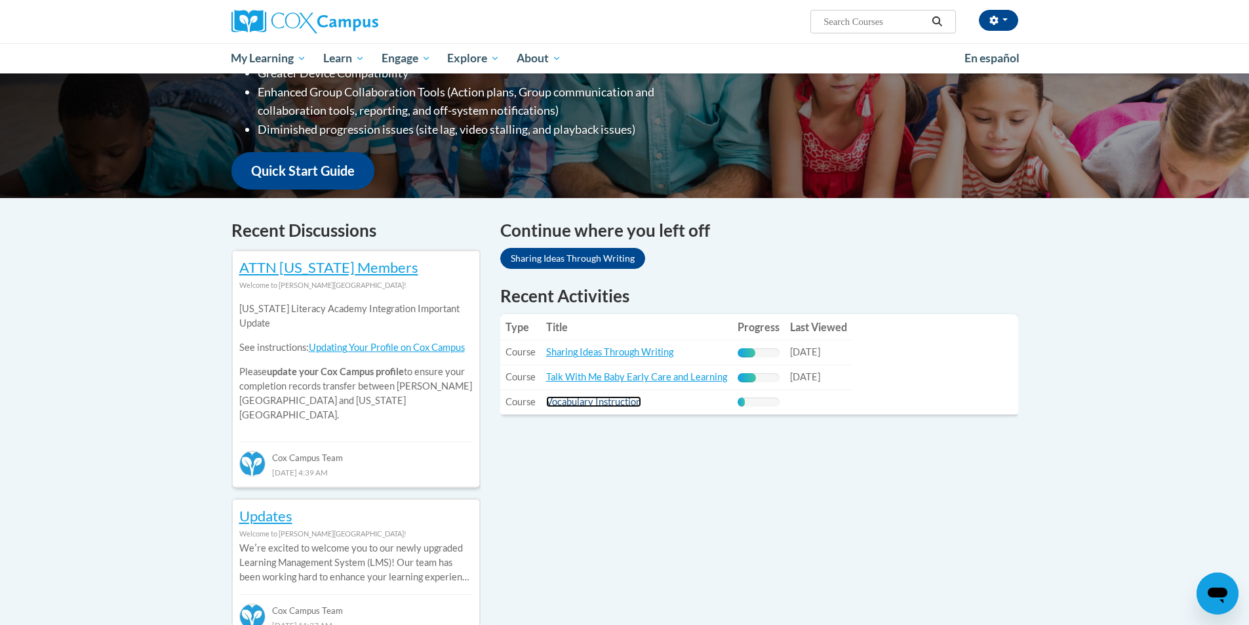
click at [569, 402] on link "Vocabulary Instruction" at bounding box center [593, 401] width 95 height 11
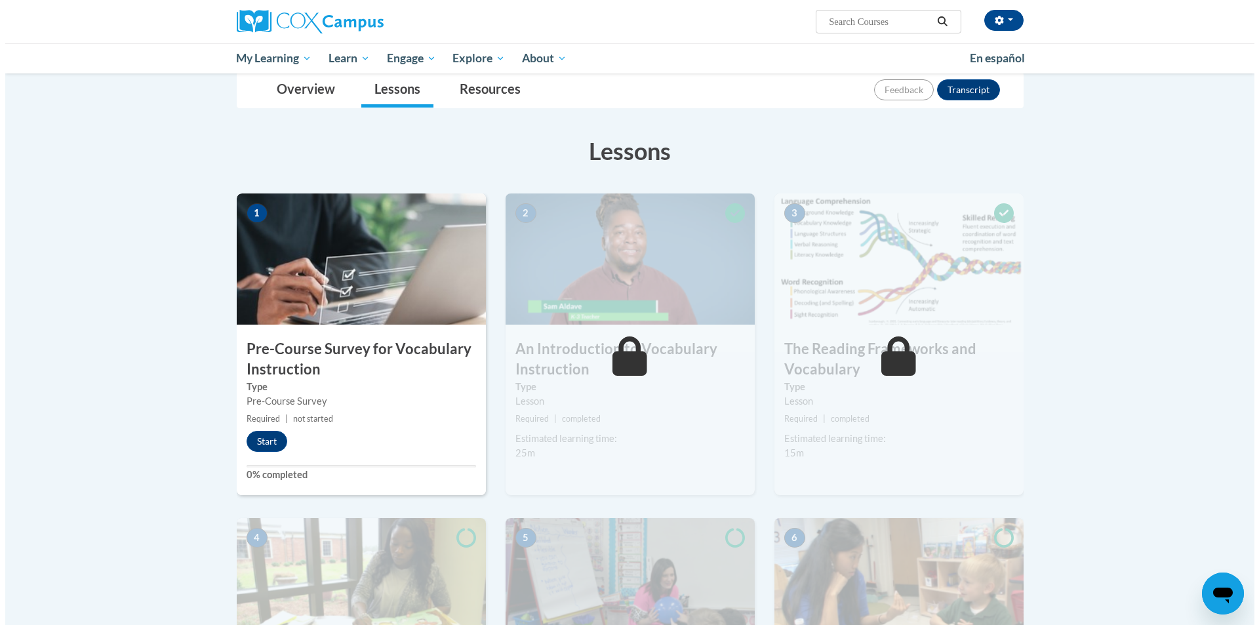
scroll to position [148, 0]
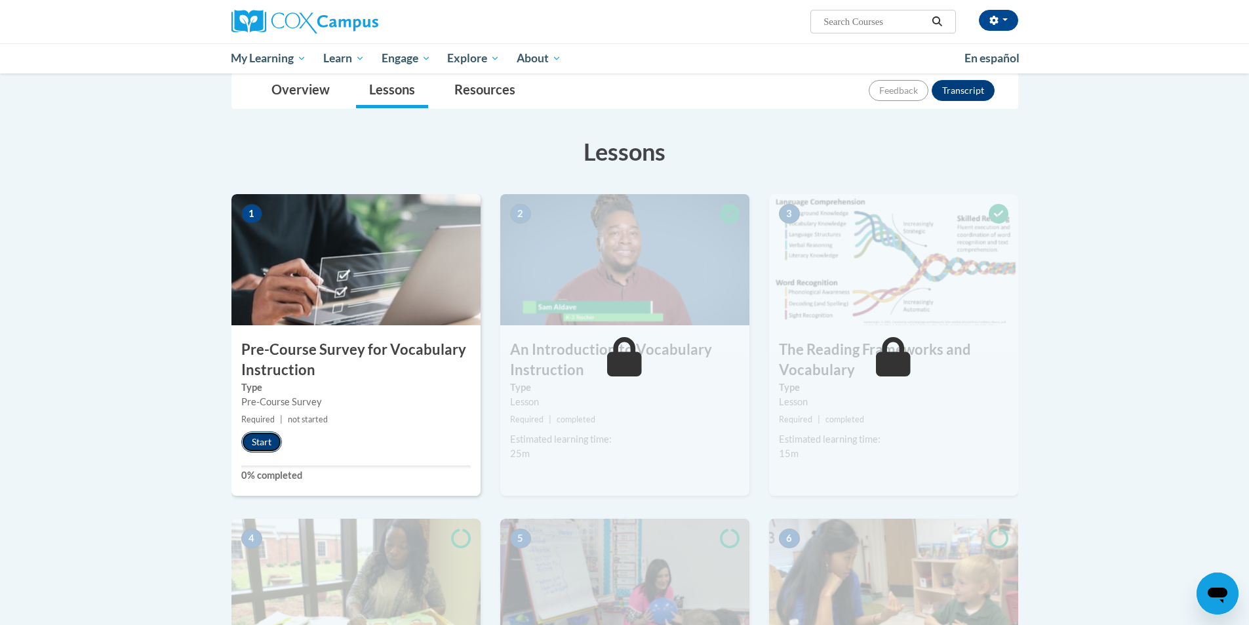
click at [258, 445] on button "Start" at bounding box center [261, 441] width 41 height 21
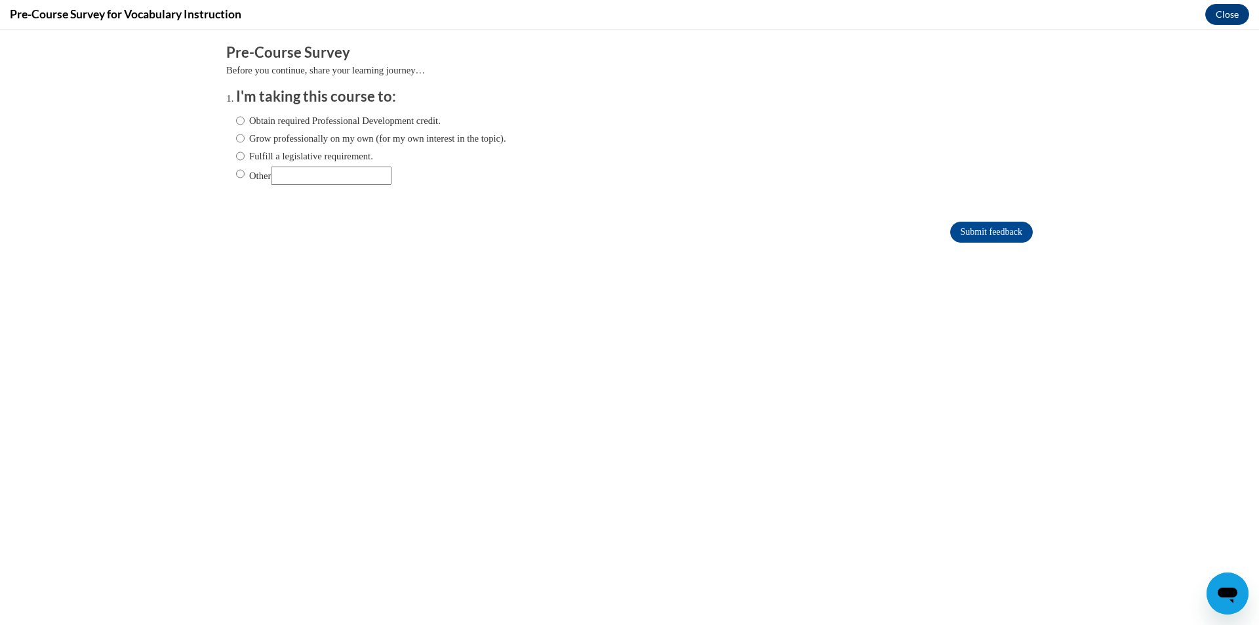
scroll to position [0, 0]
click at [236, 122] on input "Obtain required Professional Development credit." at bounding box center [240, 120] width 9 height 14
radio input "true"
click at [977, 224] on input "Submit feedback" at bounding box center [991, 232] width 83 height 21
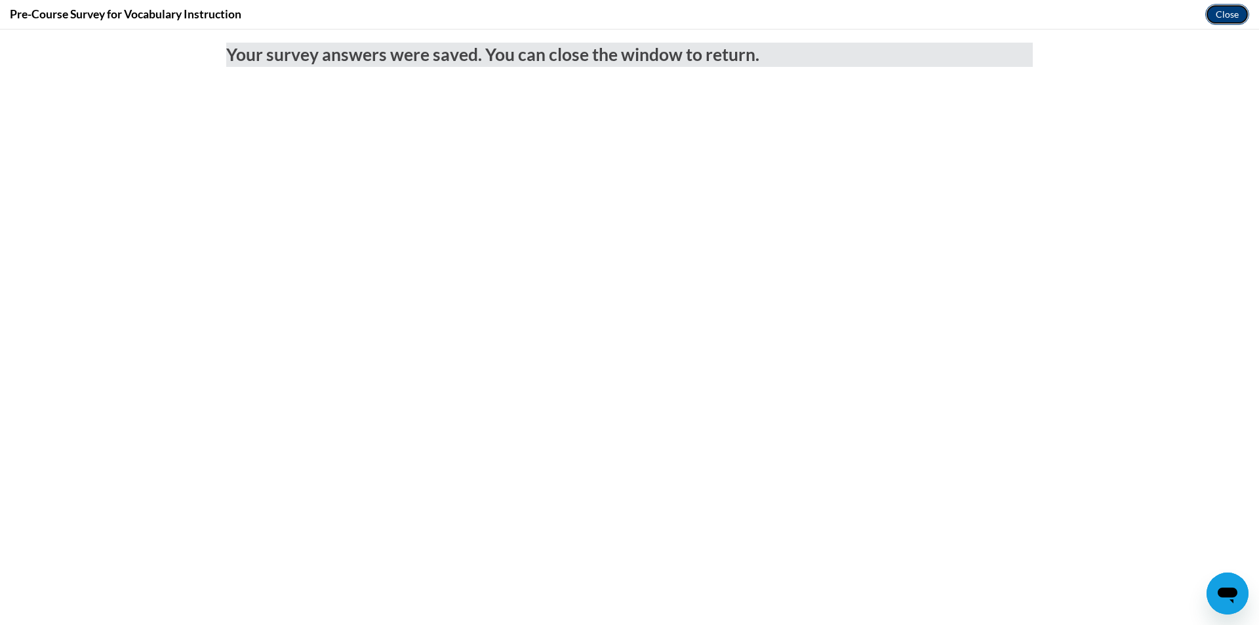
click at [1228, 14] on button "Close" at bounding box center [1227, 14] width 44 height 21
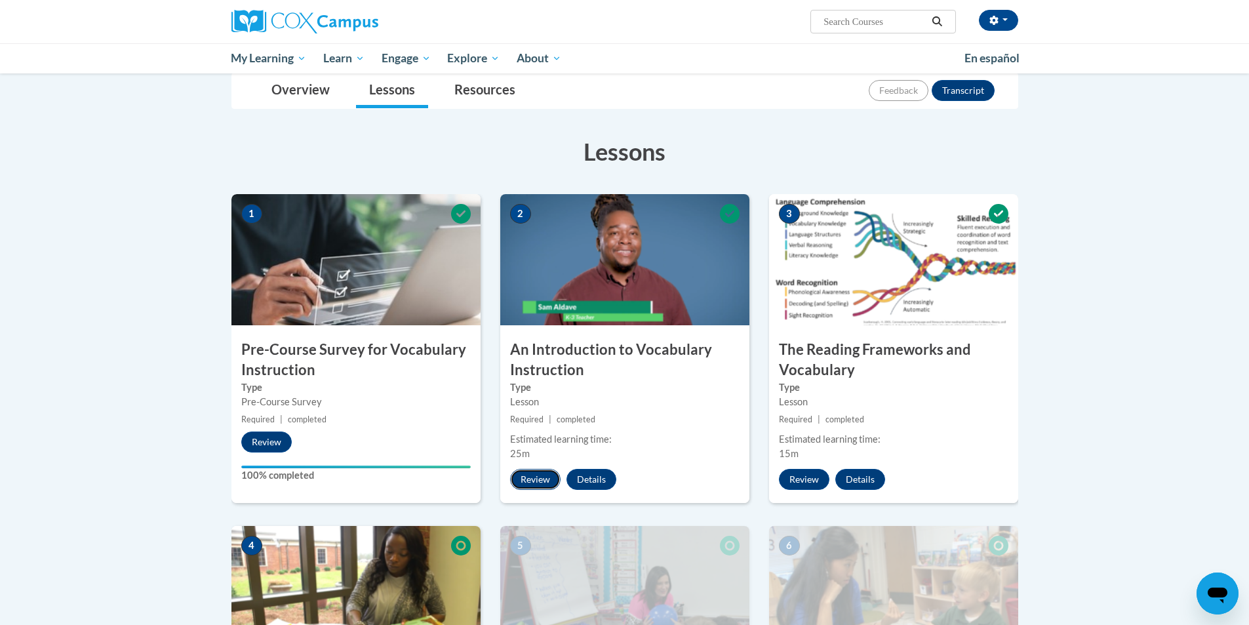
click at [542, 480] on button "Review" at bounding box center [535, 479] width 50 height 21
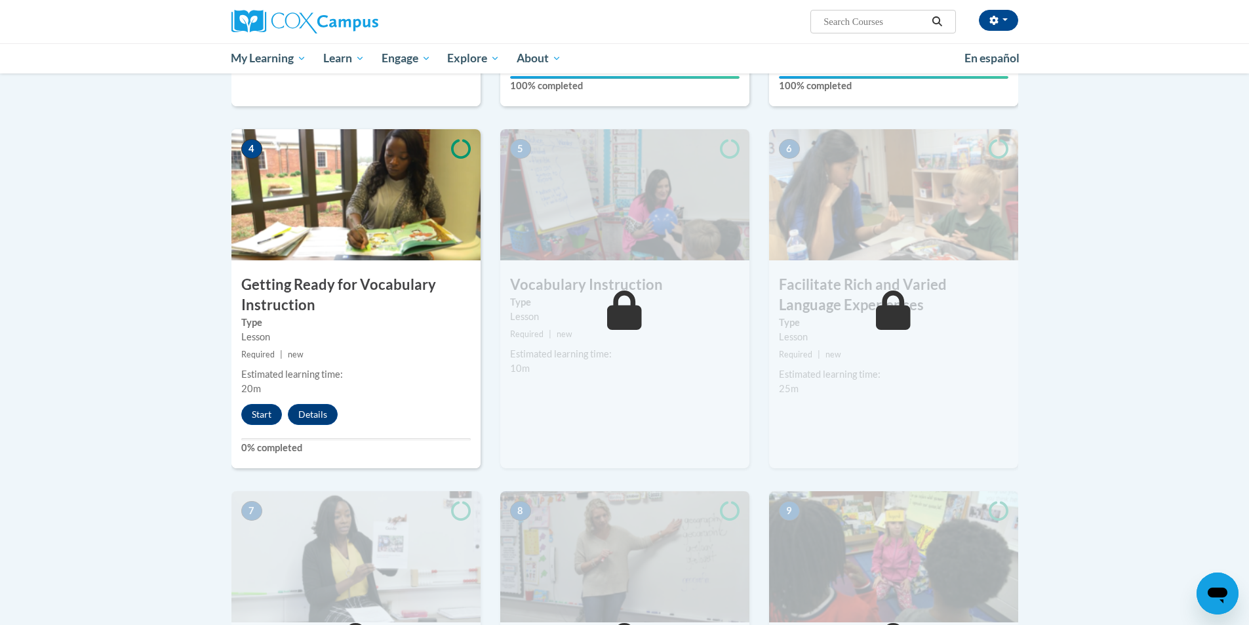
scroll to position [656, 0]
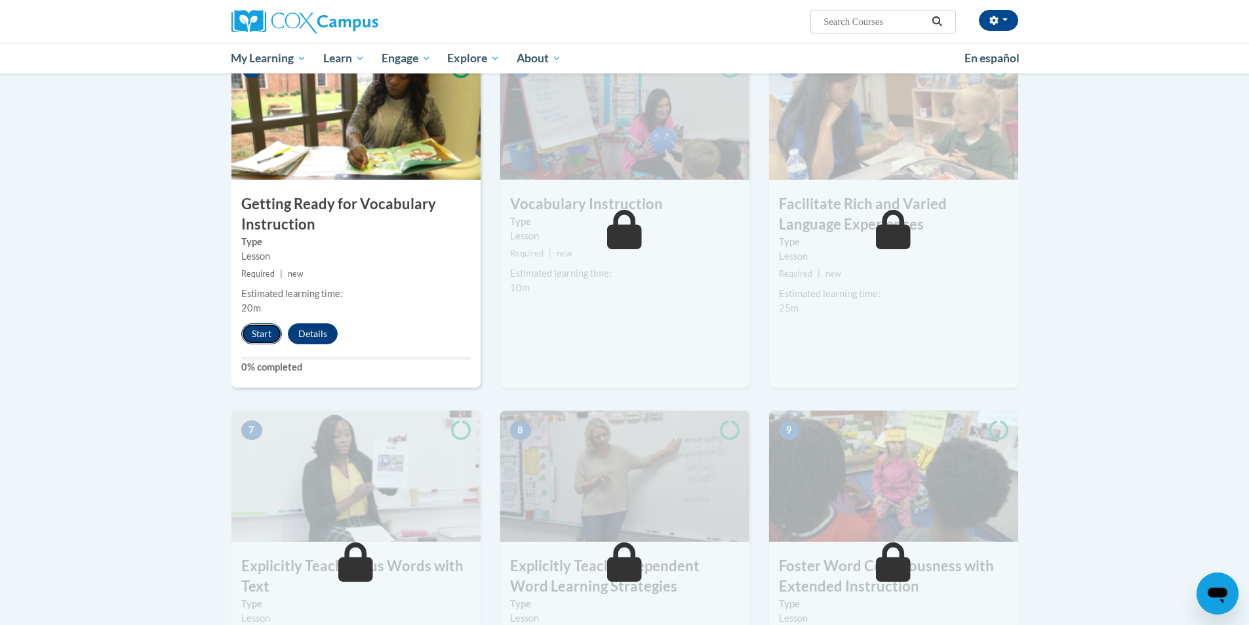
click at [256, 339] on button "Start" at bounding box center [261, 333] width 41 height 21
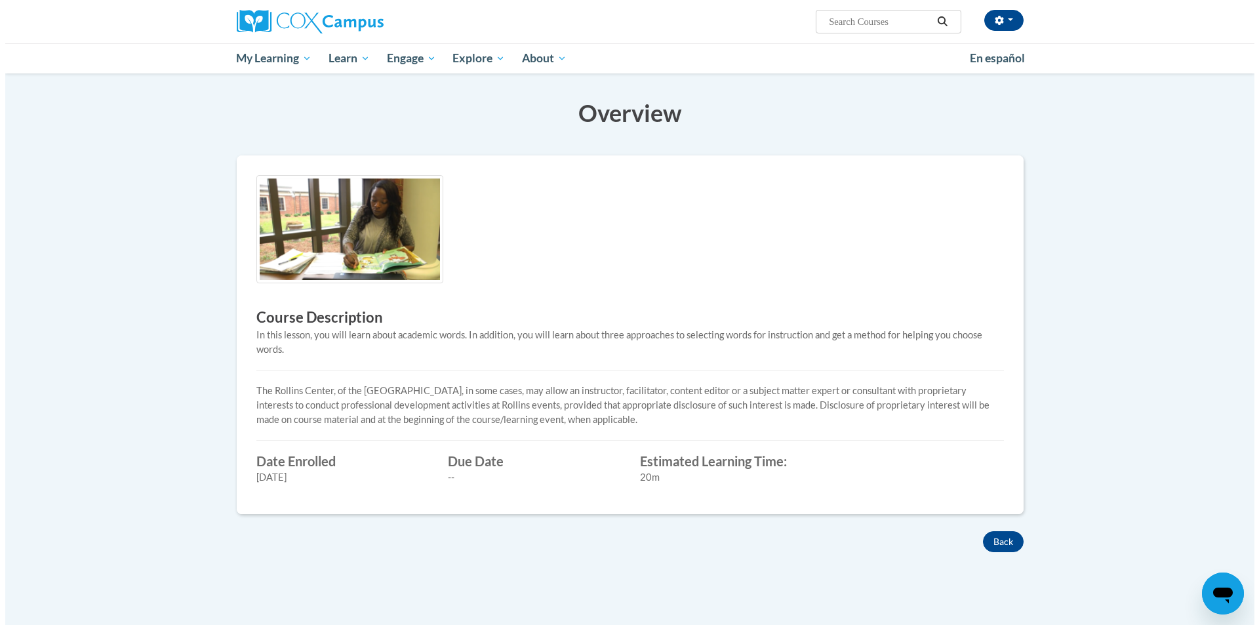
scroll to position [66, 0]
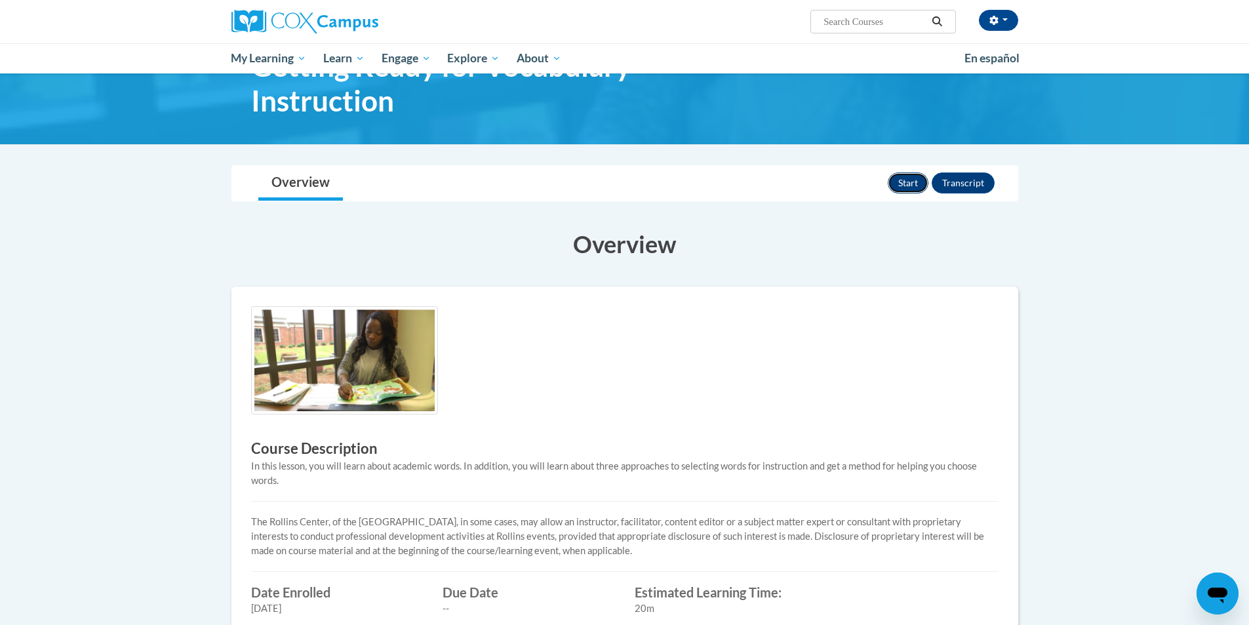
click at [916, 182] on button "Start" at bounding box center [908, 182] width 41 height 21
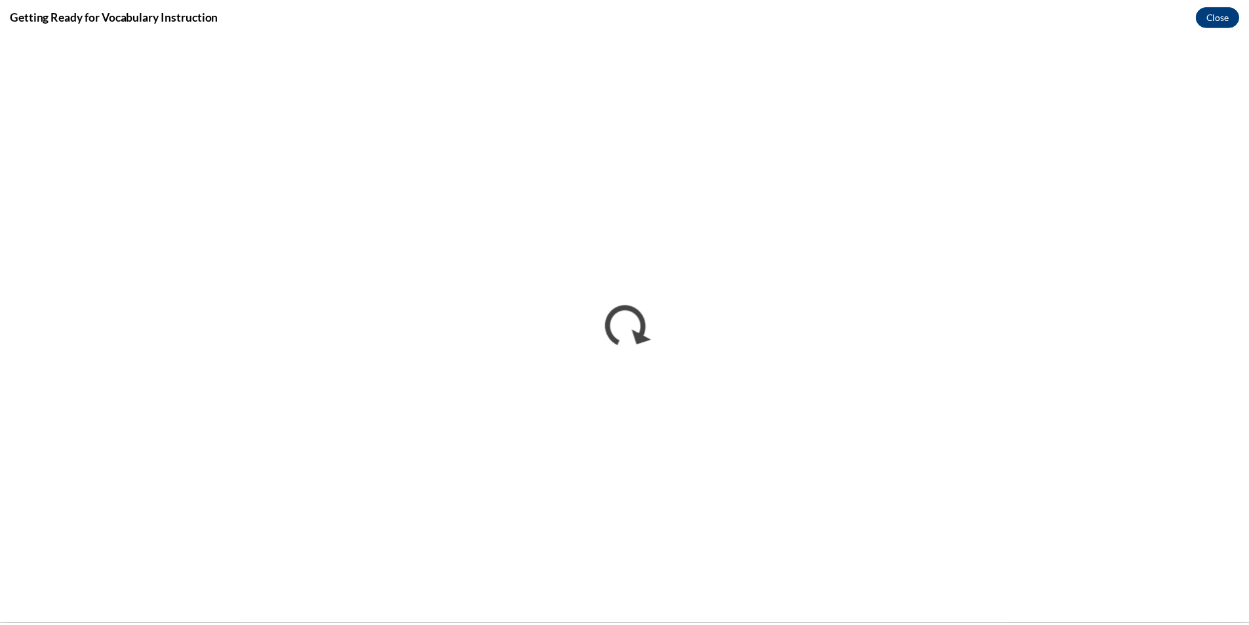
scroll to position [0, 0]
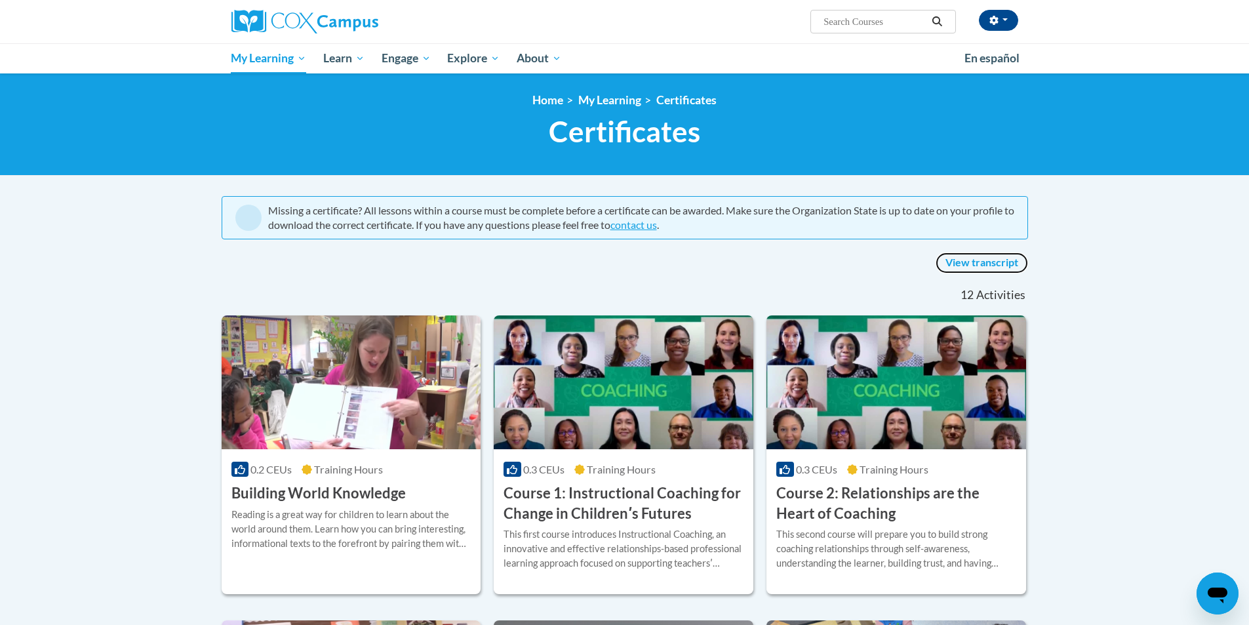
click at [1002, 263] on link "View transcript" at bounding box center [981, 262] width 92 height 21
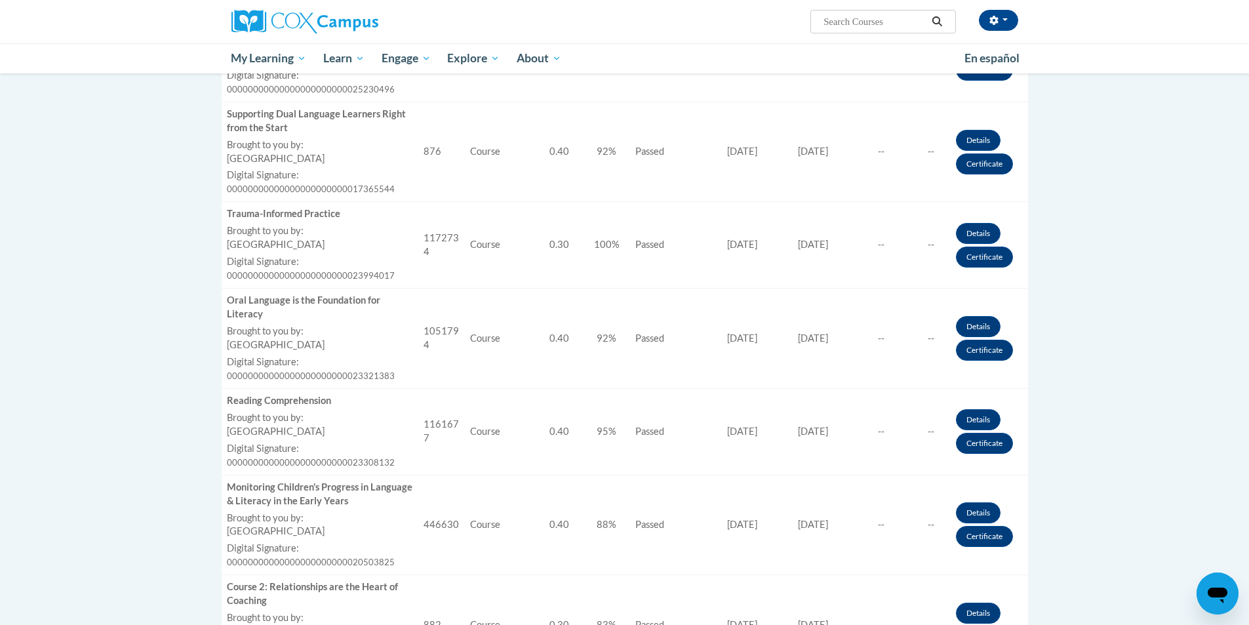
scroll to position [590, 0]
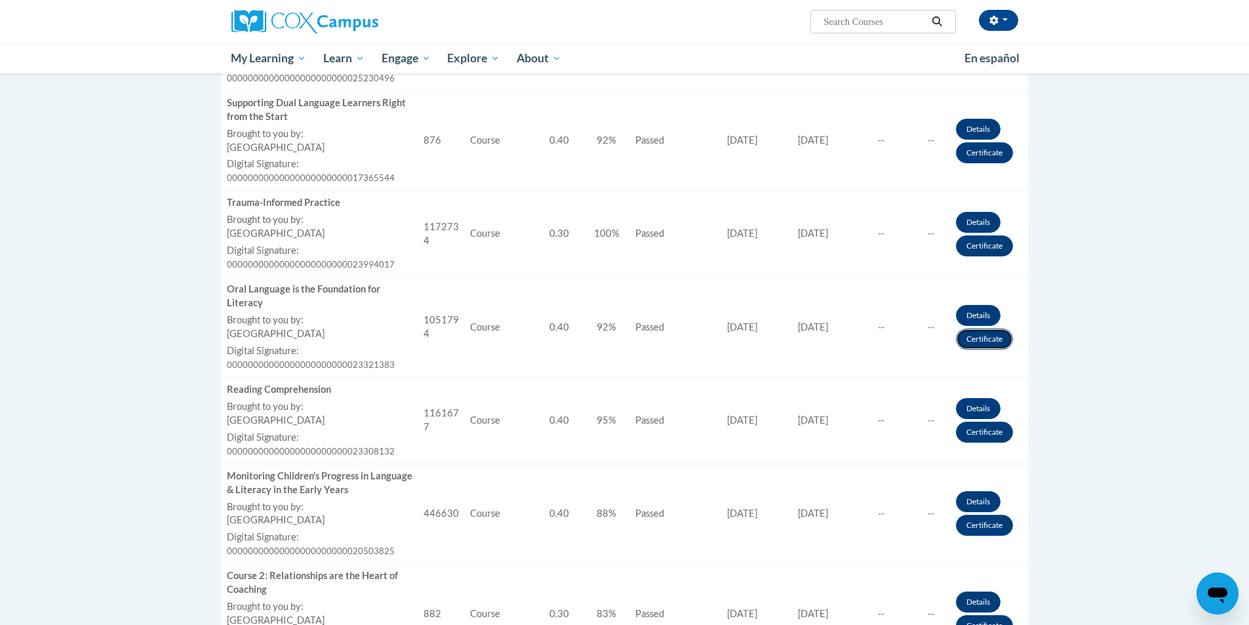
click at [982, 349] on link "Certificate" at bounding box center [984, 338] width 57 height 21
click at [978, 326] on link "Details" at bounding box center [978, 315] width 45 height 21
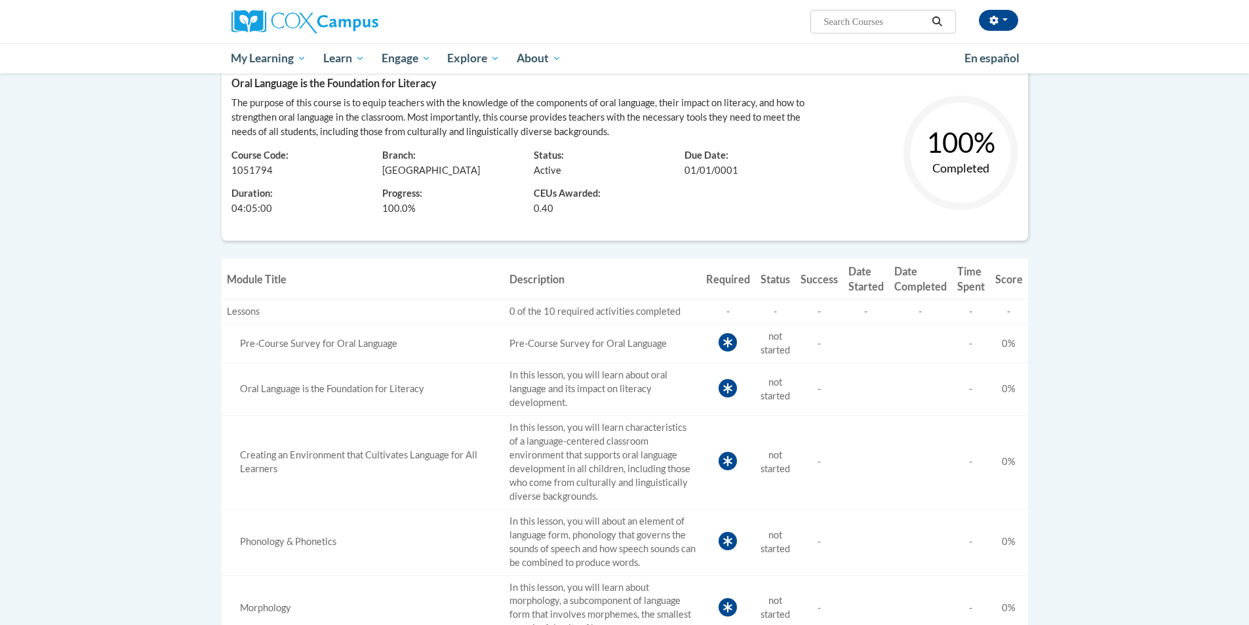
scroll to position [66, 0]
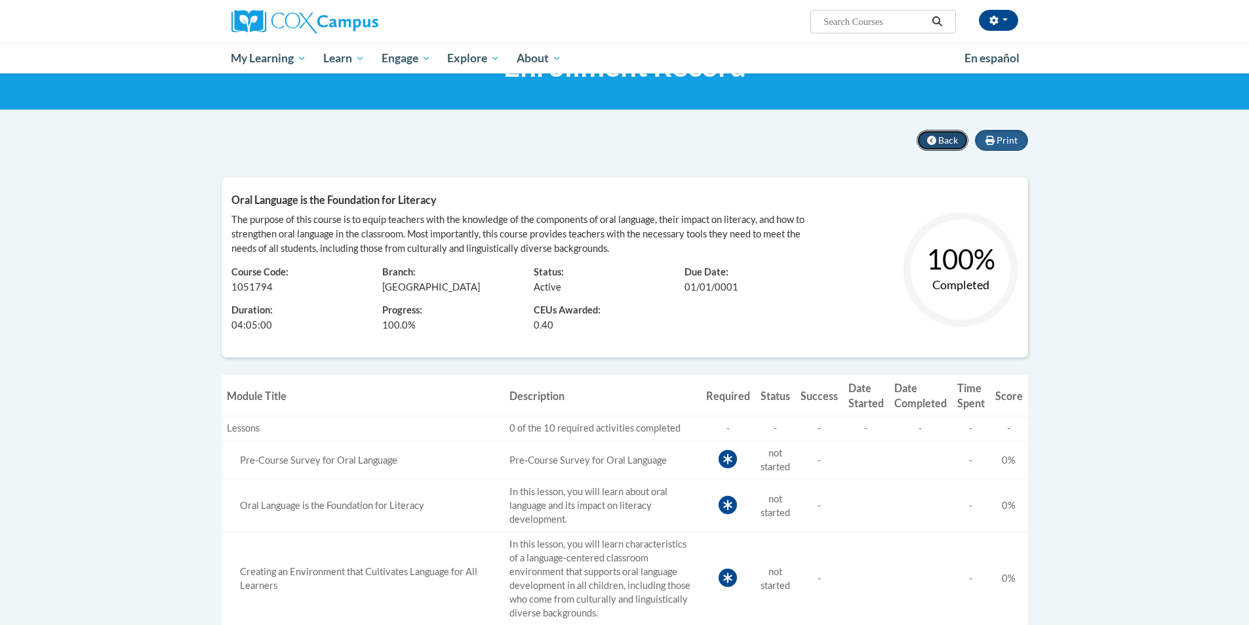
click at [945, 138] on span "Back" at bounding box center [948, 139] width 20 height 11
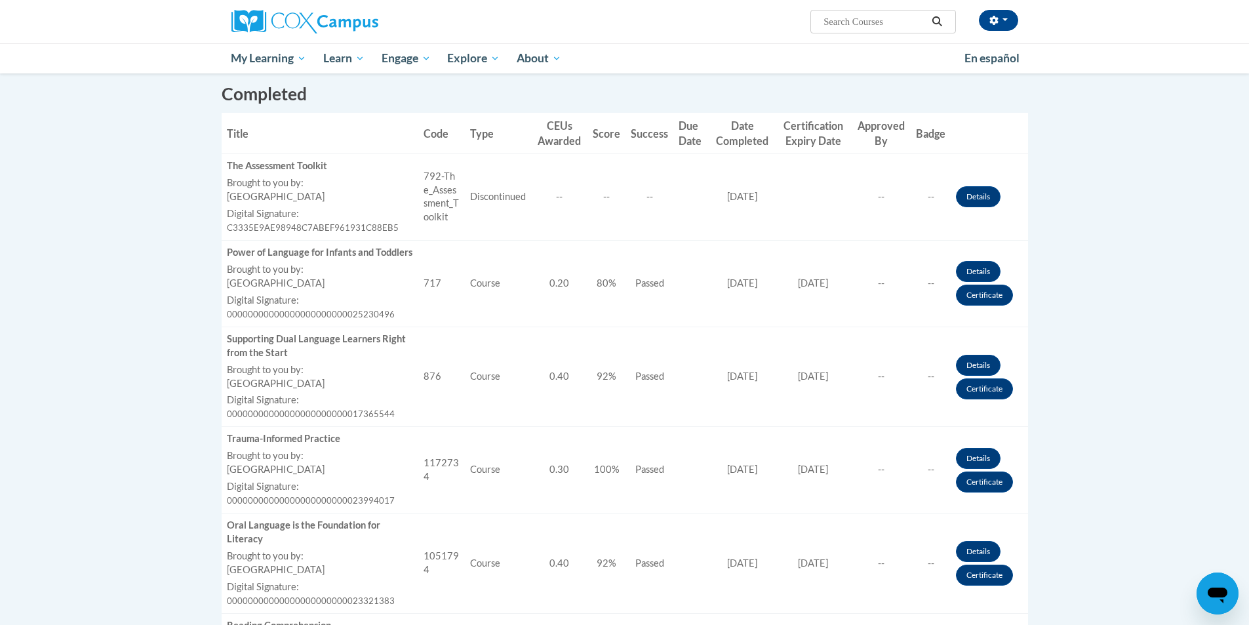
scroll to position [393, 0]
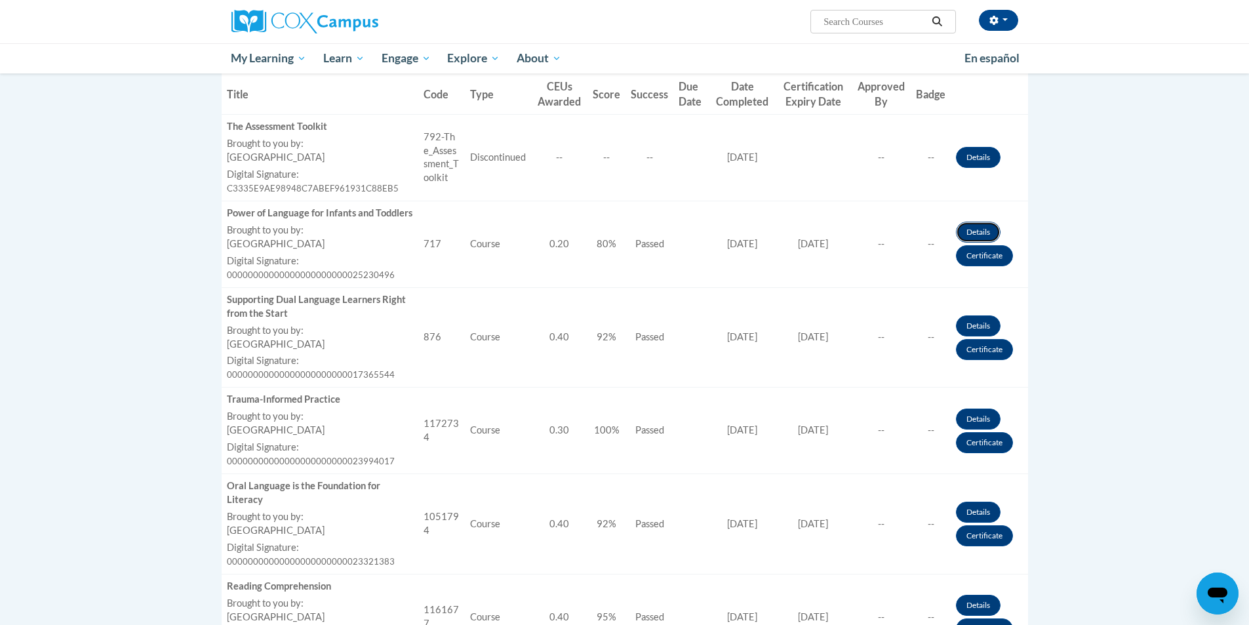
click at [975, 234] on link "Details" at bounding box center [978, 232] width 45 height 21
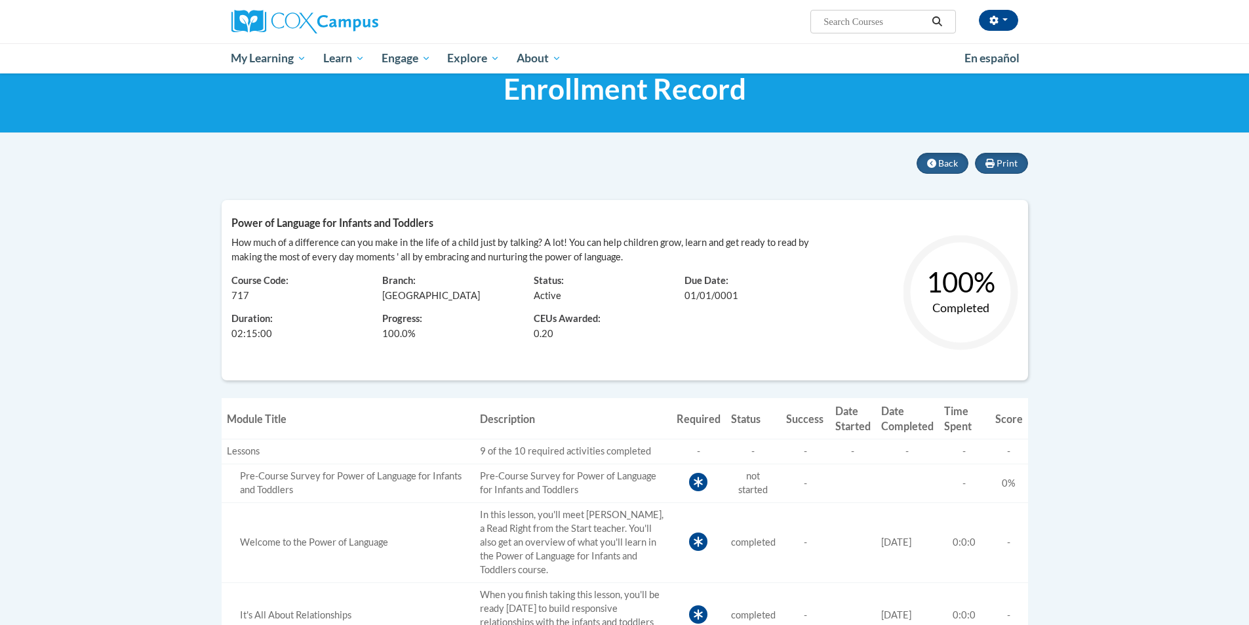
scroll to position [66, 0]
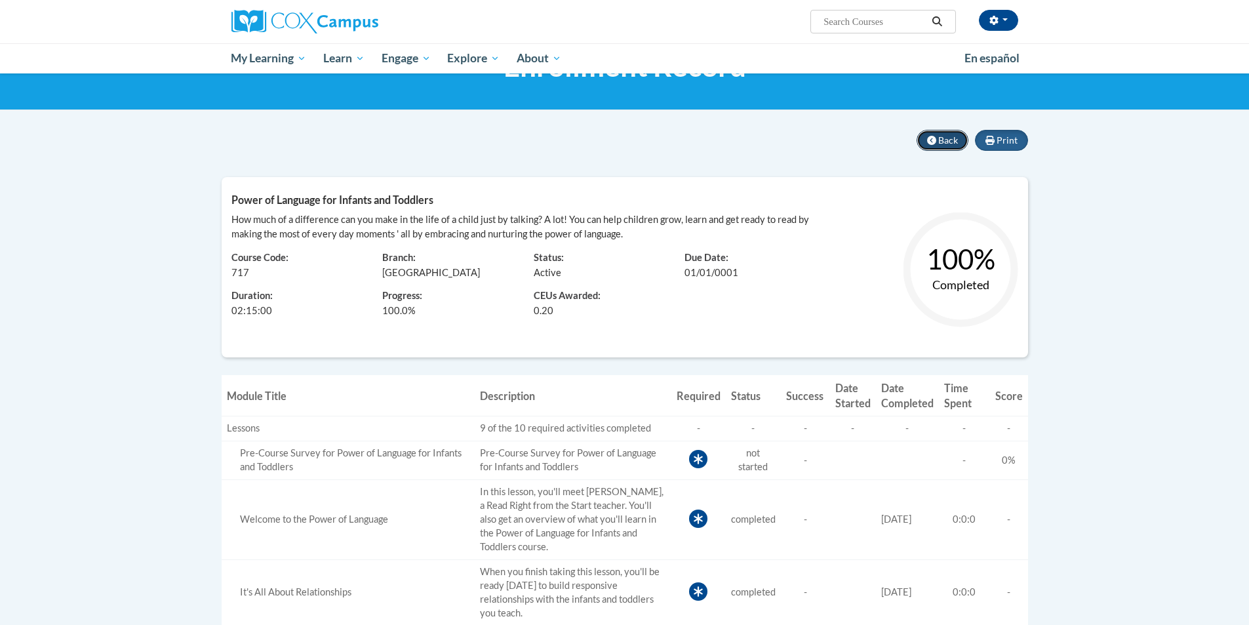
click at [939, 142] on span "Back" at bounding box center [948, 139] width 20 height 11
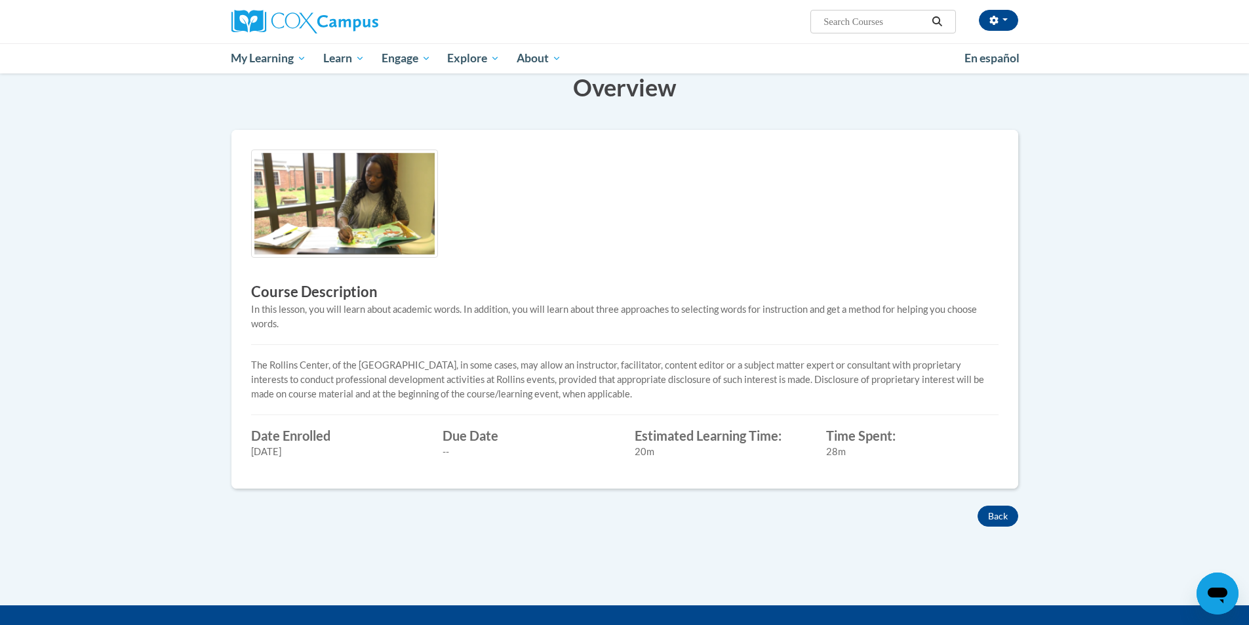
scroll to position [66, 0]
